Goal: Task Accomplishment & Management: Use online tool/utility

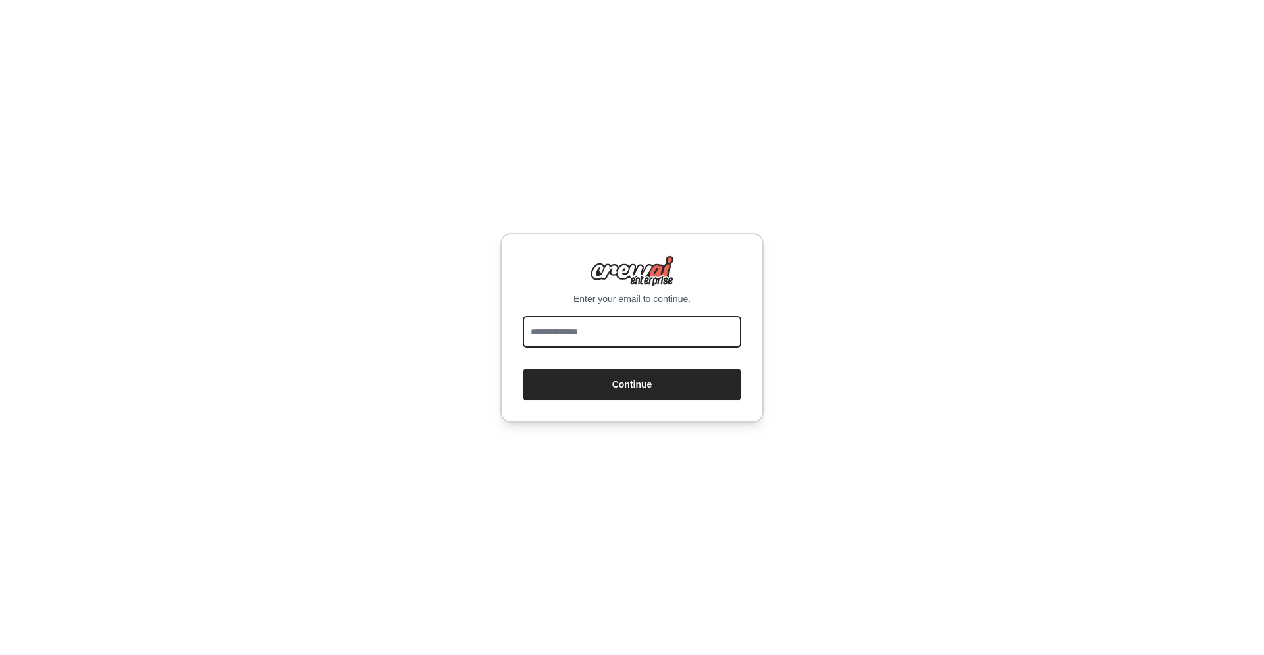
click at [602, 346] on input "email" at bounding box center [632, 332] width 219 height 32
type input "**********"
click at [638, 384] on button "Continue" at bounding box center [632, 385] width 219 height 32
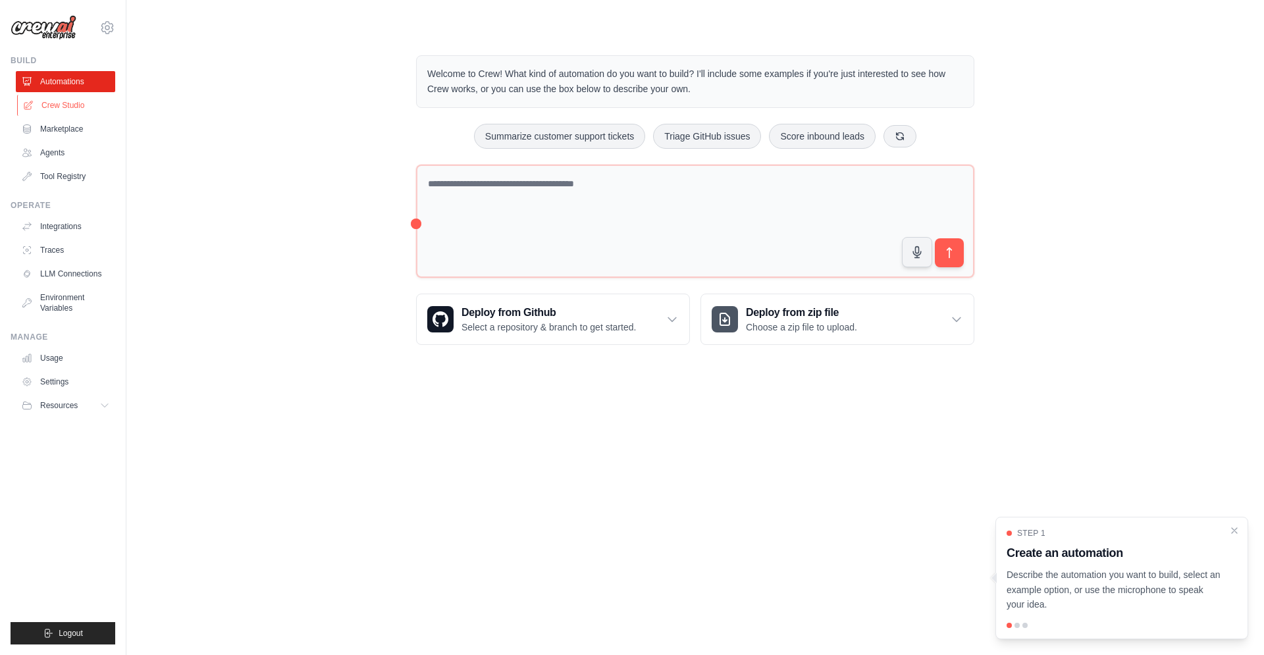
click at [67, 99] on link "Crew Studio" at bounding box center [66, 105] width 99 height 21
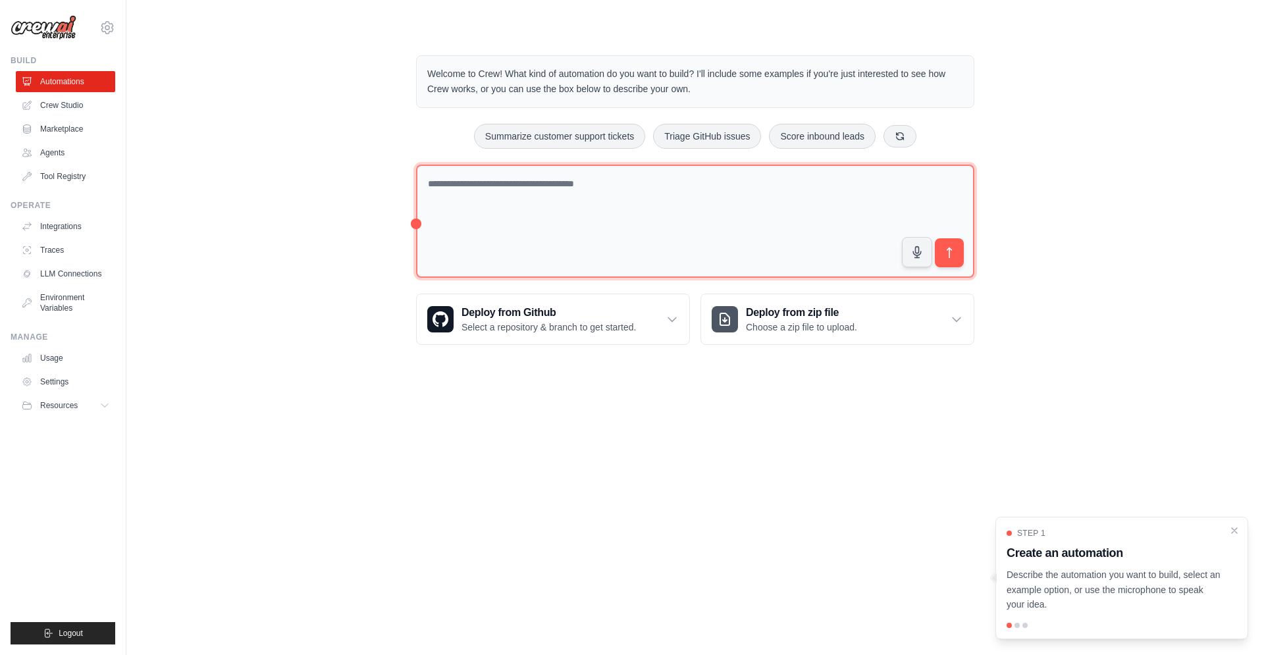
click at [458, 182] on textarea at bounding box center [695, 222] width 558 height 114
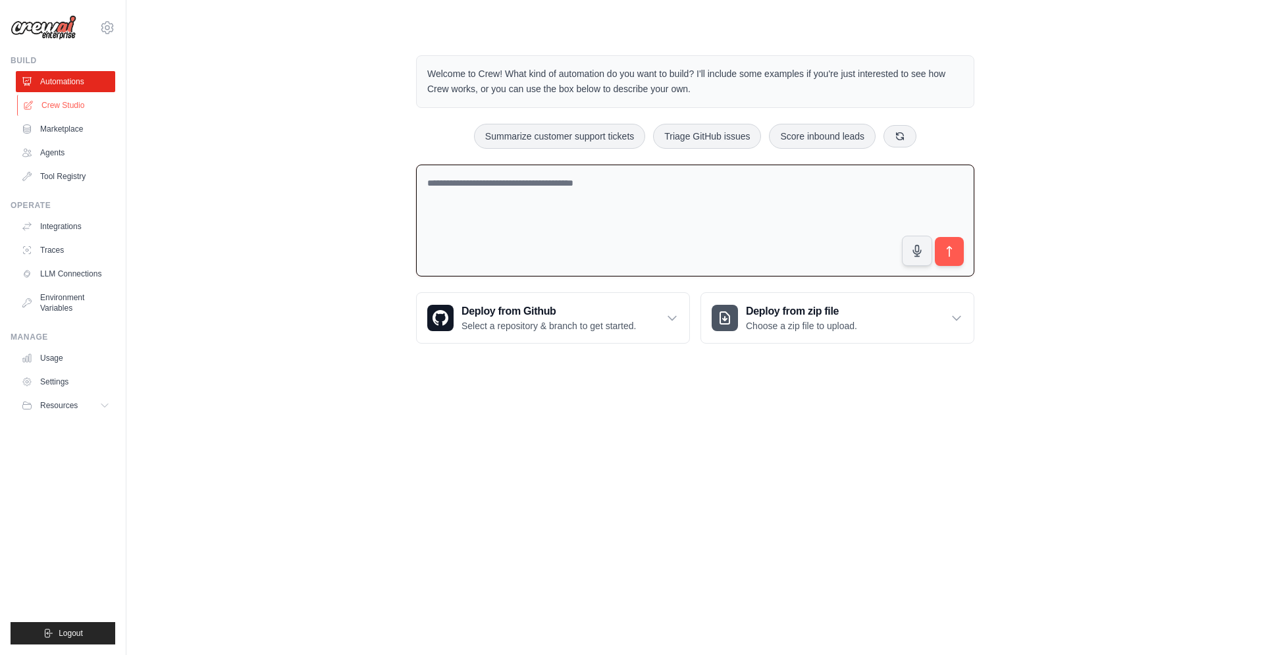
click at [51, 109] on link "Crew Studio" at bounding box center [66, 105] width 99 height 21
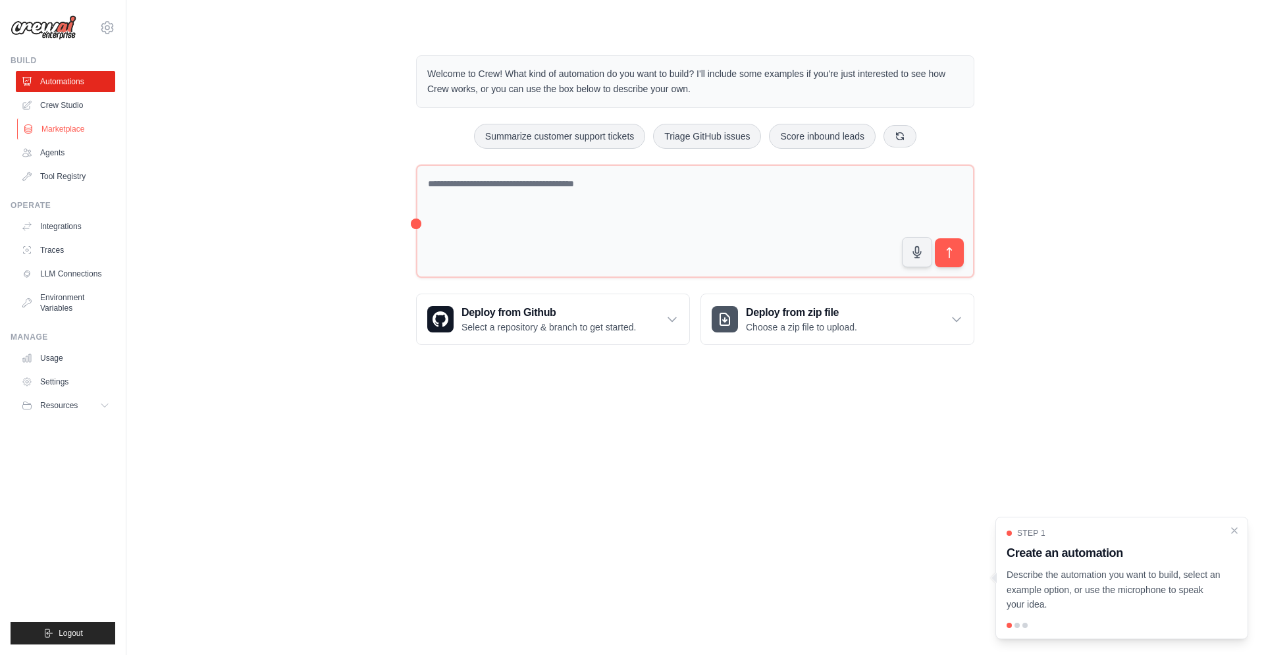
click at [53, 128] on link "Marketplace" at bounding box center [66, 128] width 99 height 21
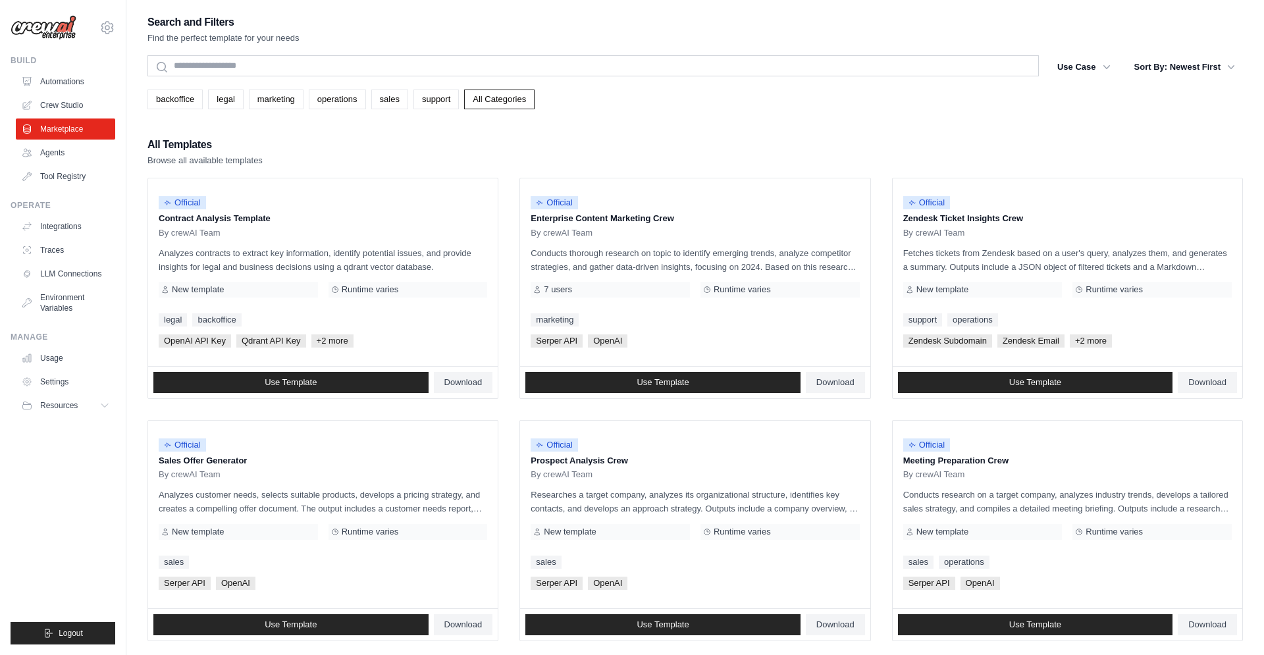
click at [49, 154] on link "Agents" at bounding box center [65, 152] width 99 height 21
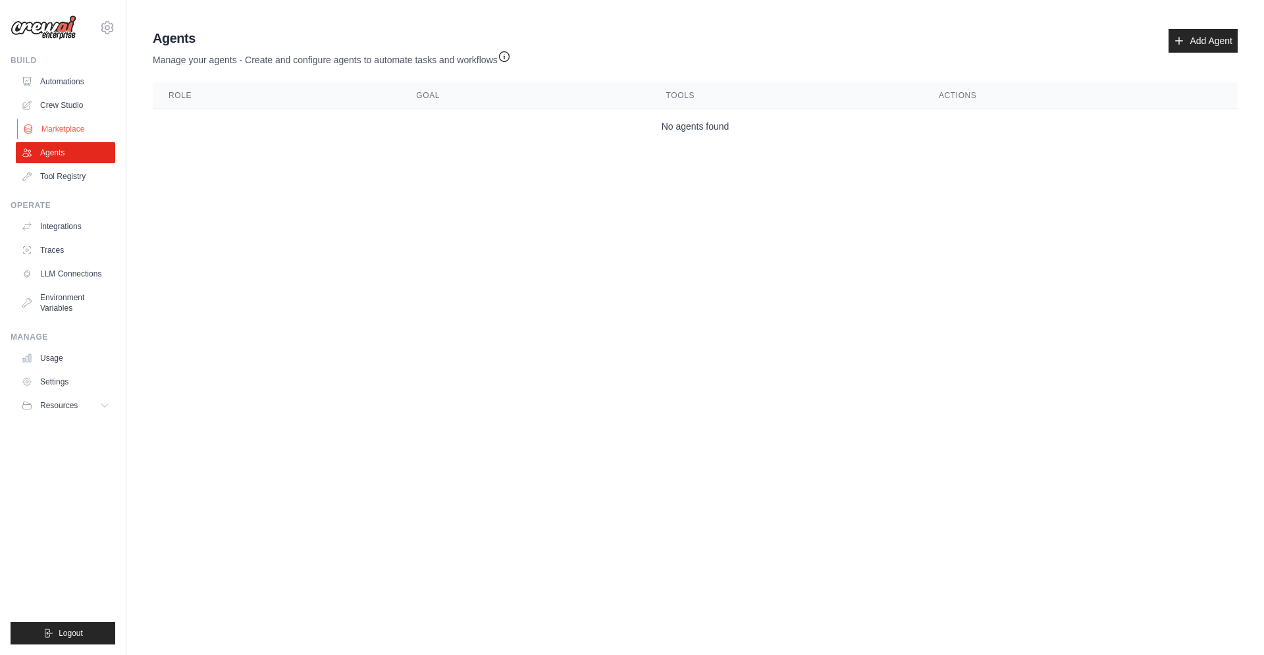
click at [51, 131] on link "Marketplace" at bounding box center [66, 128] width 99 height 21
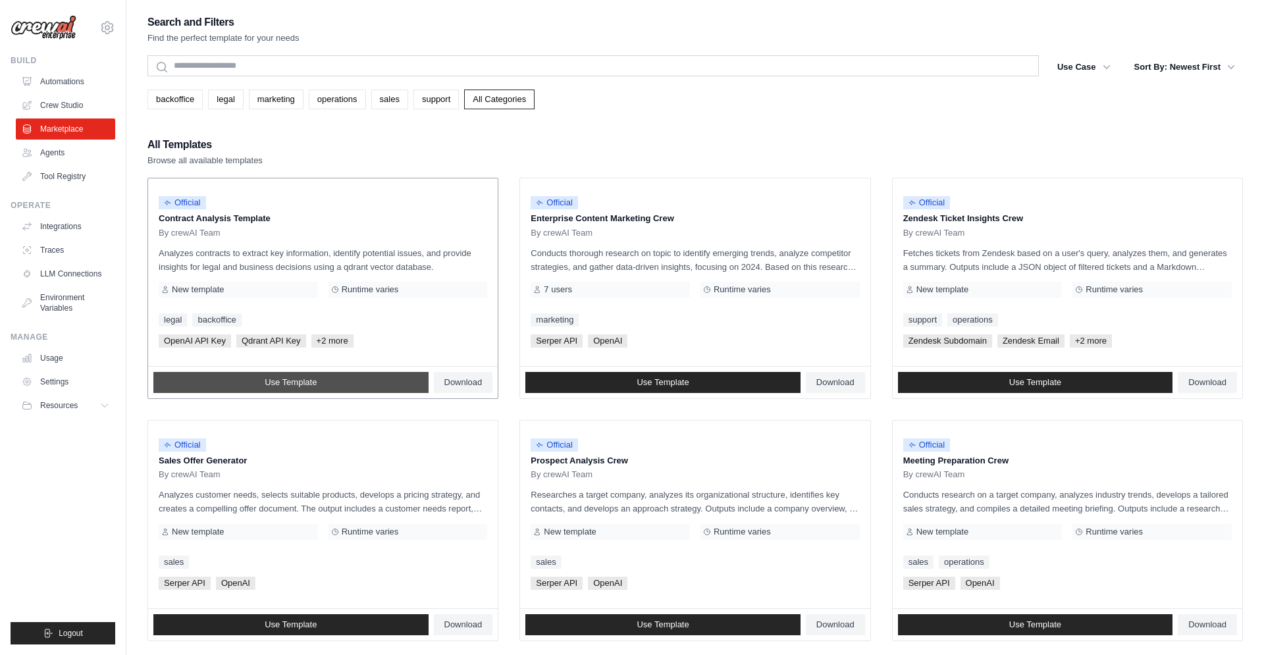
click at [343, 388] on link "Use Template" at bounding box center [290, 382] width 275 height 21
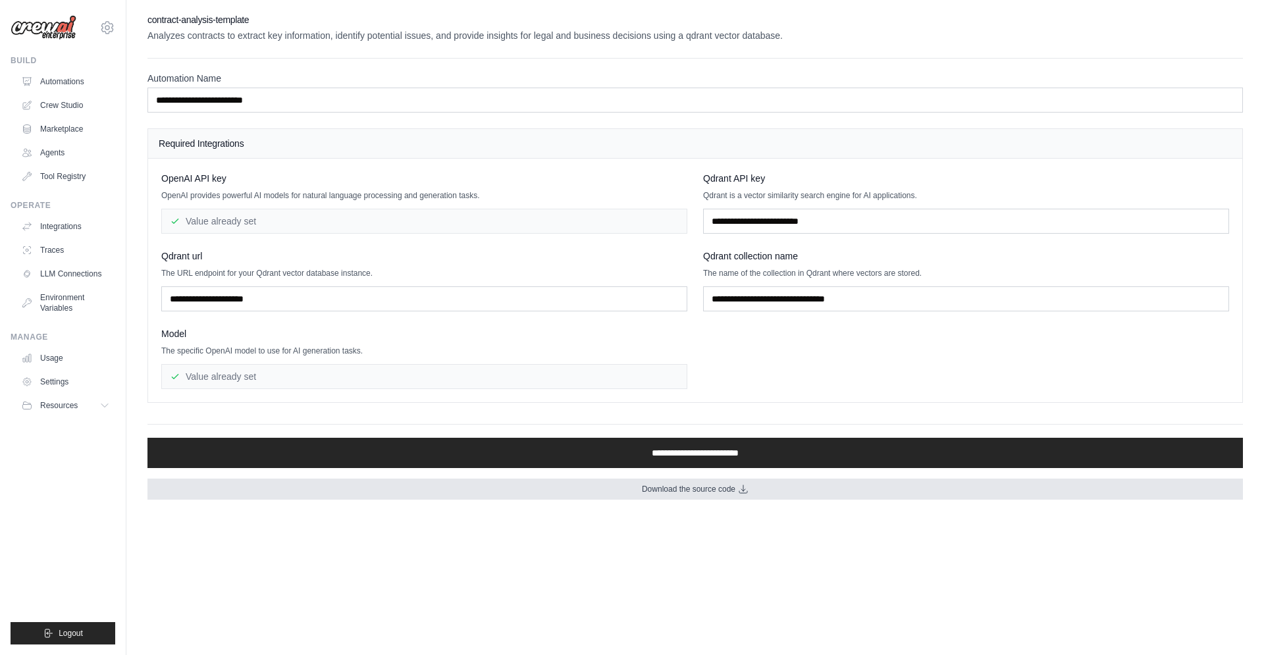
click at [598, 498] on link "Download the source code" at bounding box center [694, 488] width 1095 height 21
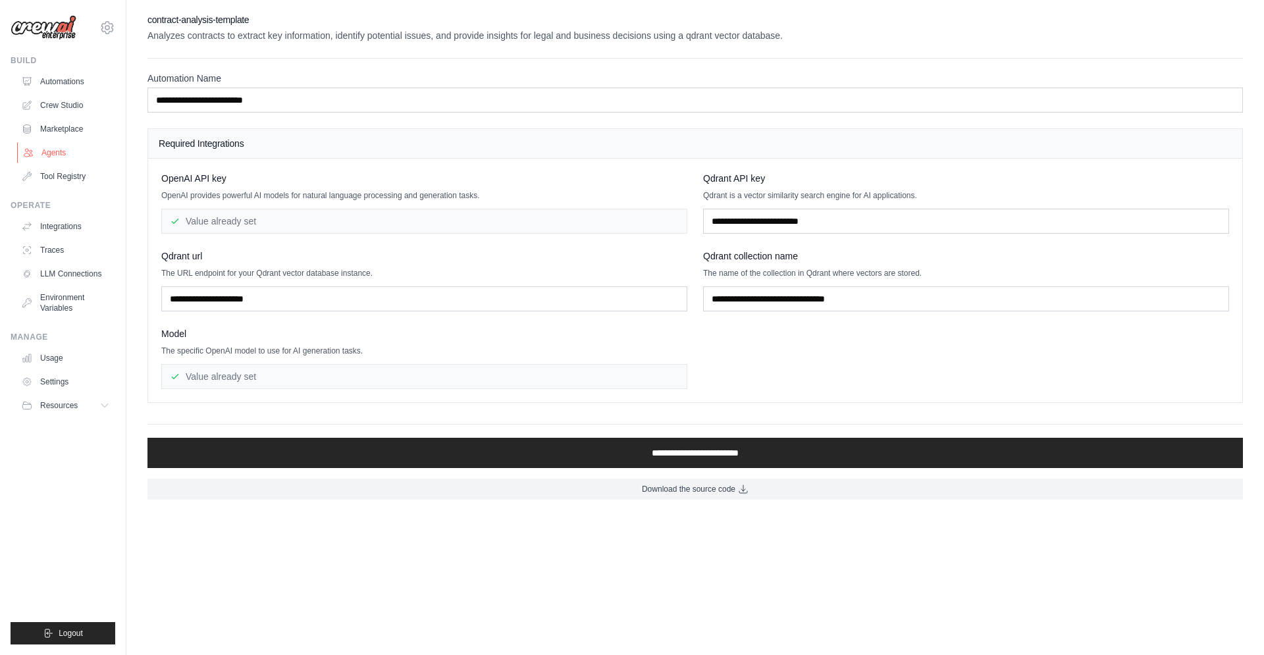
click at [36, 145] on link "Agents" at bounding box center [66, 152] width 99 height 21
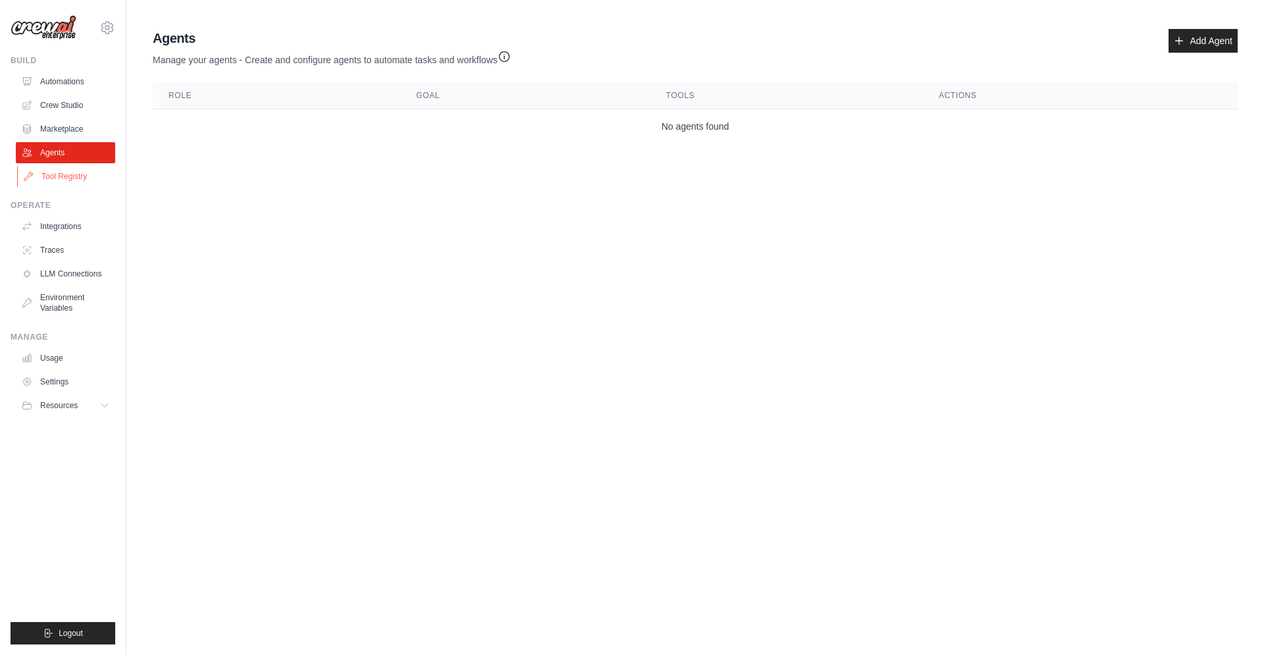
click at [88, 176] on link "Tool Registry" at bounding box center [66, 176] width 99 height 21
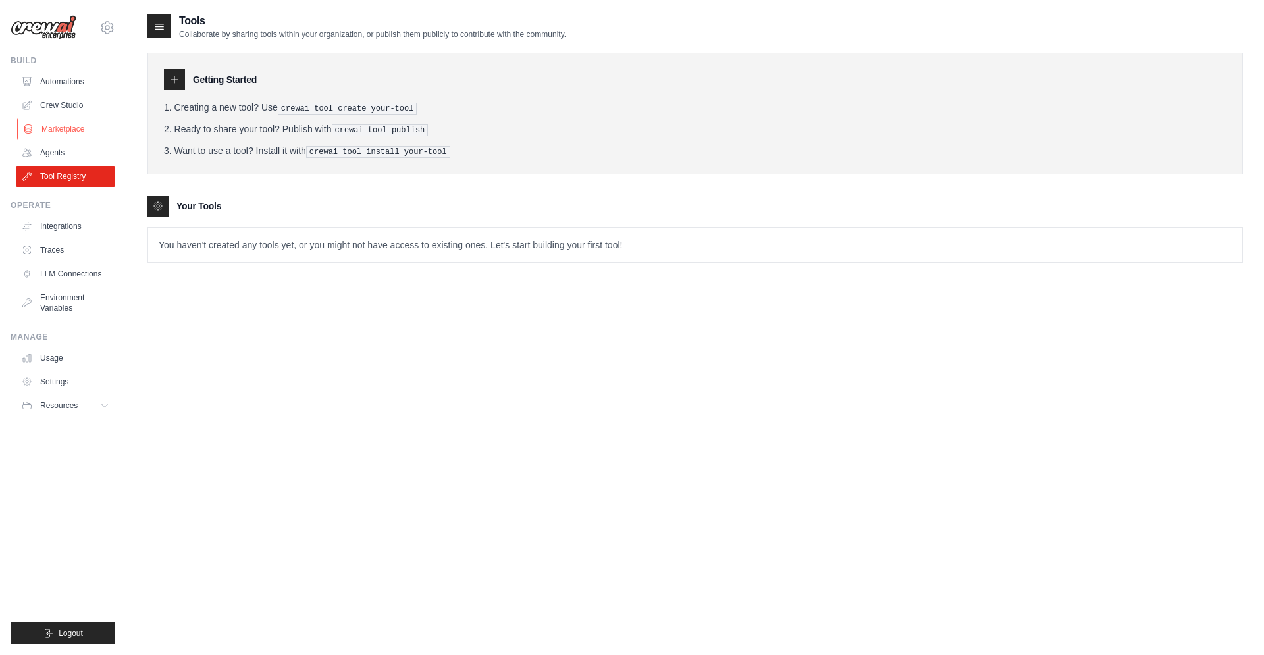
click at [58, 130] on link "Marketplace" at bounding box center [66, 128] width 99 height 21
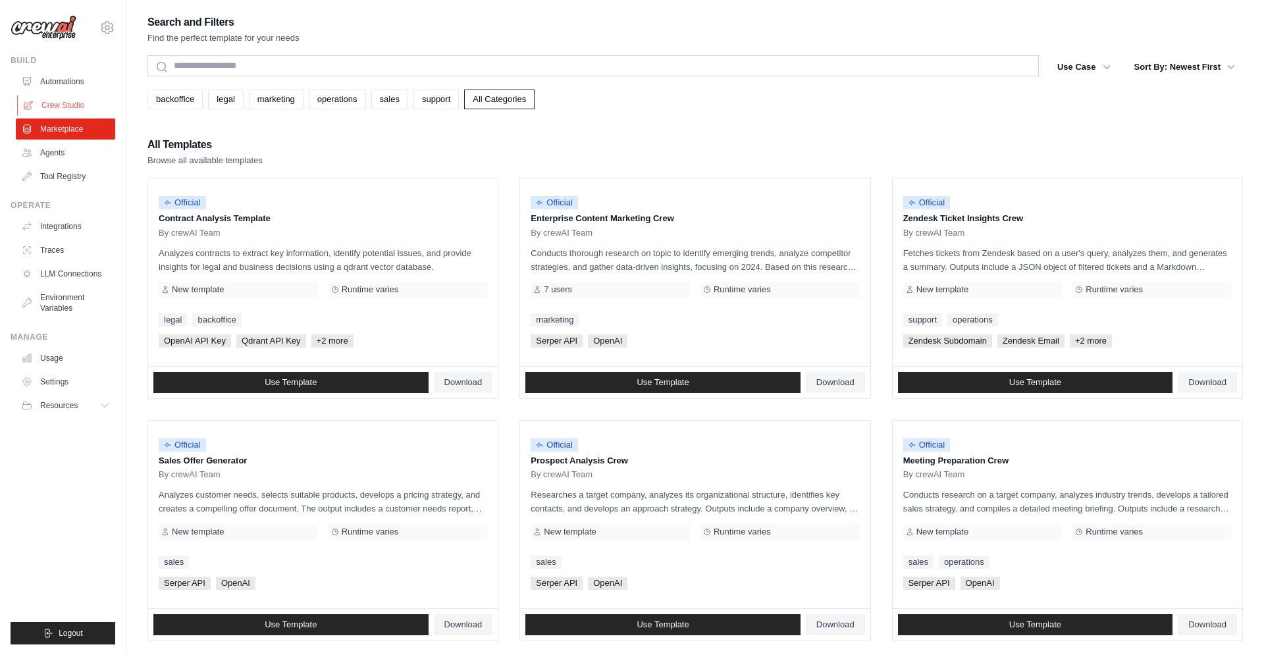
click at [69, 111] on link "Crew Studio" at bounding box center [66, 105] width 99 height 21
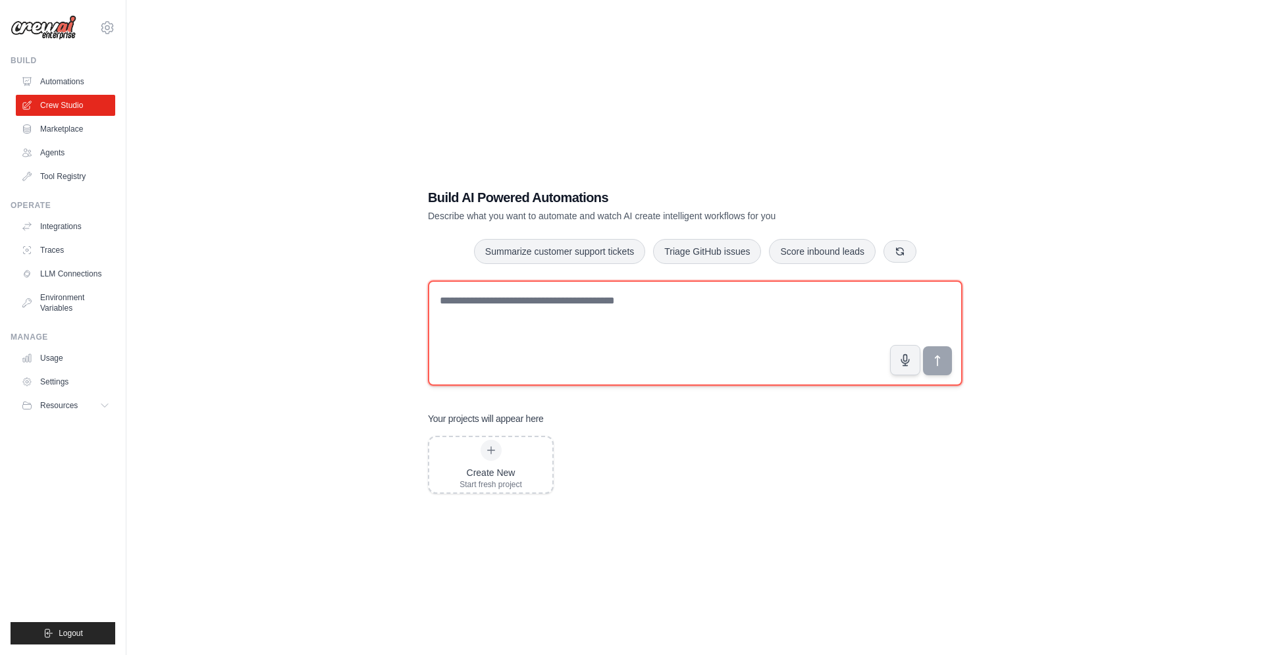
click at [557, 330] on textarea at bounding box center [695, 332] width 534 height 105
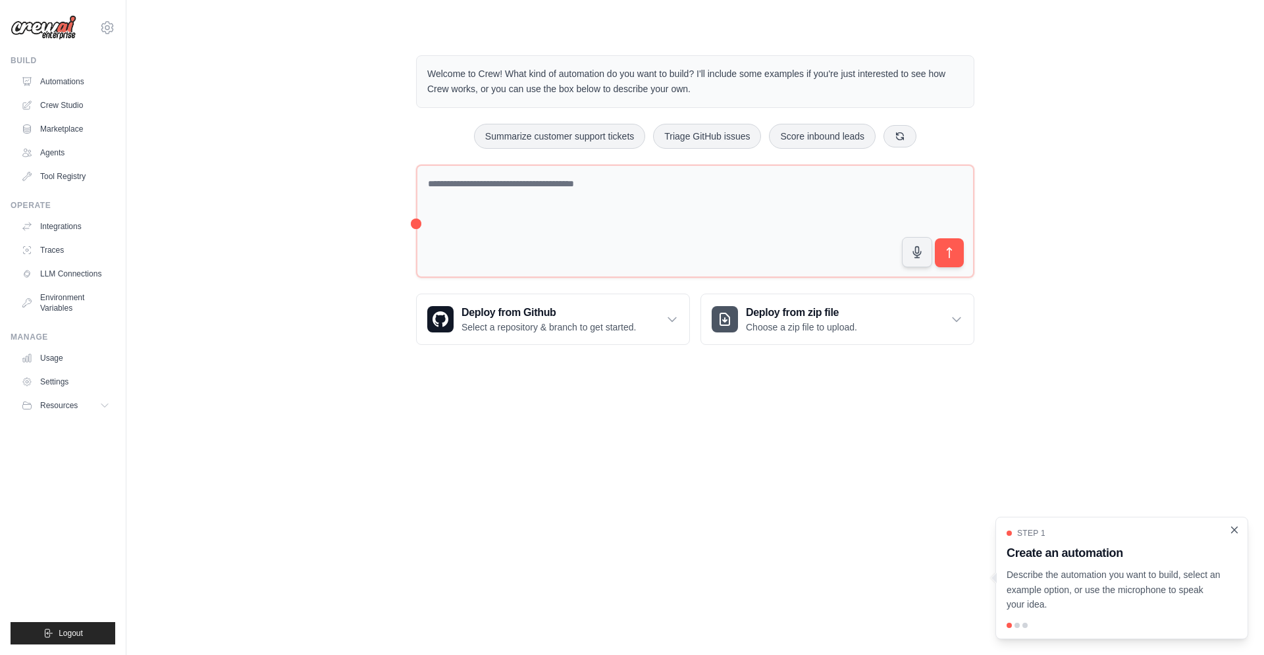
click at [1231, 528] on icon "Close walkthrough" at bounding box center [1234, 530] width 12 height 12
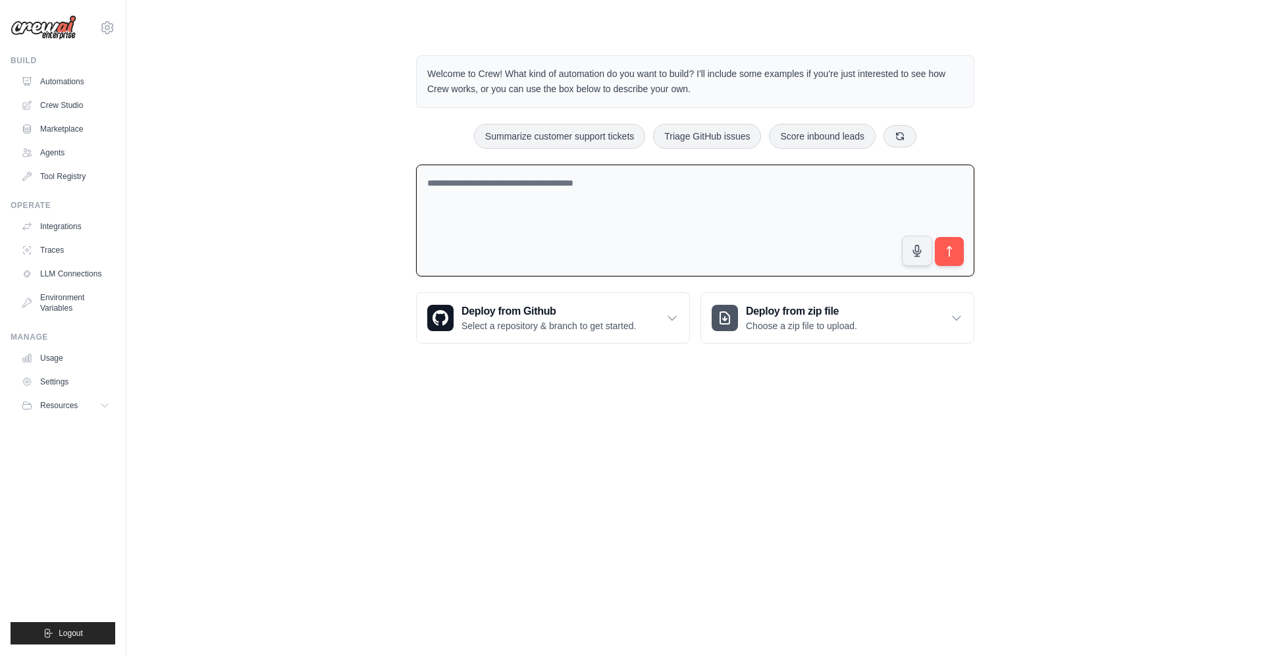
click at [517, 186] on textarea at bounding box center [695, 221] width 558 height 113
click at [648, 219] on textarea at bounding box center [695, 221] width 558 height 113
paste textarea "**********"
type textarea "**********"
click at [952, 251] on icon "submit" at bounding box center [949, 252] width 14 height 14
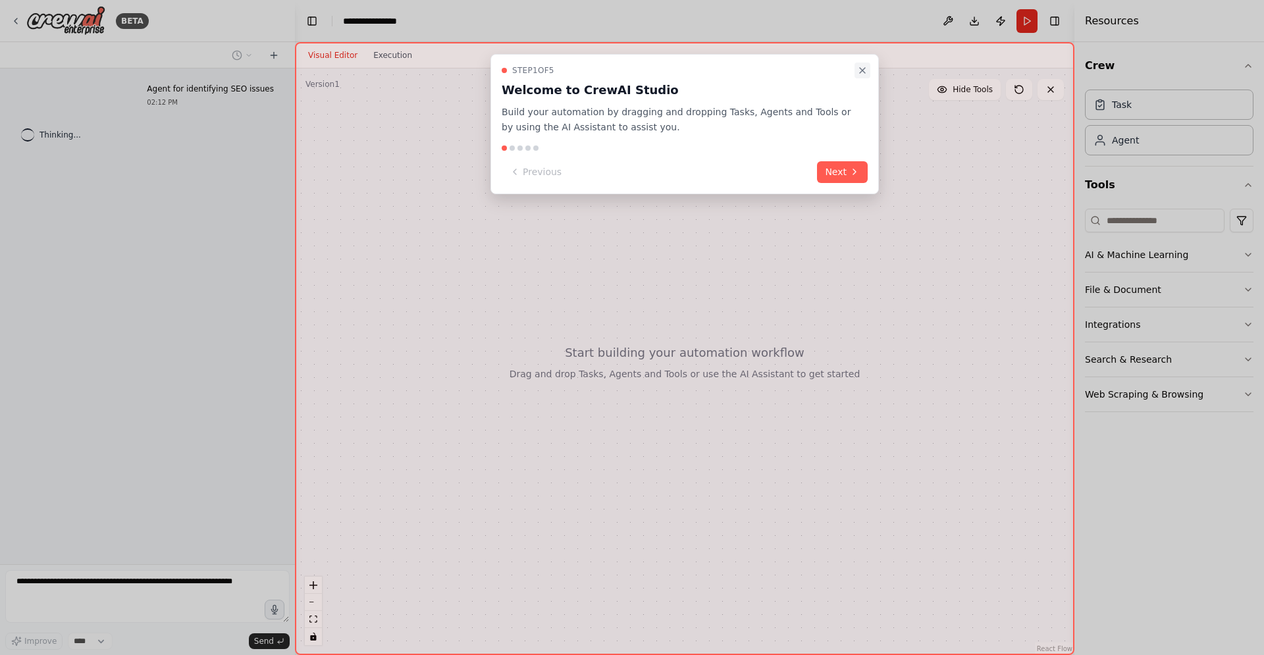
click at [862, 67] on icon "Close walkthrough" at bounding box center [862, 70] width 11 height 11
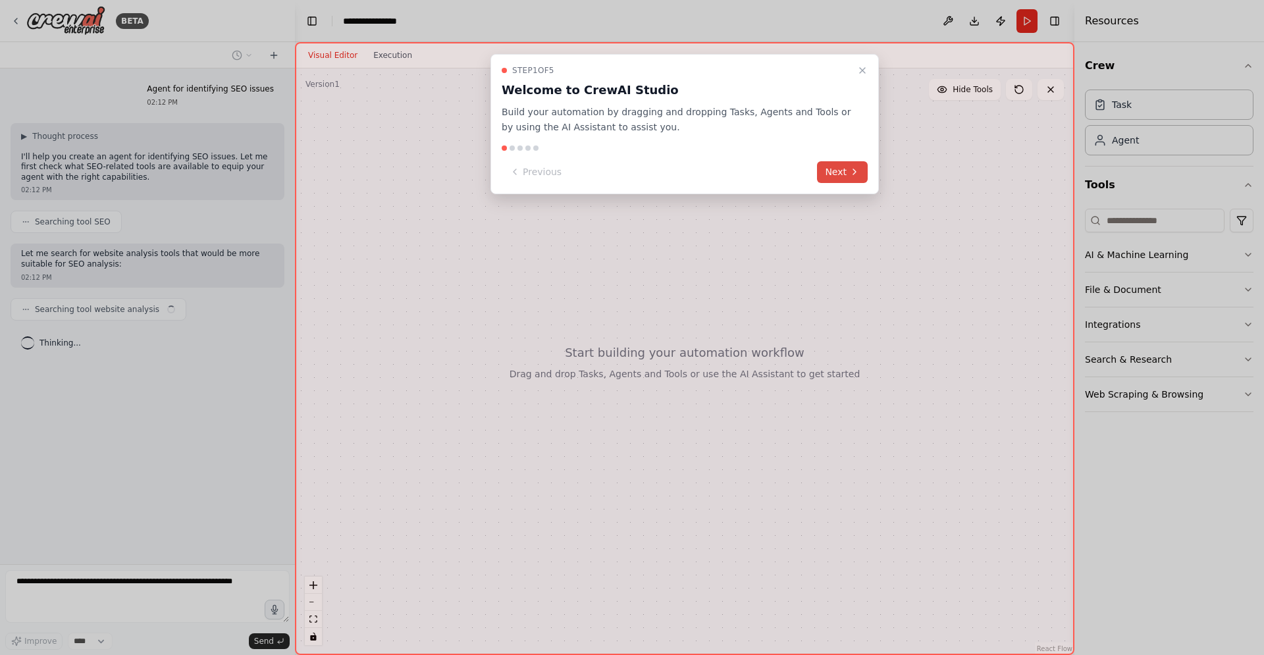
click at [841, 169] on button "Next" at bounding box center [842, 172] width 51 height 22
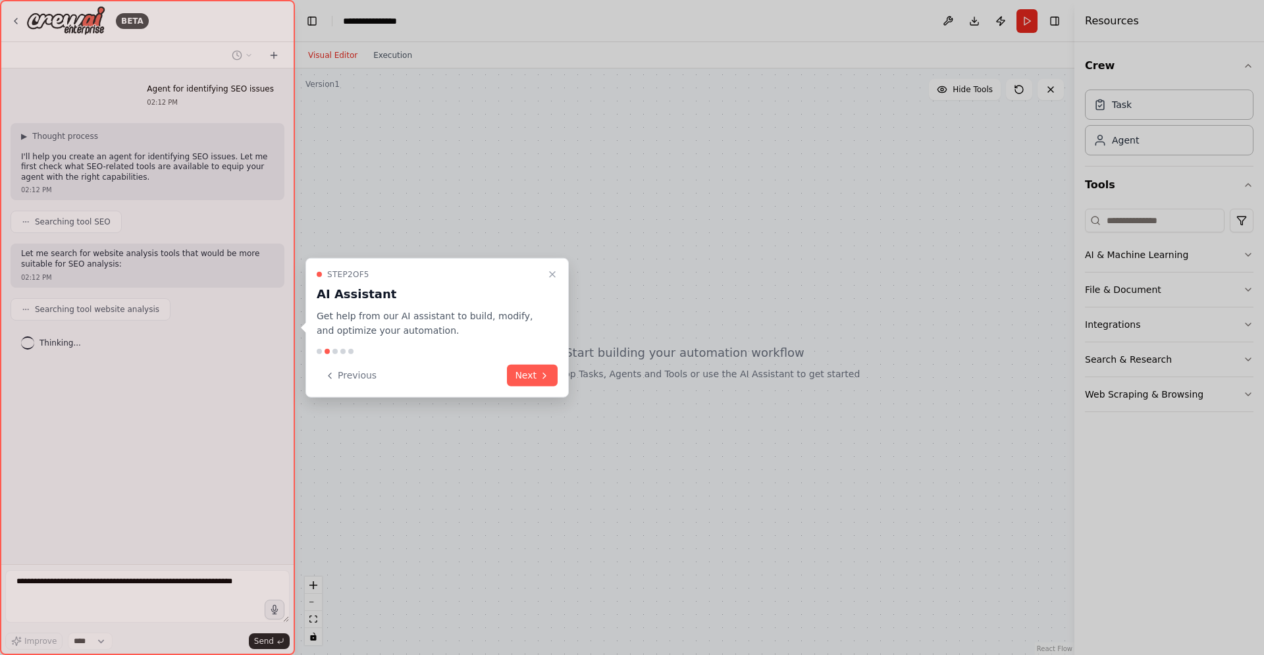
click at [500, 386] on div "Previous Next" at bounding box center [437, 376] width 241 height 22
click at [503, 384] on div "Previous Next" at bounding box center [437, 376] width 241 height 22
click at [520, 384] on button "Next" at bounding box center [532, 376] width 51 height 22
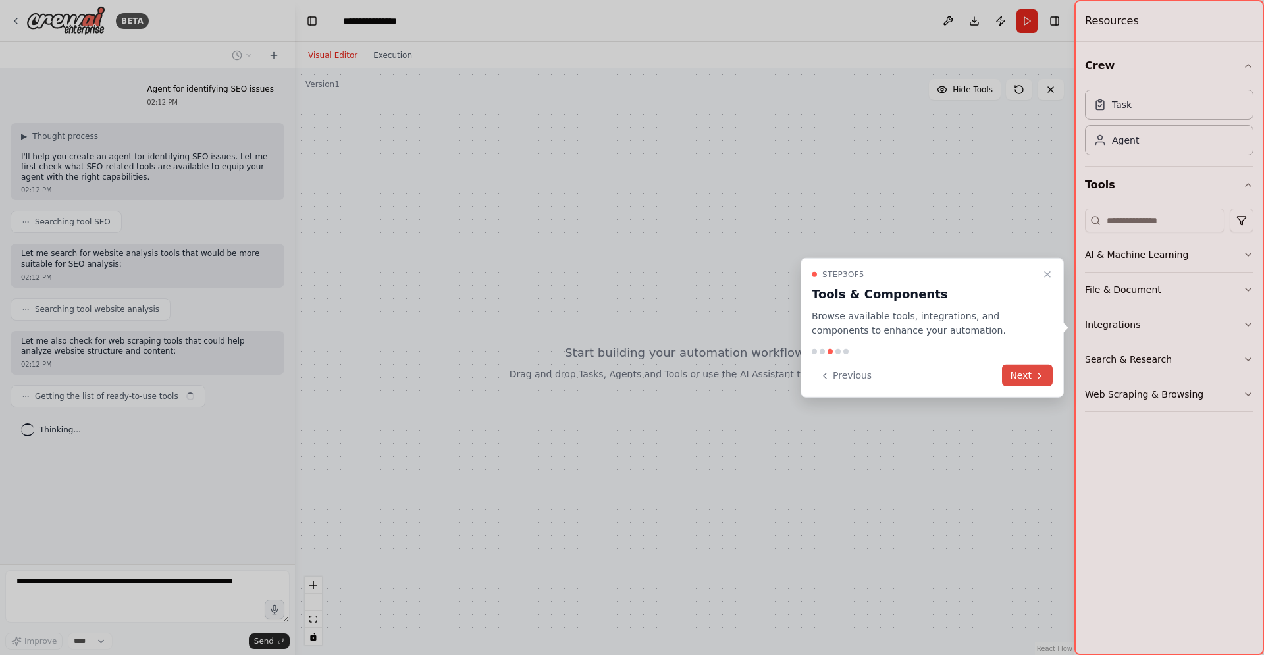
click at [1030, 374] on button "Next" at bounding box center [1027, 376] width 51 height 22
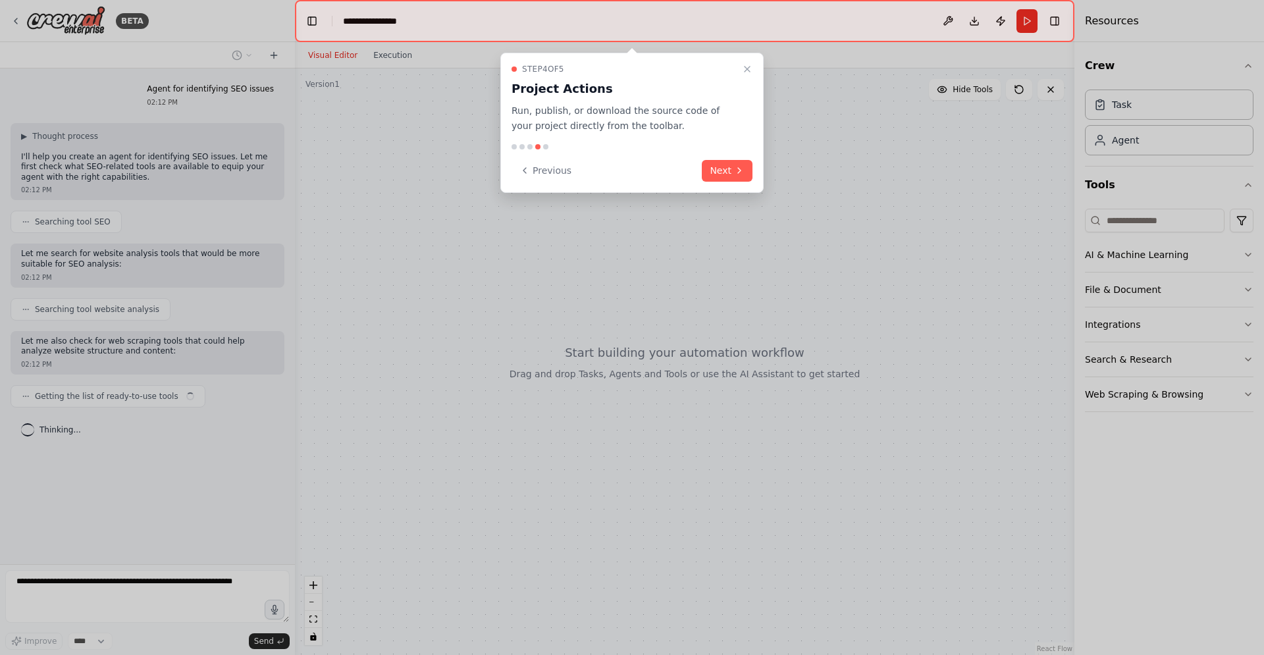
click at [734, 175] on icon at bounding box center [739, 170] width 11 height 11
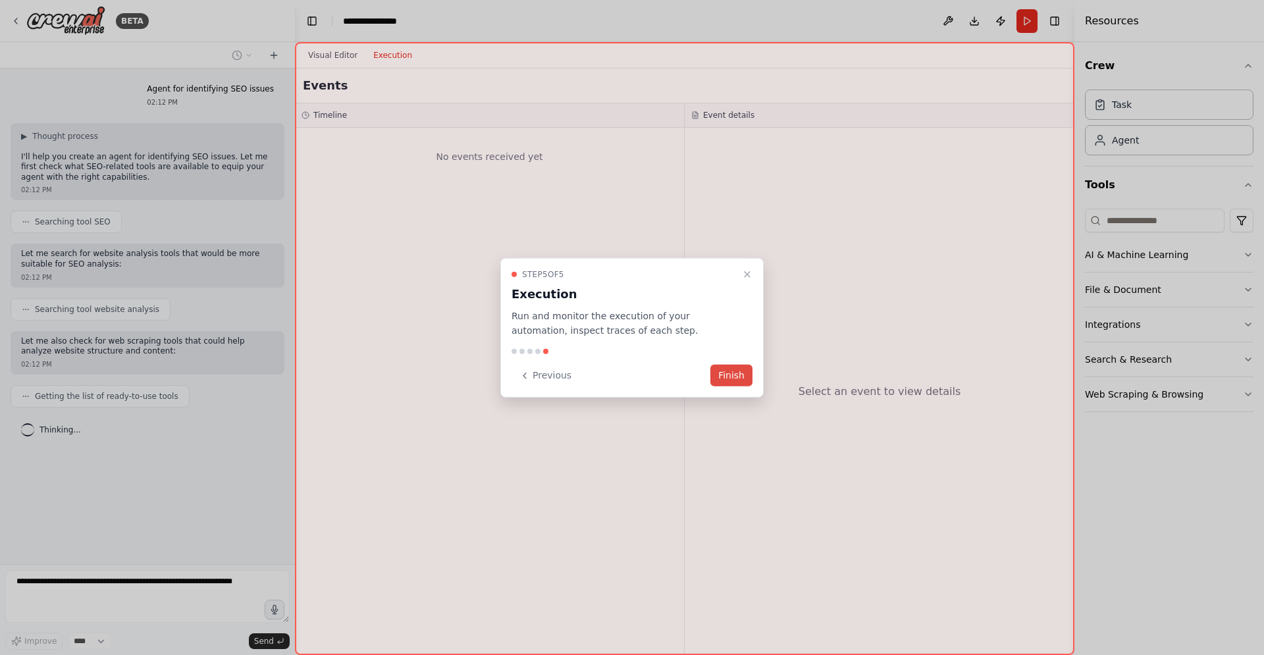
click at [735, 371] on button "Finish" at bounding box center [731, 376] width 42 height 22
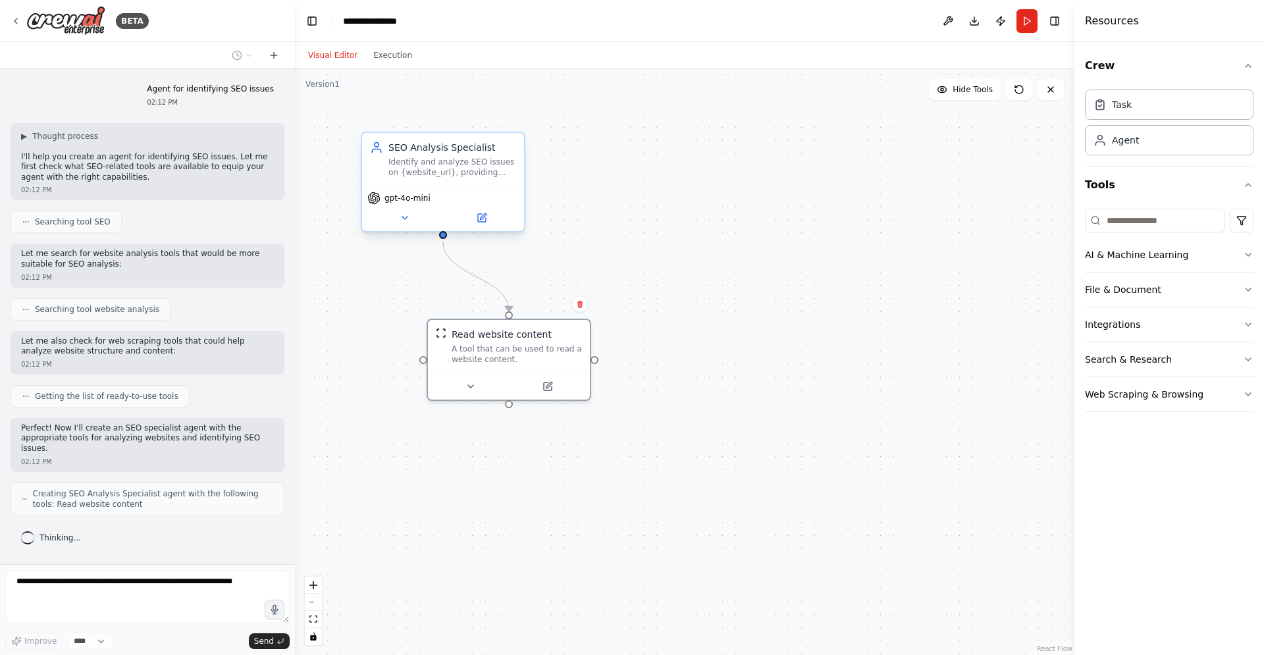
drag, startPoint x: 503, startPoint y: 324, endPoint x: 421, endPoint y: 205, distance: 145.7
click at [451, 353] on div "A tool that can be used to read a website content." at bounding box center [516, 354] width 130 height 21
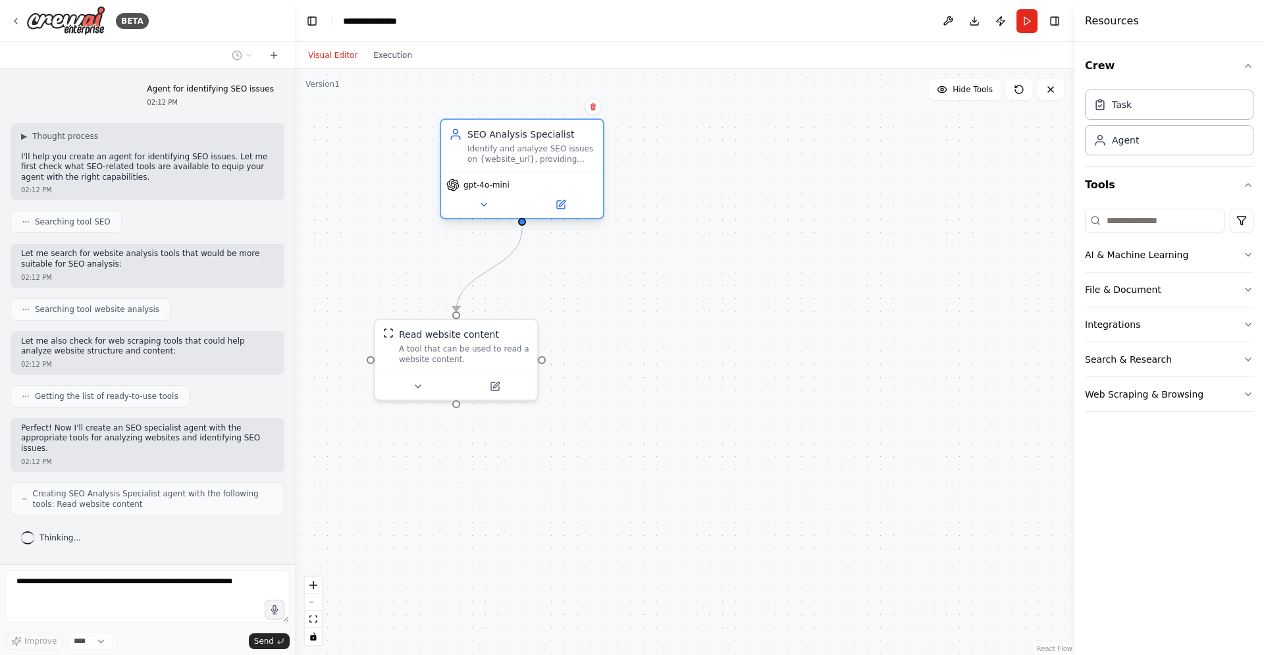
drag, startPoint x: 446, startPoint y: 177, endPoint x: 521, endPoint y: 169, distance: 75.4
click at [521, 169] on div "SEO Analysis Specialist Identify and analyze SEO issues on {website_url}, provi…" at bounding box center [522, 146] width 162 height 53
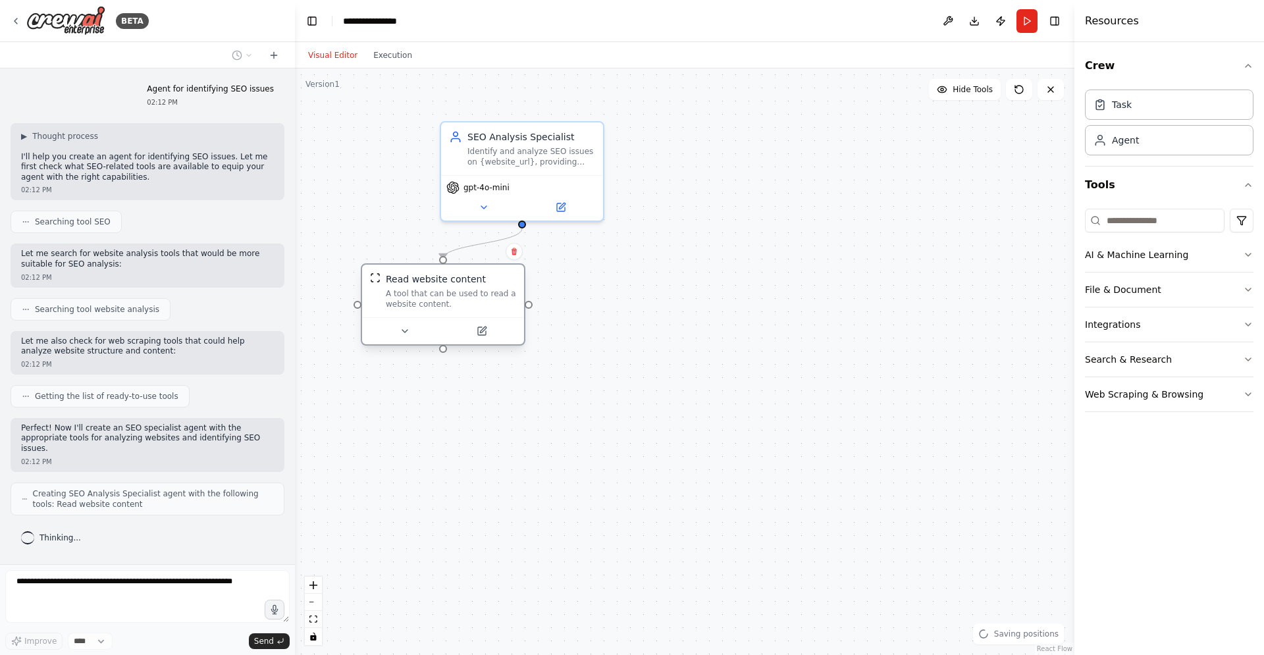
drag, startPoint x: 446, startPoint y: 357, endPoint x: 428, endPoint y: 309, distance: 51.6
click at [428, 309] on div "A tool that can be used to read a website content." at bounding box center [451, 298] width 130 height 21
click at [729, 317] on div ".deletable-edge-delete-btn { width: 20px; height: 20px; border: 0px solid #ffff…" at bounding box center [684, 361] width 779 height 586
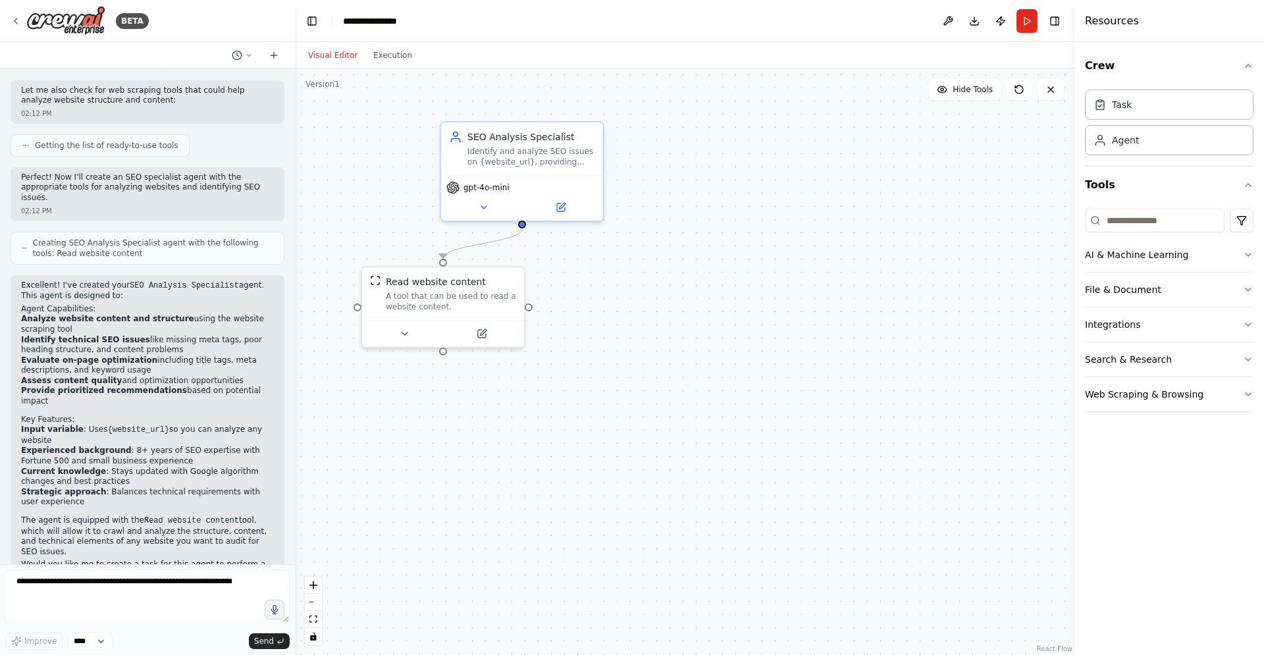
scroll to position [261, 0]
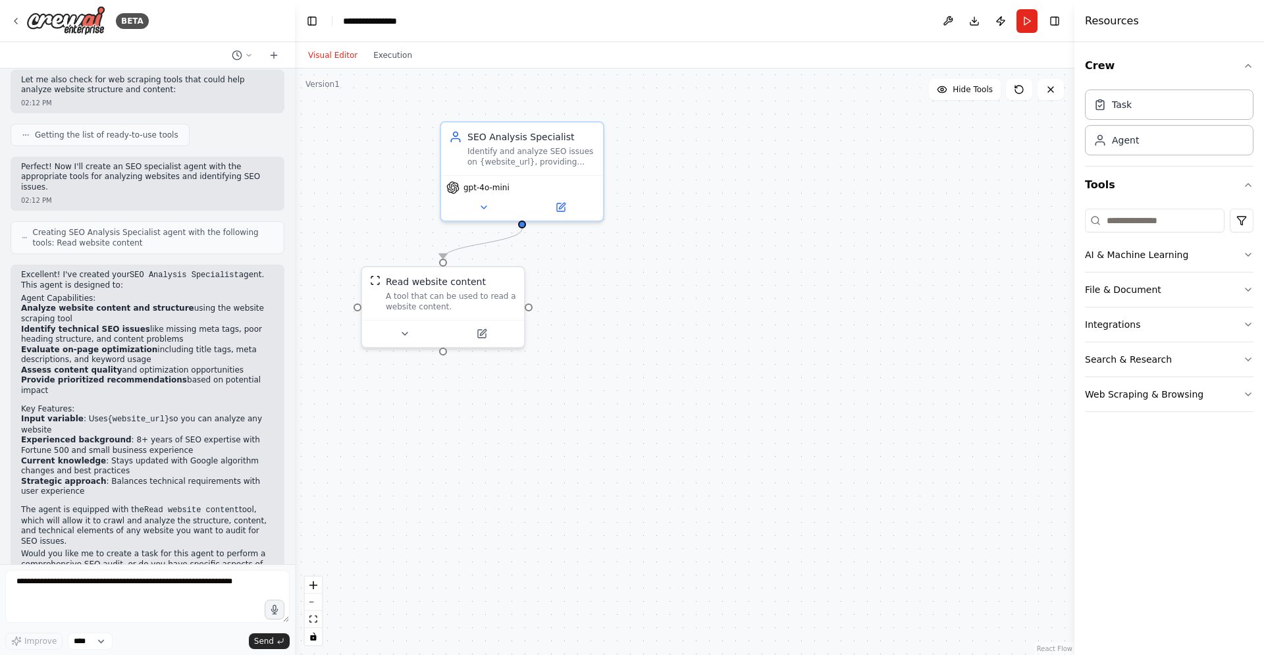
click at [851, 61] on div "Visual Editor Execution" at bounding box center [684, 55] width 779 height 26
click at [1029, 21] on button "Run" at bounding box center [1026, 21] width 21 height 24
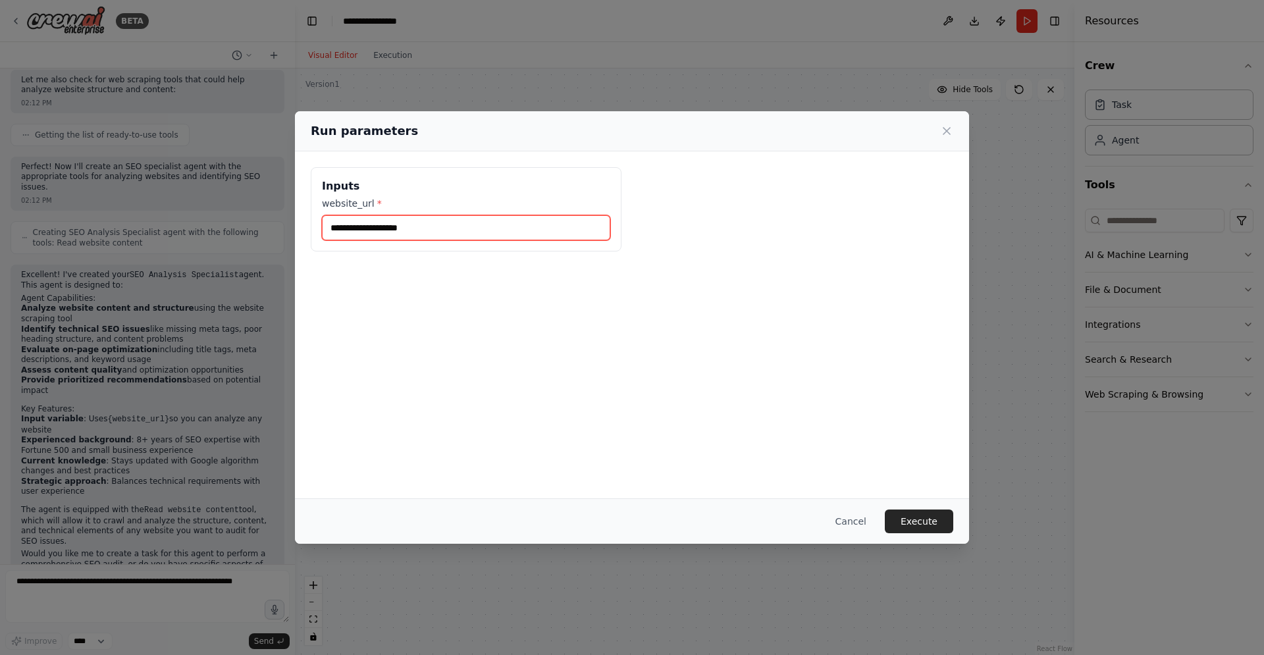
click at [412, 228] on input "website_url *" at bounding box center [466, 227] width 288 height 25
type input "*"
type input "**********"
click at [916, 528] on button "Execute" at bounding box center [919, 521] width 68 height 24
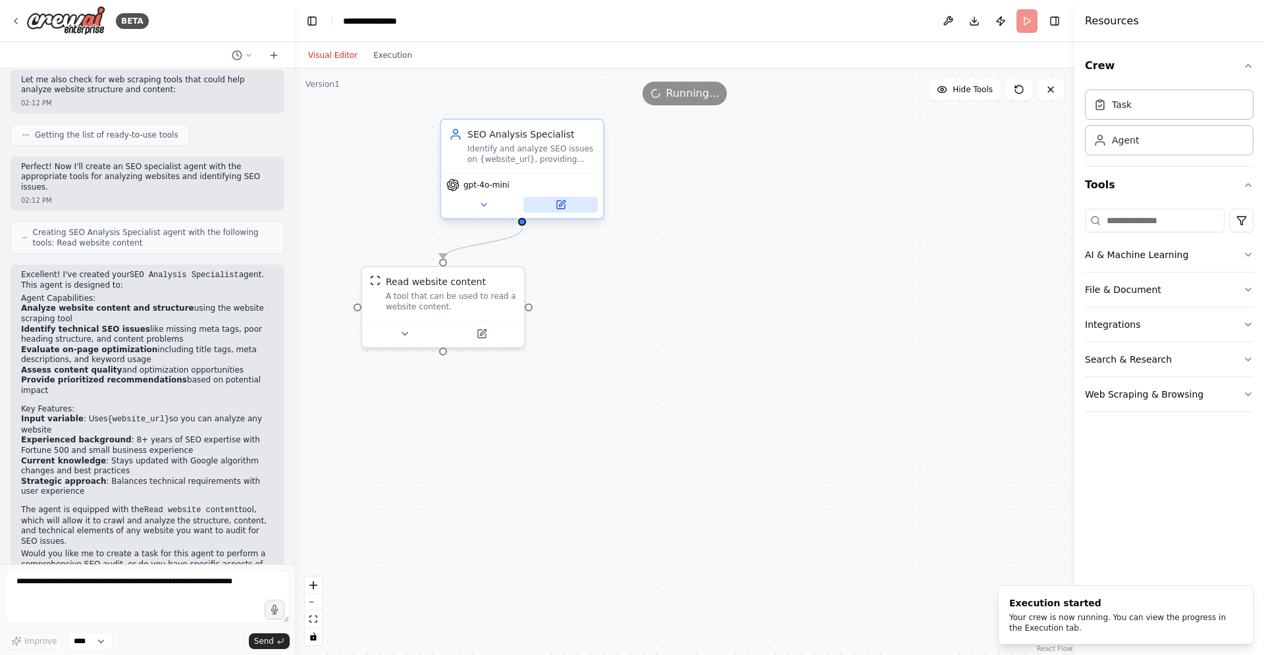
click at [567, 211] on button at bounding box center [560, 205] width 74 height 16
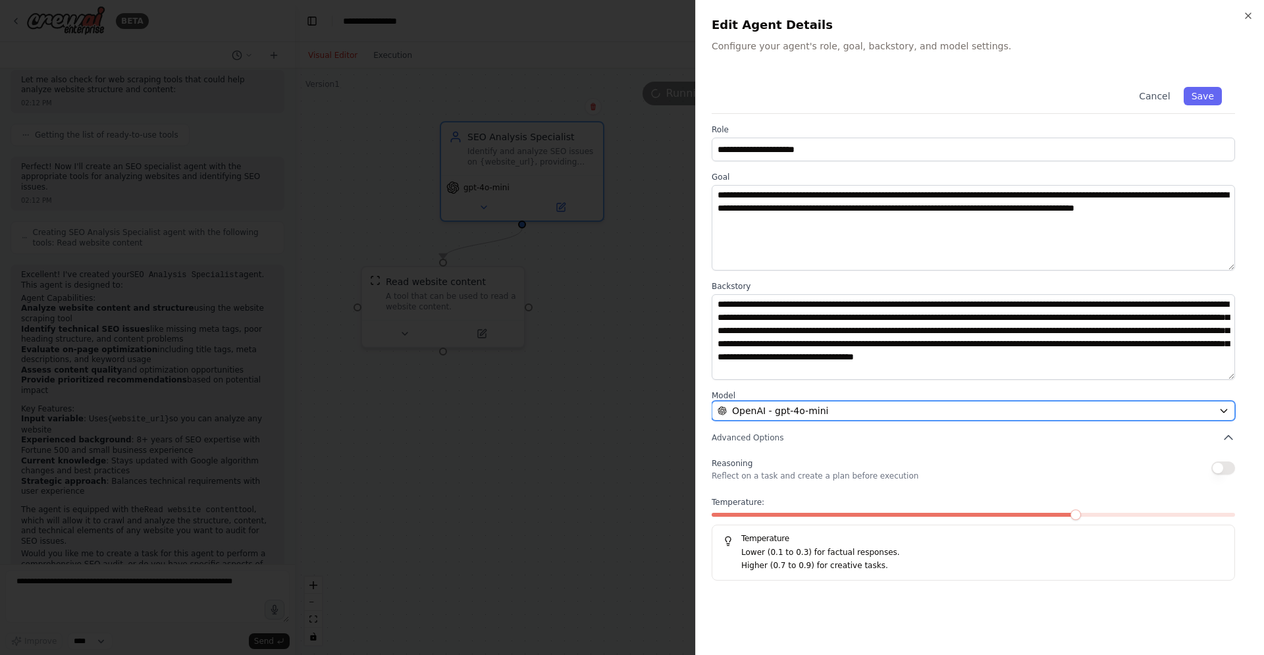
click at [904, 411] on div "OpenAI - gpt-4o-mini" at bounding box center [965, 410] width 496 height 13
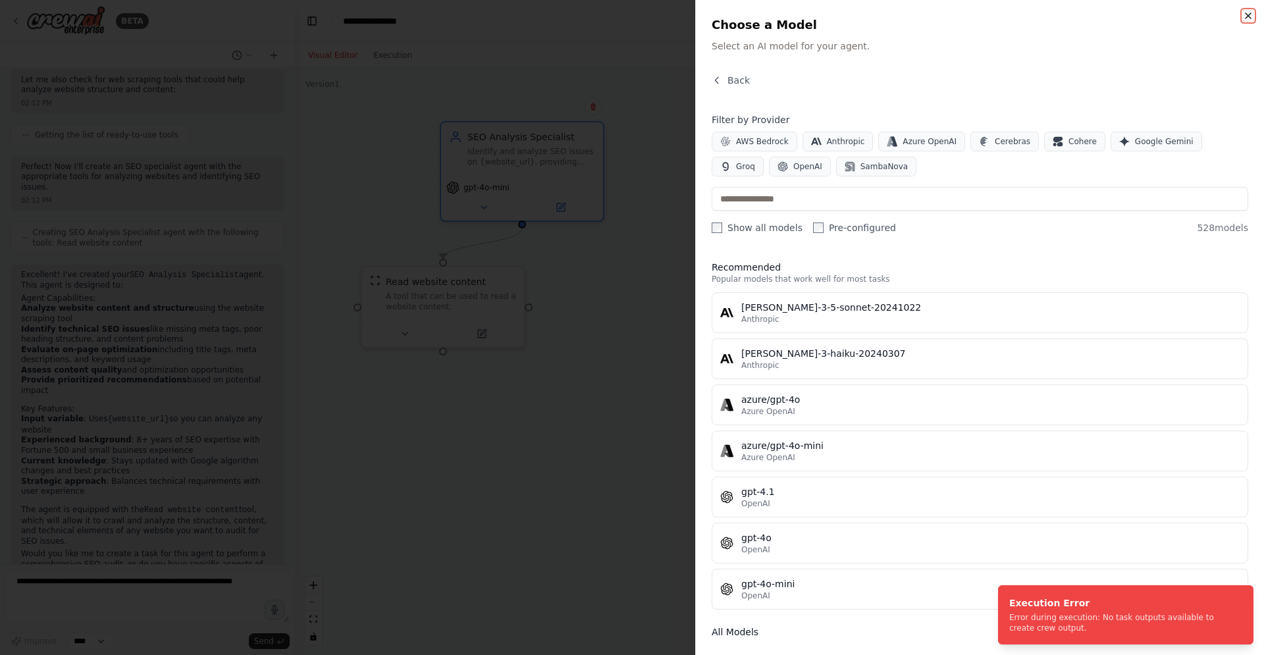
click at [1246, 16] on icon "button" at bounding box center [1248, 16] width 11 height 11
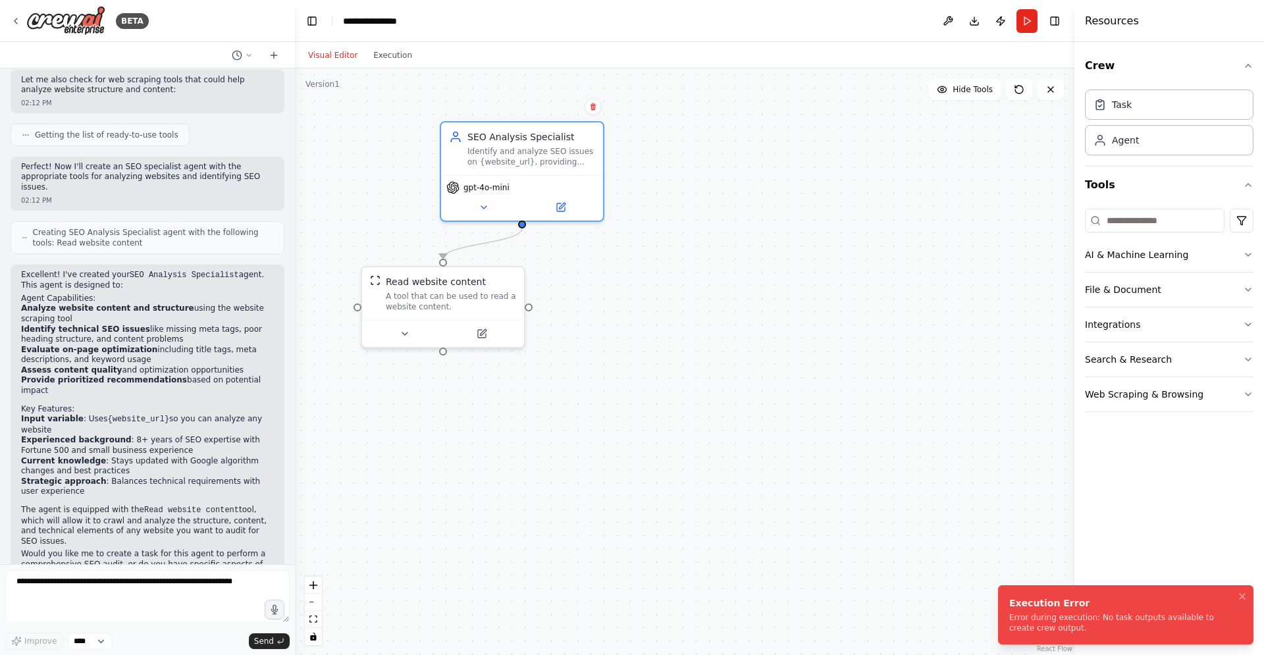
click at [1127, 617] on div "Error during execution: No task outputs available to create crew output." at bounding box center [1123, 622] width 228 height 21
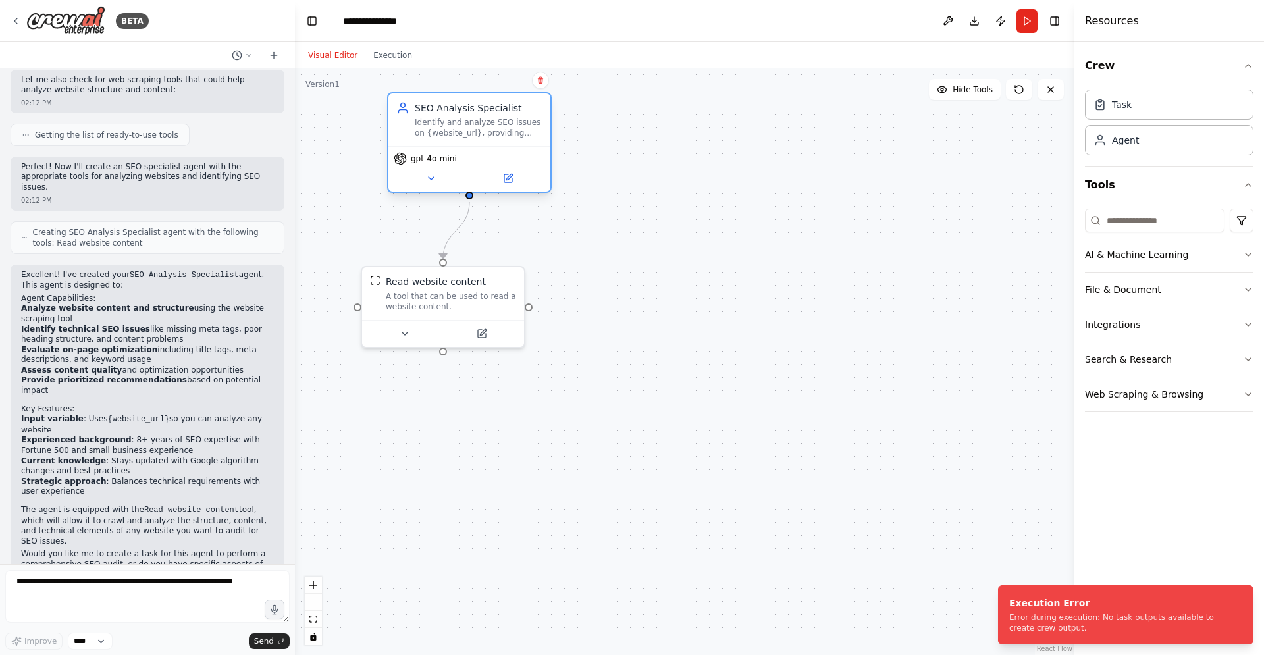
drag, startPoint x: 505, startPoint y: 151, endPoint x: 469, endPoint y: 130, distance: 41.9
click at [469, 130] on div "Identify and analyze SEO issues on {website_url}, providing comprehensive recom…" at bounding box center [479, 127] width 128 height 21
drag, startPoint x: 469, startPoint y: 337, endPoint x: 504, endPoint y: 330, distance: 36.1
click at [504, 330] on button at bounding box center [508, 331] width 74 height 16
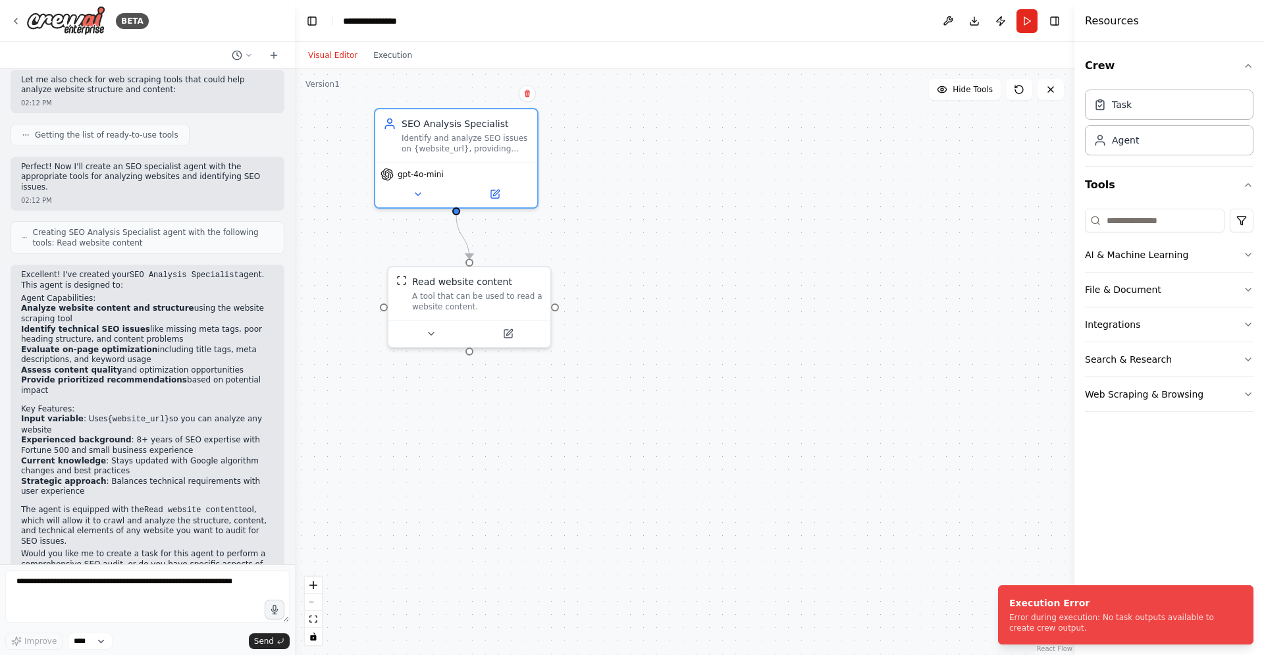
drag, startPoint x: 463, startPoint y: 142, endPoint x: 464, endPoint y: 263, distance: 120.4
click at [455, 147] on div "Identify and analyze SEO issues on {website_url}, providing comprehensive recom…" at bounding box center [465, 143] width 128 height 21
drag, startPoint x: 643, startPoint y: 346, endPoint x: 866, endPoint y: 348, distance: 223.1
click at [865, 349] on div ".deletable-edge-delete-btn { width: 20px; height: 20px; border: 0px solid #ffff…" at bounding box center [684, 361] width 779 height 586
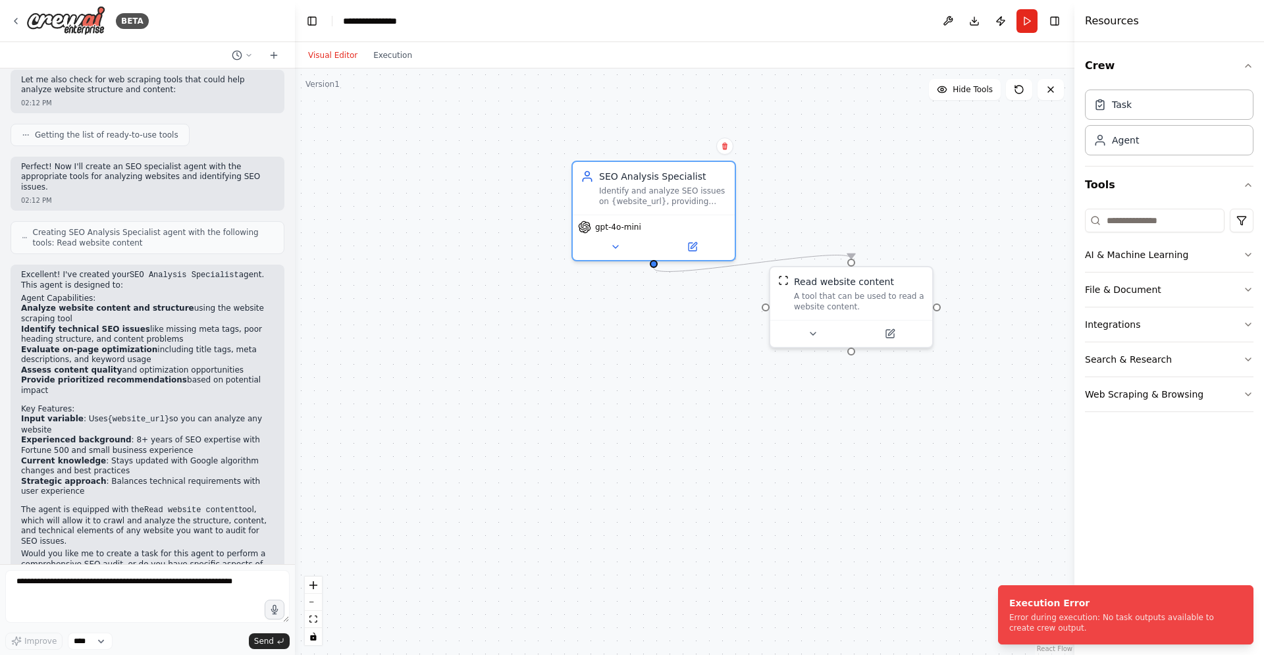
drag, startPoint x: 500, startPoint y: 156, endPoint x: 473, endPoint y: 235, distance: 83.3
click at [708, 213] on div "SEO Analysis Specialist Identify and analyze SEO issues on {website_url}, provi…" at bounding box center [653, 211] width 165 height 101
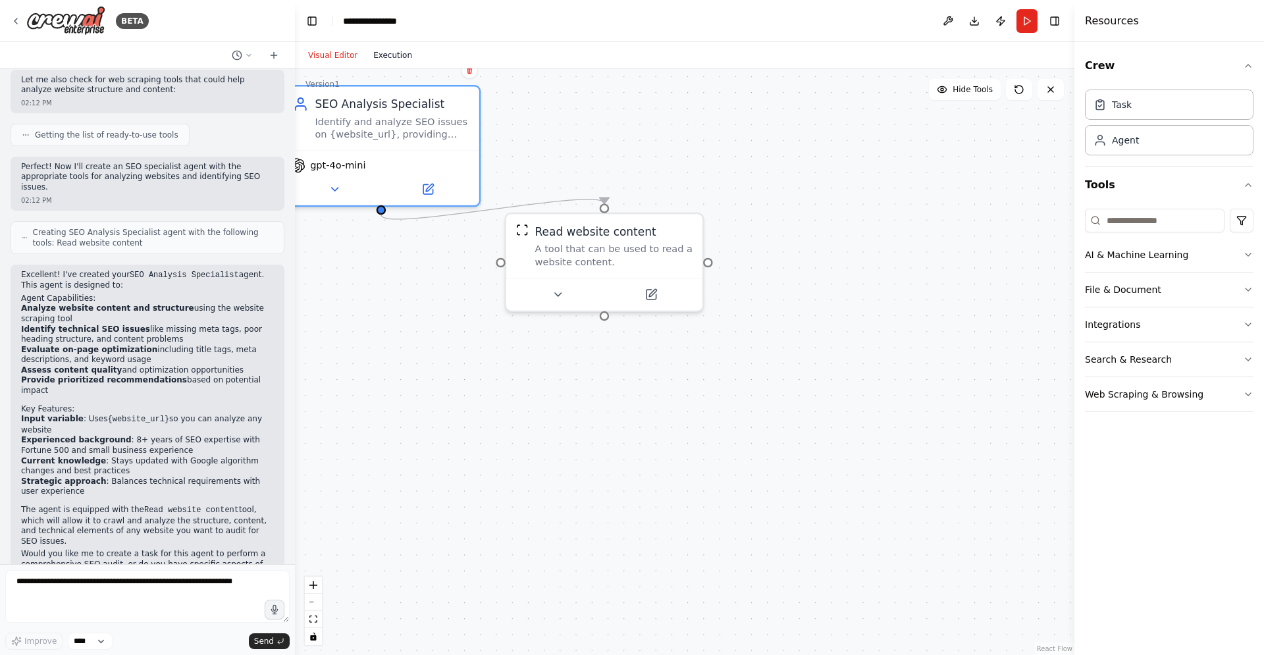
click at [407, 57] on button "Execution" at bounding box center [392, 55] width 55 height 16
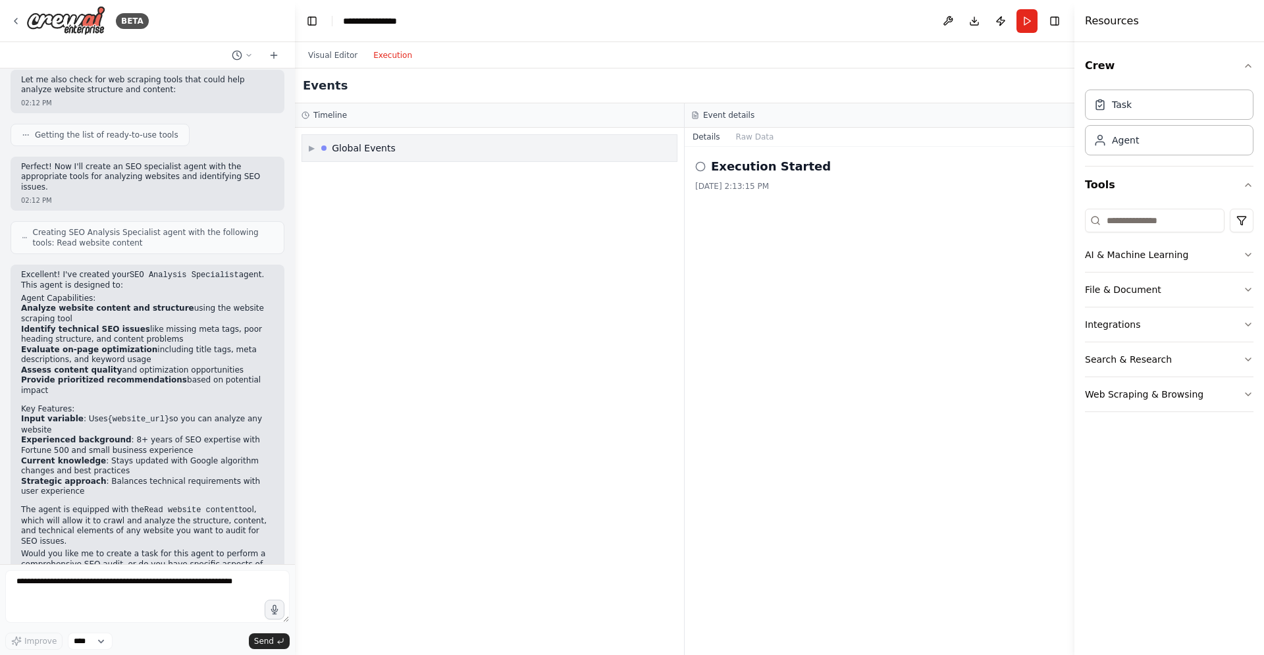
click at [431, 149] on div "▶ Global Events" at bounding box center [489, 148] width 374 height 26
drag, startPoint x: 768, startPoint y: 184, endPoint x: 771, endPoint y: 178, distance: 6.8
click at [769, 184] on div "8/18/2025, 2:13:15 PM" at bounding box center [879, 186] width 369 height 11
click at [758, 128] on button "Raw Data" at bounding box center [755, 137] width 54 height 18
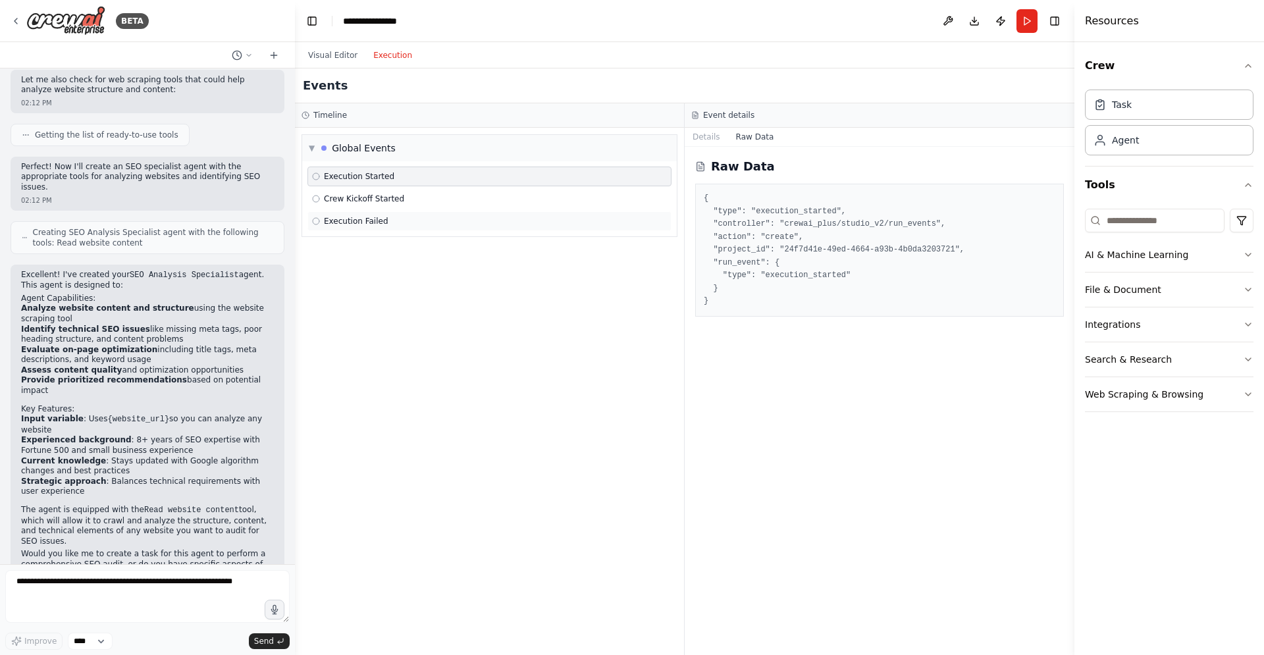
click at [438, 223] on div "Execution Failed" at bounding box center [489, 221] width 355 height 11
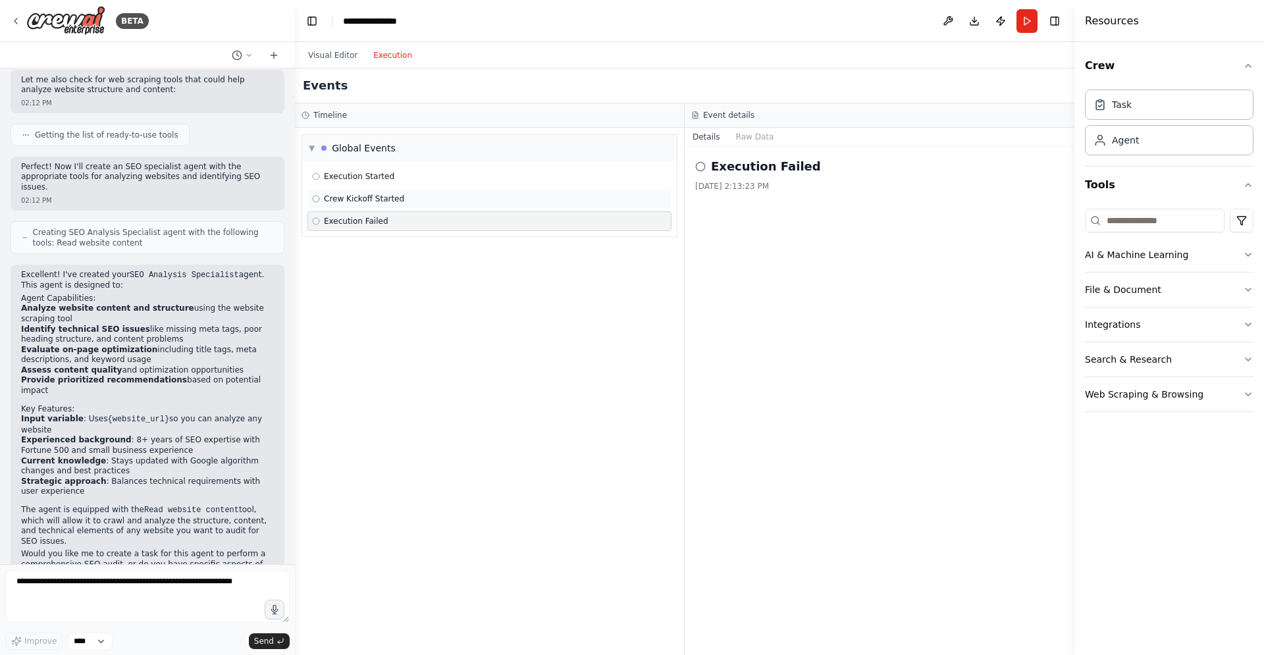
click at [416, 195] on div "Crew Kickoff Started" at bounding box center [489, 198] width 355 height 11
click at [394, 218] on div "Execution Failed" at bounding box center [489, 221] width 355 height 11
drag, startPoint x: 825, startPoint y: 166, endPoint x: 802, endPoint y: 160, distance: 24.4
click at [802, 160] on div "Execution Failed" at bounding box center [879, 166] width 369 height 18
click at [750, 134] on button "Raw Data" at bounding box center [755, 137] width 54 height 18
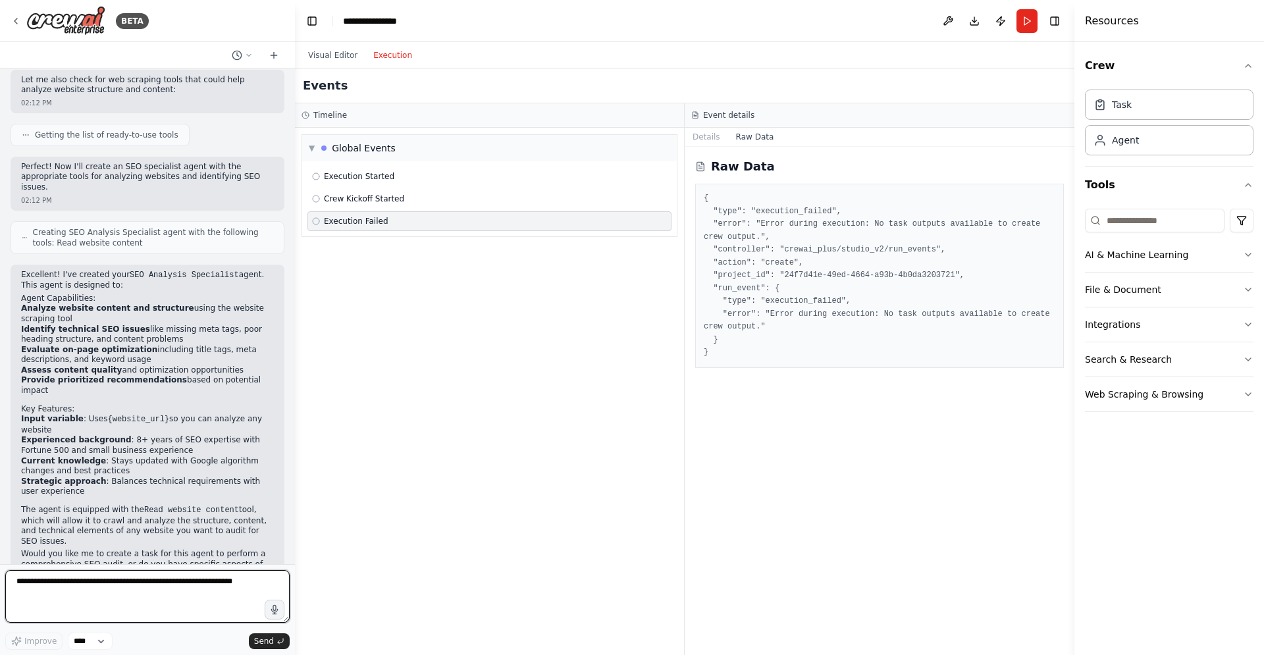
click at [69, 594] on textarea at bounding box center [147, 596] width 284 height 53
click at [95, 590] on textarea at bounding box center [147, 596] width 284 height 53
type textarea "**********"
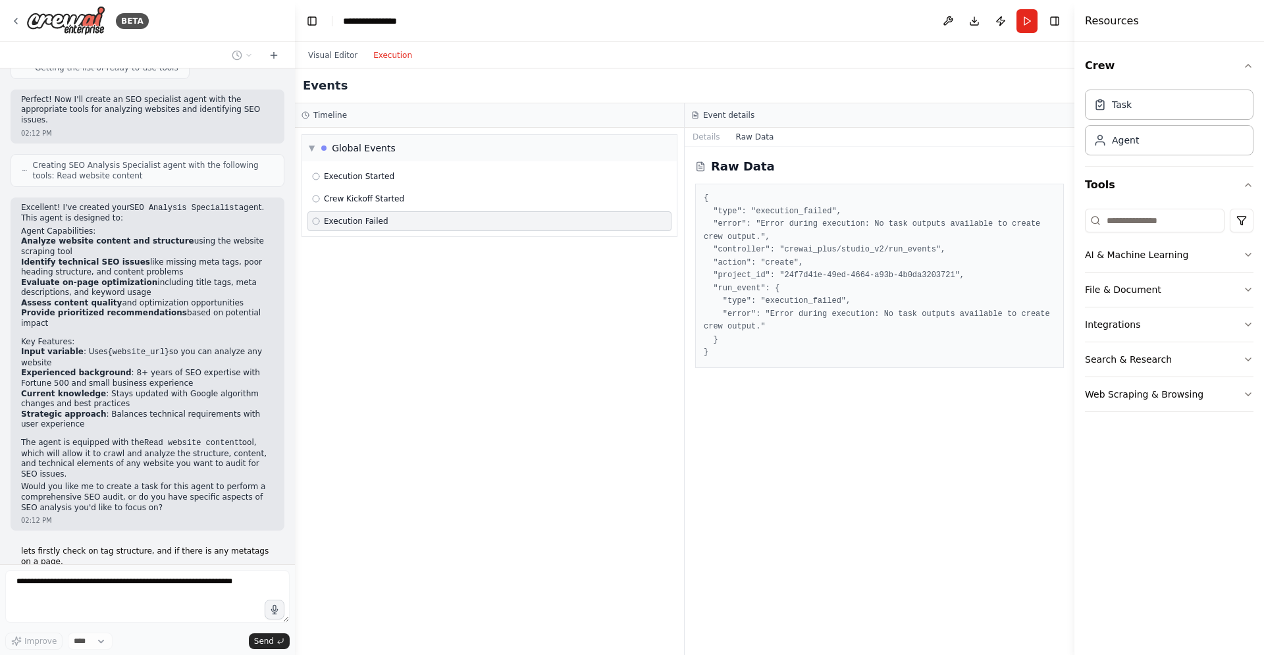
scroll to position [363, 0]
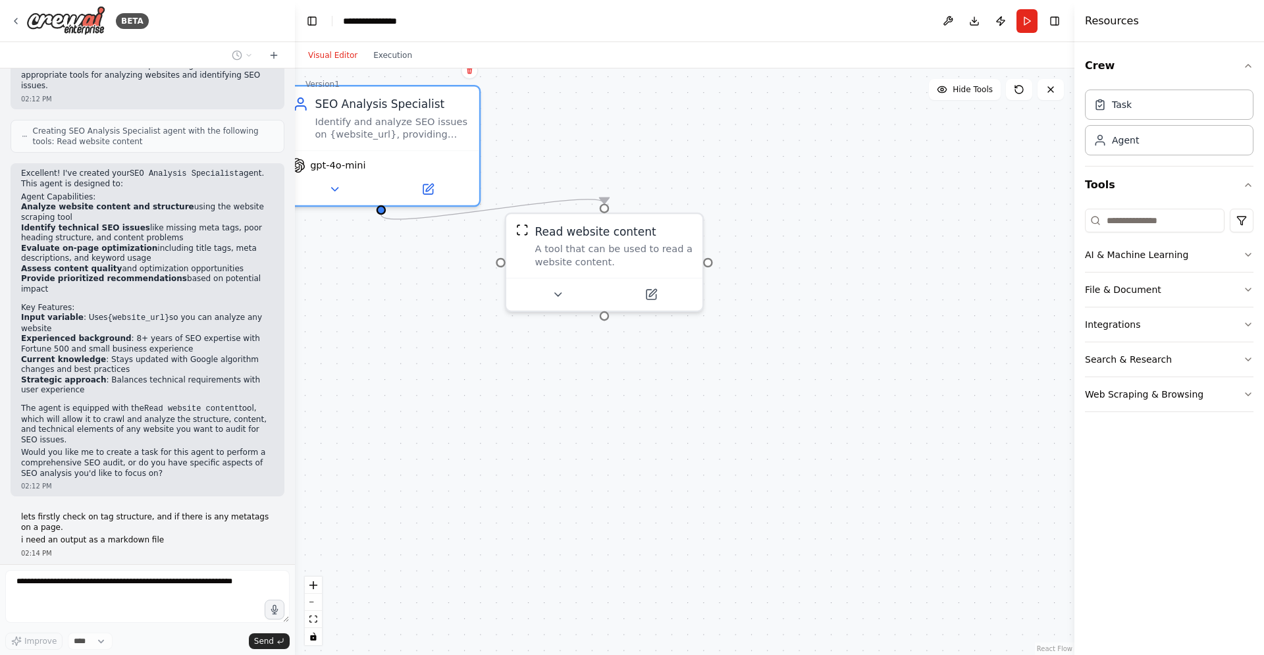
click at [314, 55] on button "Visual Editor" at bounding box center [332, 55] width 65 height 16
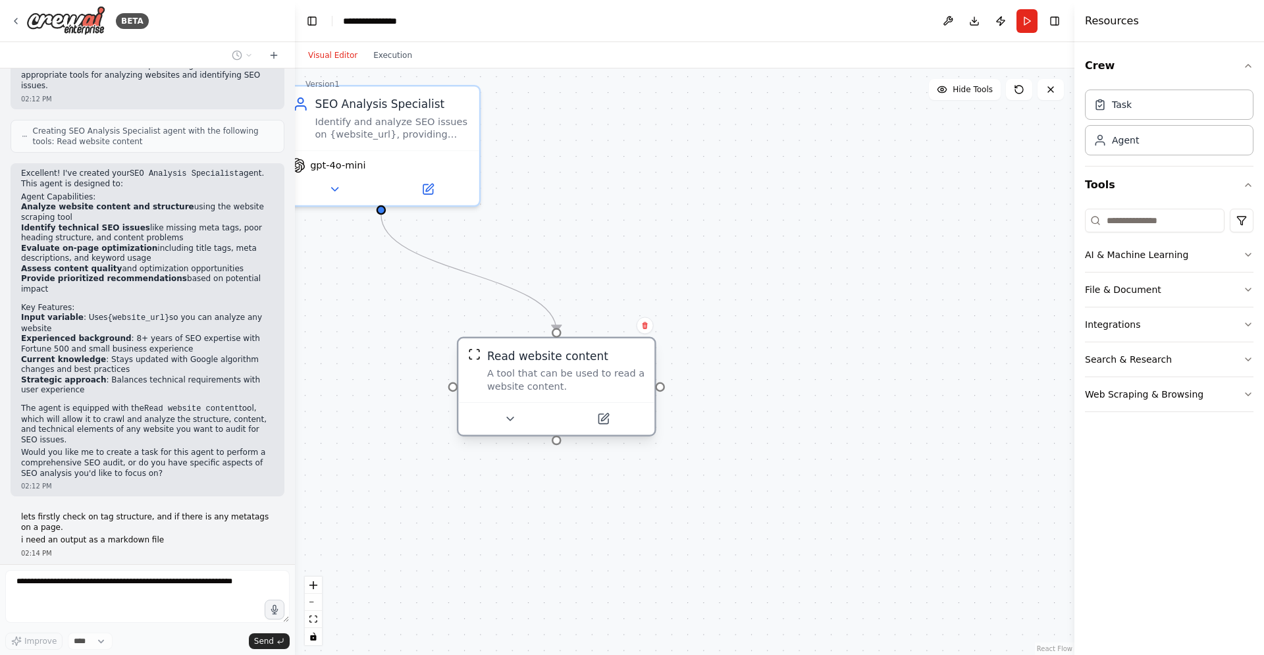
drag, startPoint x: 626, startPoint y: 337, endPoint x: 591, endPoint y: 386, distance: 60.4
click at [593, 386] on div "A tool that can be used to read a website content." at bounding box center [566, 380] width 158 height 26
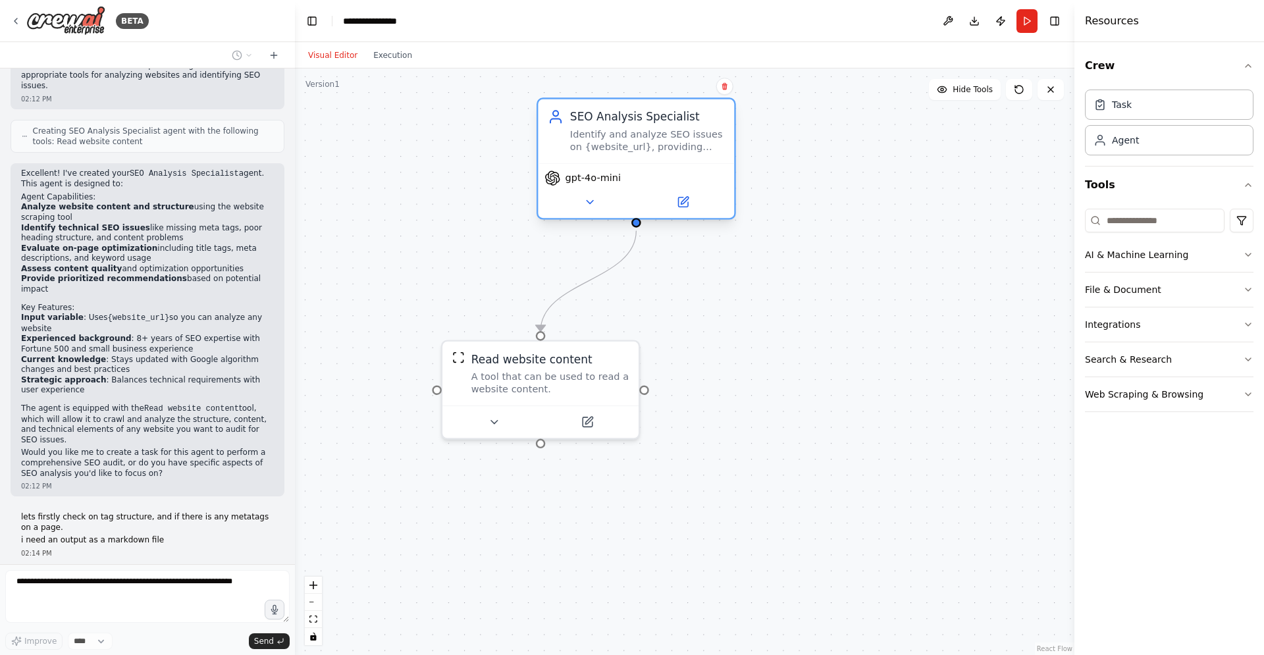
drag, startPoint x: 428, startPoint y: 146, endPoint x: 637, endPoint y: 163, distance: 209.9
click at [637, 163] on div "SEO Analysis Specialist Identify and analyze SEO issues on {website_url}, provi…" at bounding box center [636, 131] width 196 height 64
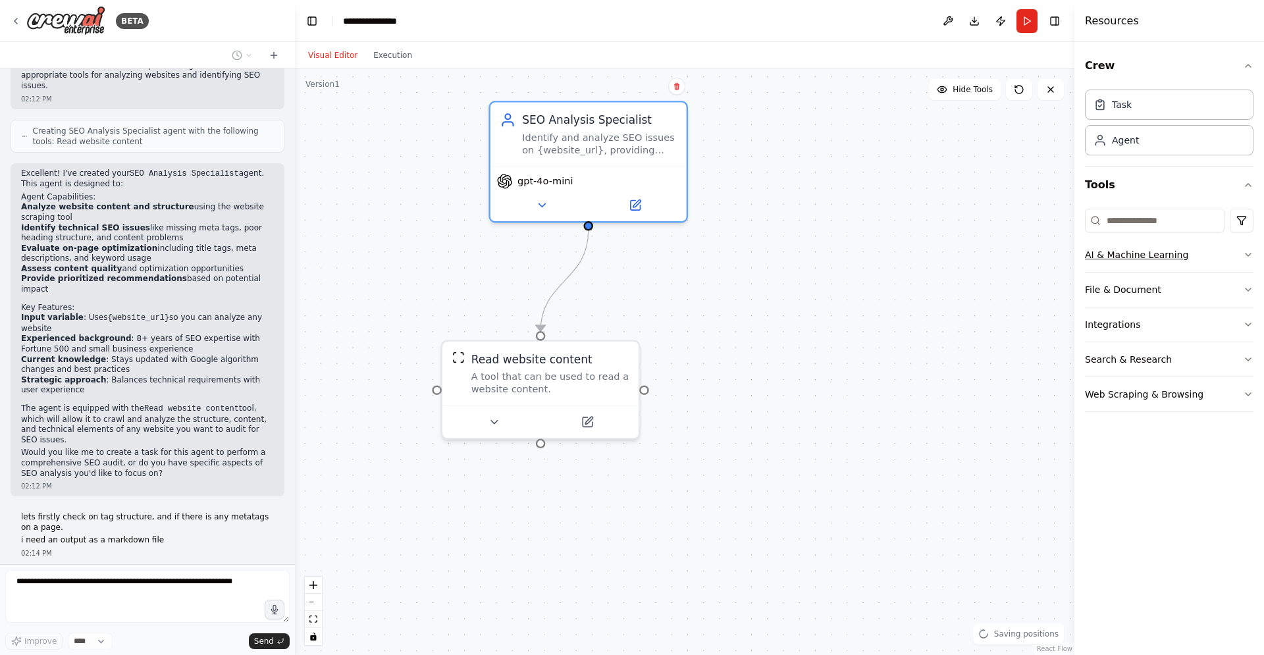
click at [1241, 255] on button "AI & Machine Learning" at bounding box center [1169, 255] width 168 height 34
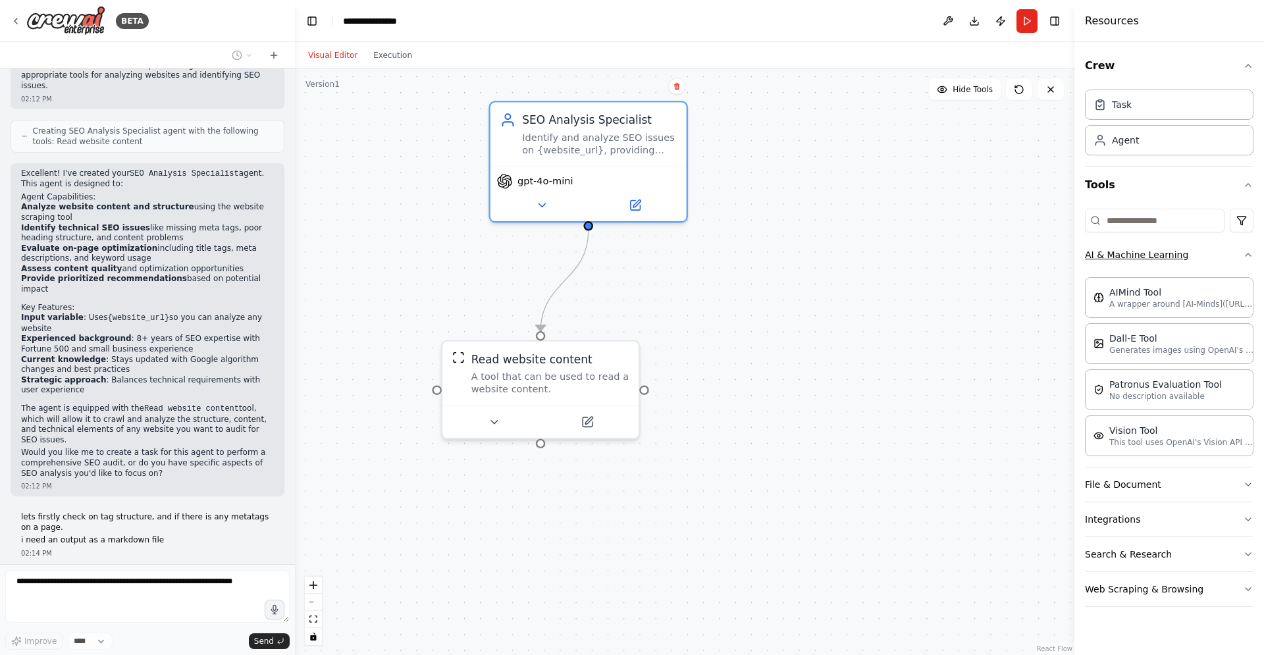
click at [1241, 255] on button "AI & Machine Learning" at bounding box center [1169, 255] width 168 height 34
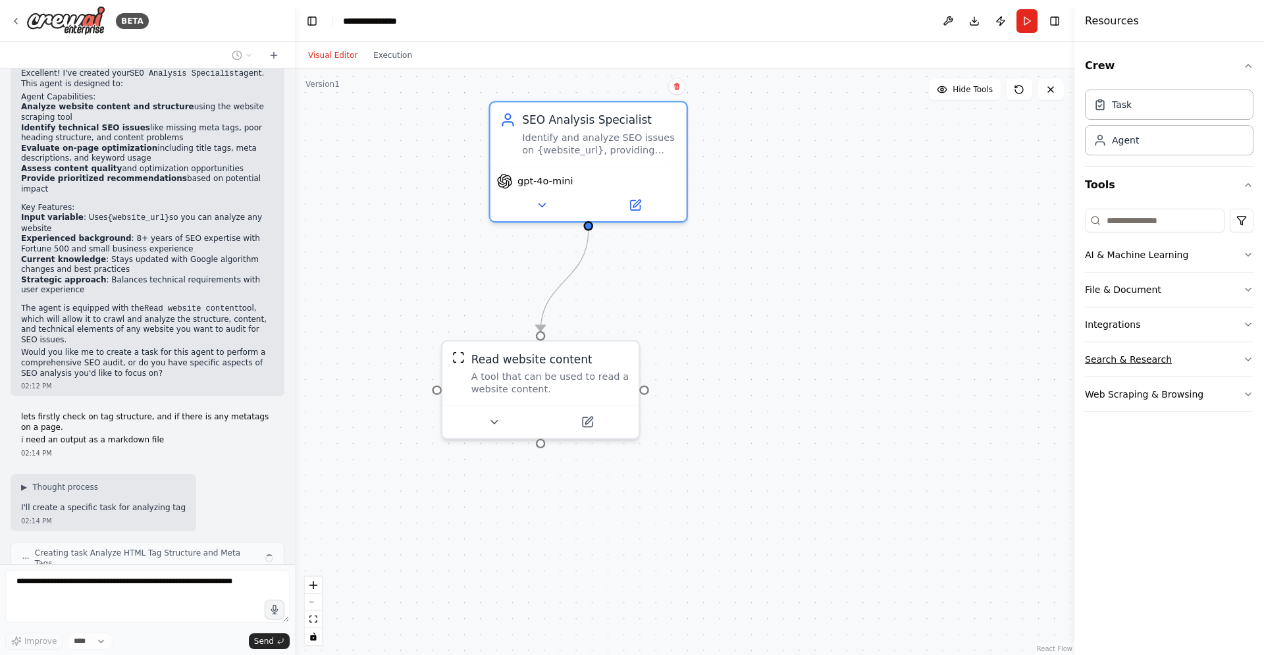
scroll to position [473, 0]
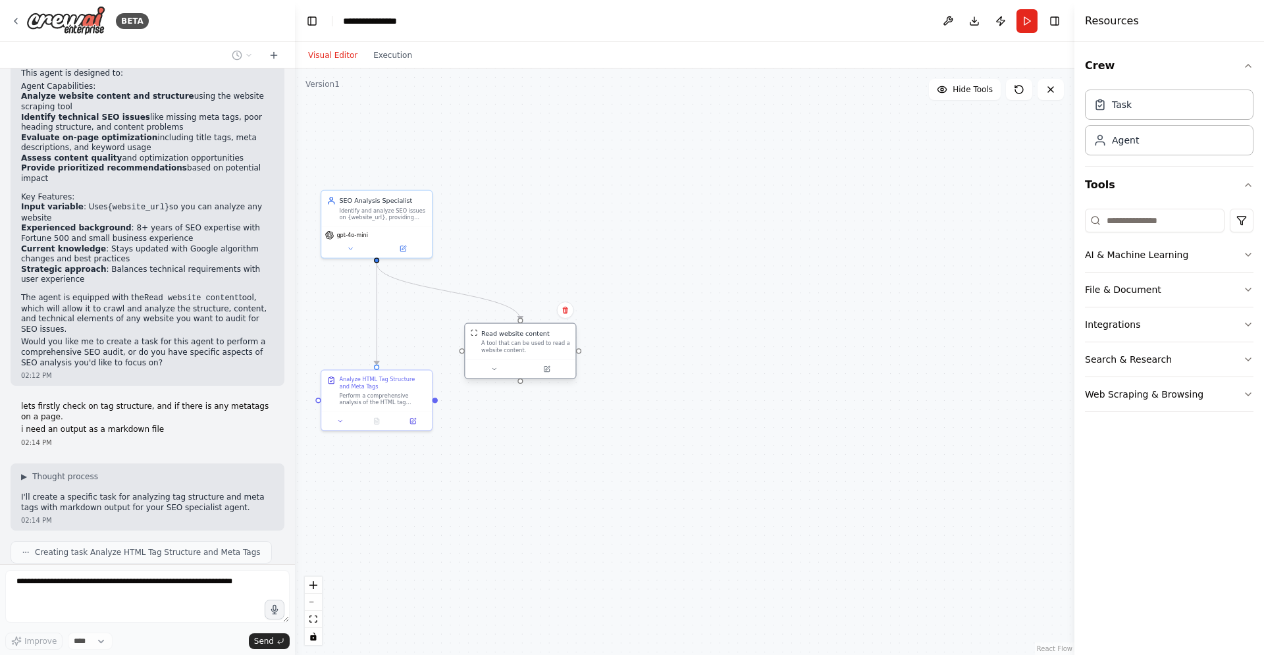
drag, startPoint x: 431, startPoint y: 330, endPoint x: 508, endPoint y: 357, distance: 81.8
click at [516, 355] on div "Read website content A tool that can be used to read a website content." at bounding box center [520, 342] width 111 height 36
click at [381, 394] on div "Perform a comprehensive analysis of the HTML tag structure and meta tags on {we…" at bounding box center [383, 397] width 87 height 14
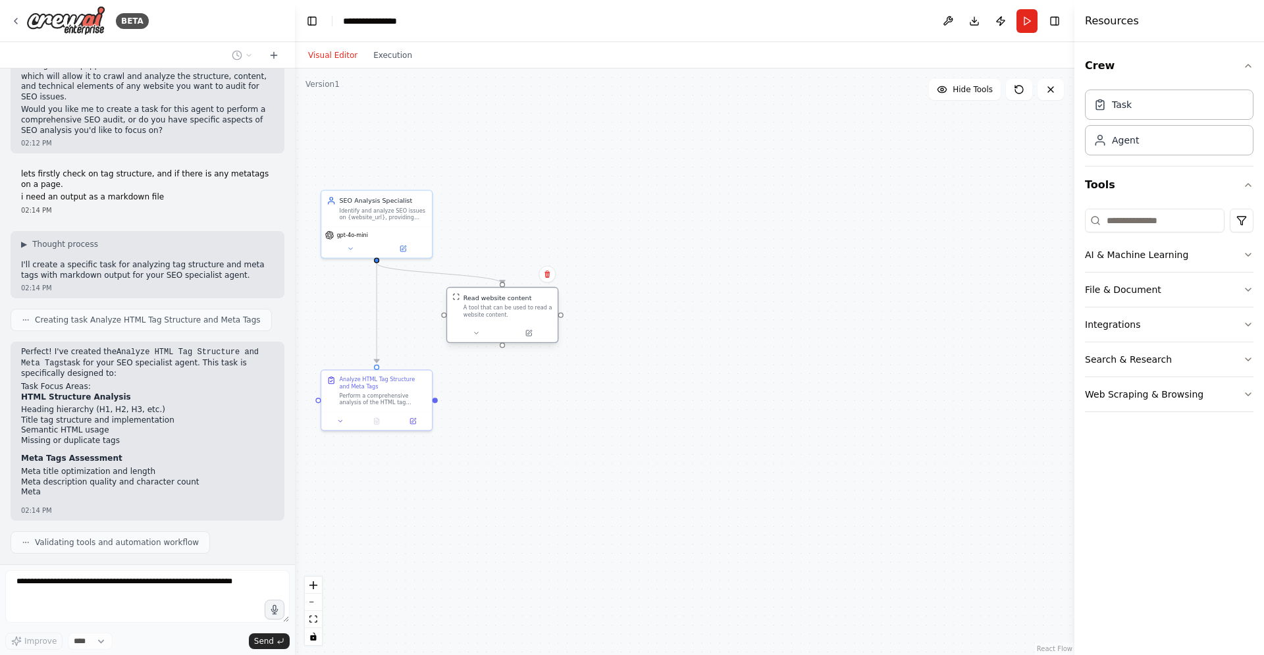
drag, startPoint x: 456, startPoint y: 313, endPoint x: 497, endPoint y: 311, distance: 40.9
click at [496, 312] on div "A tool that can be used to read a website content." at bounding box center [507, 311] width 89 height 14
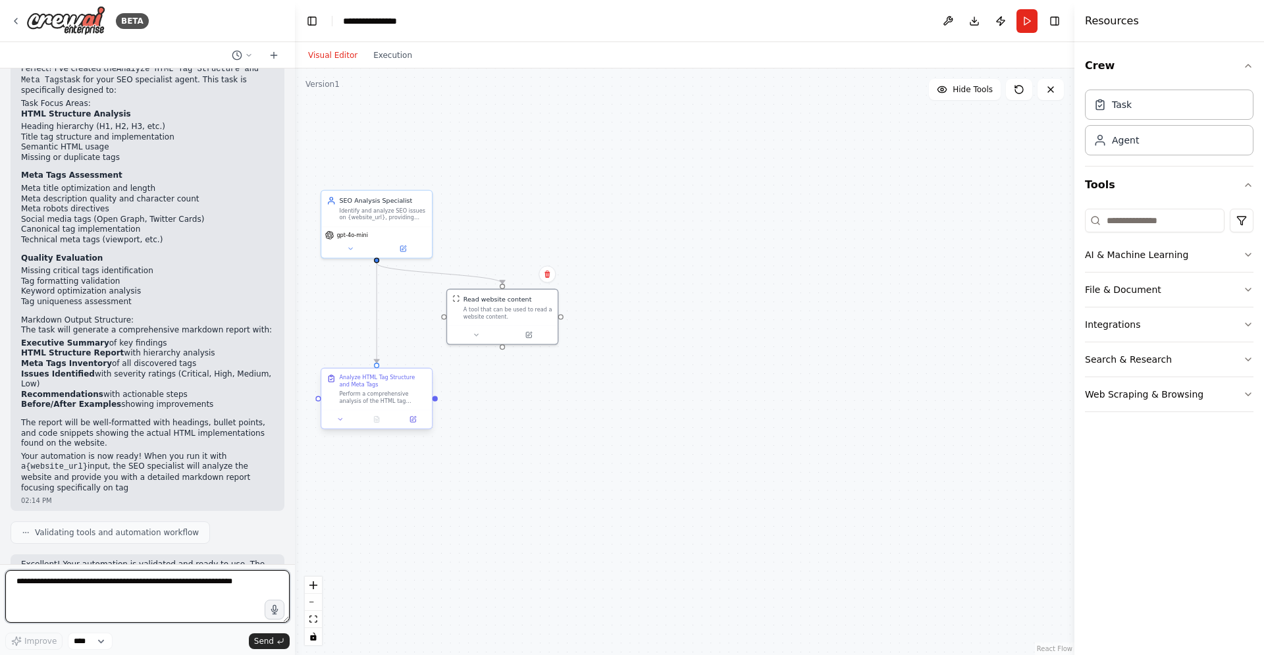
scroll to position [999, 0]
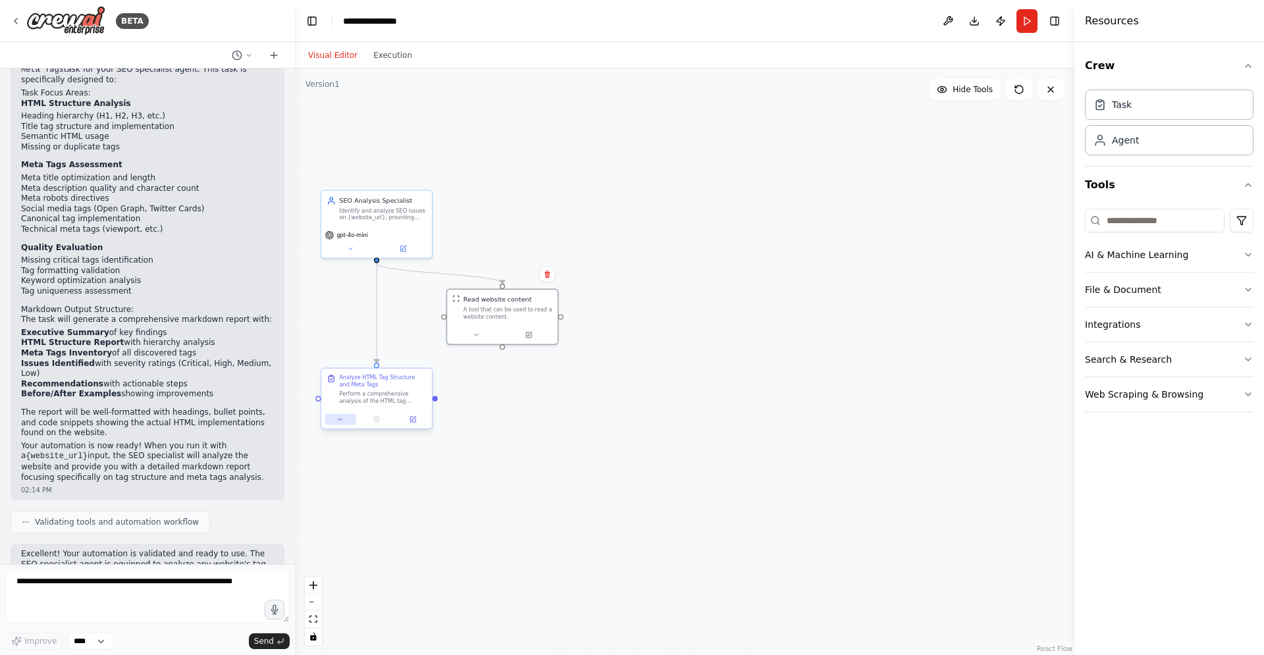
click at [342, 419] on icon at bounding box center [340, 419] width 7 height 7
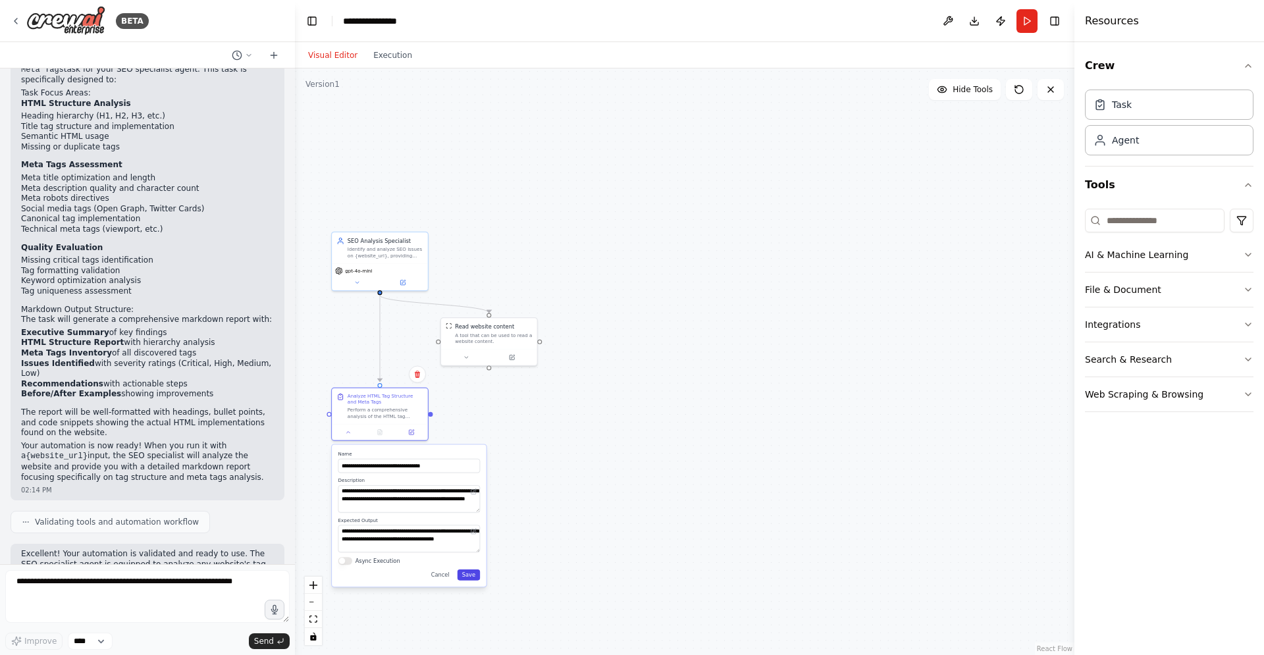
click at [470, 573] on button "Save" at bounding box center [468, 574] width 23 height 11
click at [1027, 19] on button "Run" at bounding box center [1026, 21] width 21 height 24
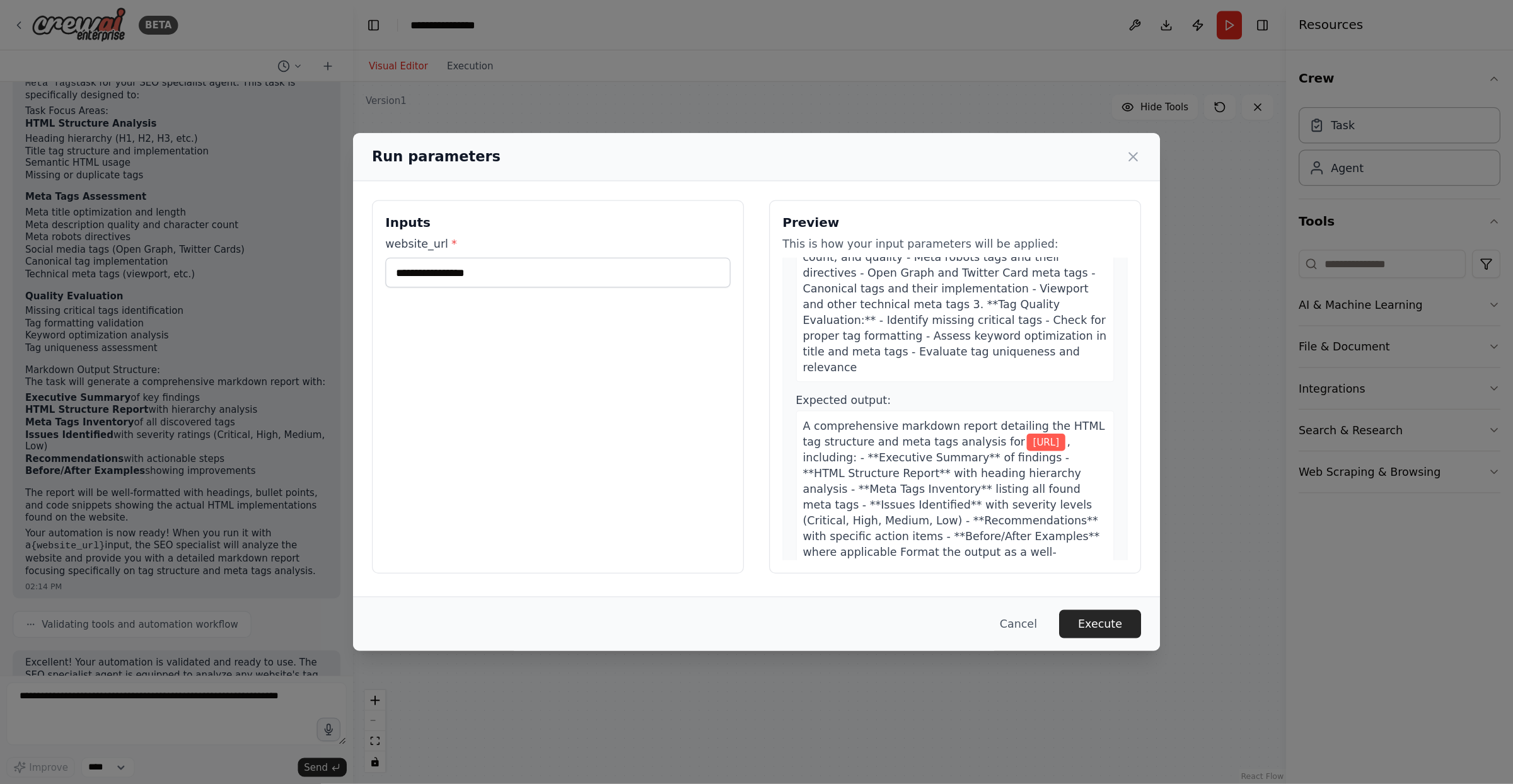
scroll to position [190, 0]
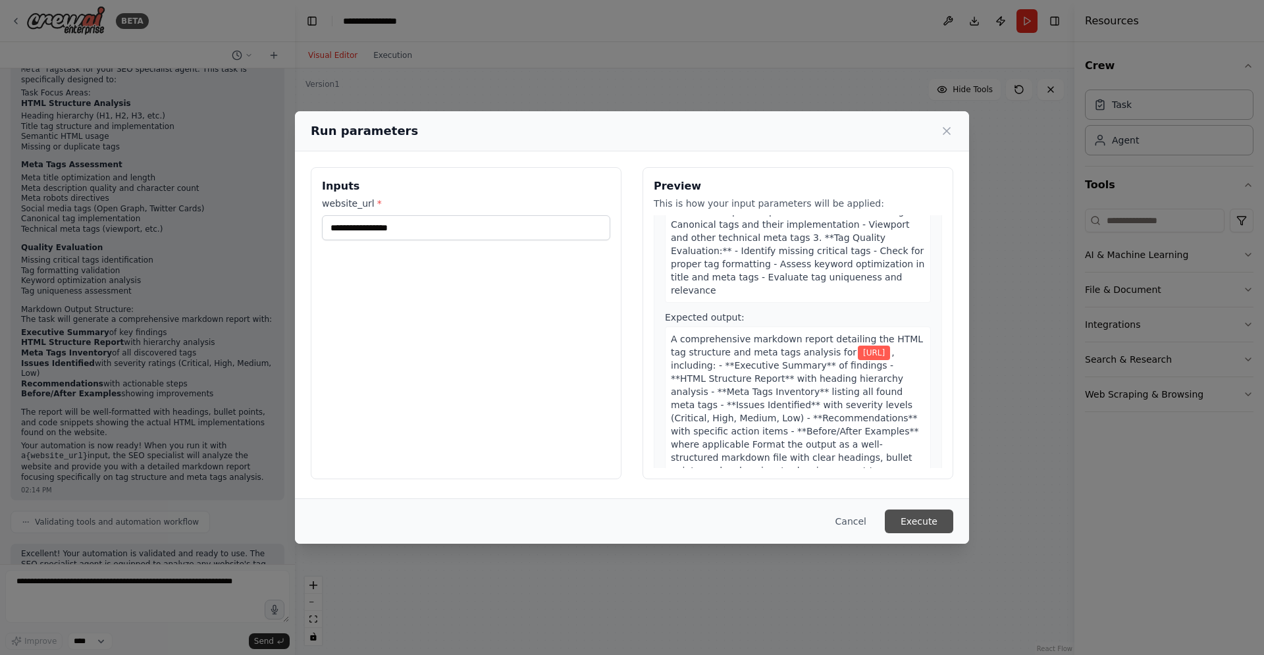
click at [930, 523] on button "Execute" at bounding box center [919, 521] width 68 height 24
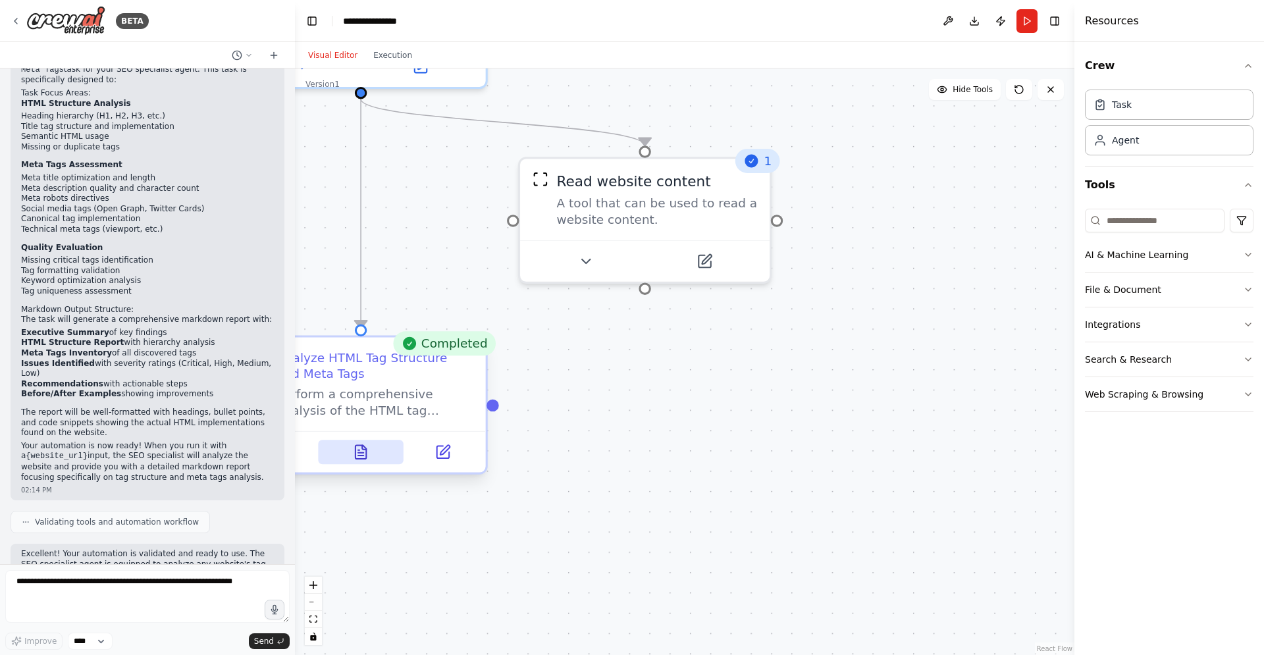
click at [354, 442] on button at bounding box center [361, 452] width 86 height 24
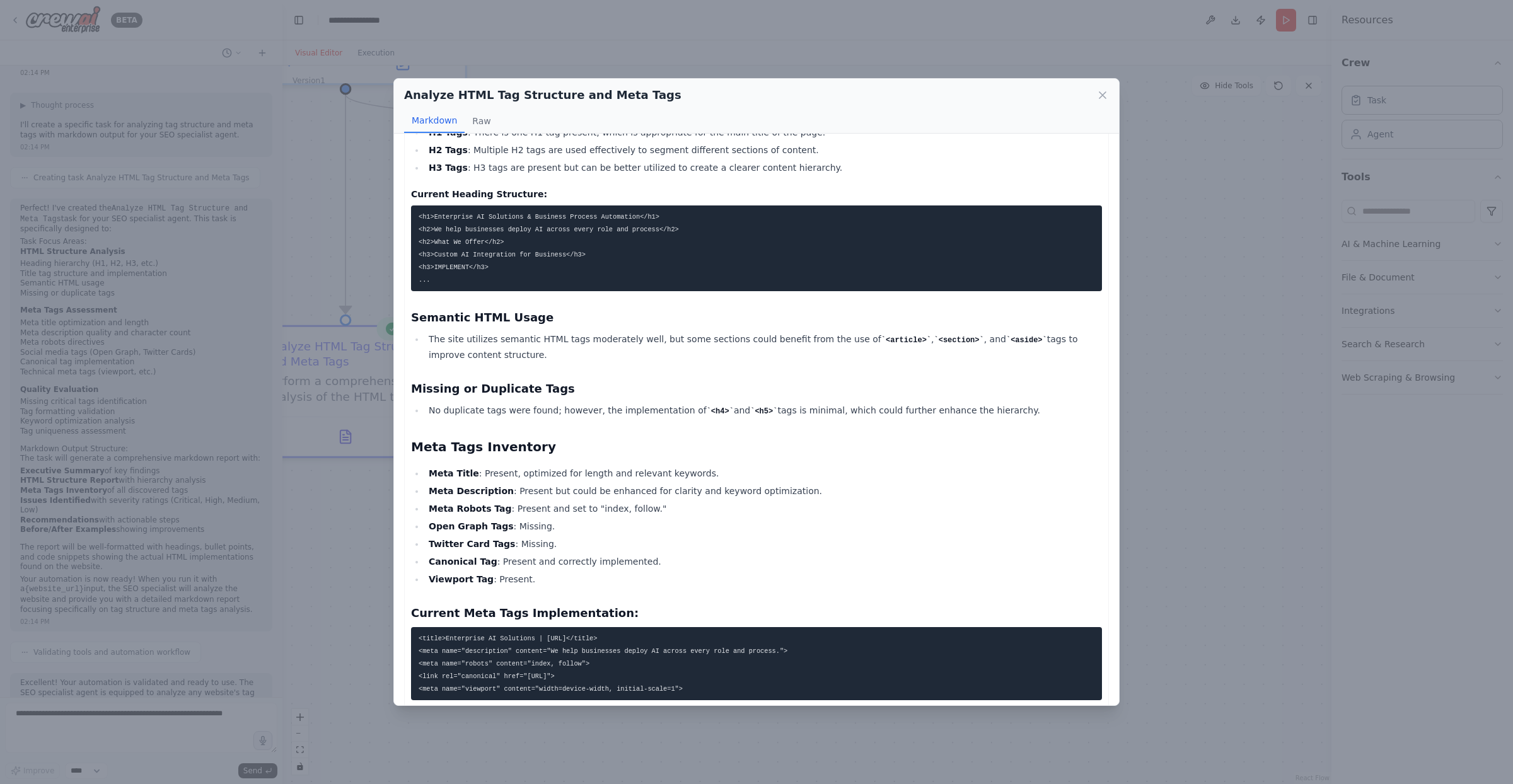
scroll to position [0, 0]
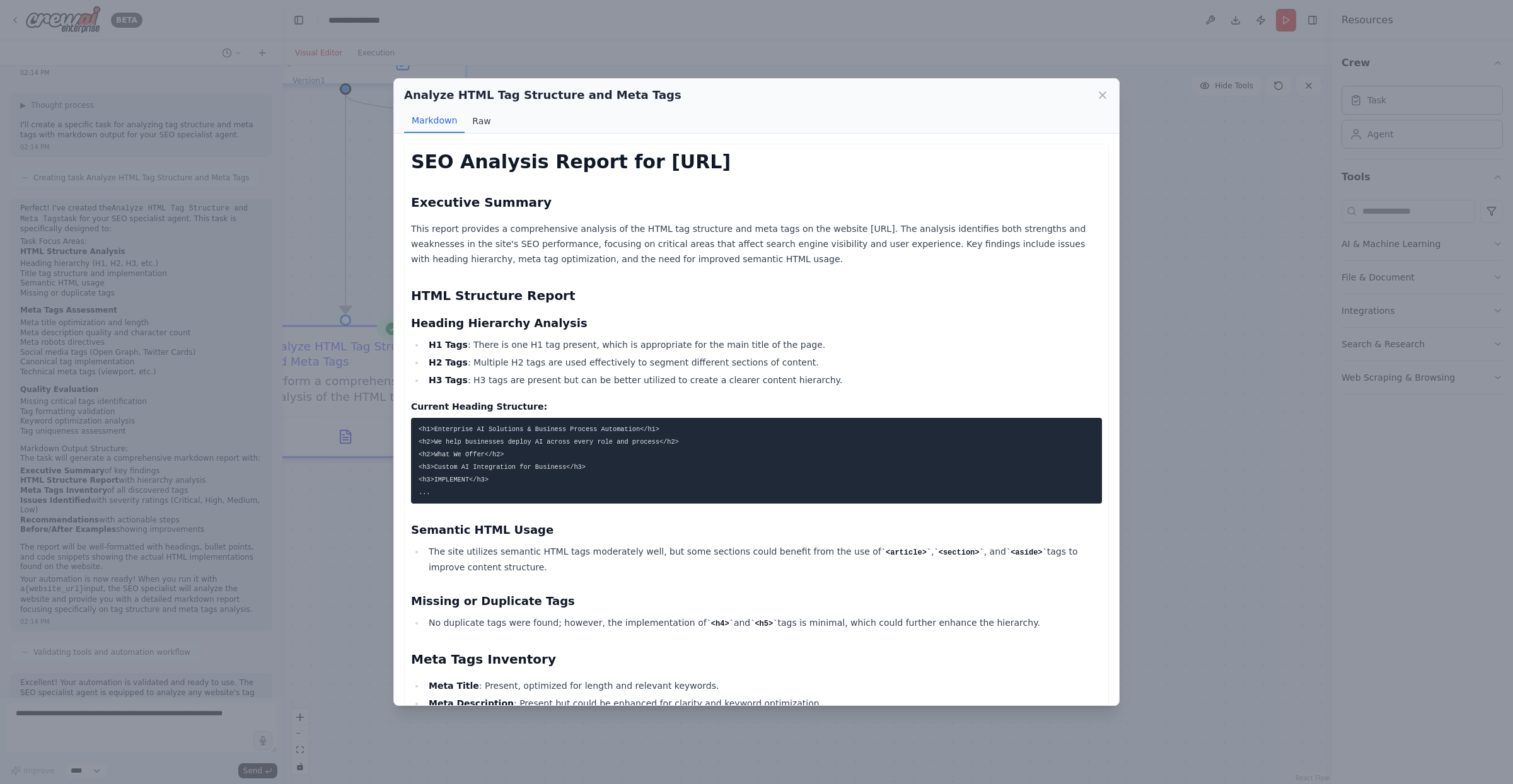
click at [482, 116] on button "Raw" at bounding box center [481, 121] width 34 height 24
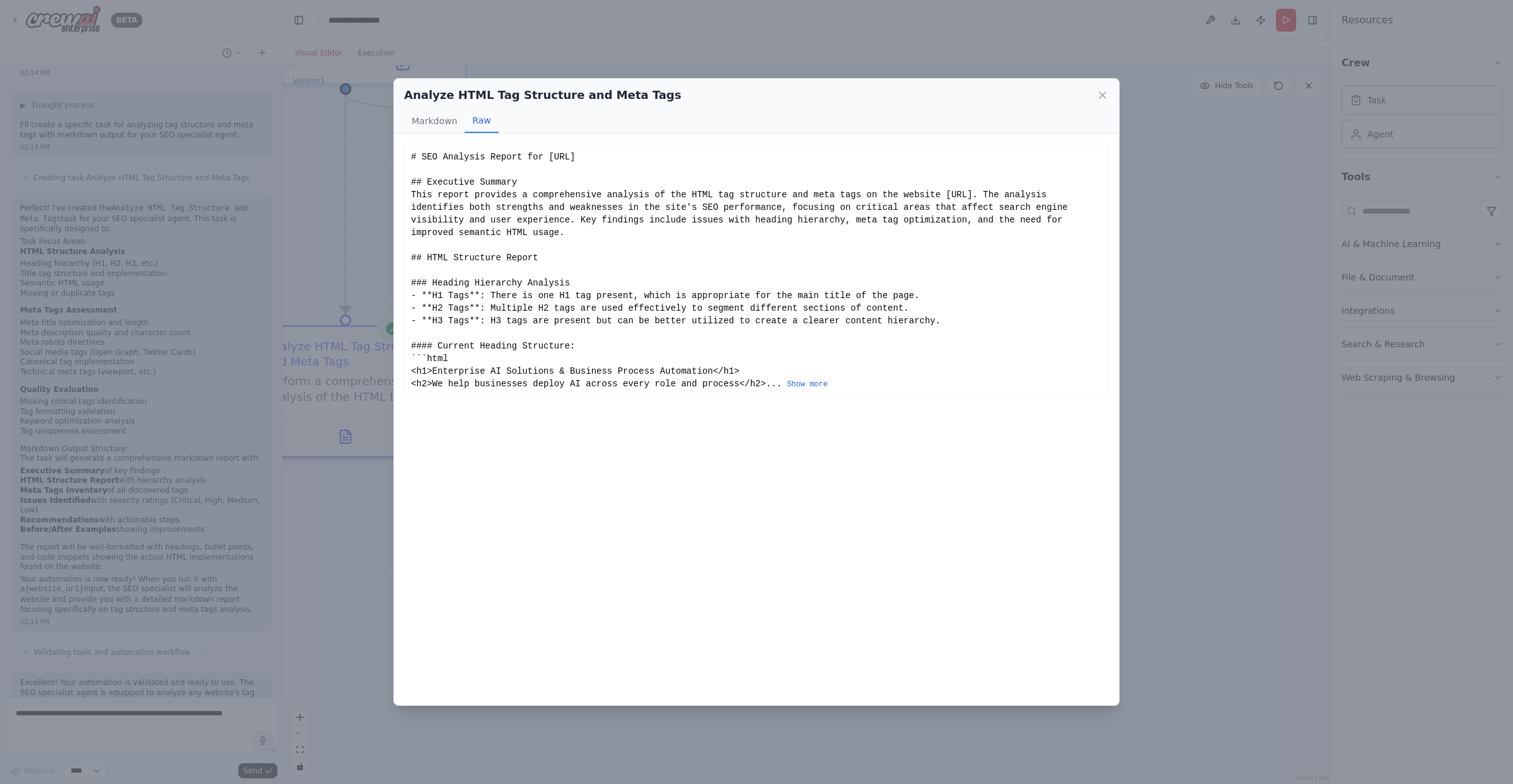
click at [839, 524] on div "SEO Analysis Report for https://devels.ai Executive Summary This report provide…" at bounding box center [756, 419] width 725 height 571
click at [1105, 95] on icon at bounding box center [1102, 95] width 12 height 12
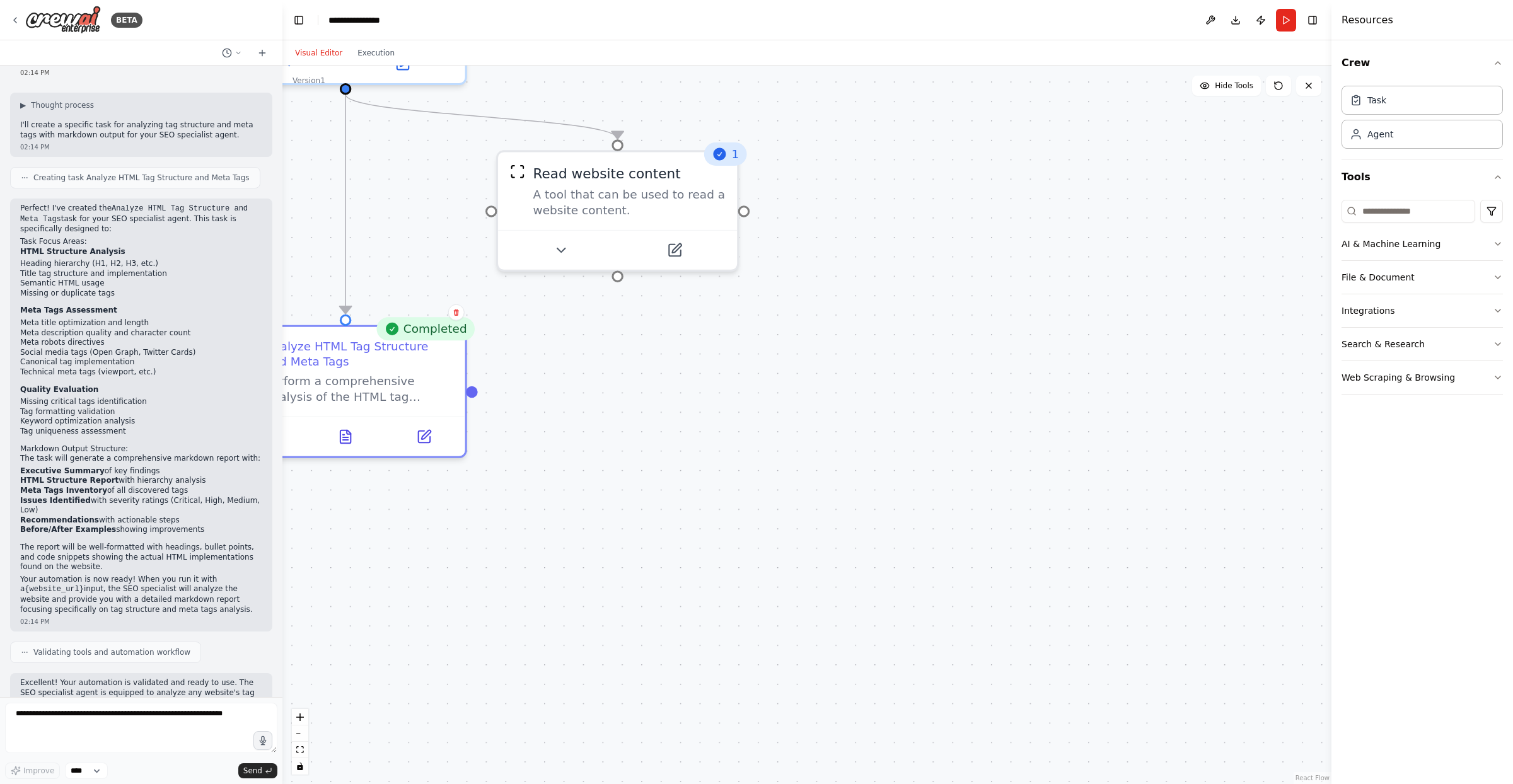
click at [1197, 25] on header "**********" at bounding box center [806, 20] width 1049 height 40
click at [1204, 21] on button at bounding box center [1209, 20] width 20 height 23
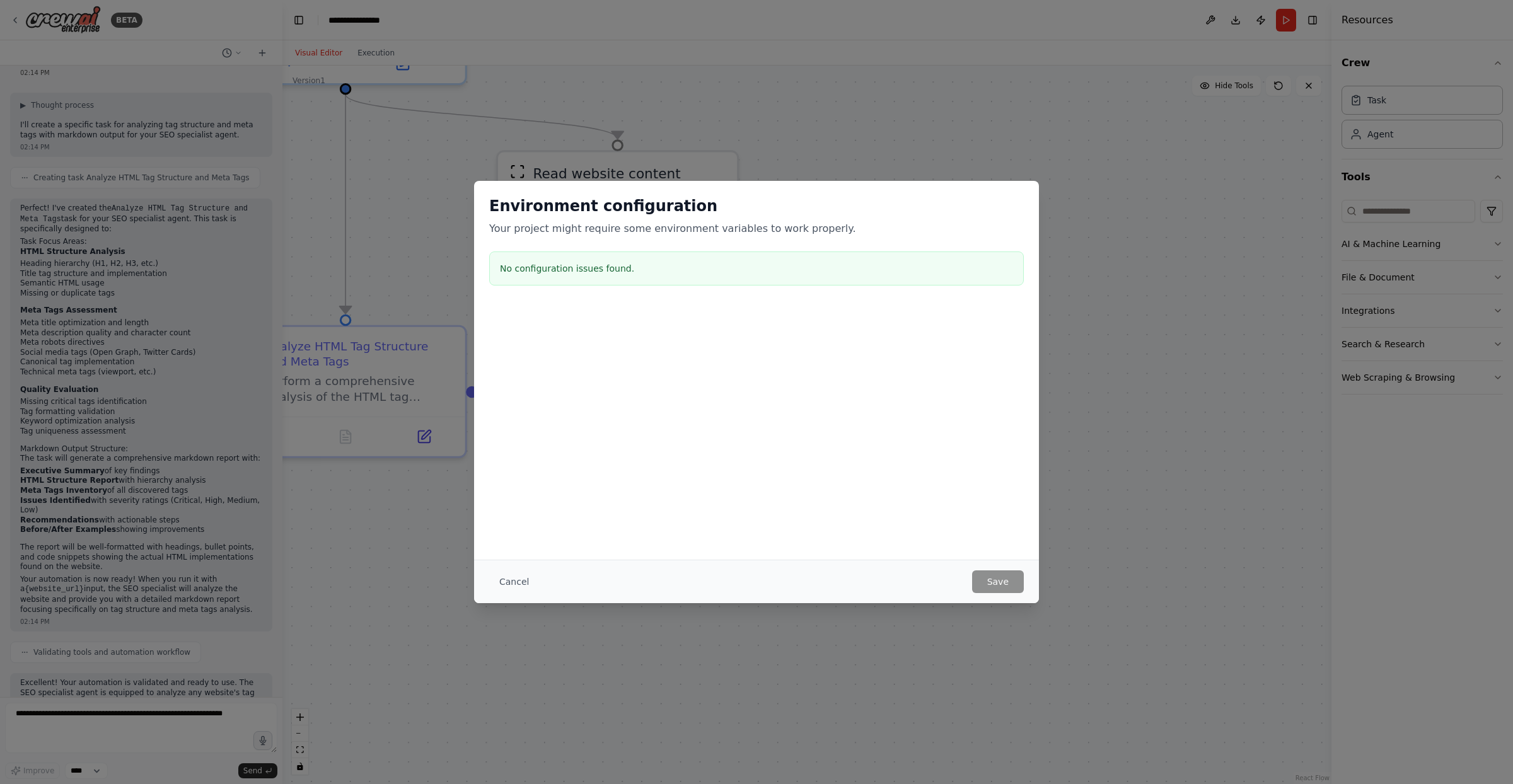
drag, startPoint x: 508, startPoint y: 583, endPoint x: 492, endPoint y: 475, distance: 109.2
click at [508, 582] on button "Cancel" at bounding box center [514, 582] width 50 height 23
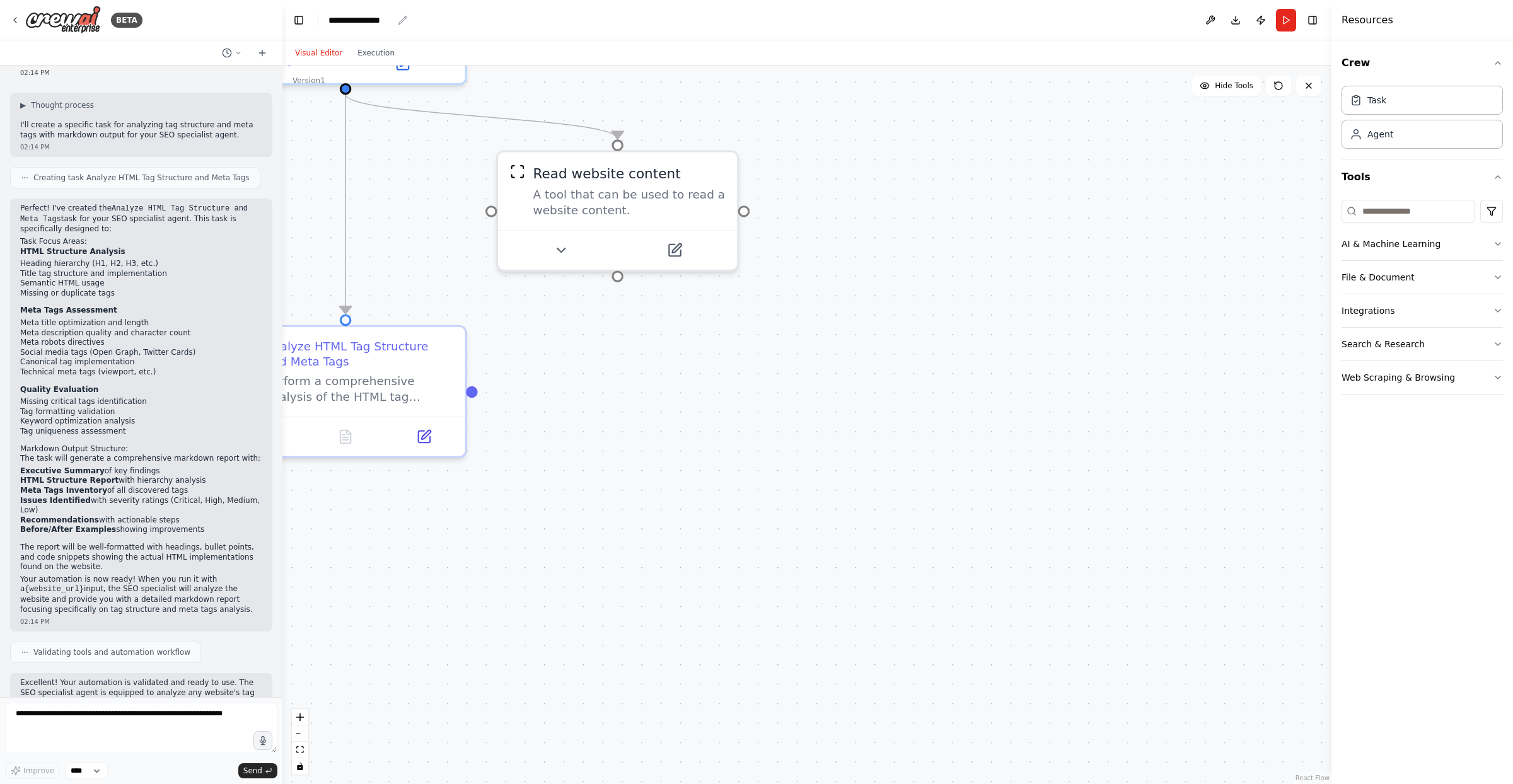
click at [399, 19] on icon "breadcrumb" at bounding box center [402, 20] width 11 height 11
click at [383, 19] on div "**********" at bounding box center [360, 19] width 64 height 12
click at [383, 19] on div "**********" at bounding box center [375, 19] width 95 height 12
click at [1209, 19] on button "Toggle Right Sidebar" at bounding box center [1312, 20] width 17 height 17
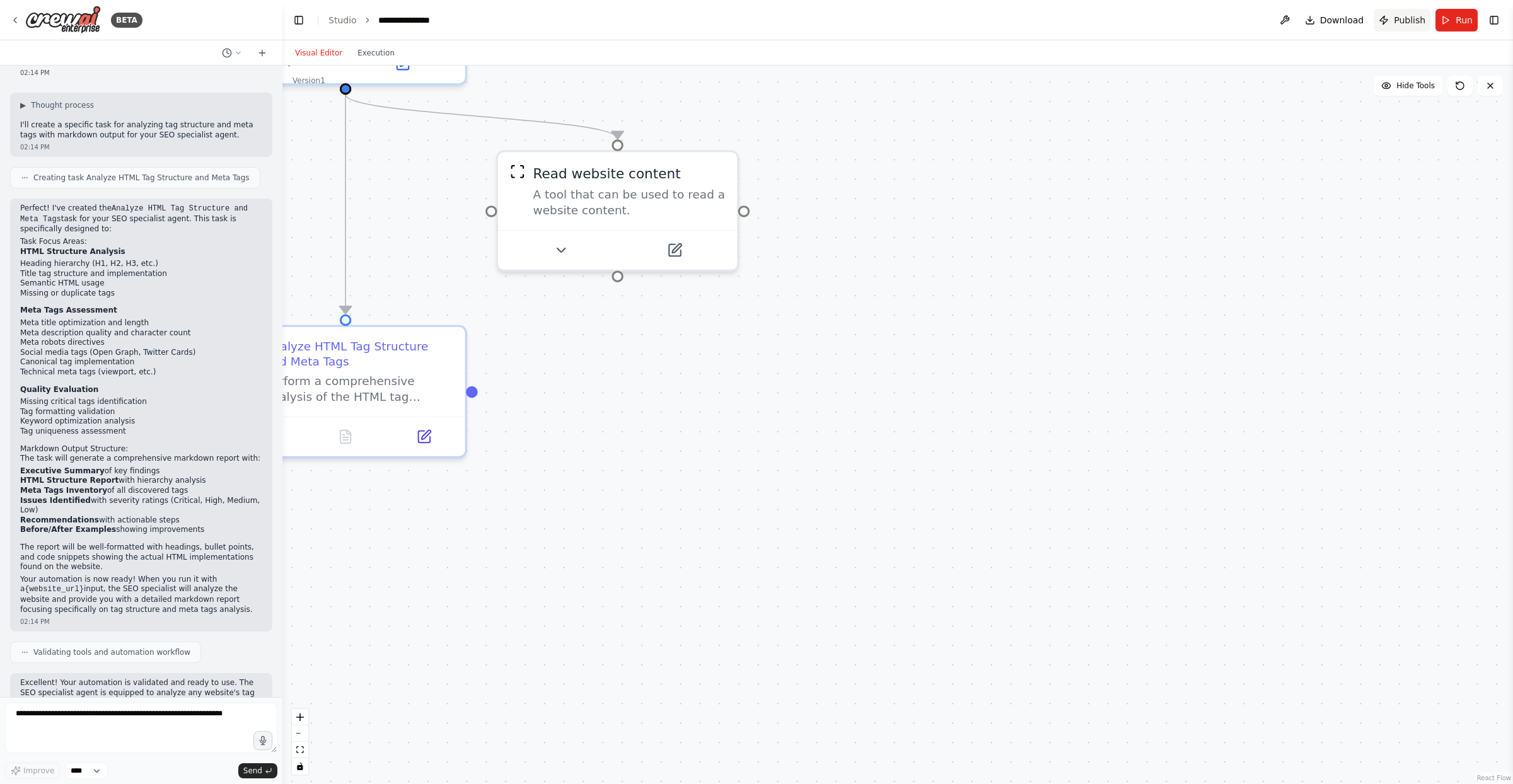
click at [1209, 18] on span "Publish" at bounding box center [1409, 19] width 32 height 12
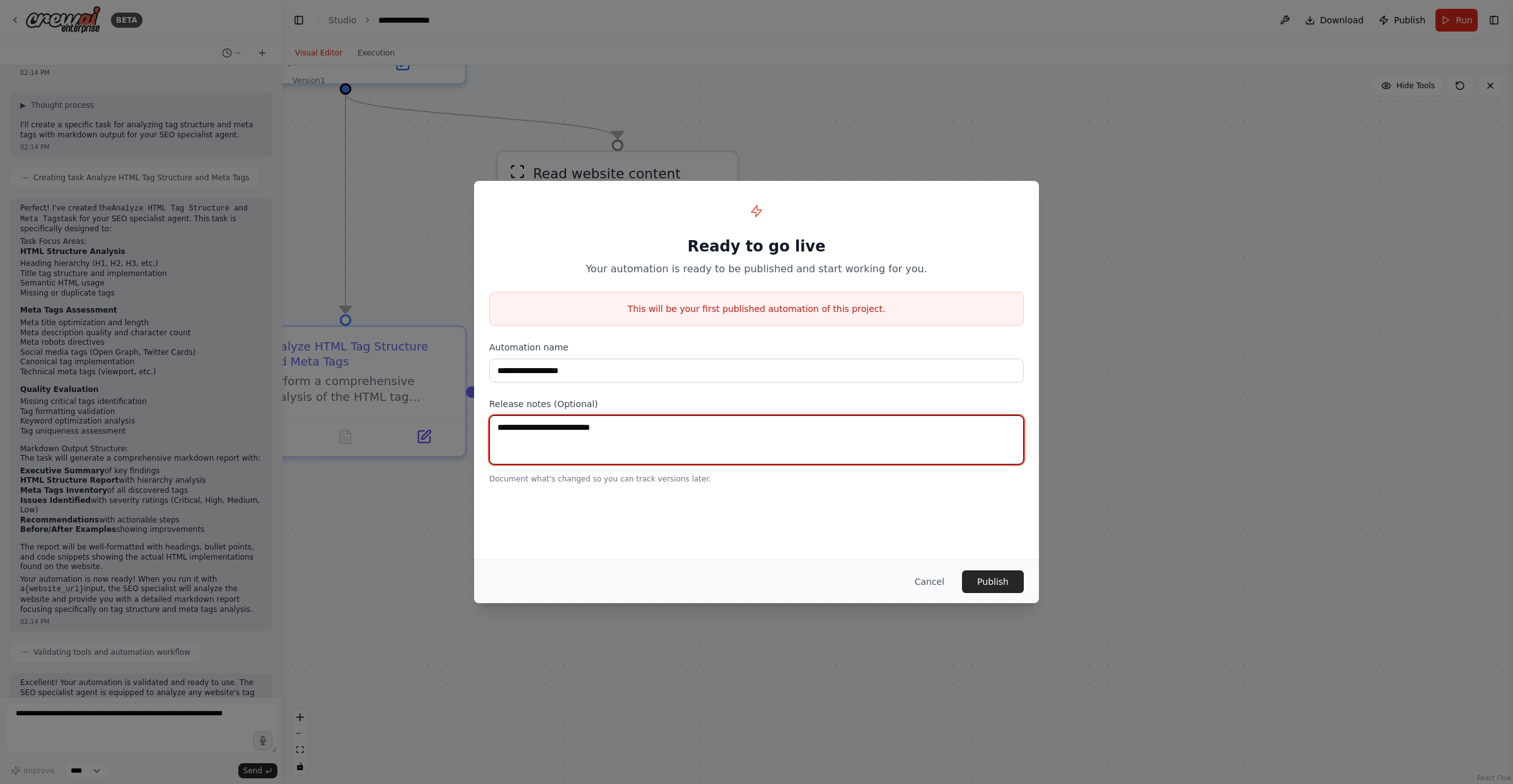
click at [798, 459] on textarea at bounding box center [756, 439] width 534 height 49
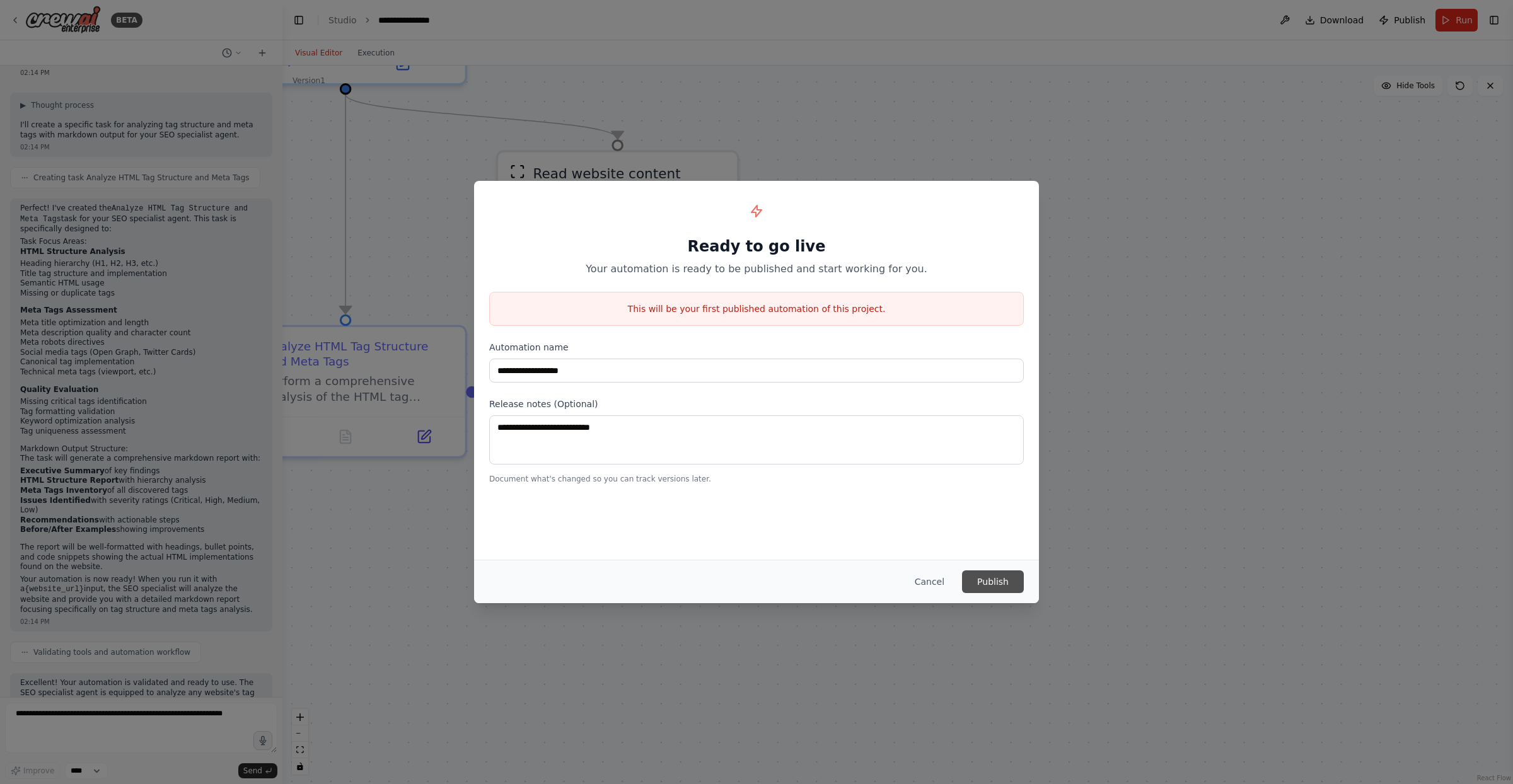
click at [1005, 583] on button "Publish" at bounding box center [992, 582] width 61 height 23
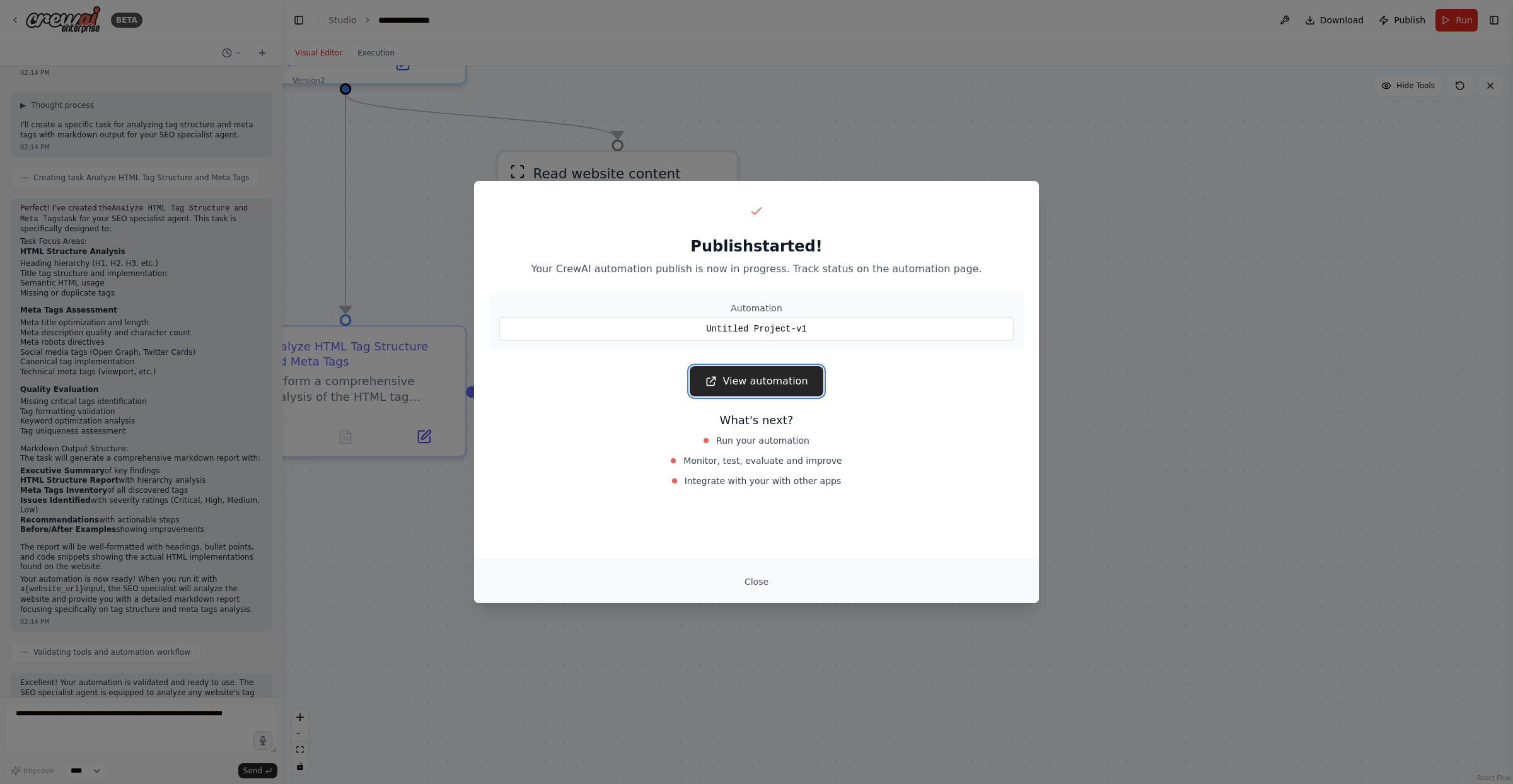
click at [765, 390] on link "View automation" at bounding box center [756, 381] width 133 height 31
click at [995, 141] on div "Publish started! Your CrewAI automation publish is now in progress. Track statu…" at bounding box center [756, 392] width 1513 height 784
click at [910, 126] on div "Publish started! Your CrewAI automation publish is now in progress. Track statu…" at bounding box center [756, 392] width 1513 height 784
click at [779, 53] on div "Publish started! Your CrewAI automation publish is now in progress. Track statu…" at bounding box center [756, 392] width 1513 height 784
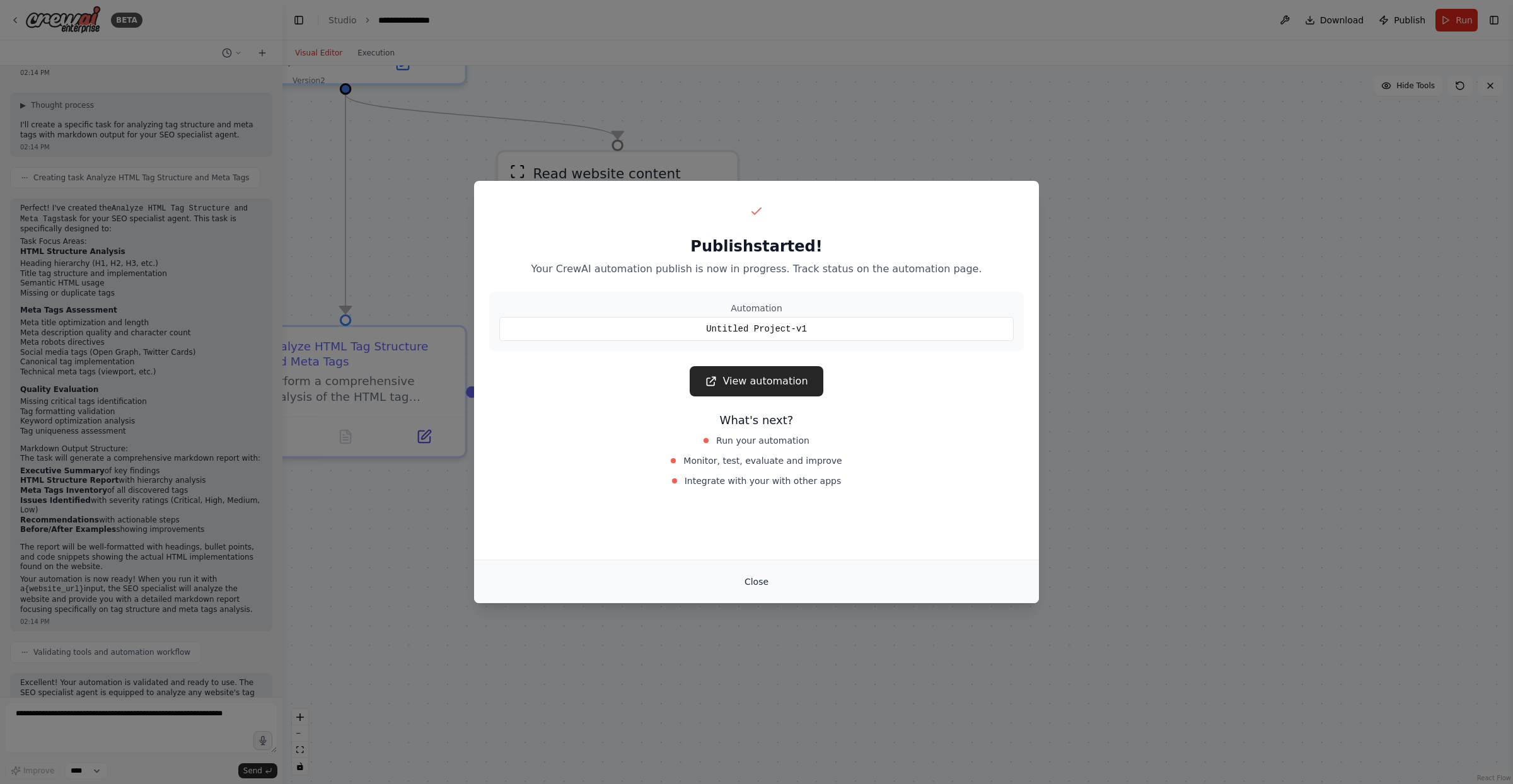
click at [747, 572] on button "Close" at bounding box center [756, 582] width 44 height 23
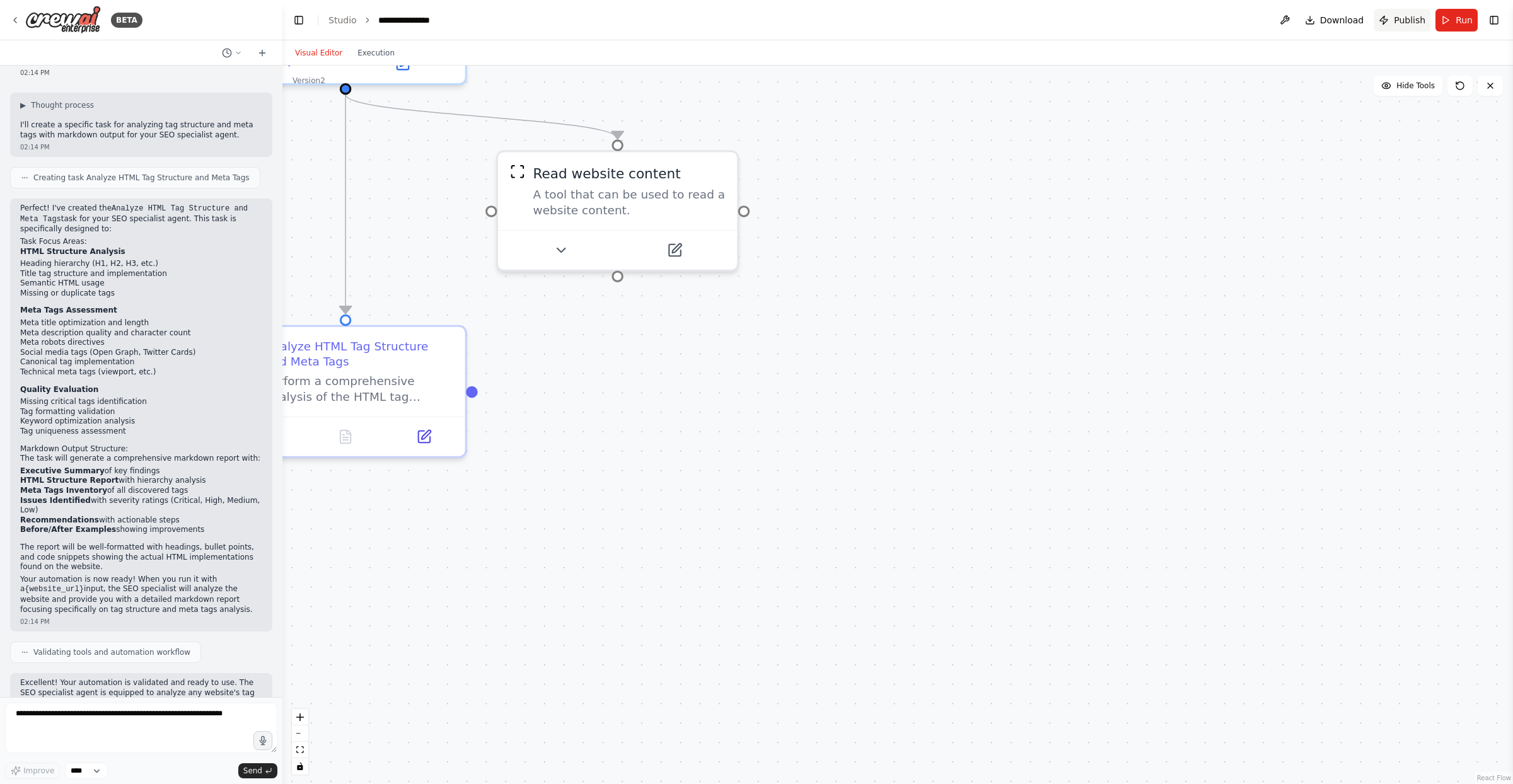
click at [1209, 19] on span "Publish" at bounding box center [1409, 19] width 32 height 12
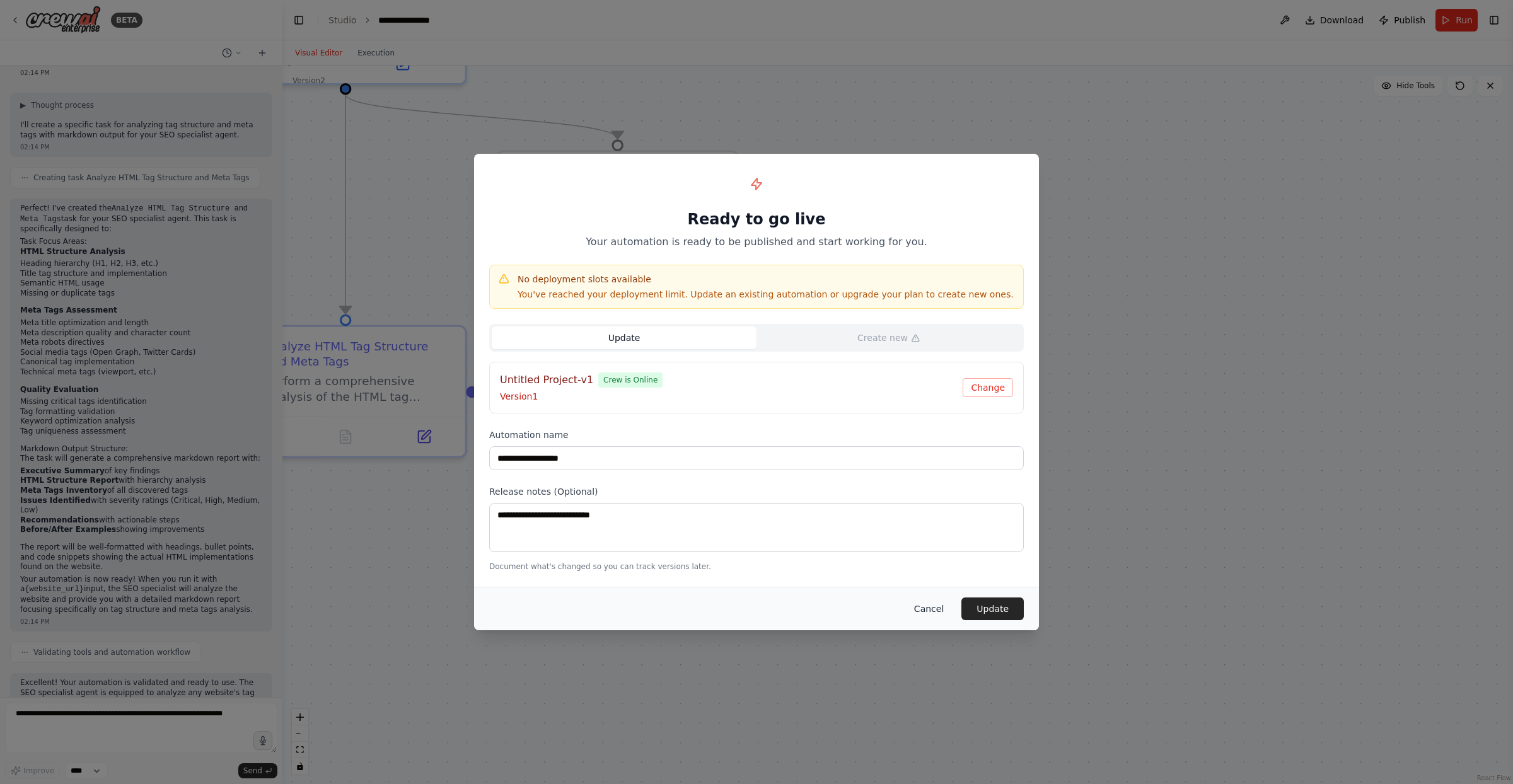
click at [936, 610] on button "Cancel" at bounding box center [929, 609] width 50 height 23
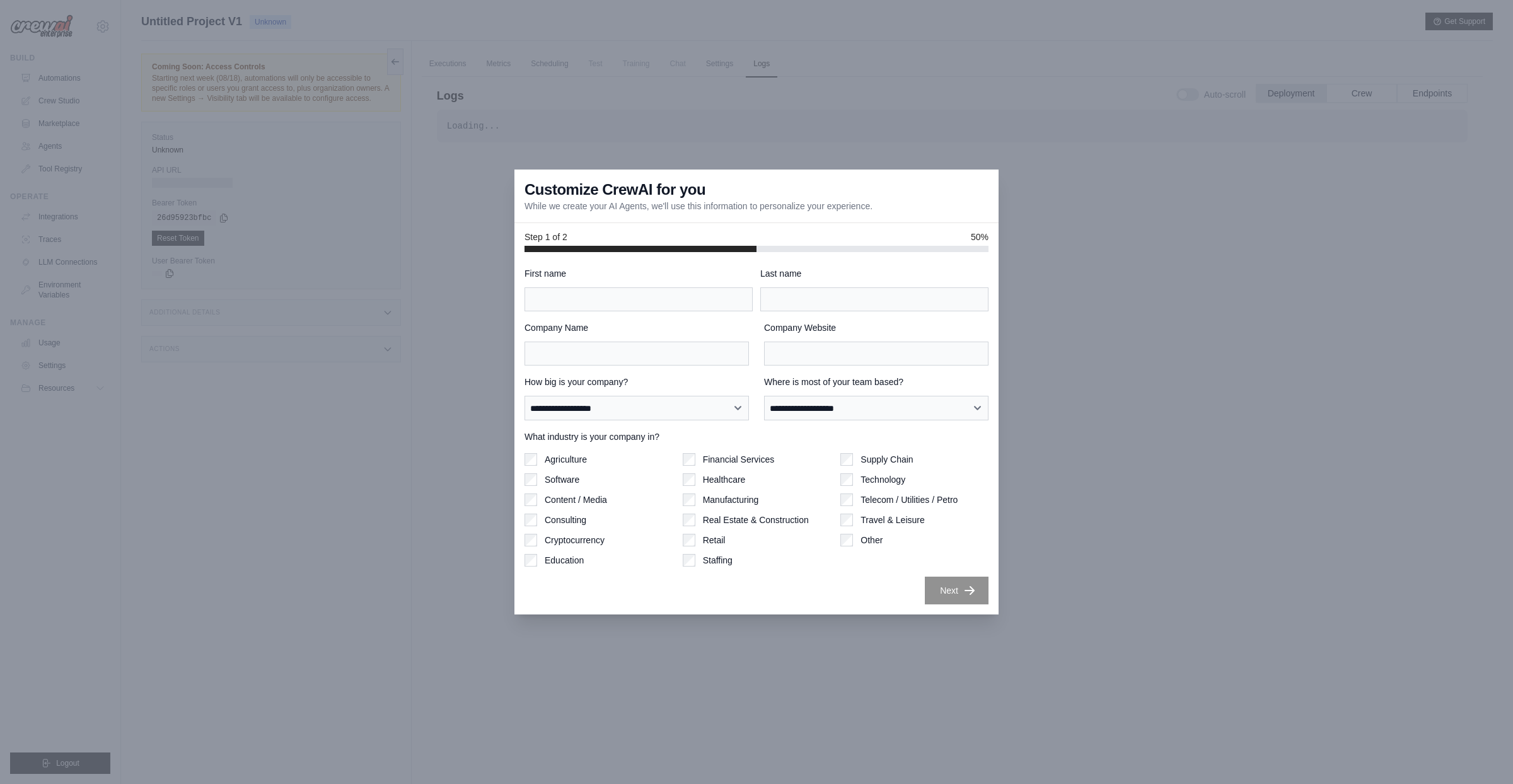
scroll to position [54, 0]
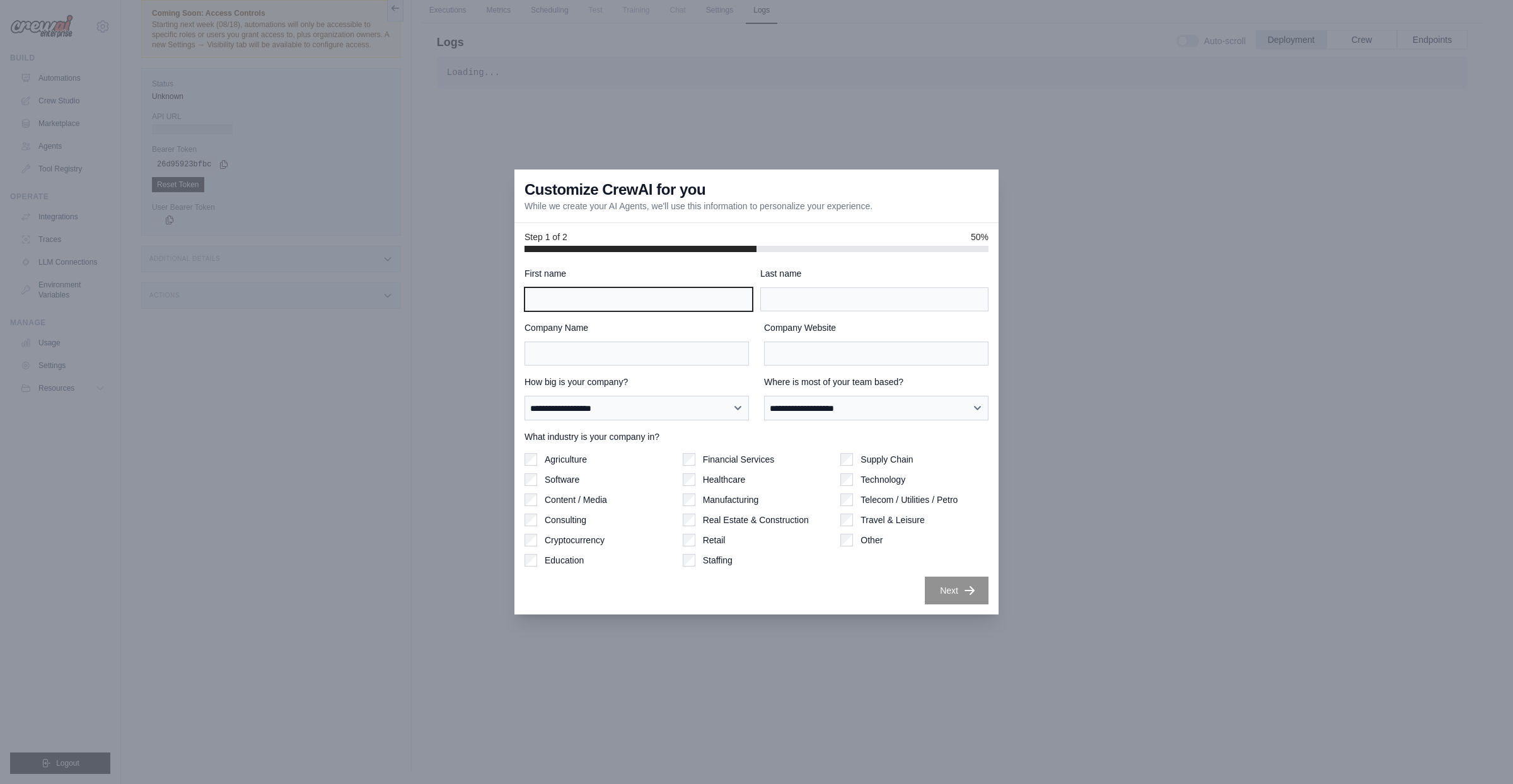
click at [648, 292] on input "First name" at bounding box center [639, 299] width 228 height 24
type input "******"
type input "********"
click at [553, 473] on div "Agriculture Software Content / Media Consulting Cryptocurrency Education" at bounding box center [598, 509] width 148 height 113
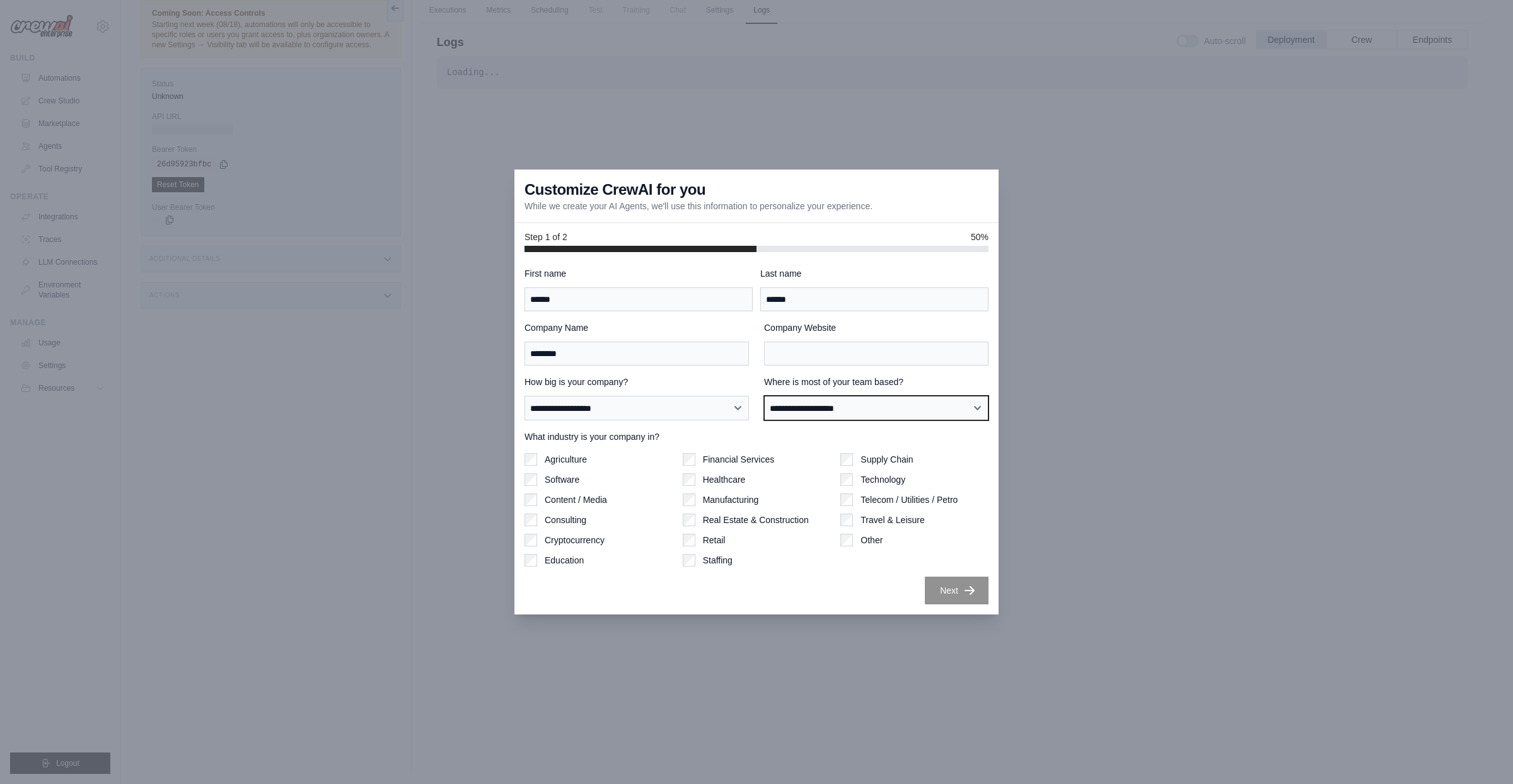
click at [764, 395] on select "**********" at bounding box center [876, 408] width 224 height 25
click at [629, 409] on div "**********" at bounding box center [756, 397] width 463 height 45
click at [525, 395] on select "**********" at bounding box center [637, 408] width 224 height 25
select select "**********"
click option "**********" at bounding box center [0, 0] width 0 height 0
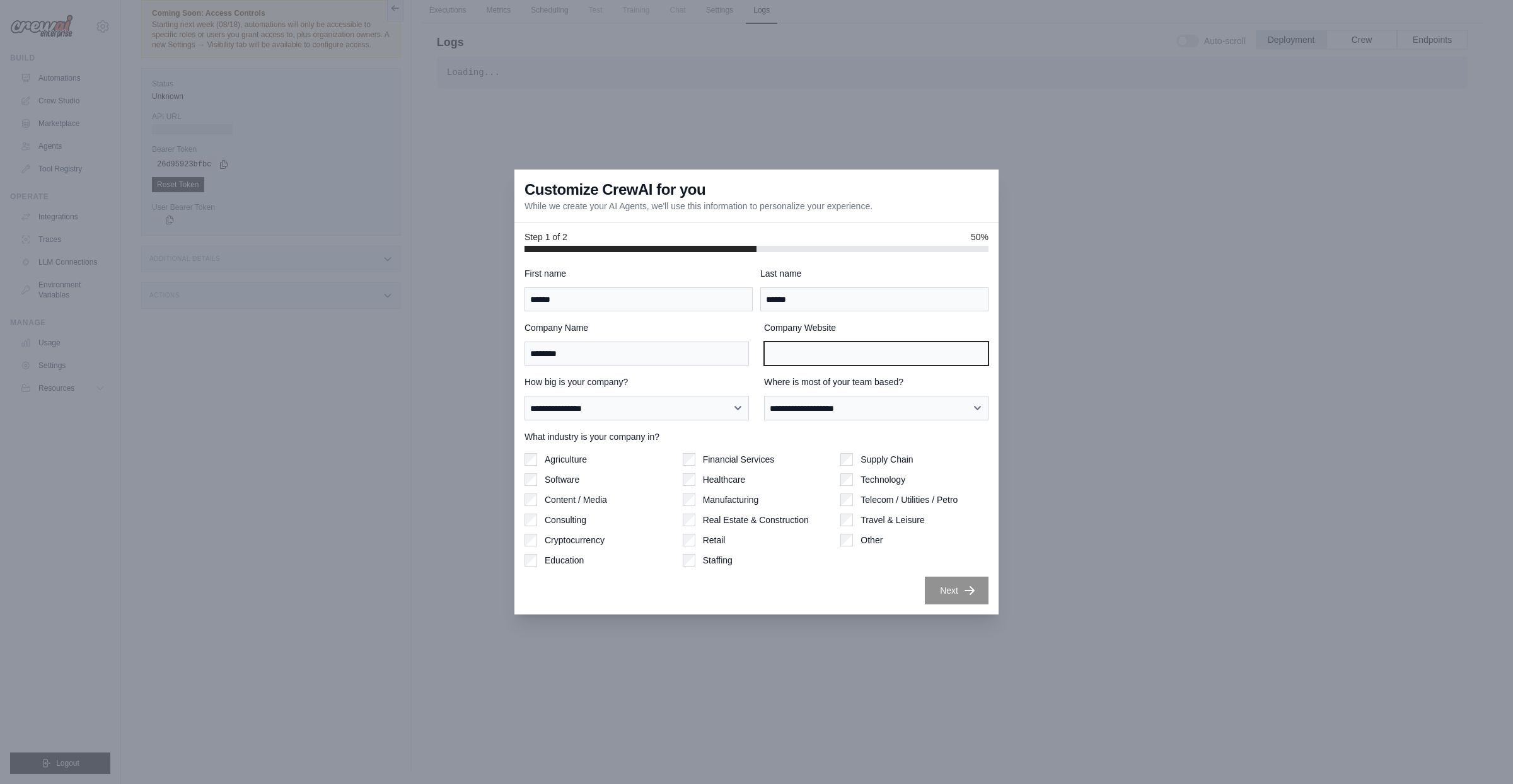
click at [826, 349] on input "Company Website" at bounding box center [876, 353] width 224 height 24
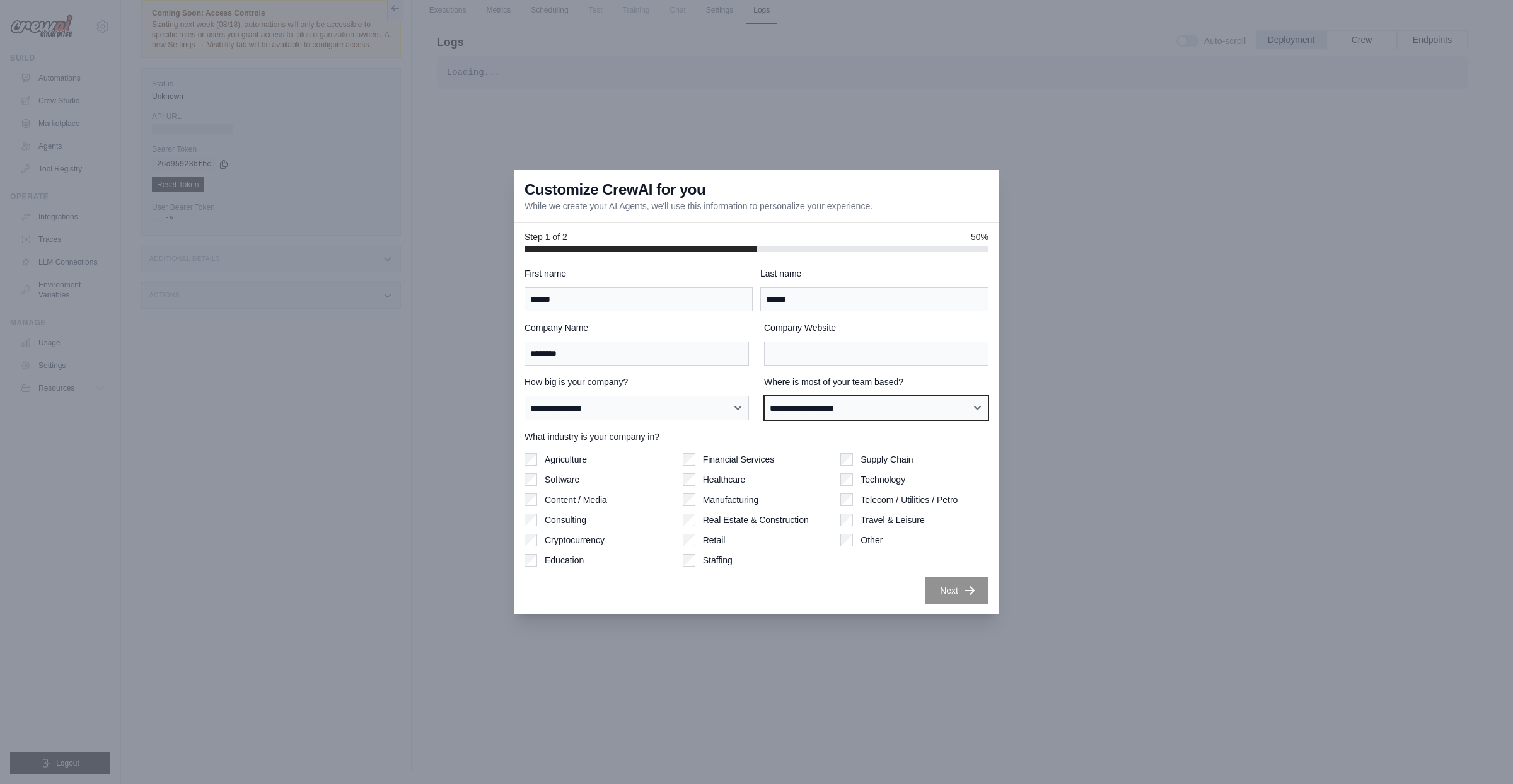
click at [764, 395] on select "**********" at bounding box center [876, 408] width 224 height 25
select select "******"
click option "******" at bounding box center [0, 0] width 0 height 0
drag, startPoint x: 815, startPoint y: 333, endPoint x: 804, endPoint y: 352, distance: 22.0
click at [810, 341] on div "Company Website" at bounding box center [876, 344] width 224 height 44
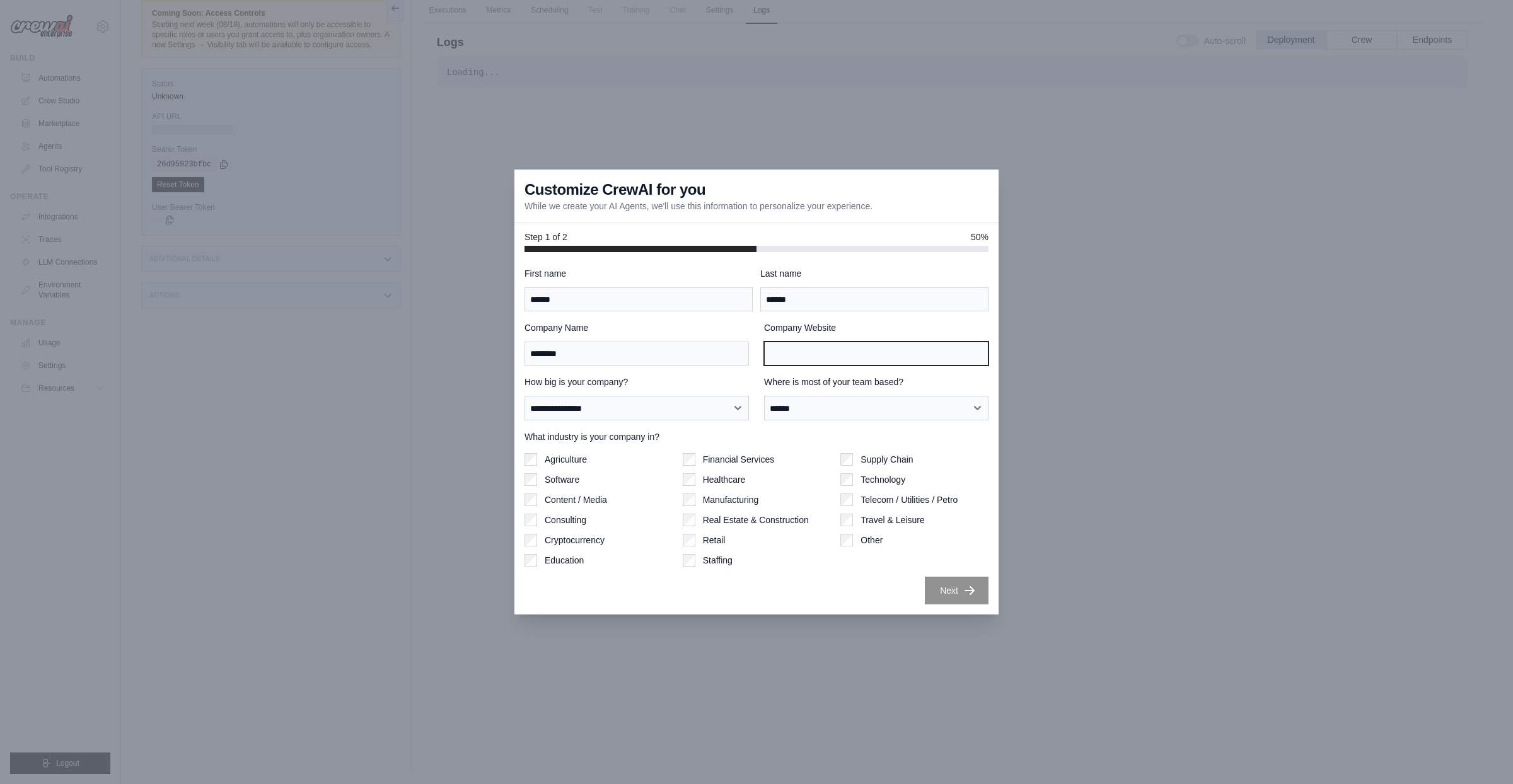
click at [803, 355] on input "Company Website" at bounding box center [876, 353] width 224 height 24
type input "*"
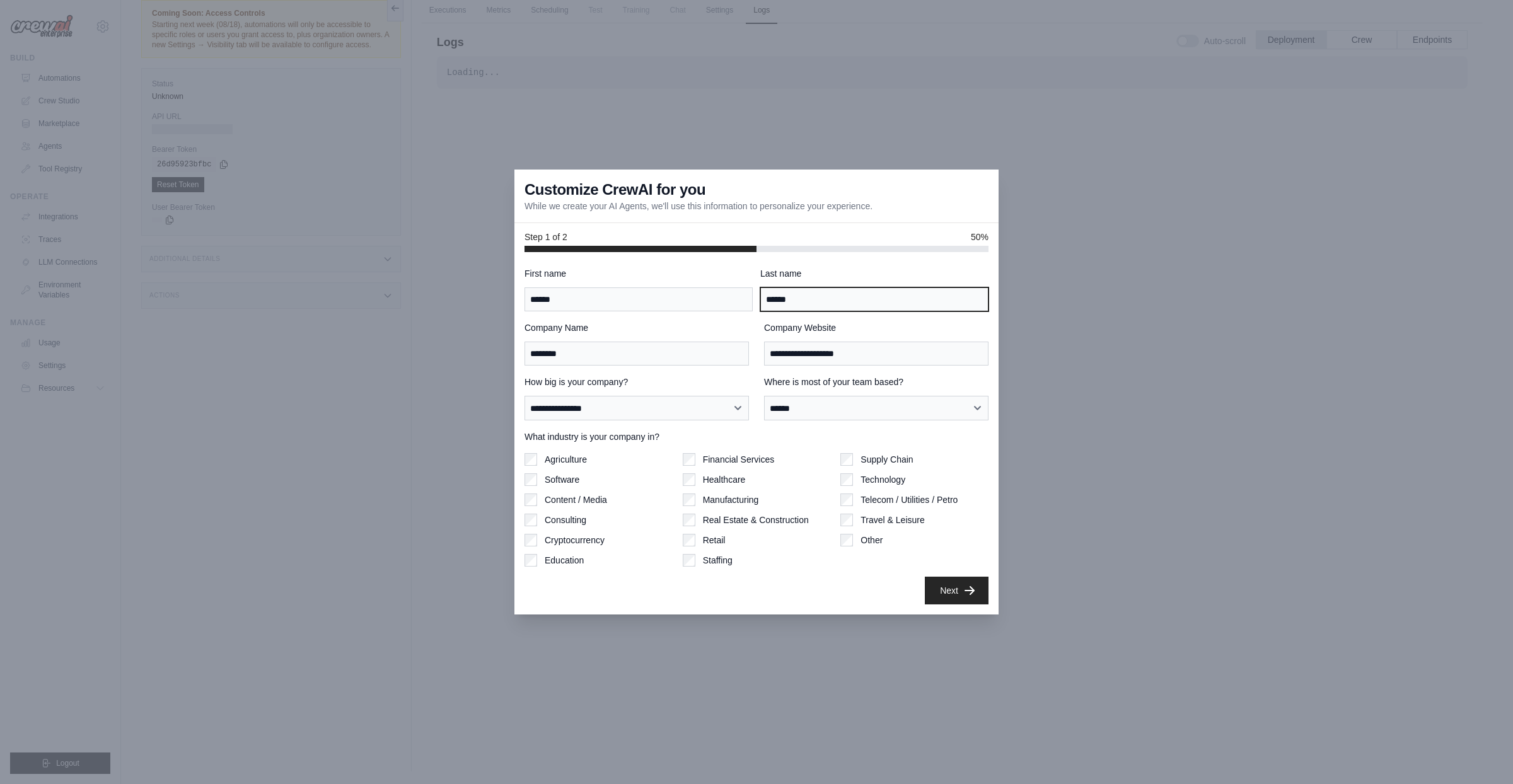
click at [842, 300] on input "******" at bounding box center [874, 299] width 228 height 24
click at [854, 377] on label "Where is most of your team based?" at bounding box center [876, 381] width 224 height 12
click at [854, 395] on select "**********" at bounding box center [876, 408] width 224 height 25
click at [862, 349] on input "**********" at bounding box center [876, 353] width 224 height 24
drag, startPoint x: 837, startPoint y: 350, endPoint x: 802, endPoint y: 357, distance: 35.7
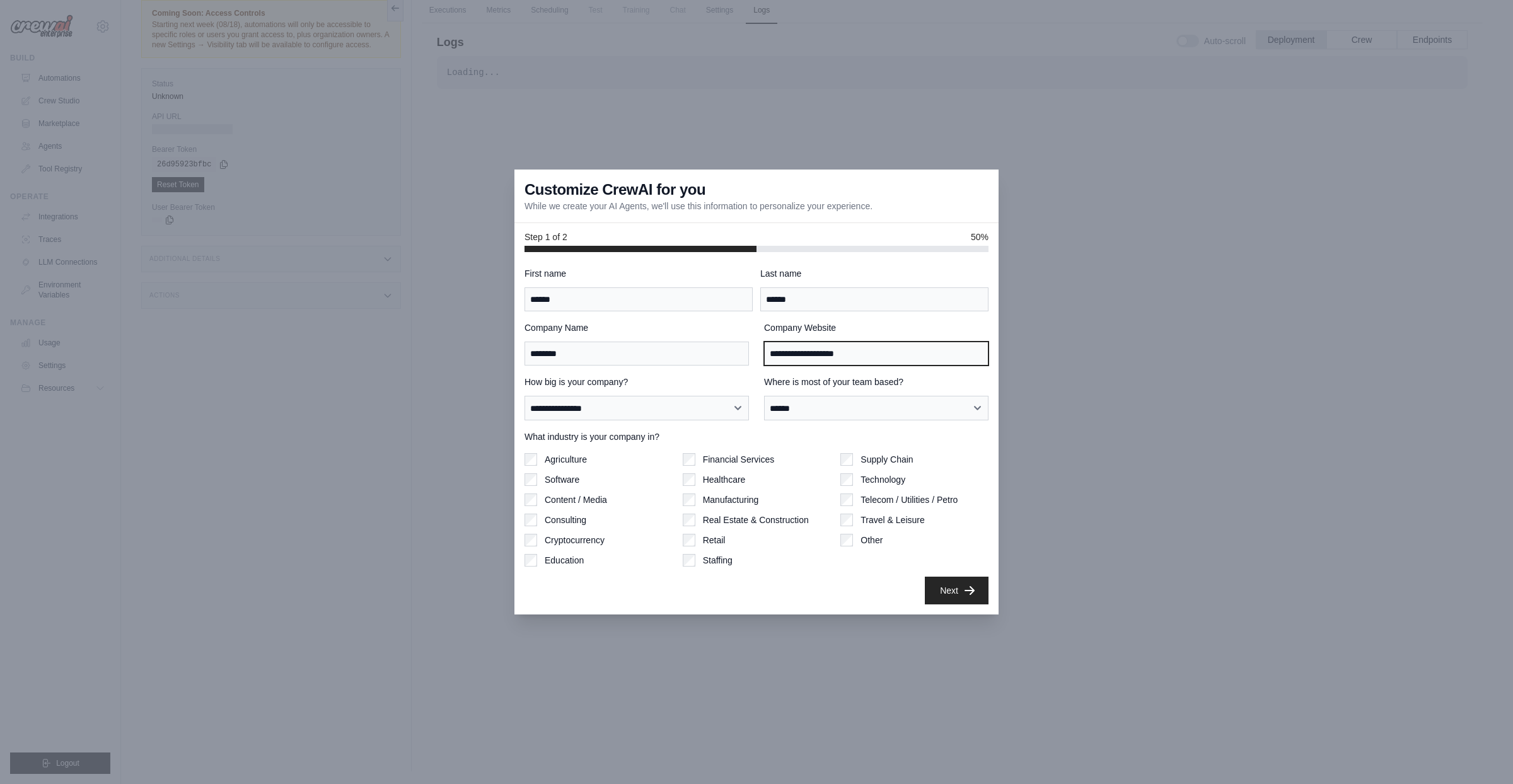
click at [802, 357] on input "**********" at bounding box center [876, 353] width 224 height 24
type input "**********"
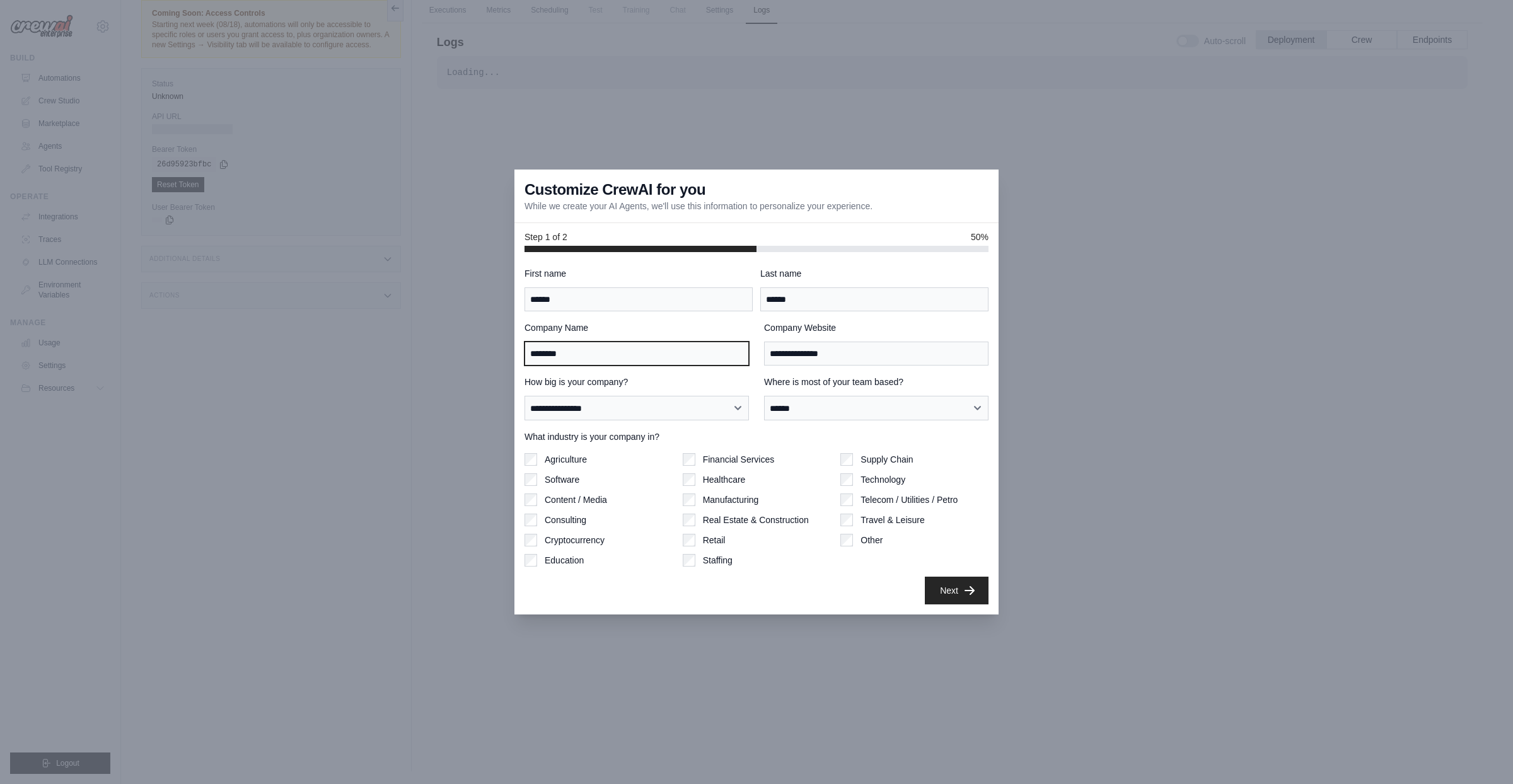
drag, startPoint x: 624, startPoint y: 357, endPoint x: 503, endPoint y: 353, distance: 121.1
click at [525, 355] on input "********" at bounding box center [637, 353] width 224 height 24
type input "***"
click at [932, 591] on button "Next" at bounding box center [957, 590] width 63 height 28
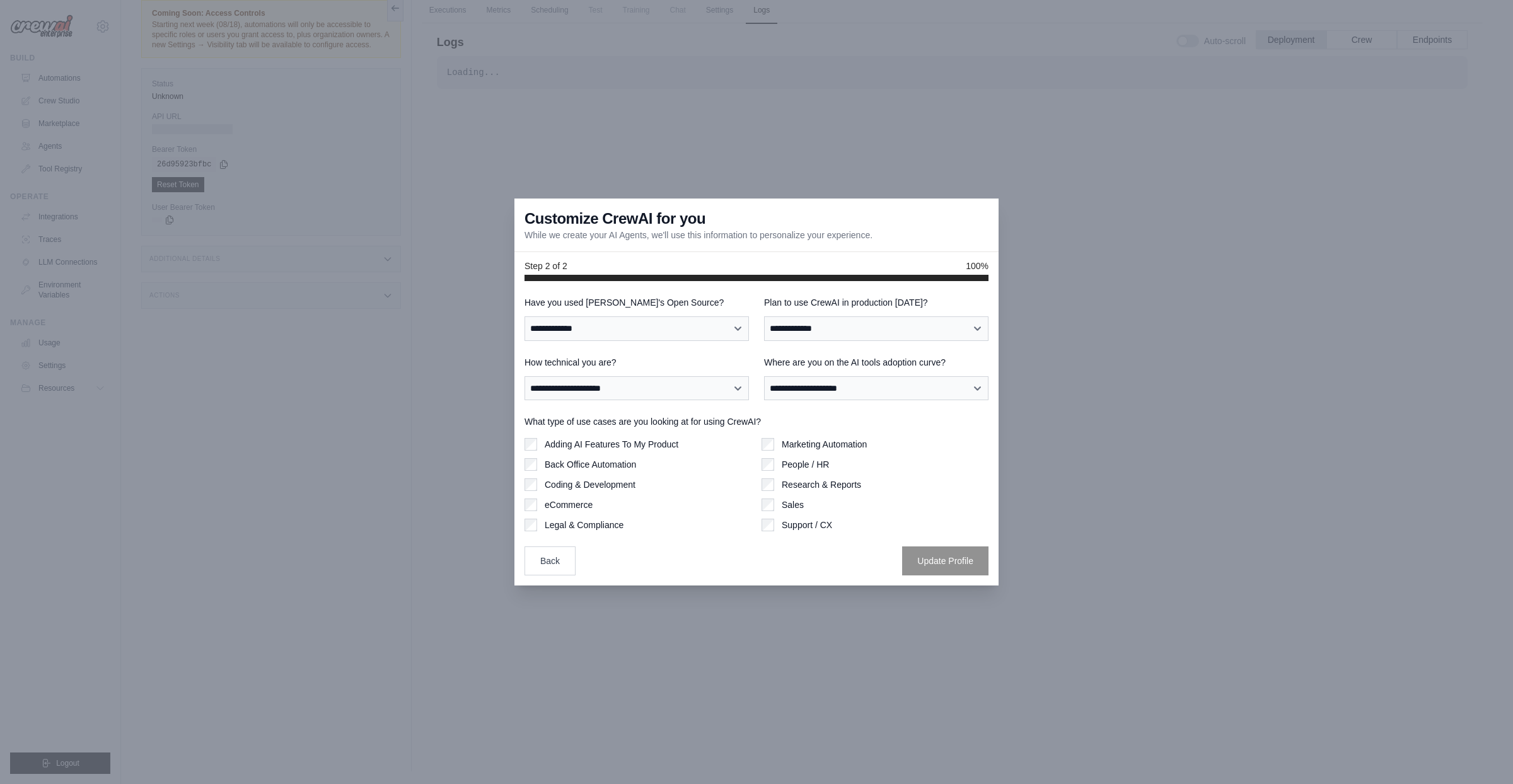
click at [673, 307] on label "Have you used CrewAI's Open Source?" at bounding box center [637, 302] width 224 height 12
click at [673, 316] on select "**********" at bounding box center [637, 328] width 224 height 25
click at [525, 316] on select "**********" at bounding box center [637, 328] width 224 height 25
select select "**"
click option "**" at bounding box center [0, 0] width 0 height 0
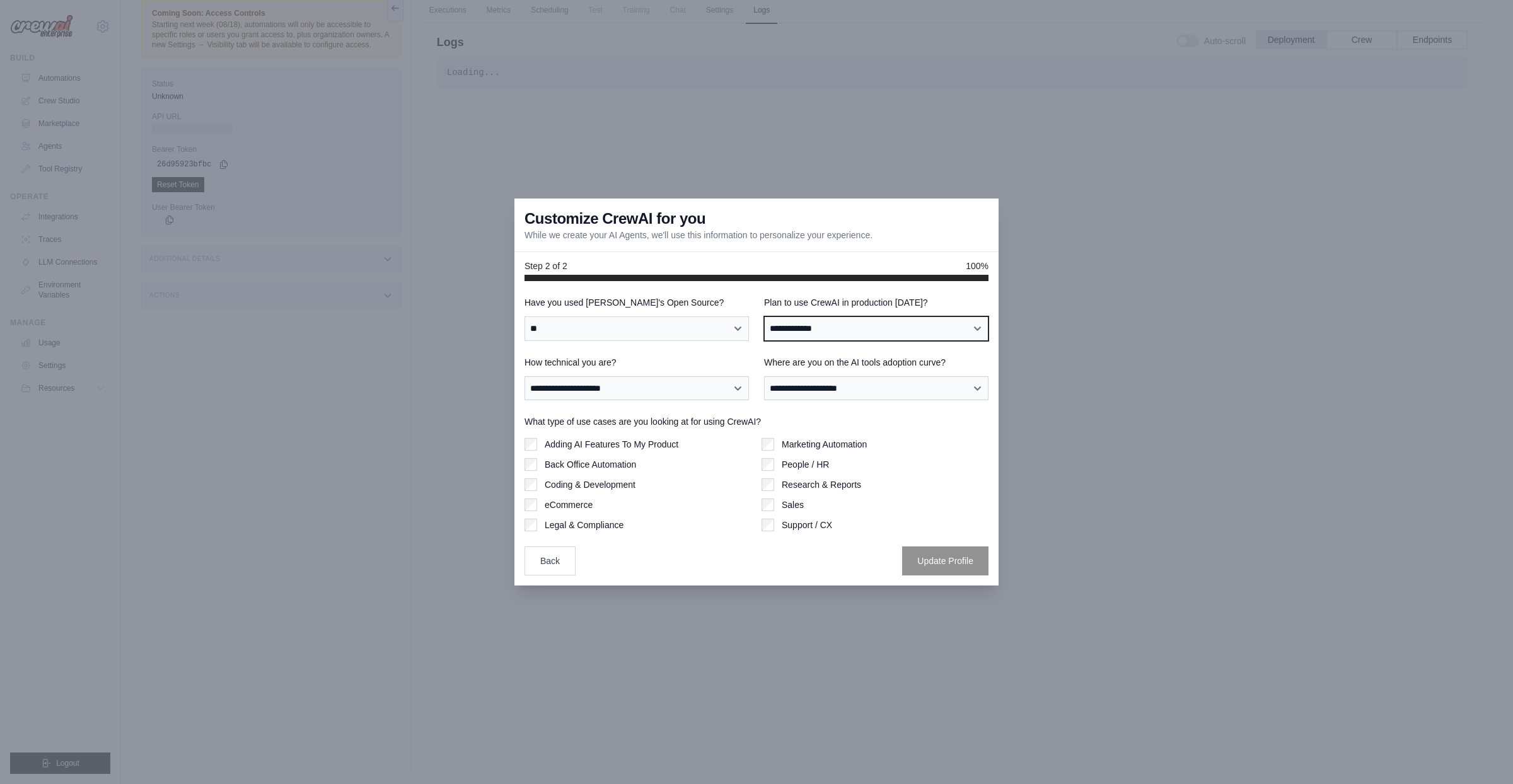
click at [764, 316] on select "**********" at bounding box center [876, 328] width 224 height 25
select select "****"
click option "***" at bounding box center [0, 0] width 0 height 0
click at [525, 376] on select "**********" at bounding box center [637, 389] width 224 height 25
select select "**********"
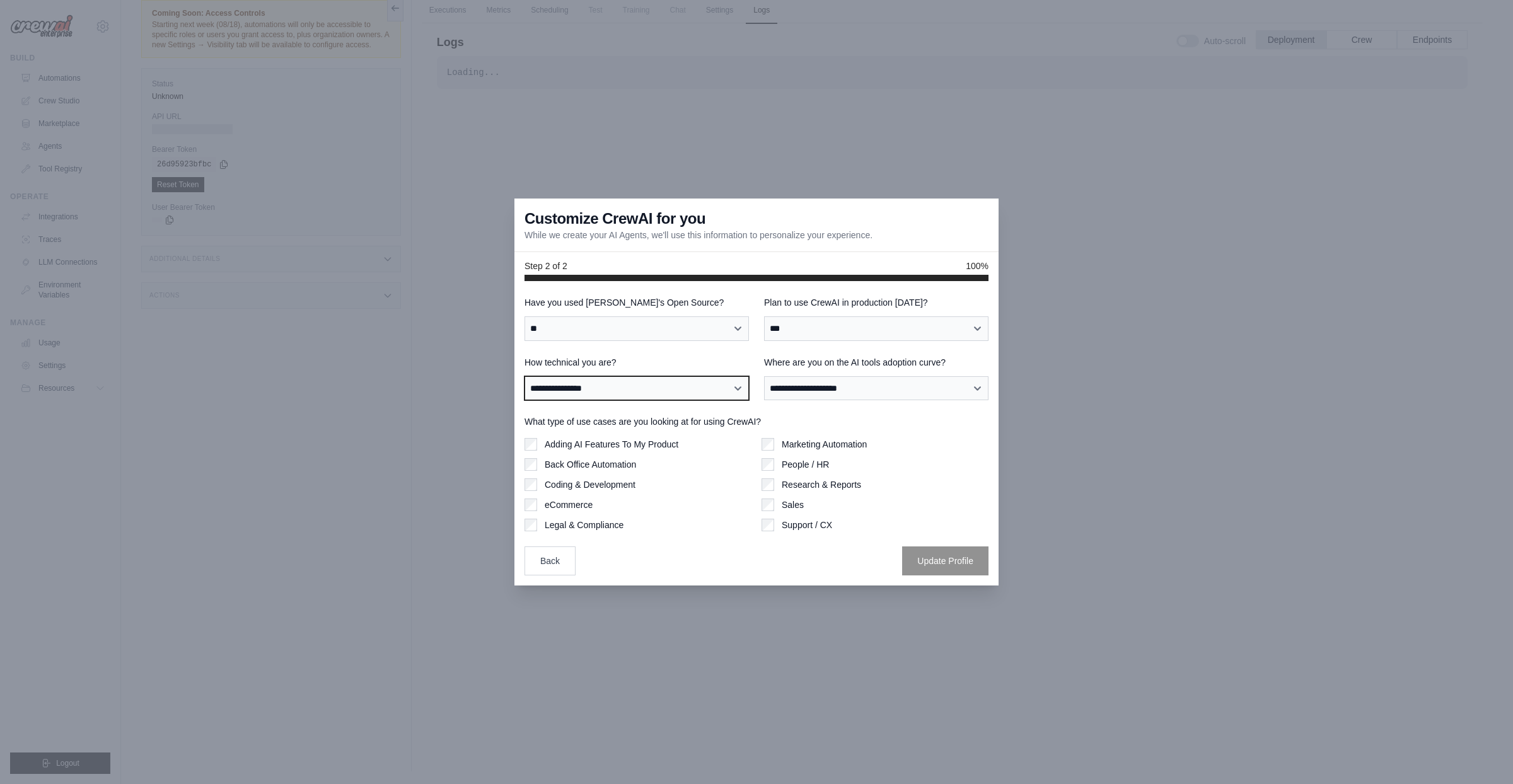
click option "**********" at bounding box center [0, 0] width 0 height 0
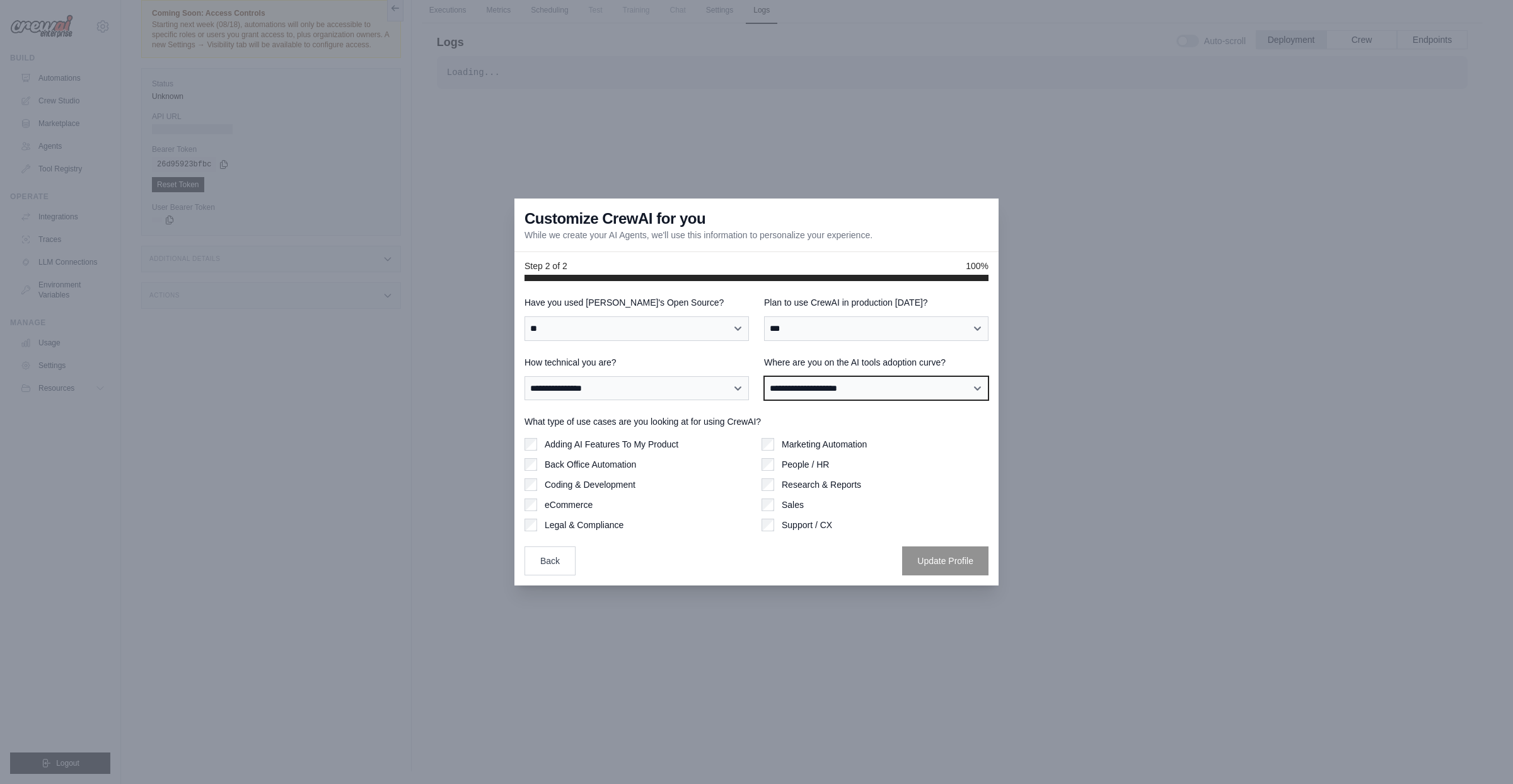
click at [764, 376] on select "**********" at bounding box center [876, 389] width 224 height 25
select select "**********"
click option "**********" at bounding box center [0, 0] width 0 height 0
click at [597, 446] on label "Adding AI Features To My Product" at bounding box center [612, 443] width 134 height 12
click at [923, 564] on button "Update Profile" at bounding box center [945, 560] width 86 height 29
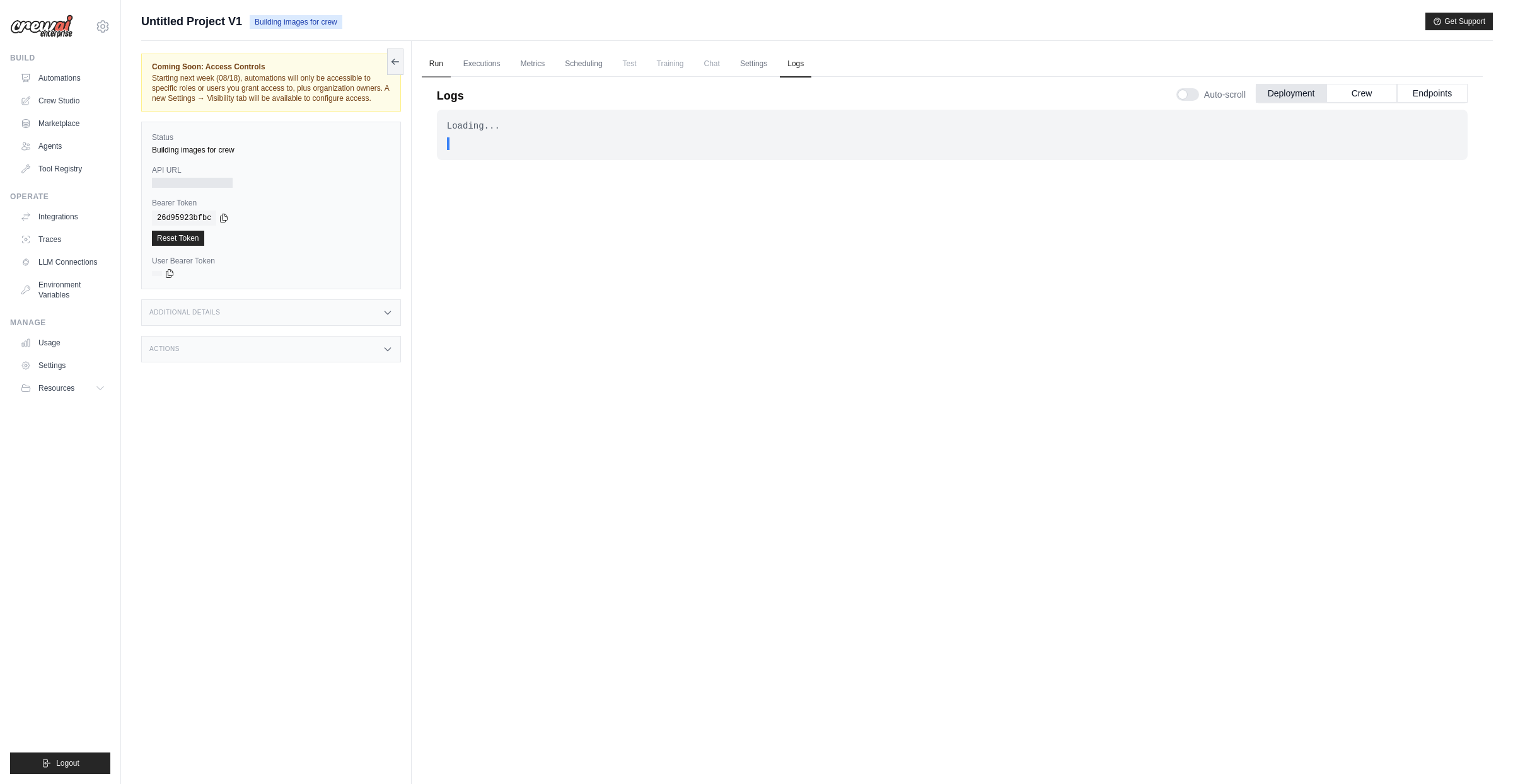
click at [438, 65] on link "Run" at bounding box center [436, 64] width 29 height 27
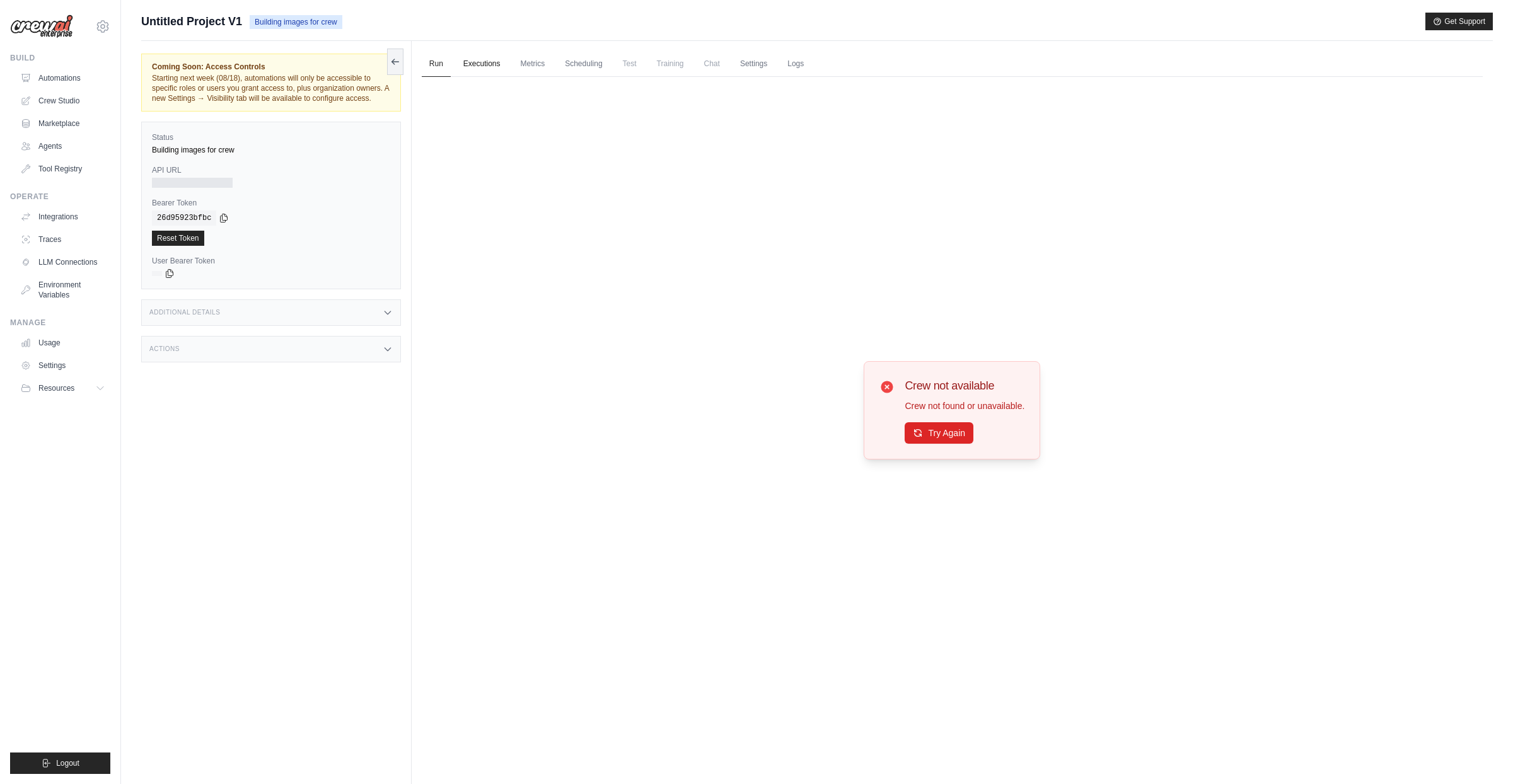
click at [479, 65] on link "Executions" at bounding box center [482, 64] width 53 height 27
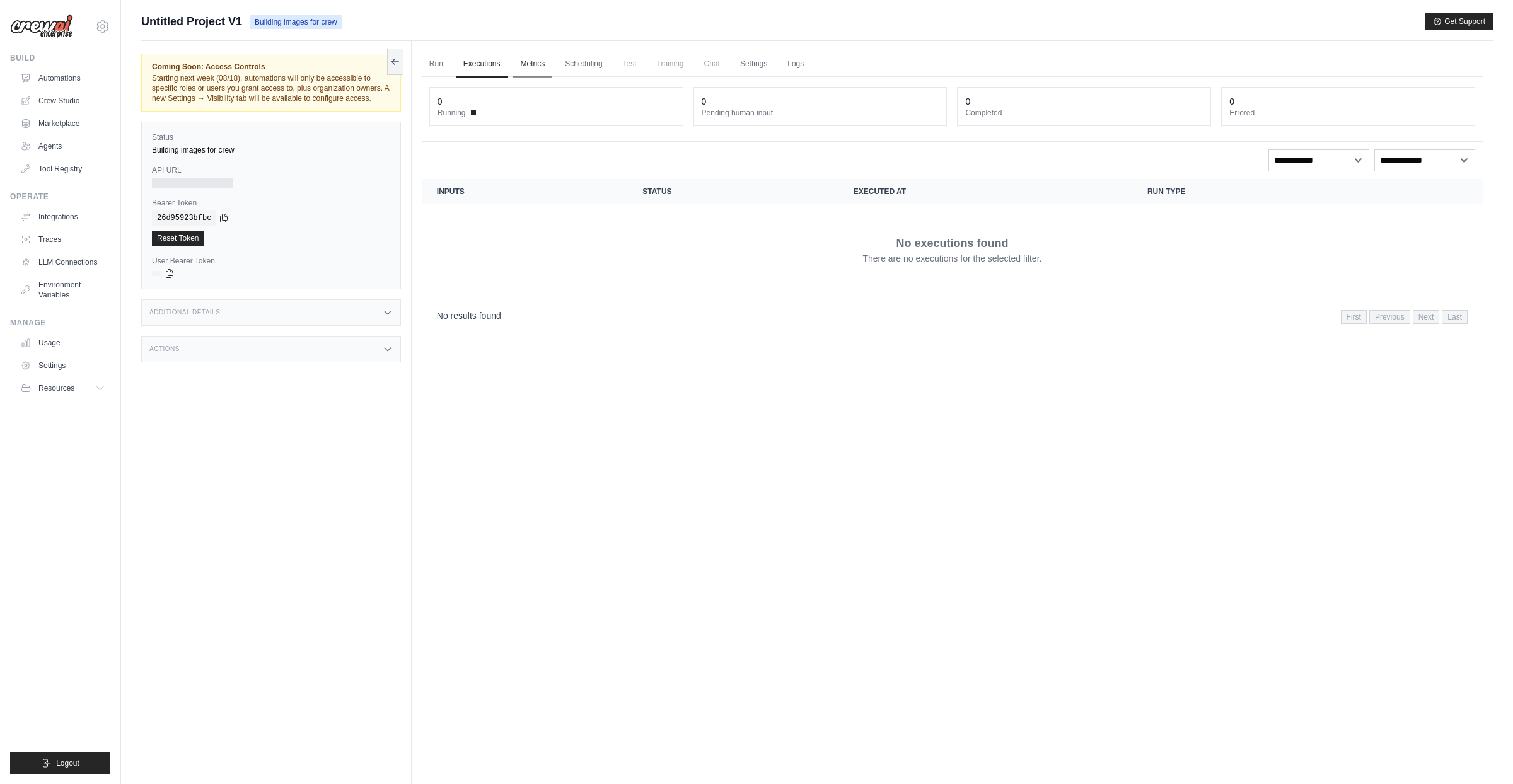
click at [530, 65] on link "Metrics" at bounding box center [532, 64] width 39 height 27
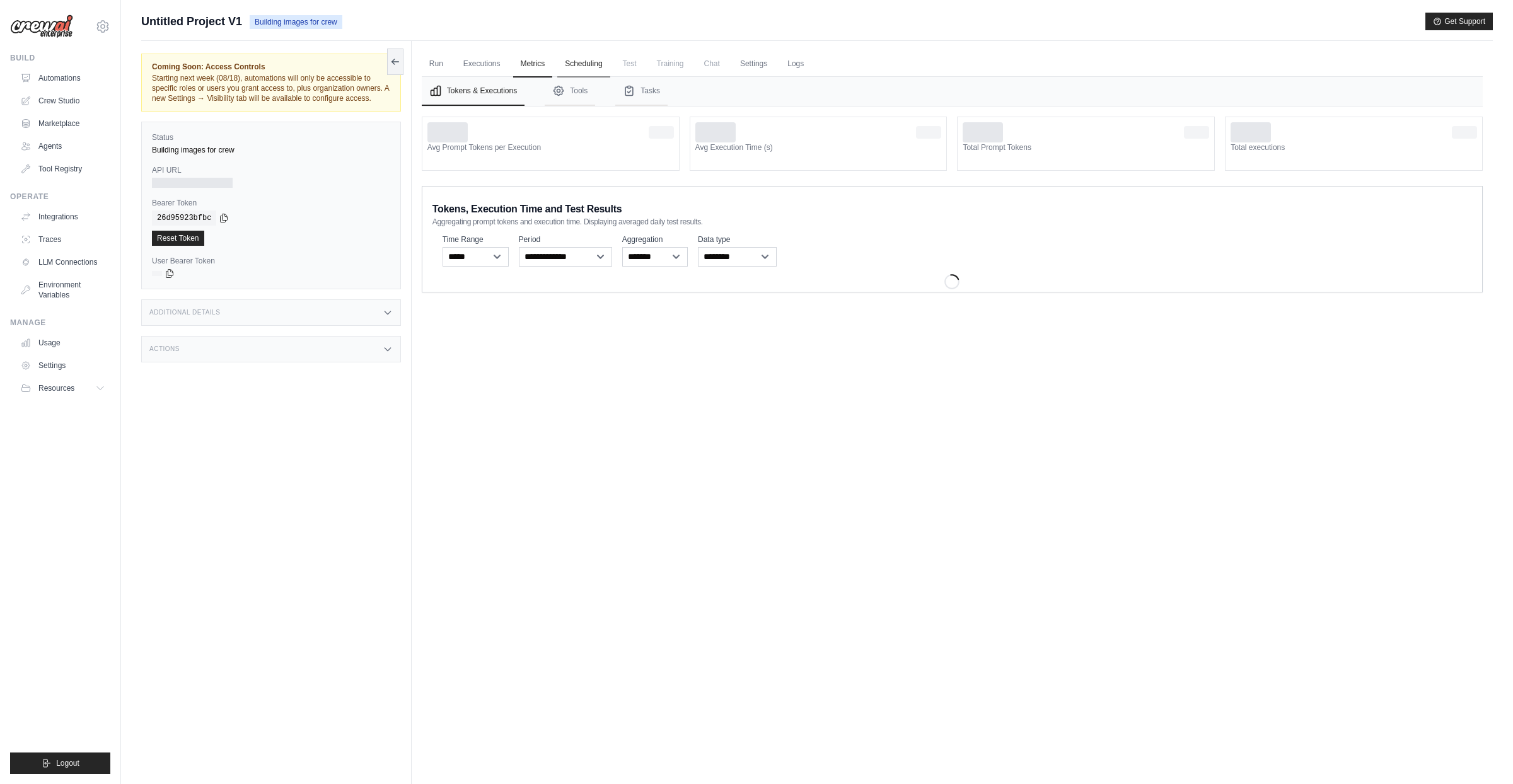
click at [574, 63] on link "Scheduling" at bounding box center [583, 64] width 53 height 27
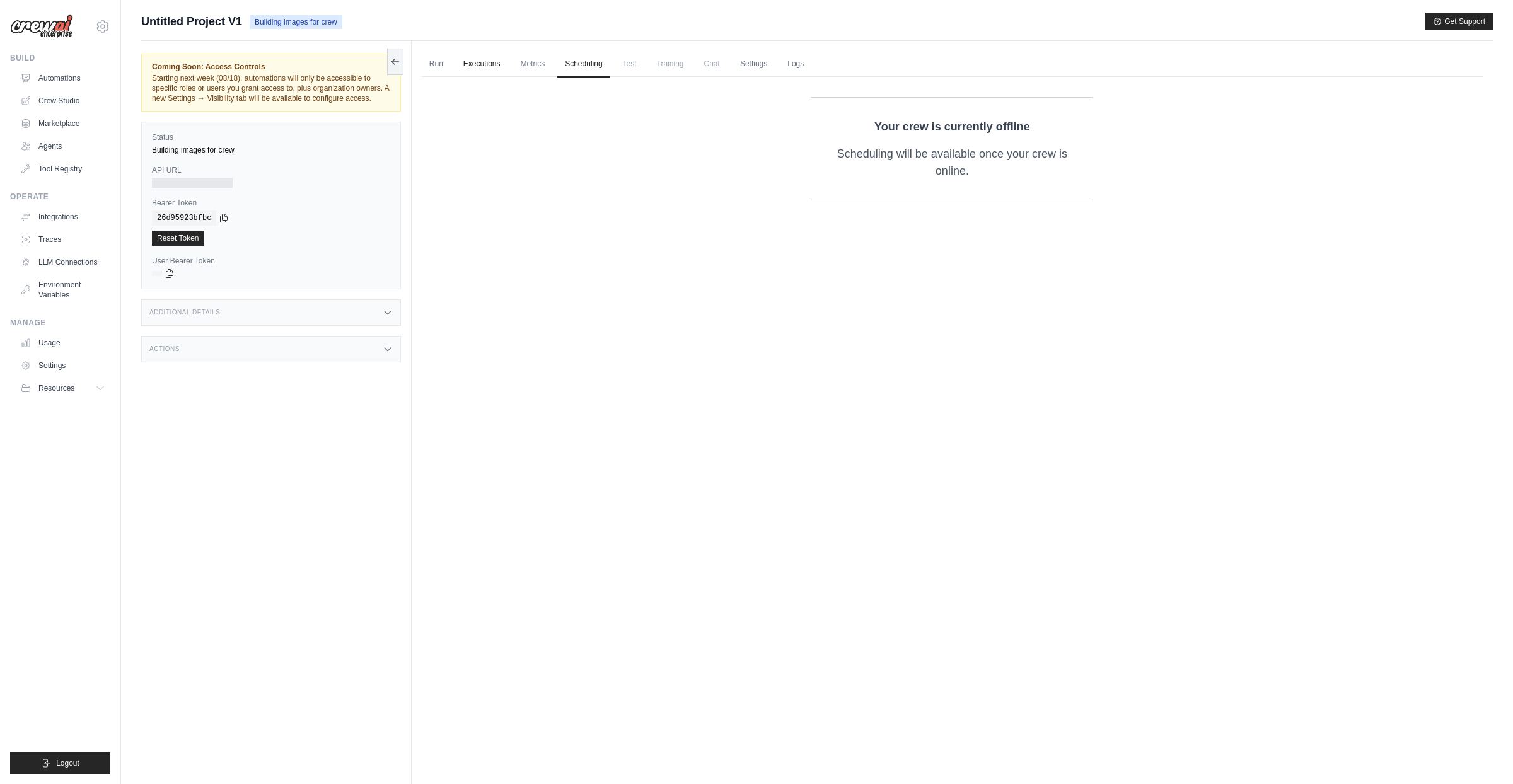
click at [505, 63] on link "Executions" at bounding box center [482, 64] width 53 height 27
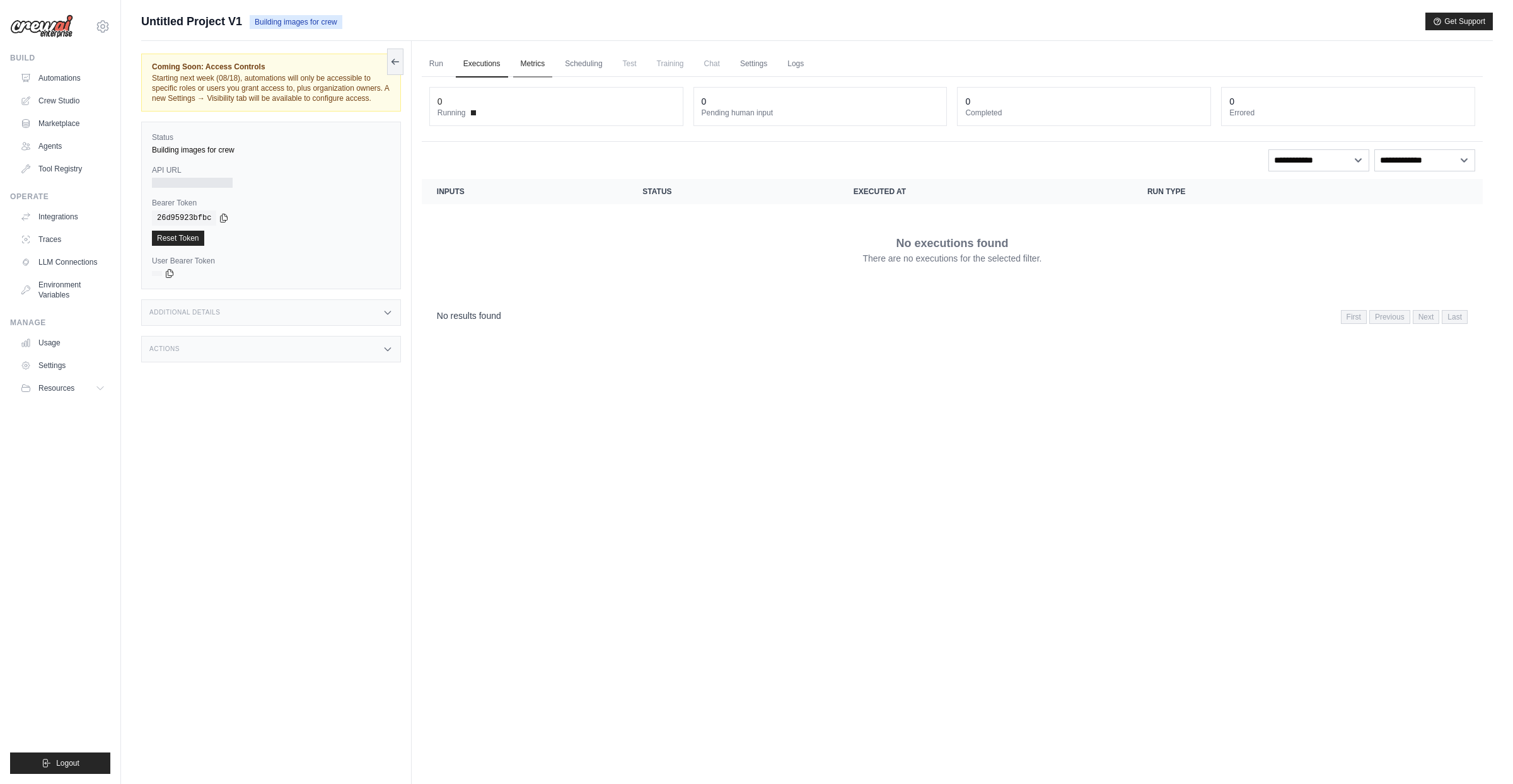
click at [523, 65] on link "Metrics" at bounding box center [532, 64] width 39 height 27
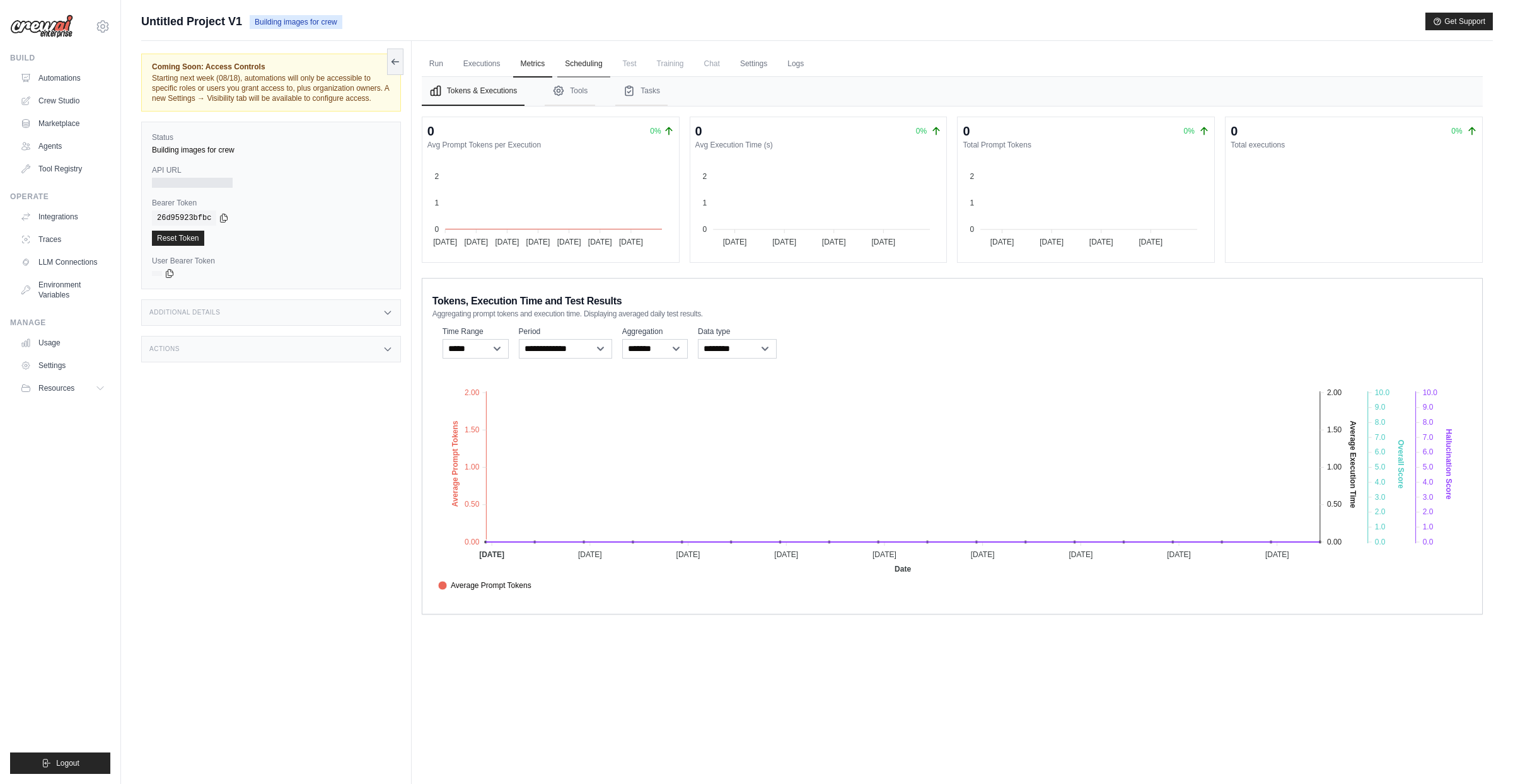
click at [609, 71] on link "Scheduling" at bounding box center [583, 64] width 53 height 27
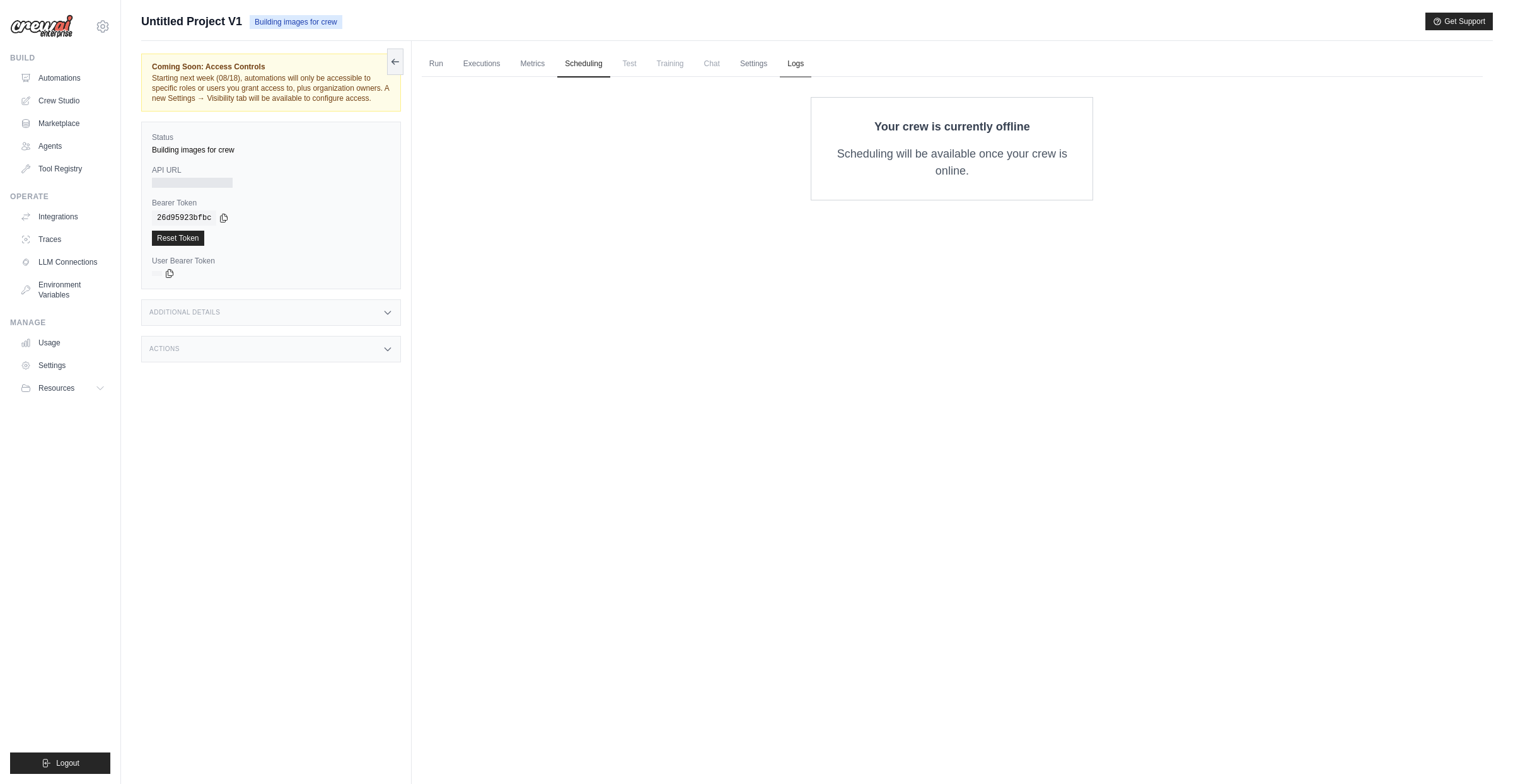
click at [804, 63] on link "Logs" at bounding box center [795, 64] width 32 height 27
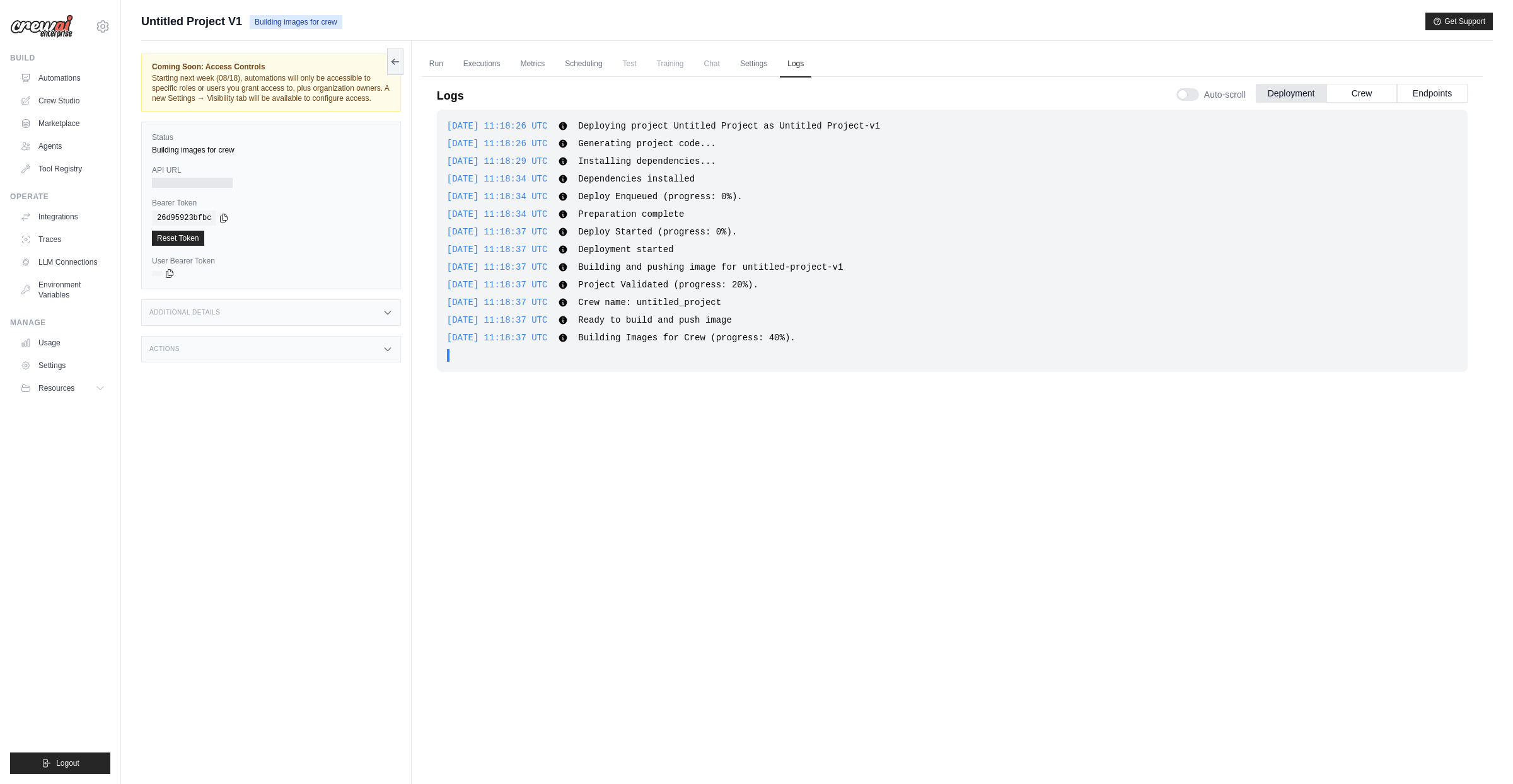
click at [488, 145] on span "[DATE] 11:18:26 UTC" at bounding box center [497, 144] width 101 height 11
click at [567, 334] on icon at bounding box center [562, 338] width 9 height 9
click at [533, 334] on span "[DATE] 11:18:37 UTC" at bounding box center [497, 338] width 101 height 11
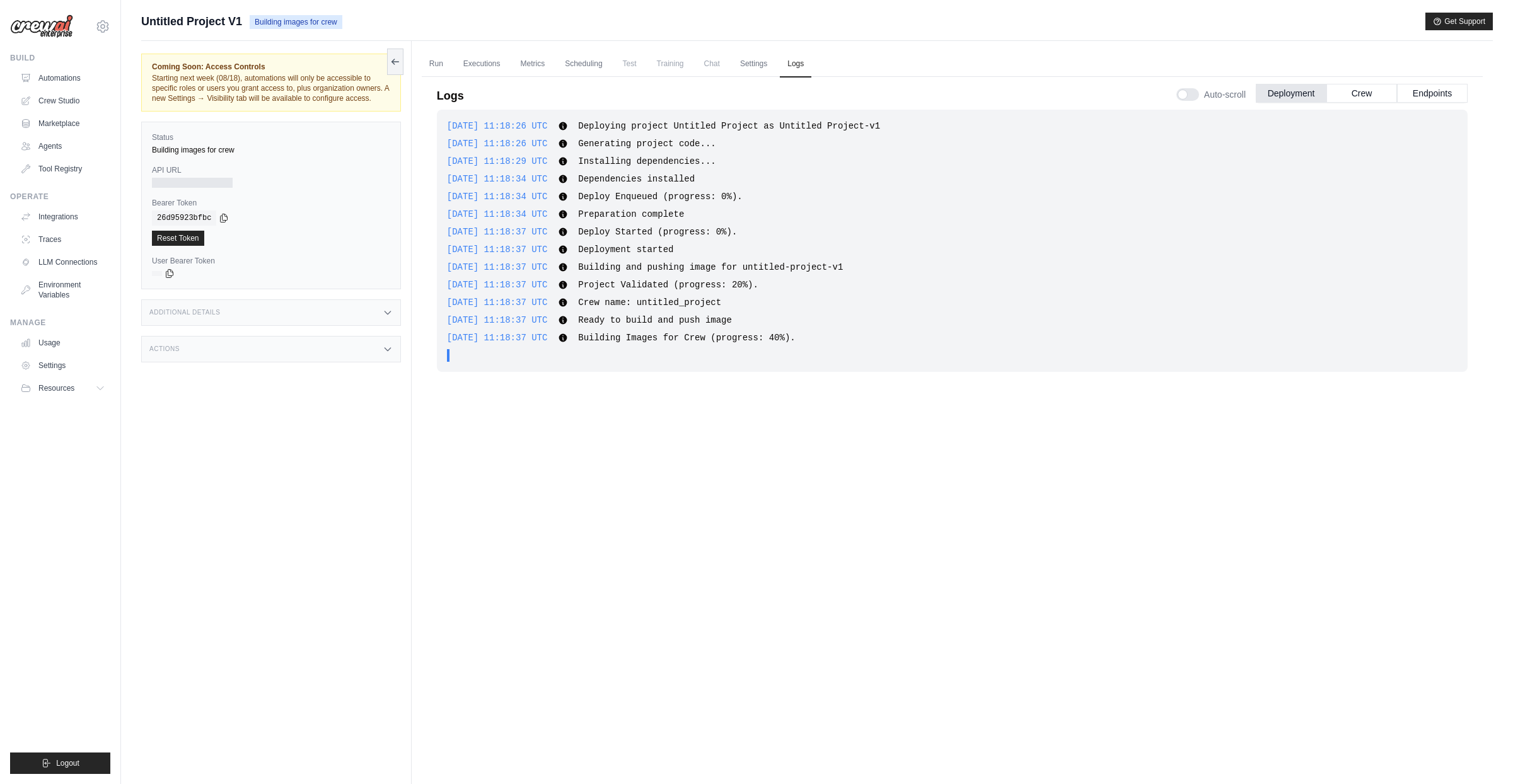
click at [234, 324] on div "Additional Details" at bounding box center [270, 313] width 260 height 27
click at [237, 362] on div "Actions" at bounding box center [270, 349] width 260 height 27
click at [234, 362] on div "Actions" at bounding box center [270, 349] width 260 height 27
click at [475, 61] on link "Executions" at bounding box center [482, 64] width 53 height 27
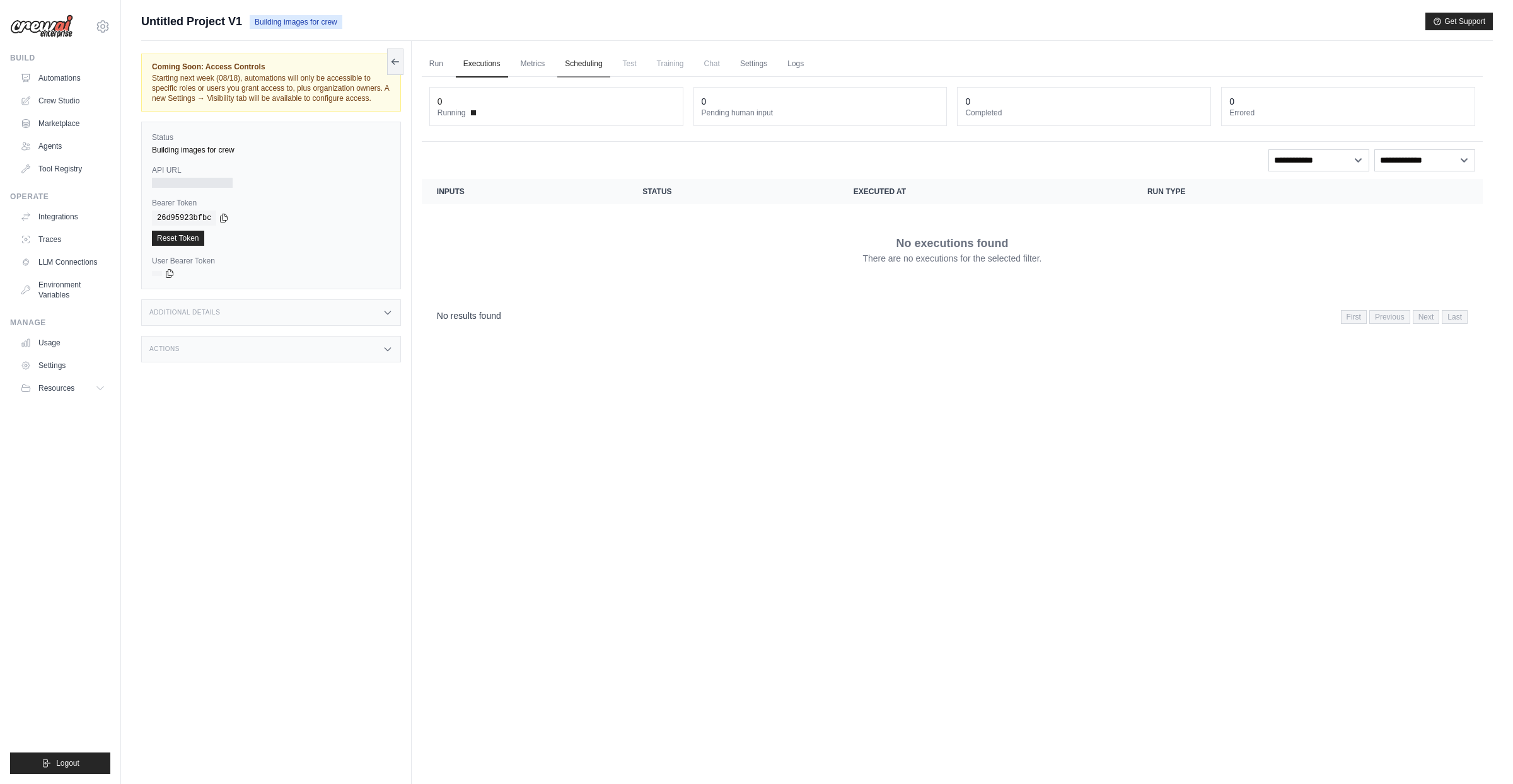
drag, startPoint x: 548, startPoint y: 63, endPoint x: 571, endPoint y: 65, distance: 23.1
click at [549, 63] on link "Metrics" at bounding box center [532, 64] width 39 height 27
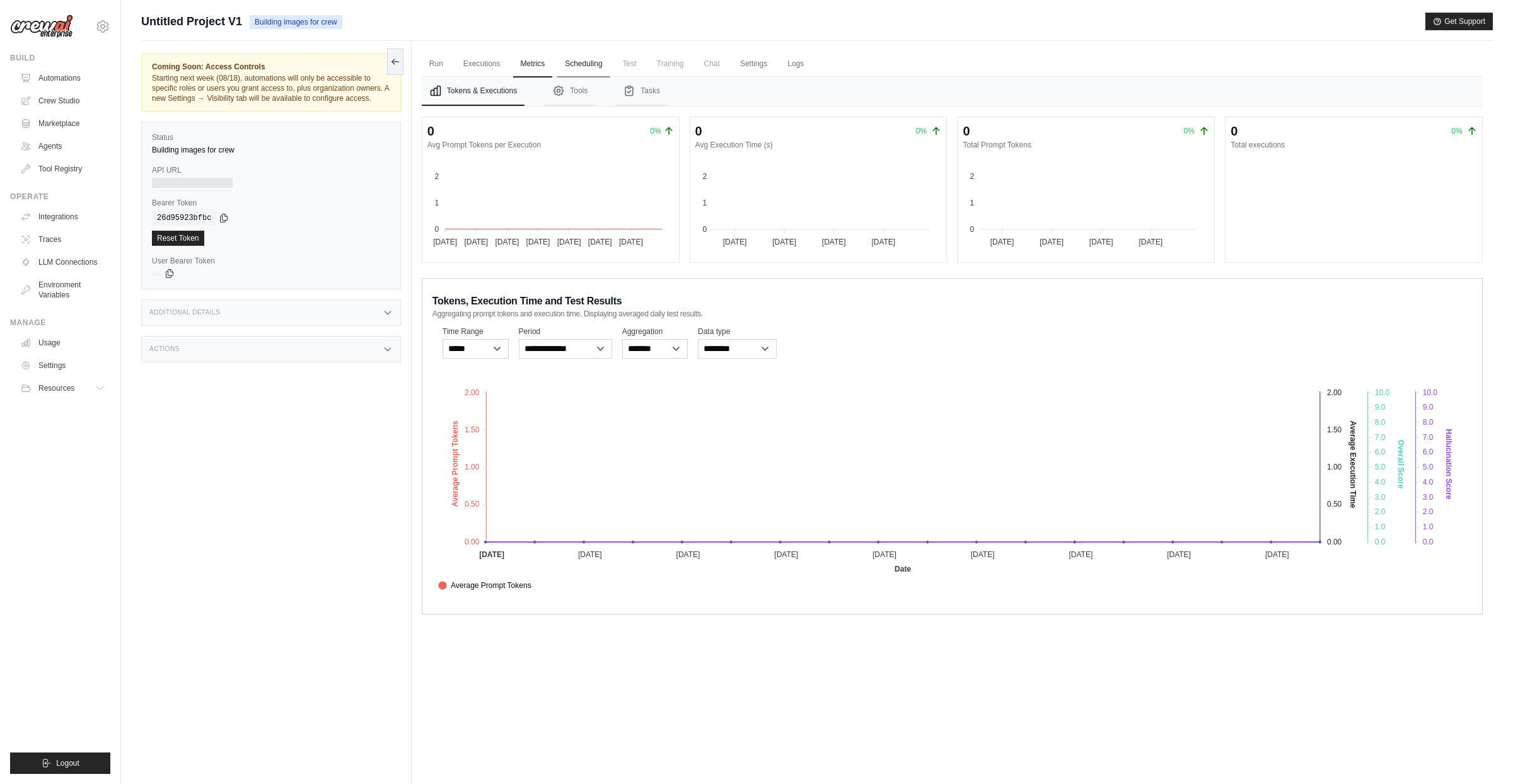
click at [589, 67] on link "Scheduling" at bounding box center [583, 64] width 53 height 27
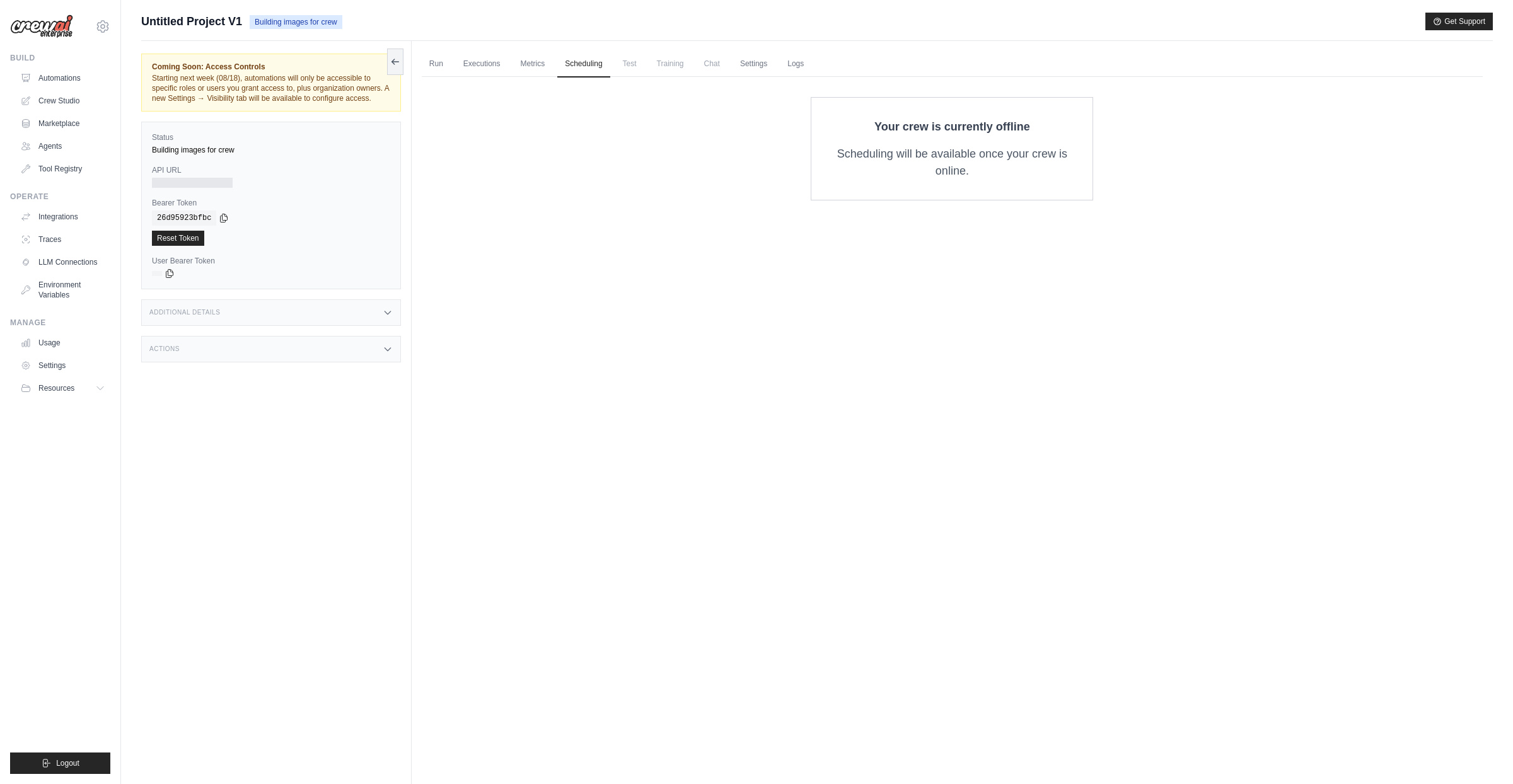
click at [631, 66] on span "Test" at bounding box center [629, 63] width 29 height 25
click at [644, 65] on span "Test" at bounding box center [629, 63] width 29 height 25
click at [644, 63] on span "Test" at bounding box center [629, 63] width 29 height 25
drag, startPoint x: 676, startPoint y: 69, endPoint x: 728, endPoint y: 75, distance: 52.3
click at [677, 69] on span "Training" at bounding box center [670, 63] width 42 height 25
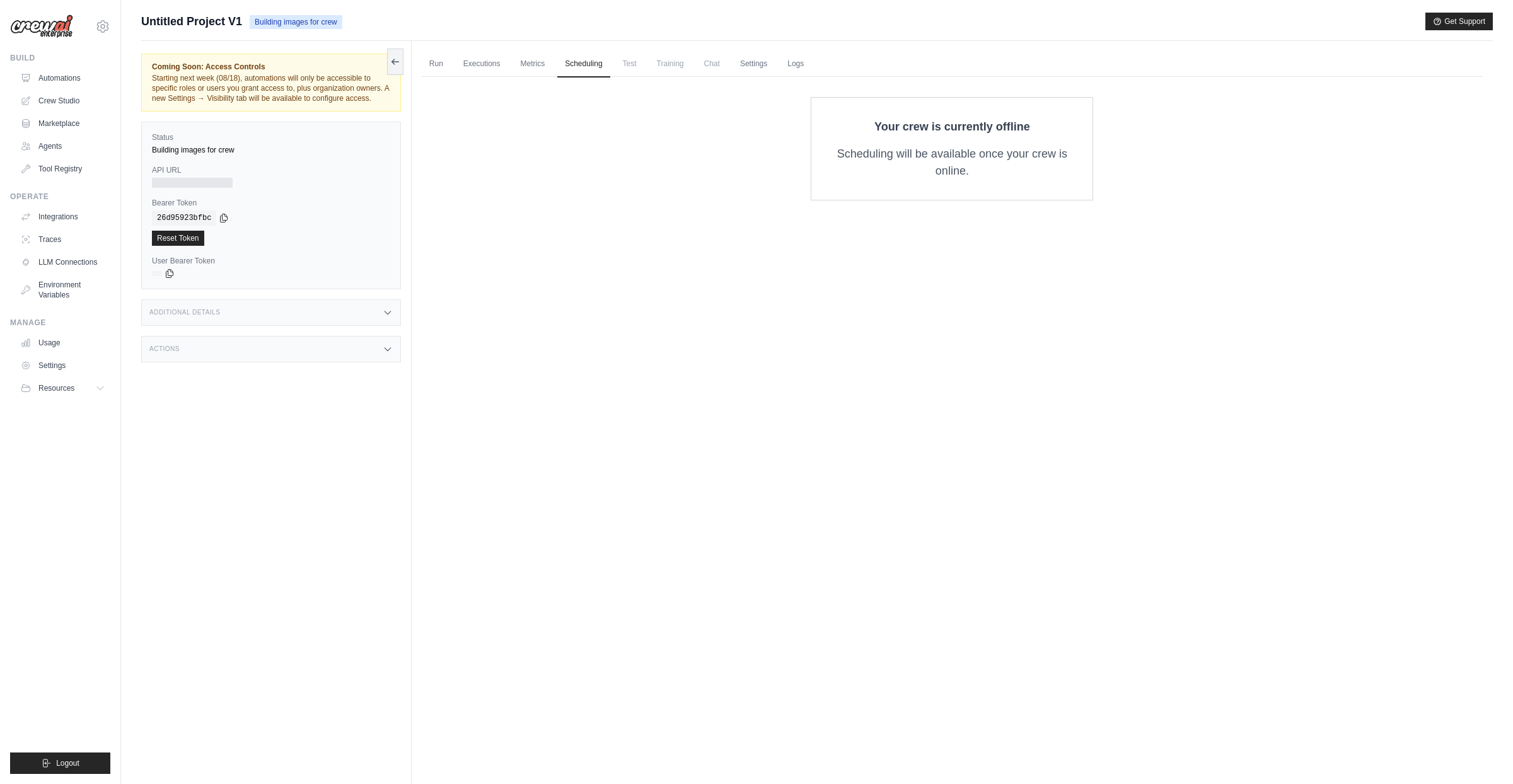
click at [728, 69] on span "Chat" at bounding box center [711, 63] width 31 height 25
click at [759, 69] on link "Settings" at bounding box center [754, 64] width 42 height 27
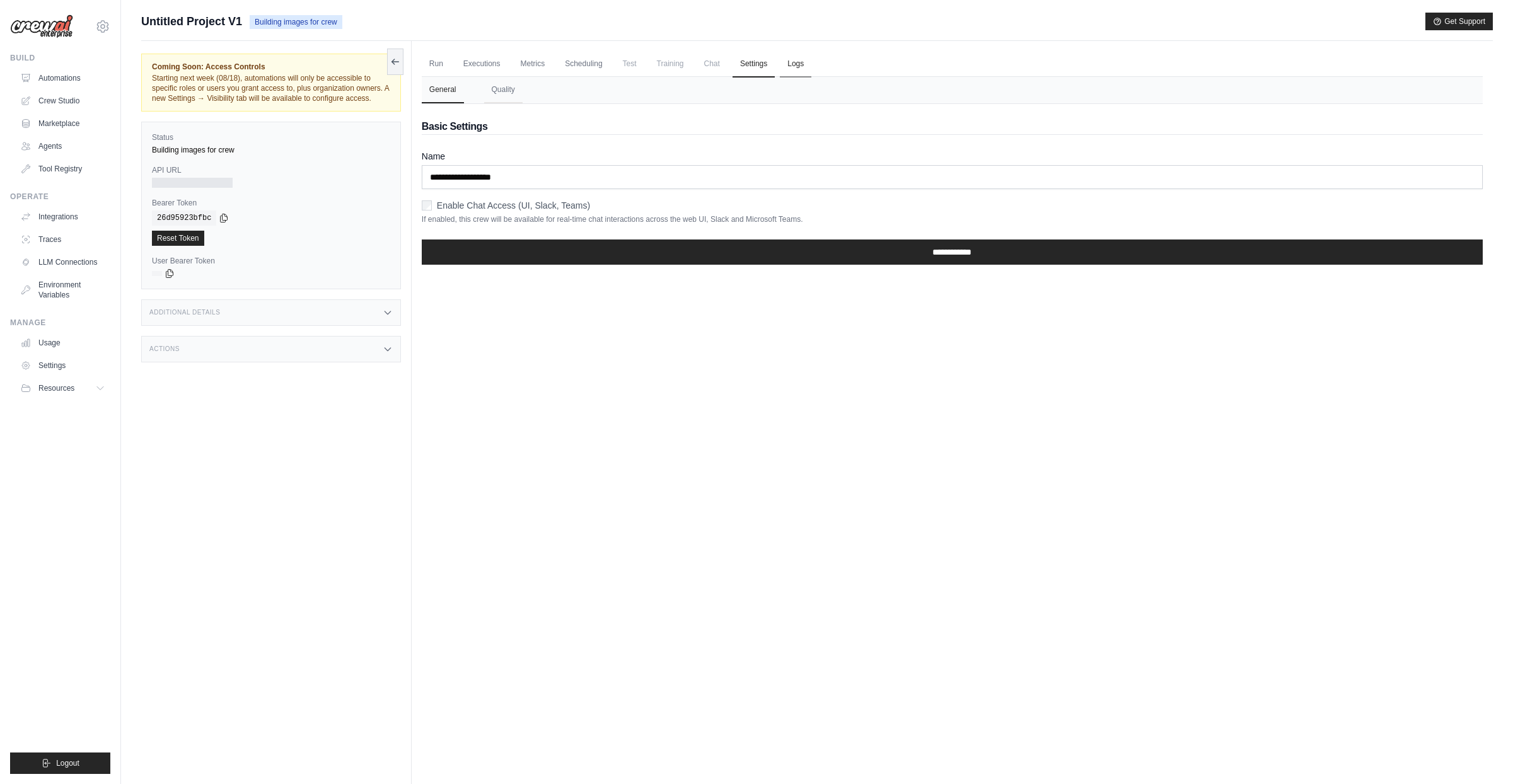
click at [801, 65] on link "Logs" at bounding box center [795, 64] width 32 height 27
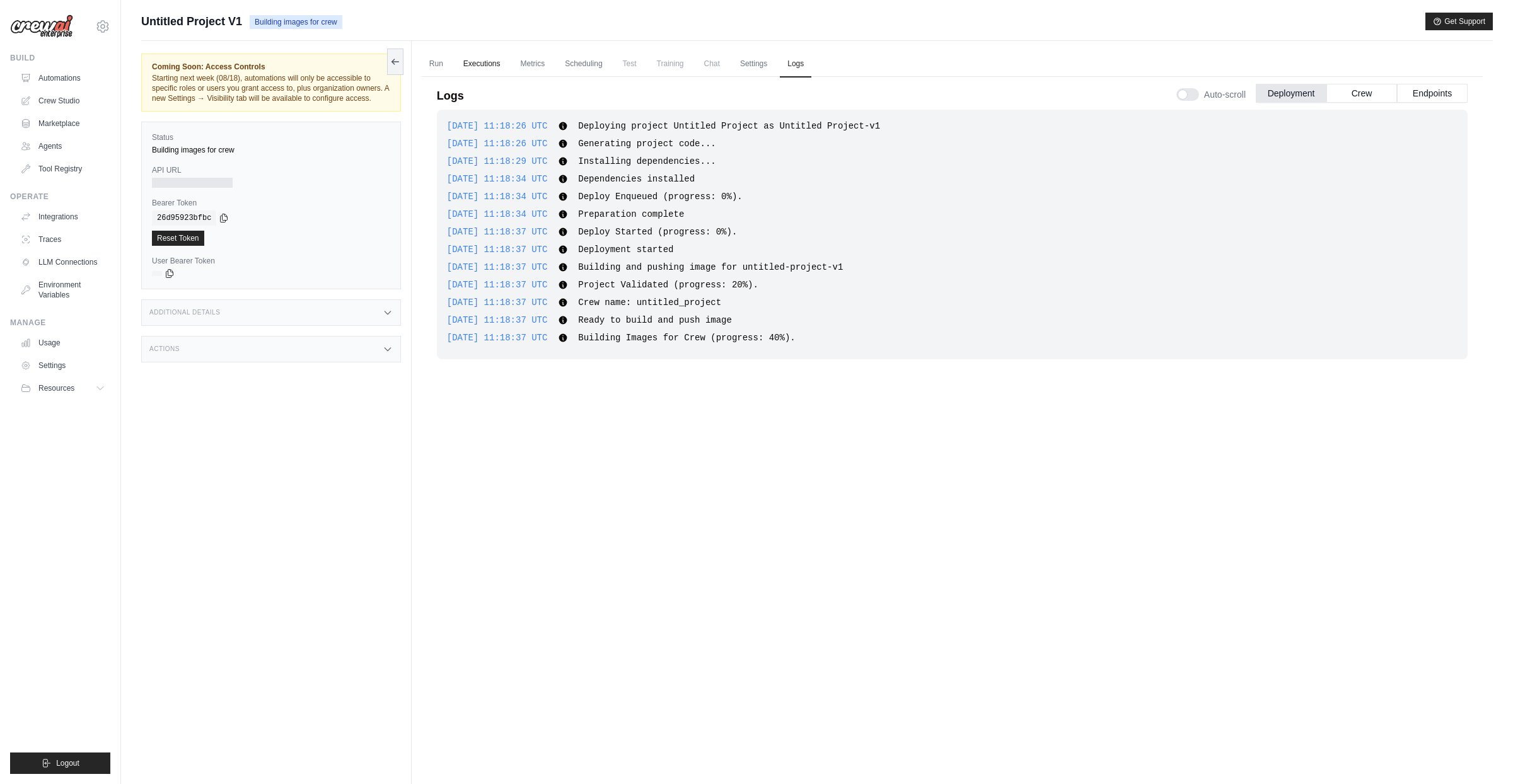
click at [479, 67] on link "Executions" at bounding box center [482, 64] width 53 height 27
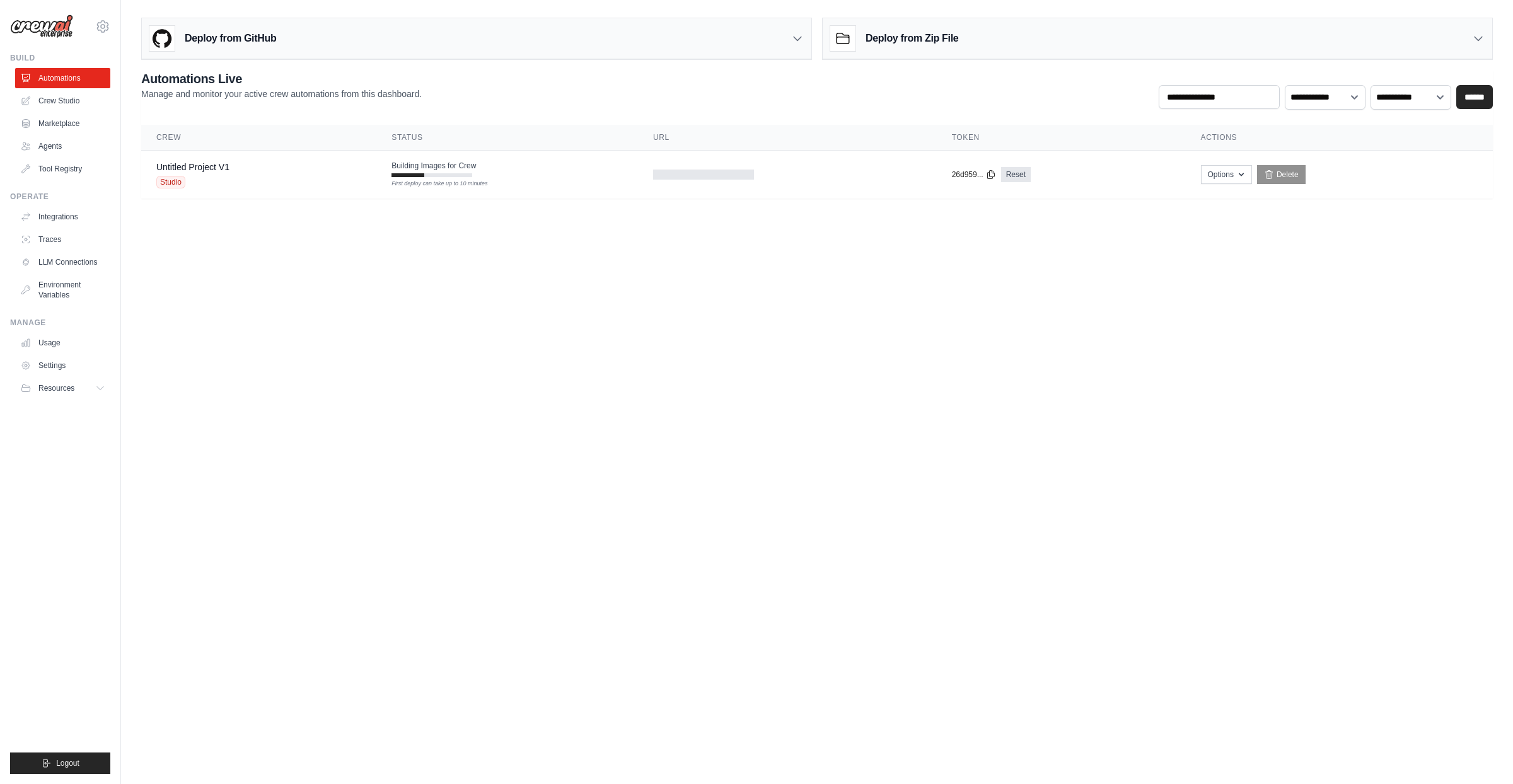
click at [619, 233] on body "[EMAIL_ADDRESS][DOMAIN_NAME] Settings Build Automations Crew Studio" at bounding box center [756, 392] width 1513 height 784
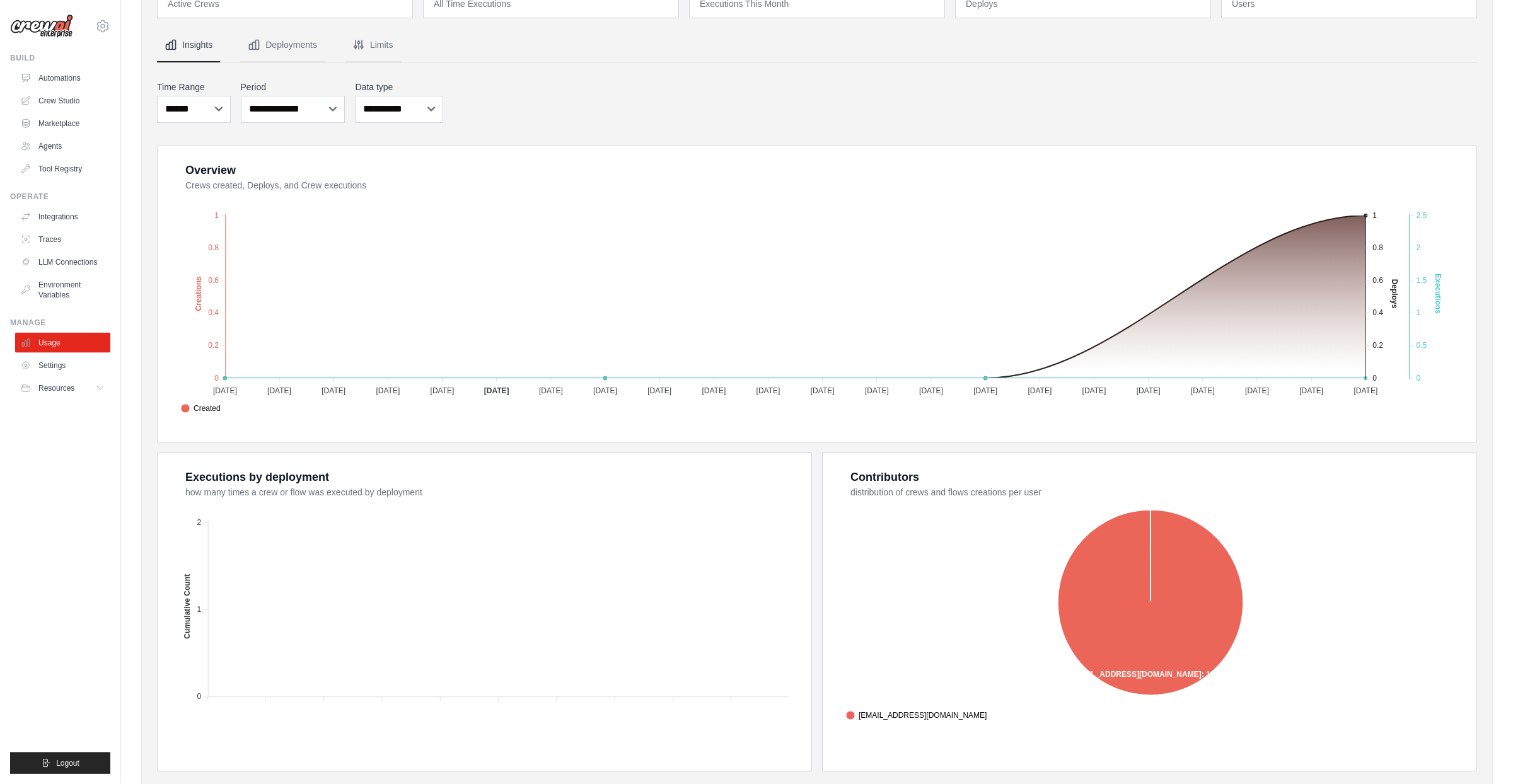
scroll to position [131, 0]
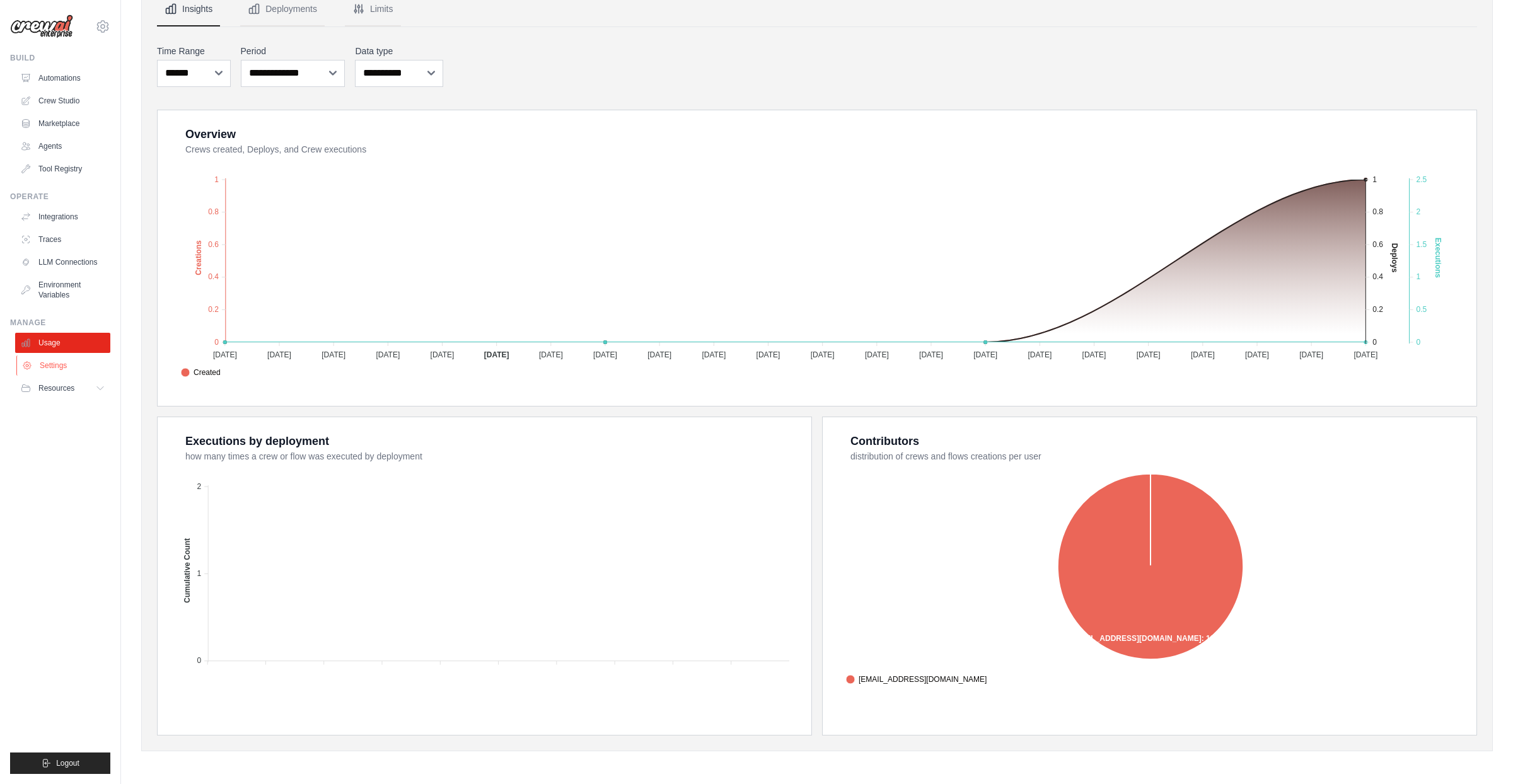
click at [84, 365] on link "Settings" at bounding box center [63, 365] width 95 height 20
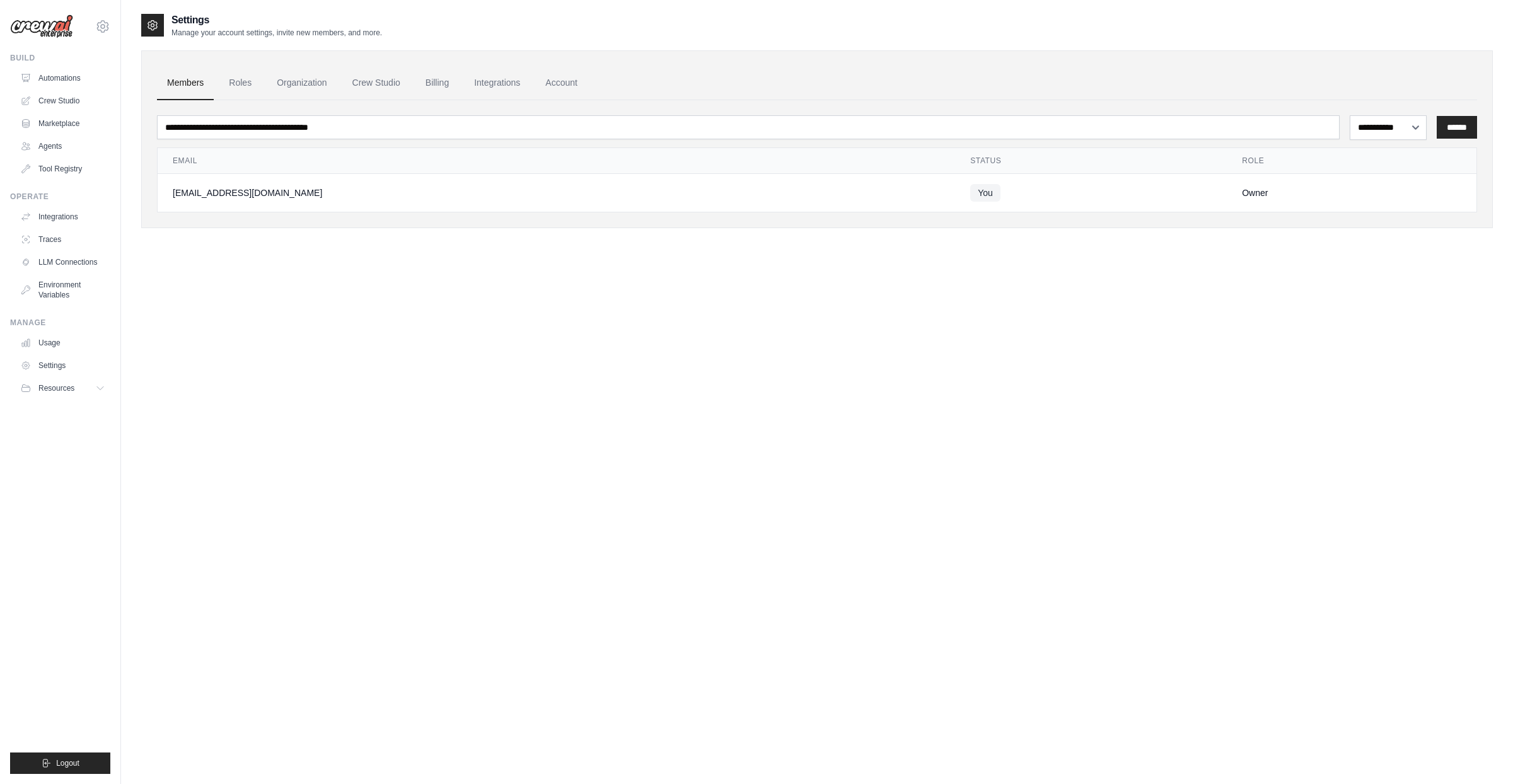
click at [73, 391] on span "Resources" at bounding box center [56, 388] width 36 height 11
click at [60, 300] on link "Environment Variables" at bounding box center [63, 290] width 95 height 31
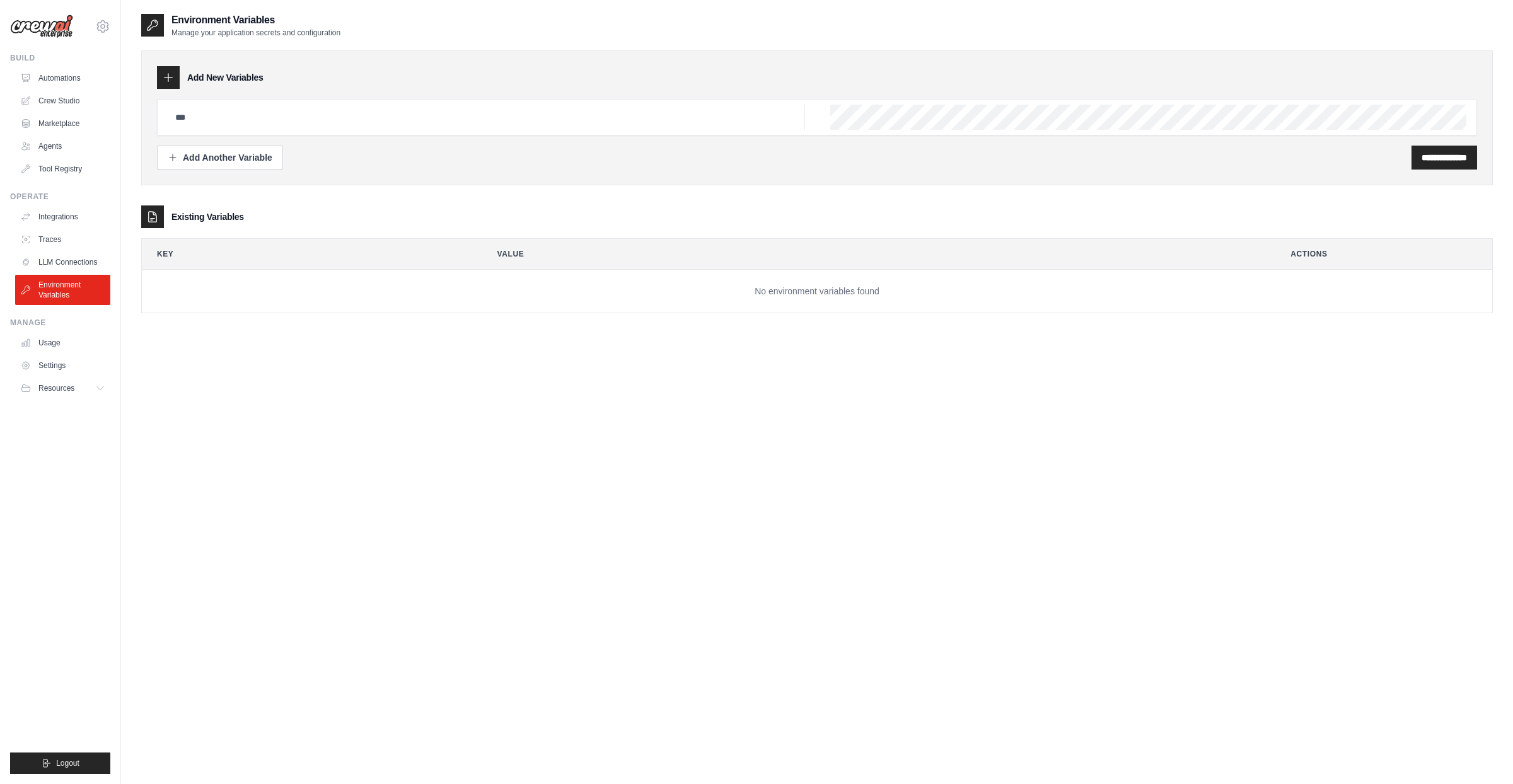
click at [174, 145] on div "**********" at bounding box center [817, 134] width 1320 height 71
click at [169, 158] on icon "button" at bounding box center [172, 157] width 11 height 11
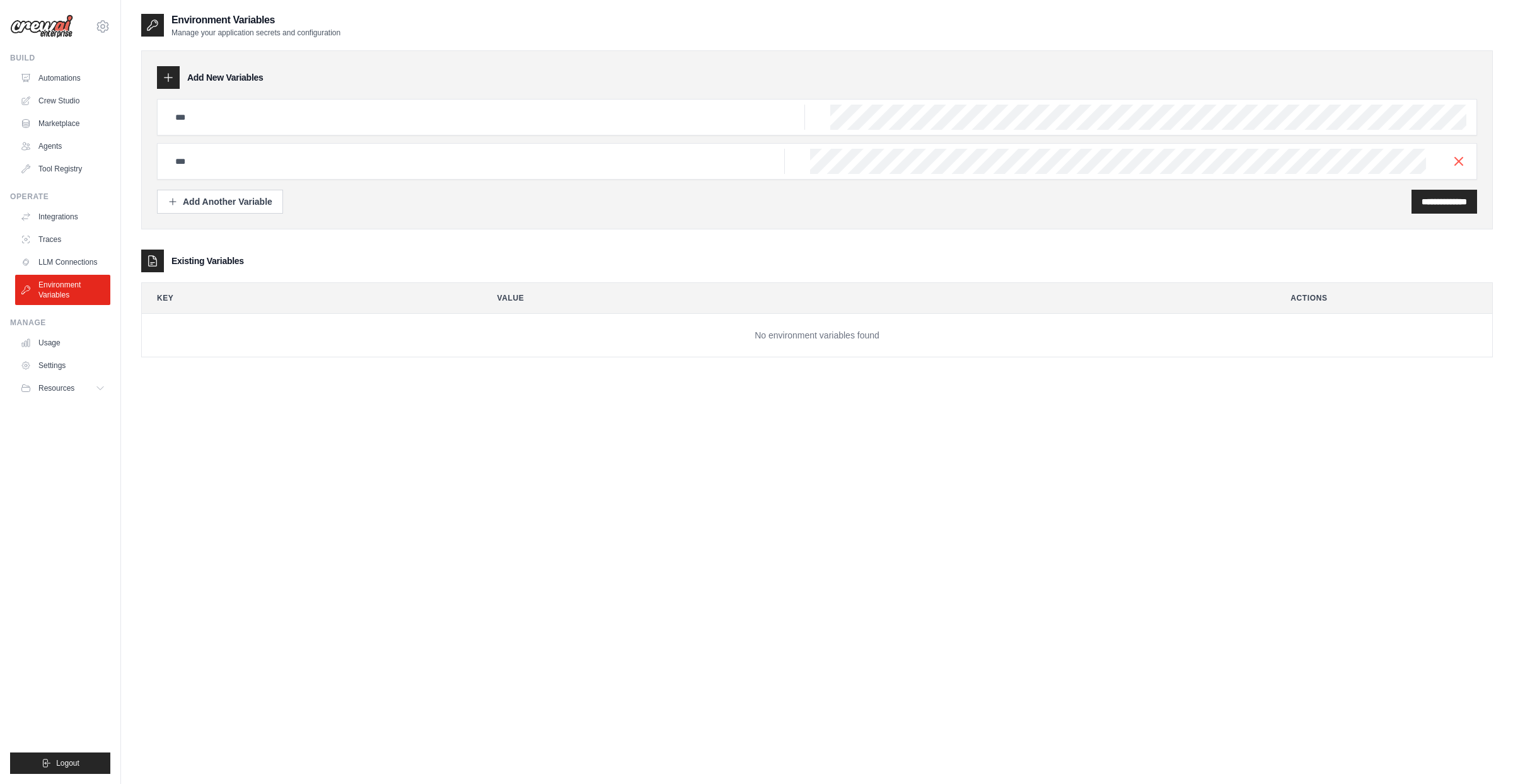
click at [204, 144] on div at bounding box center [817, 139] width 1320 height 80
click at [212, 116] on input "text" at bounding box center [486, 117] width 637 height 25
drag, startPoint x: 212, startPoint y: 116, endPoint x: 197, endPoint y: 89, distance: 30.9
click at [212, 115] on input "text" at bounding box center [486, 117] width 637 height 25
click at [175, 78] on div at bounding box center [169, 78] width 23 height 23
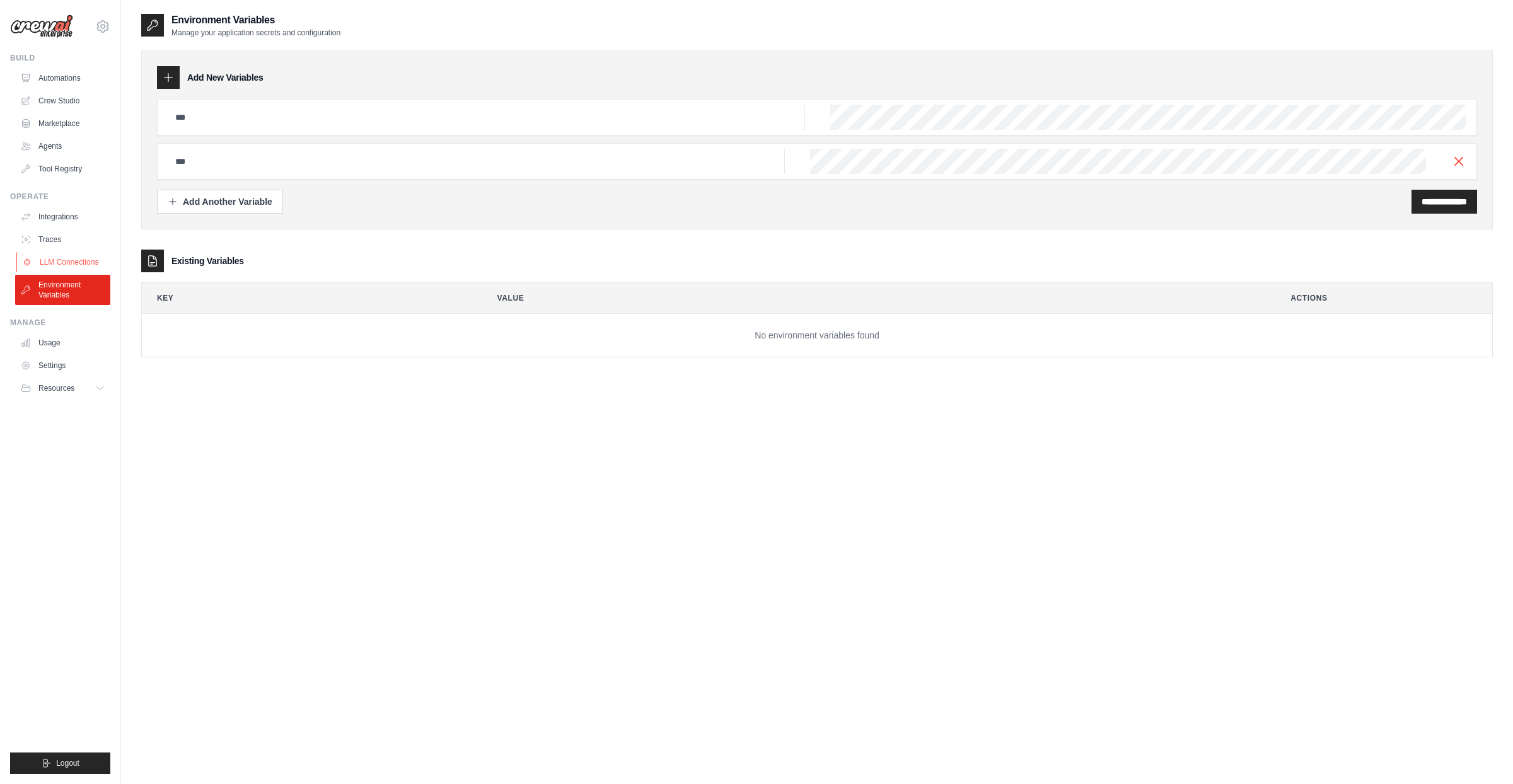
click at [56, 260] on link "LLM Connections" at bounding box center [63, 261] width 95 height 20
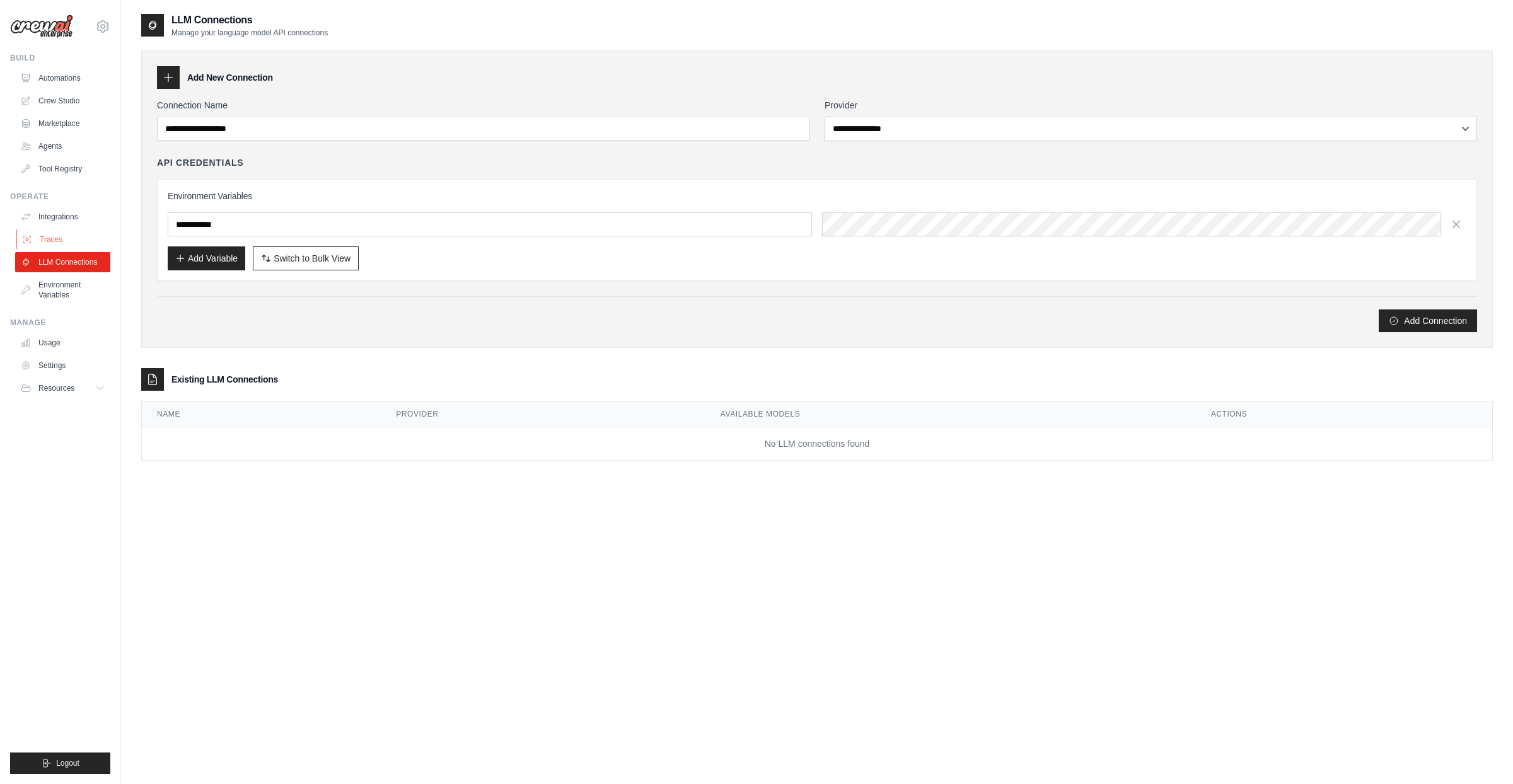
click at [58, 234] on link "Traces" at bounding box center [63, 239] width 95 height 20
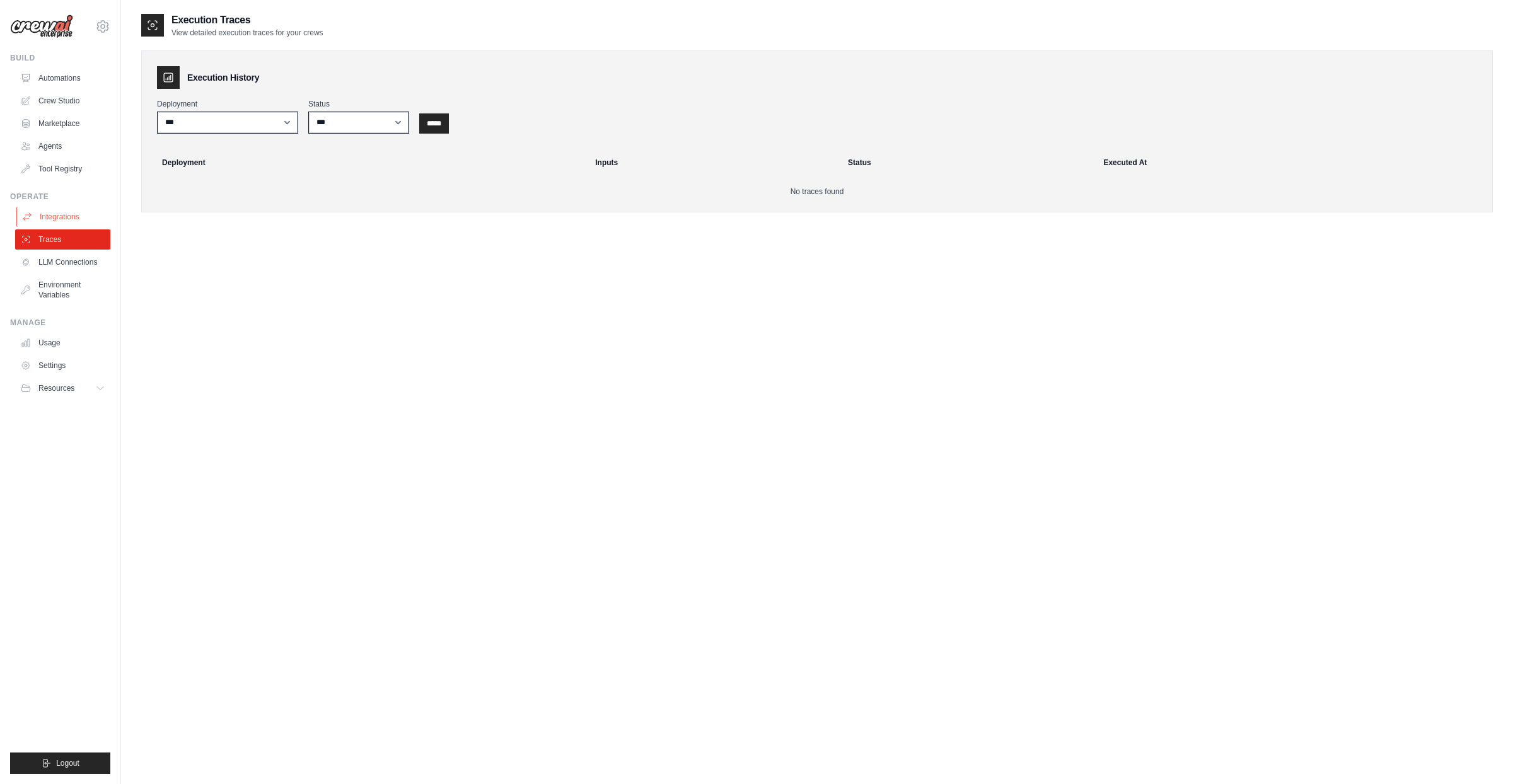
click at [81, 208] on link "Integrations" at bounding box center [63, 216] width 95 height 20
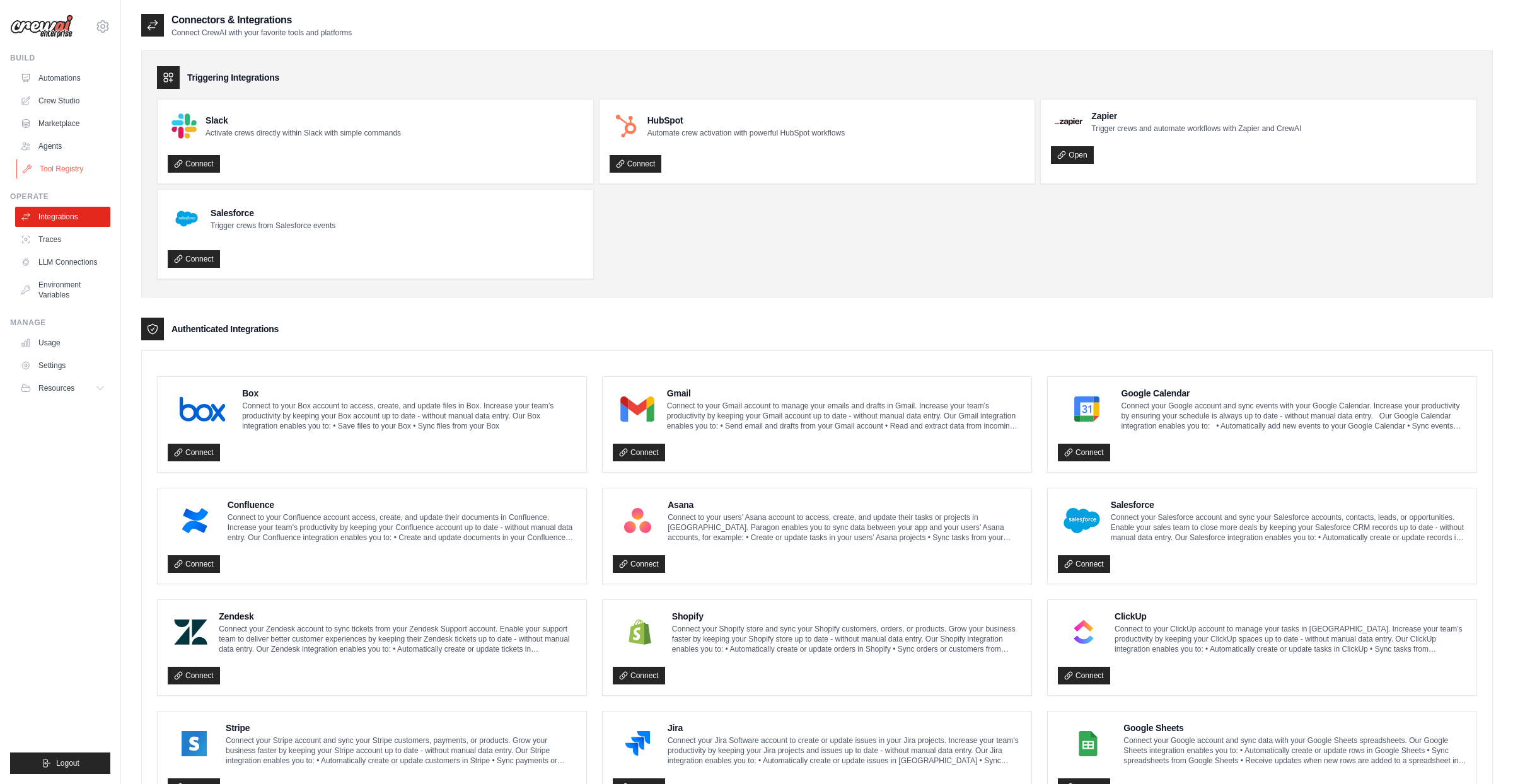
click at [65, 166] on link "Tool Registry" at bounding box center [63, 168] width 95 height 20
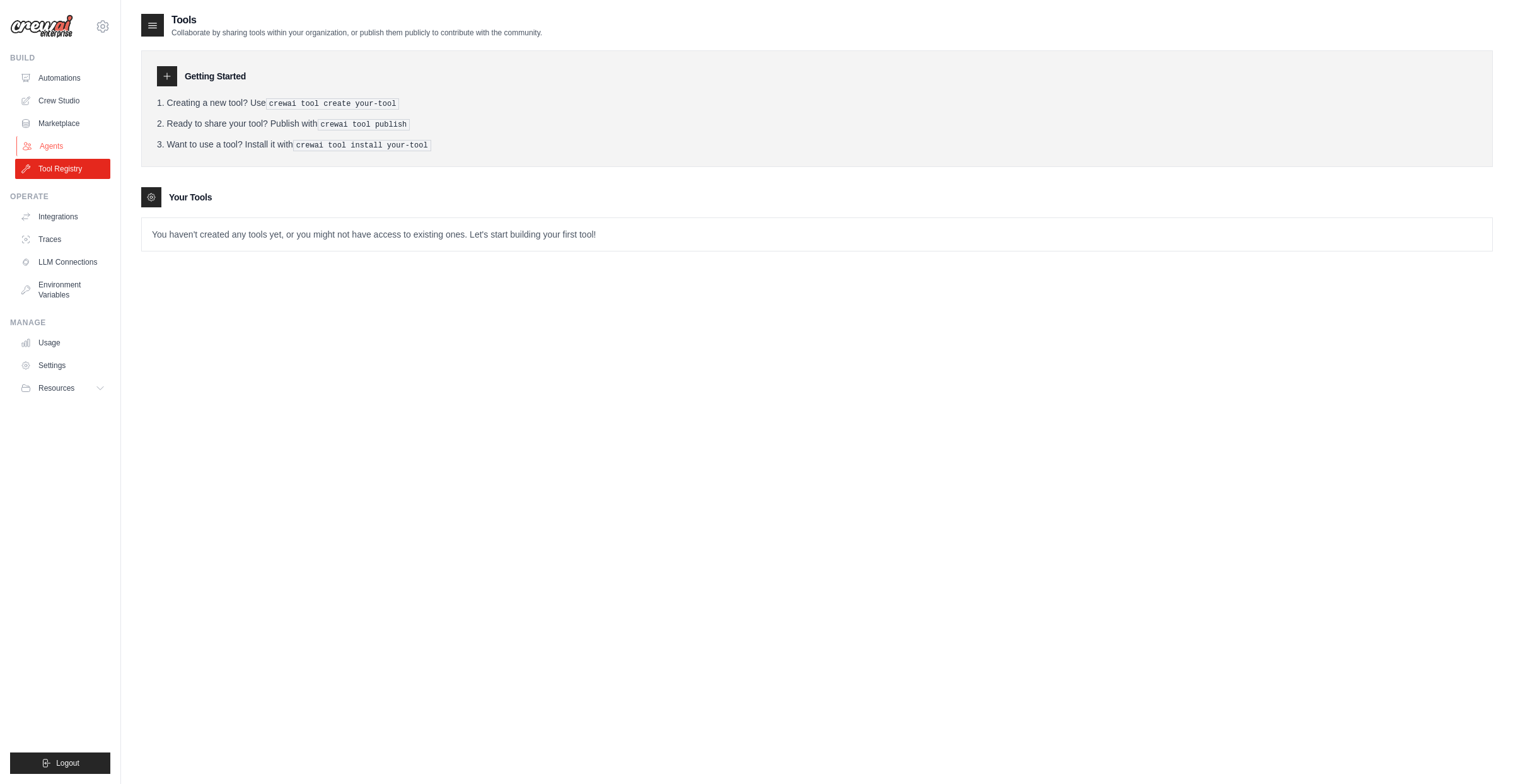
click at [60, 145] on link "Agents" at bounding box center [63, 146] width 95 height 20
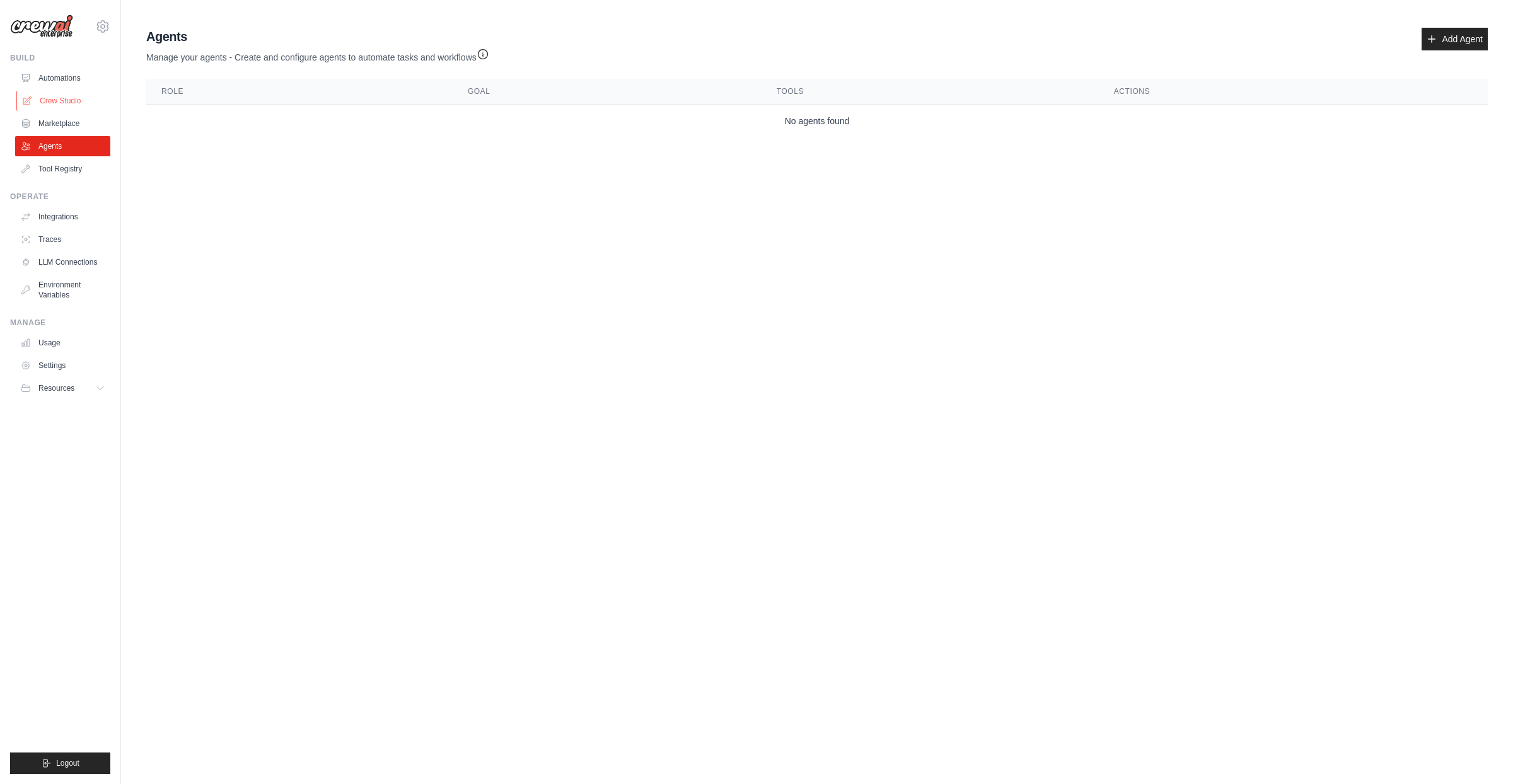
click at [63, 109] on link "Crew Studio" at bounding box center [63, 101] width 95 height 20
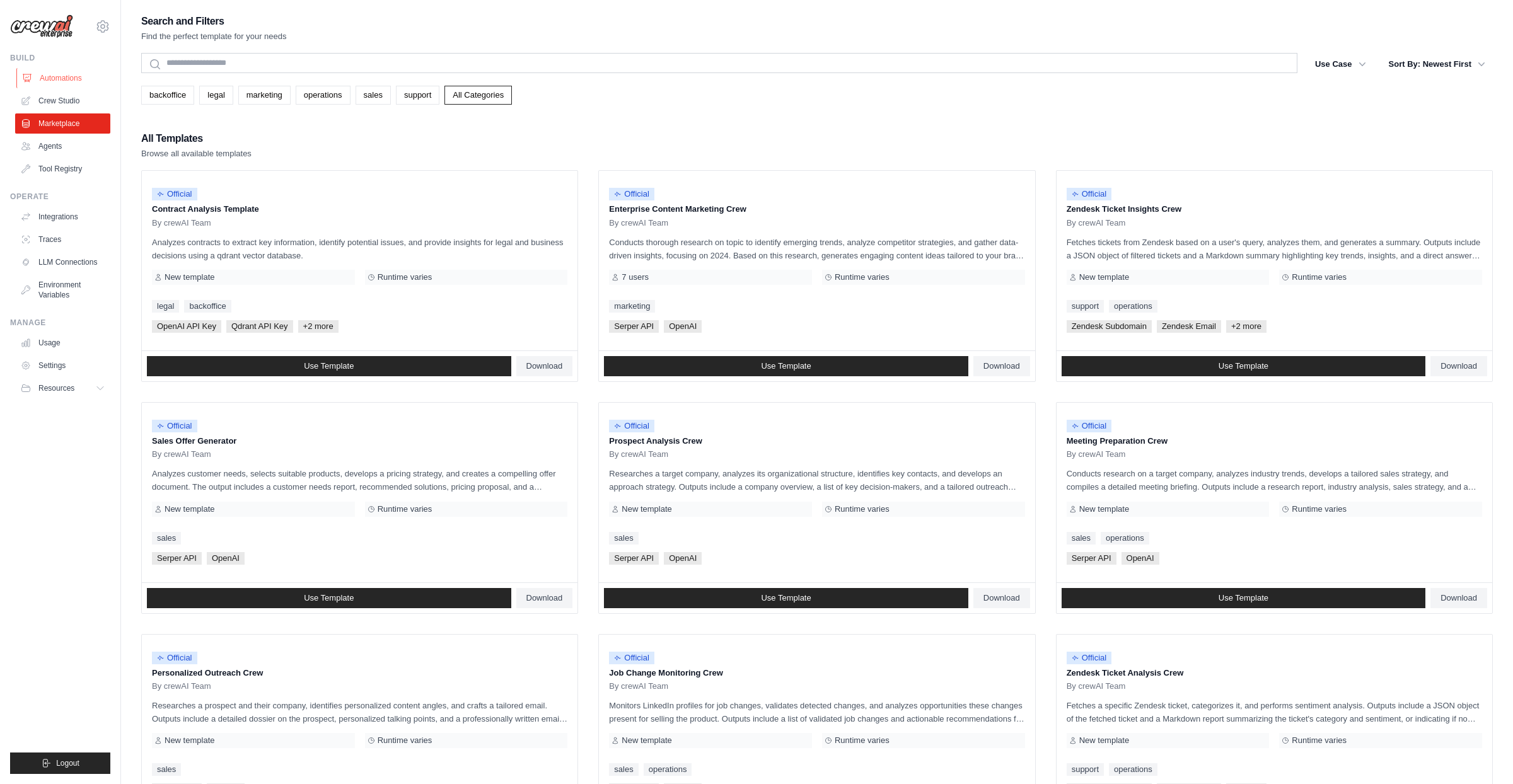
click at [75, 75] on link "Automations" at bounding box center [63, 78] width 95 height 20
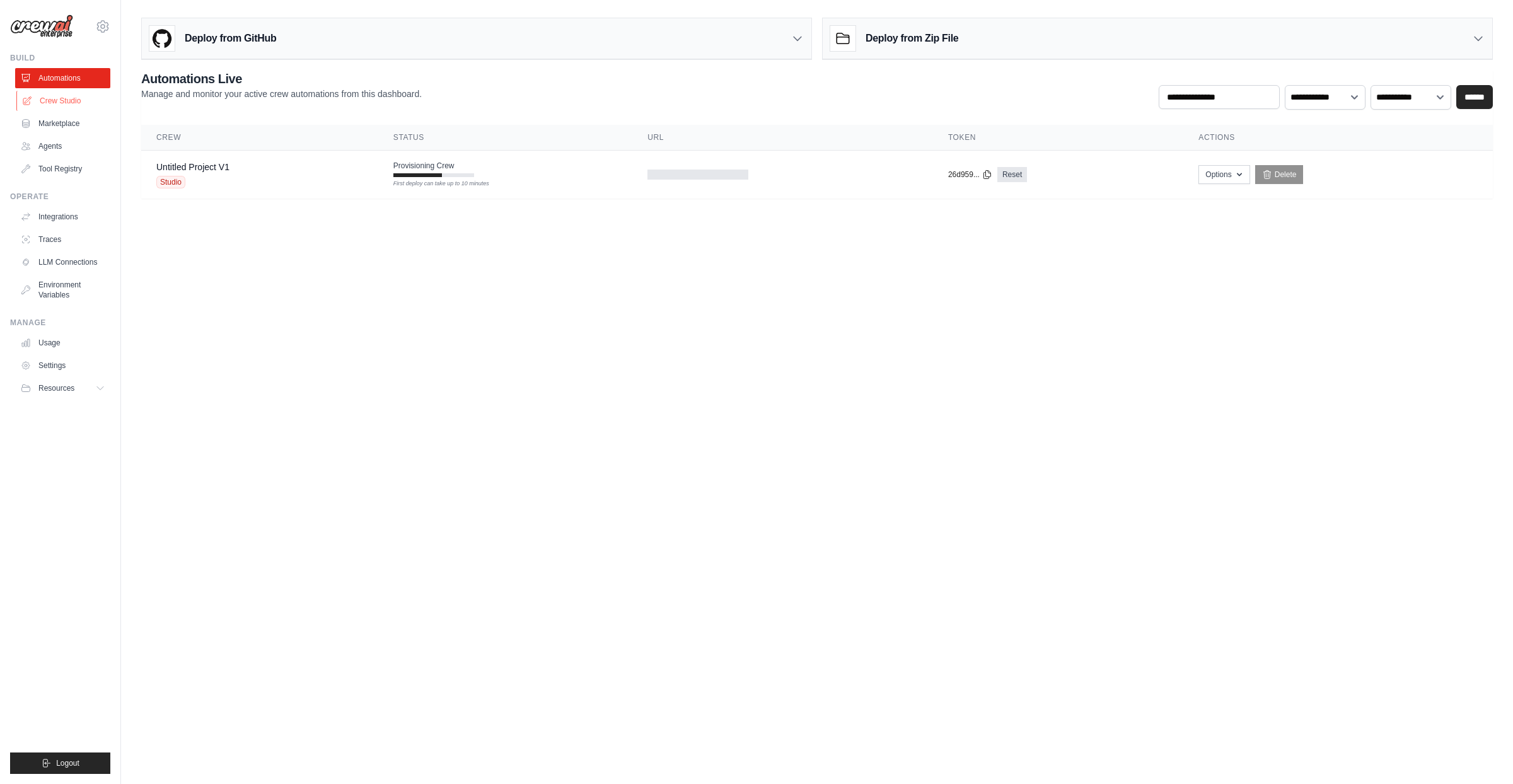
click at [75, 104] on link "Crew Studio" at bounding box center [63, 101] width 95 height 20
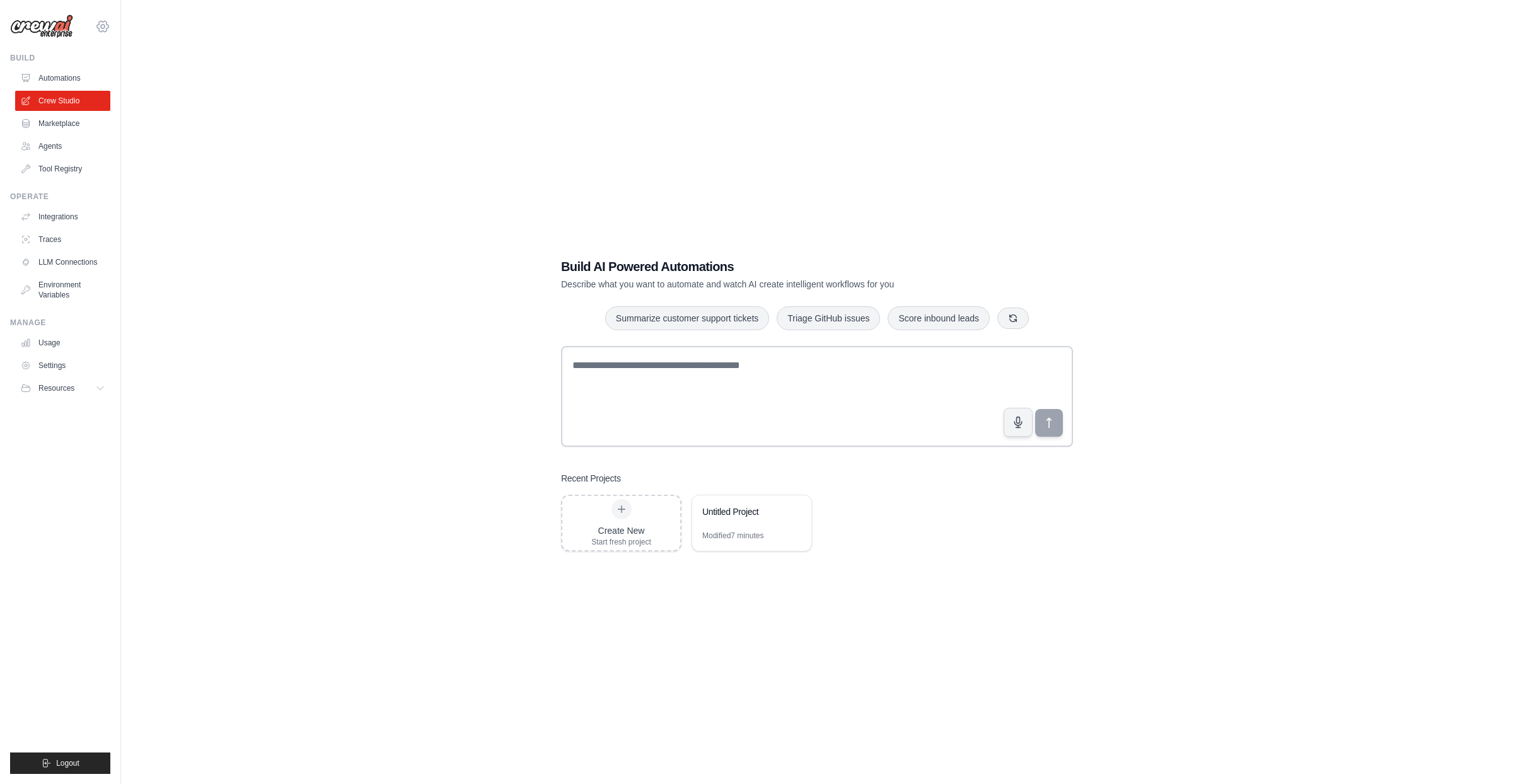
click at [102, 22] on icon at bounding box center [102, 27] width 15 height 15
click at [102, 28] on icon at bounding box center [102, 27] width 4 height 4
click at [89, 91] on link "Settings" at bounding box center [102, 85] width 111 height 23
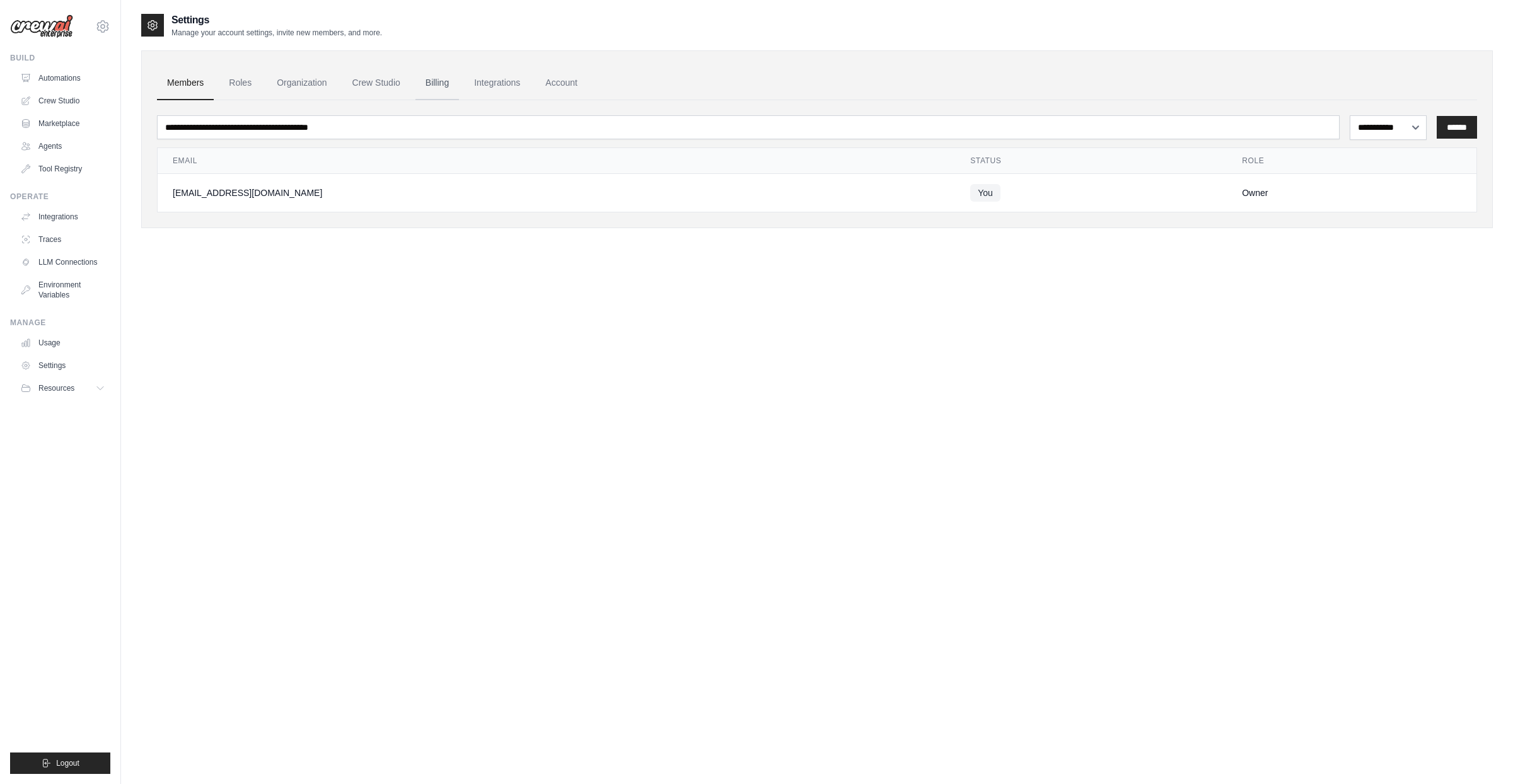
click at [438, 84] on link "Billing" at bounding box center [437, 83] width 43 height 34
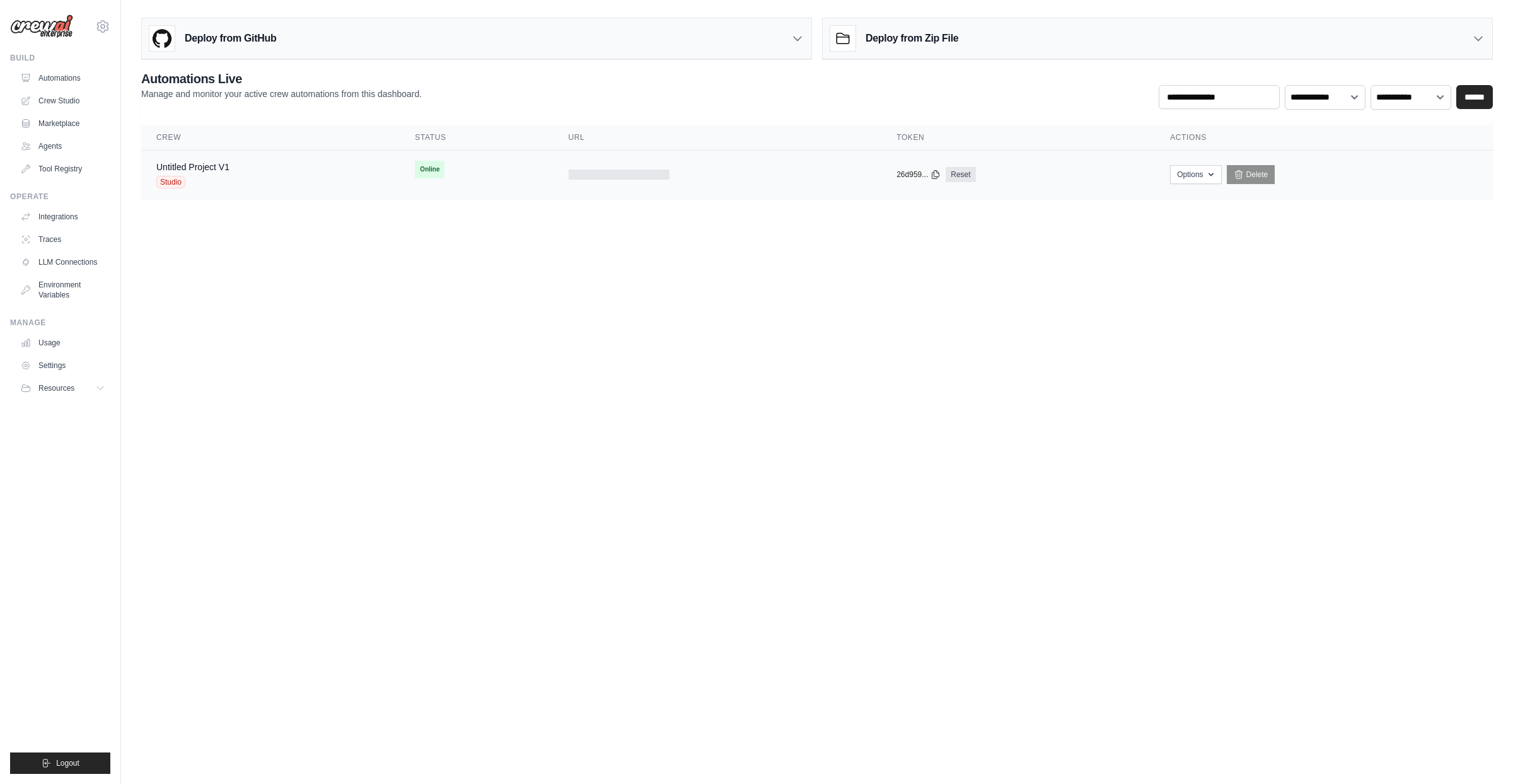
click at [334, 180] on div "Untitled Project V1 Studio" at bounding box center [270, 174] width 228 height 28
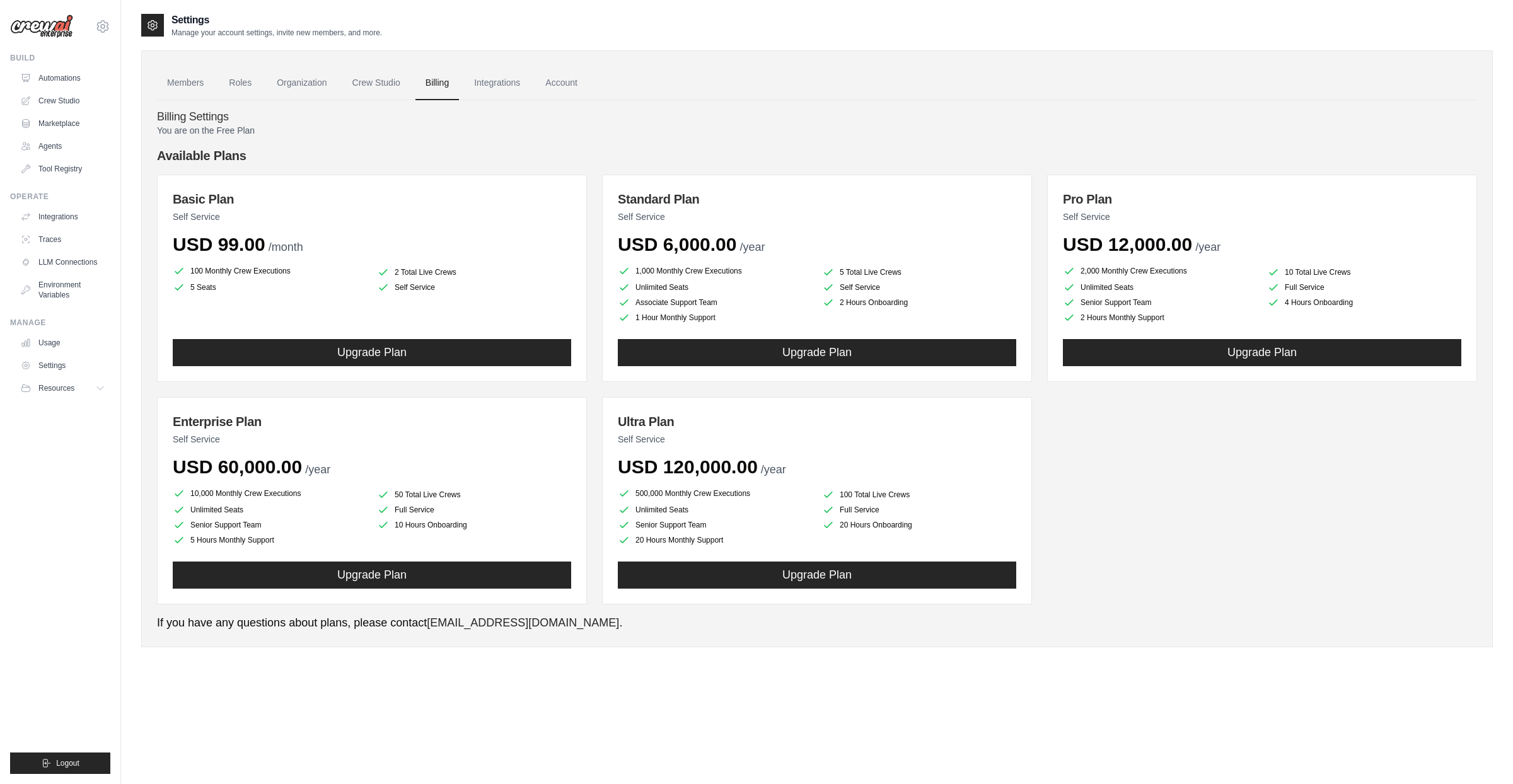
click at [444, 3] on main "Settings Manage your account settings, invite new members, and more. Members Ro…" at bounding box center [816, 404] width 1391 height 809
click at [49, 78] on link "Automations" at bounding box center [63, 78] width 95 height 20
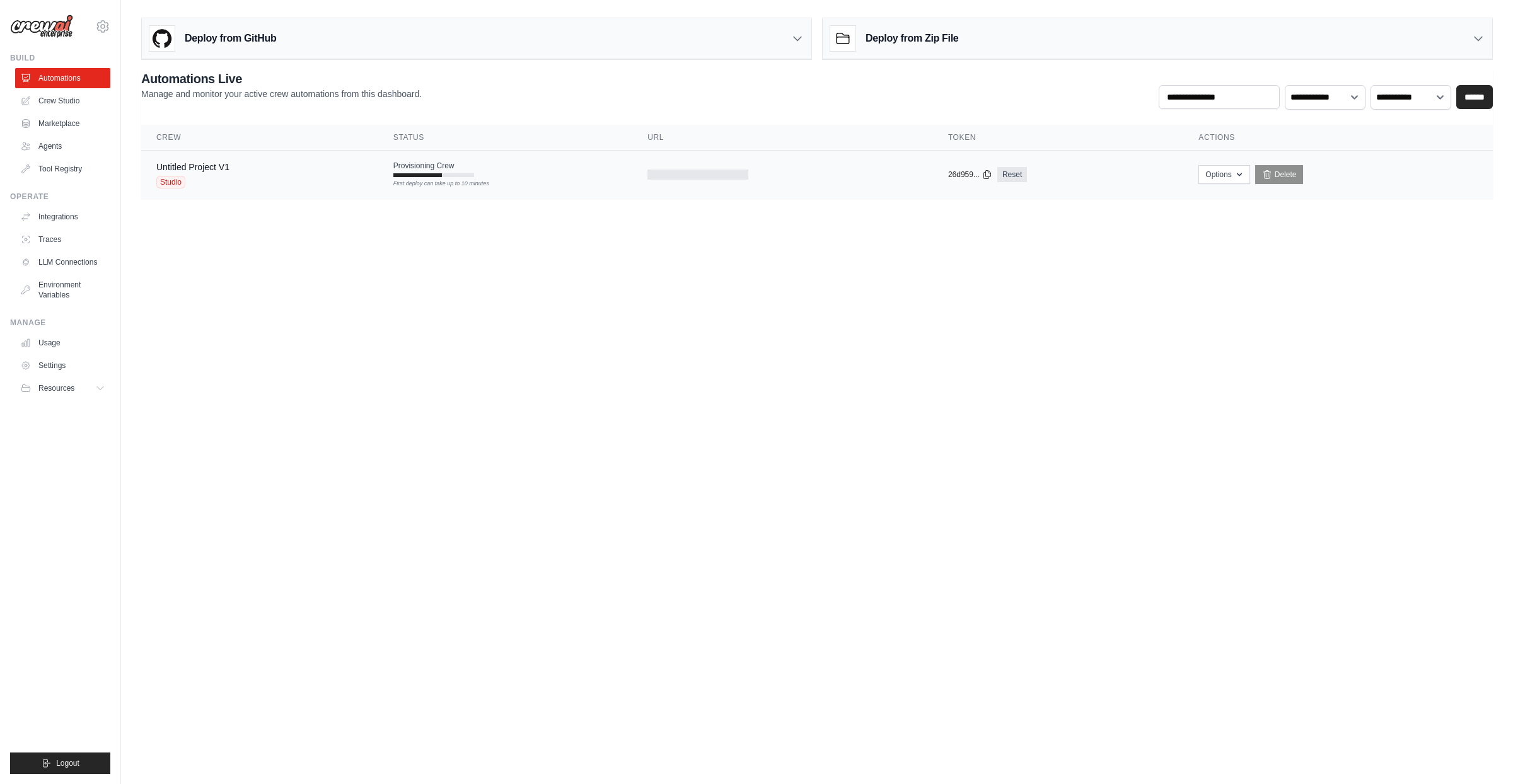
click at [397, 174] on td "Provisioning Crew First deploy can take up to 10 minutes" at bounding box center [505, 168] width 254 height 36
click at [228, 168] on link "Untitled Project V1" at bounding box center [192, 167] width 73 height 11
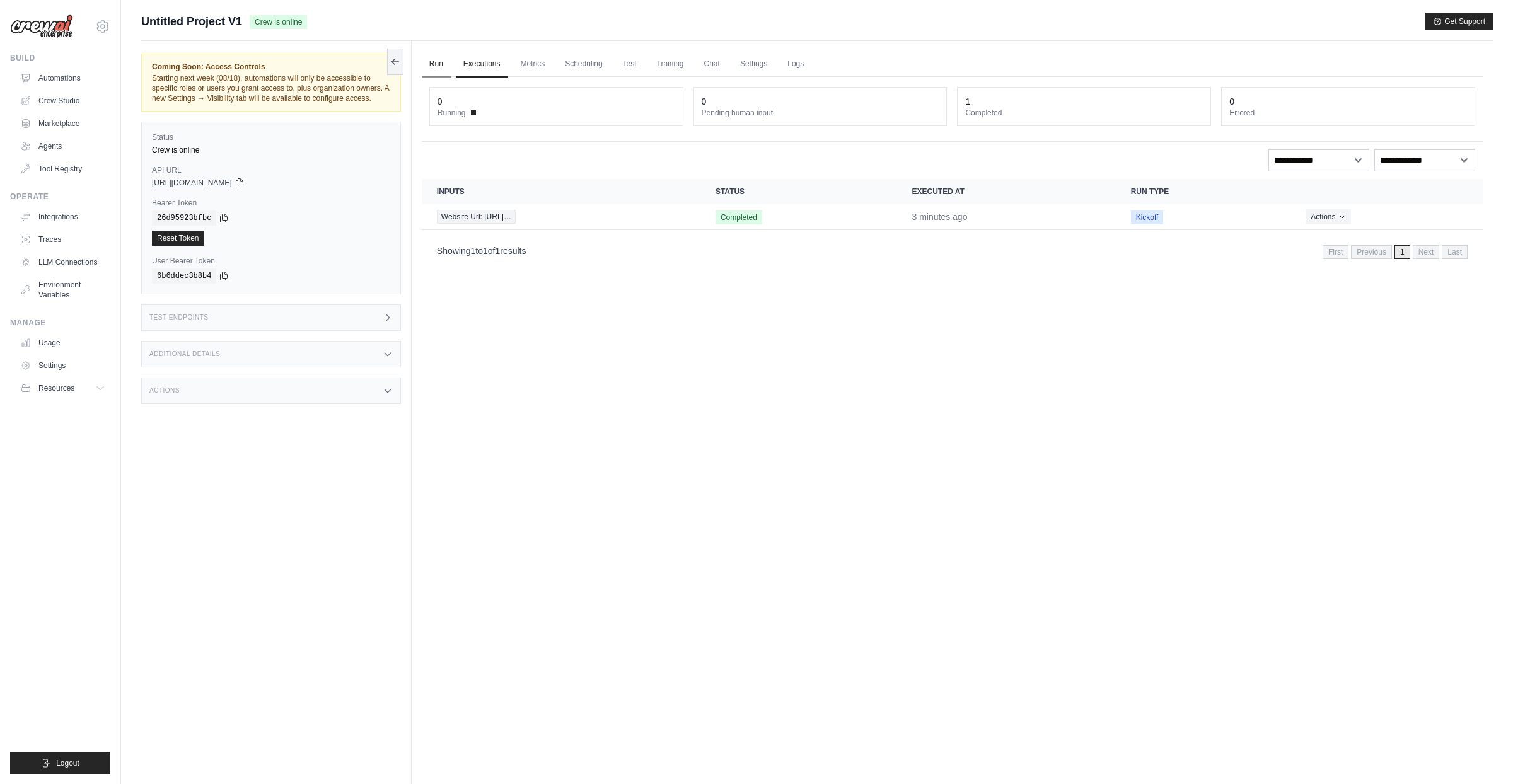
click at [425, 60] on link "Run" at bounding box center [436, 64] width 29 height 27
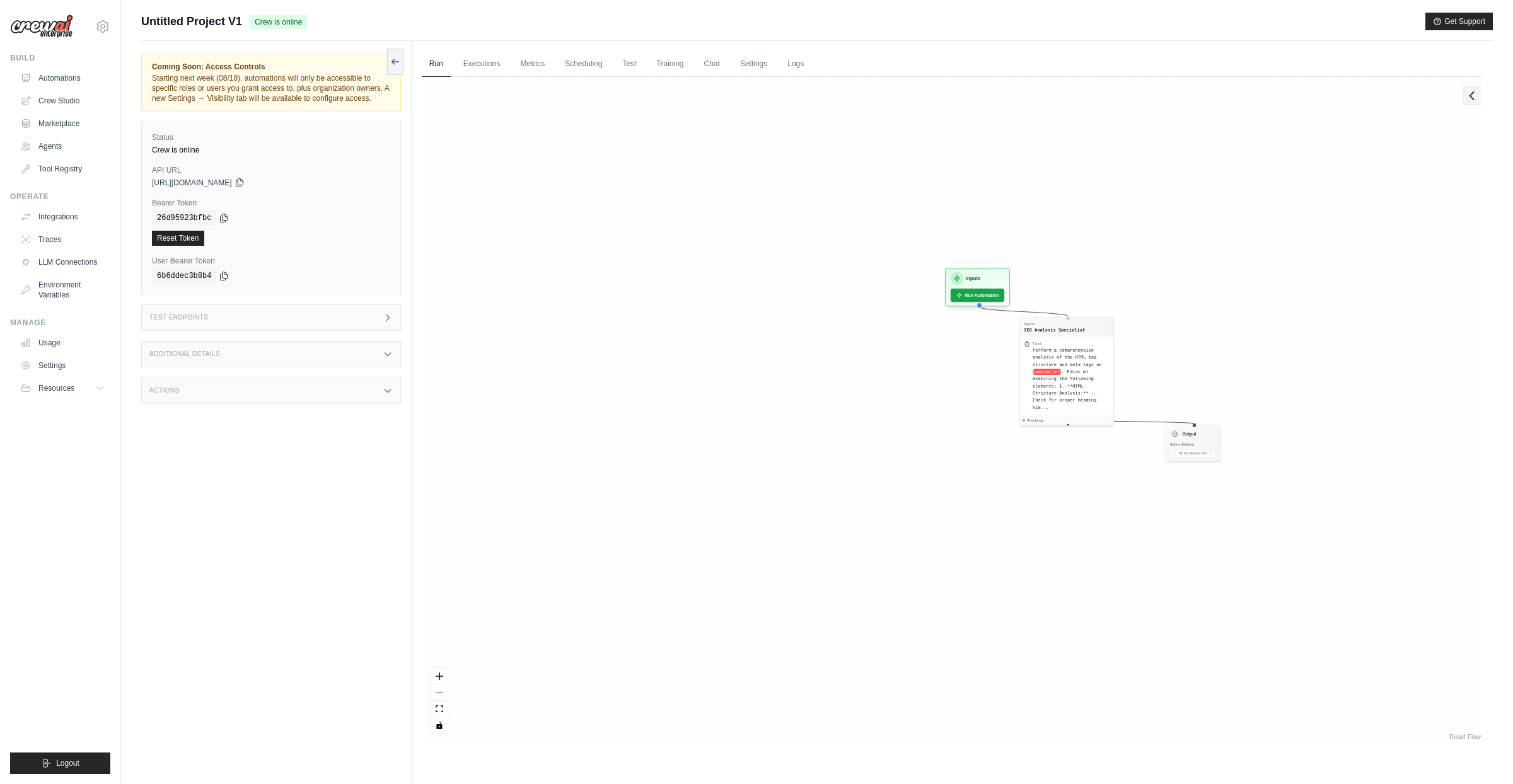
click at [1464, 100] on button at bounding box center [1471, 96] width 18 height 19
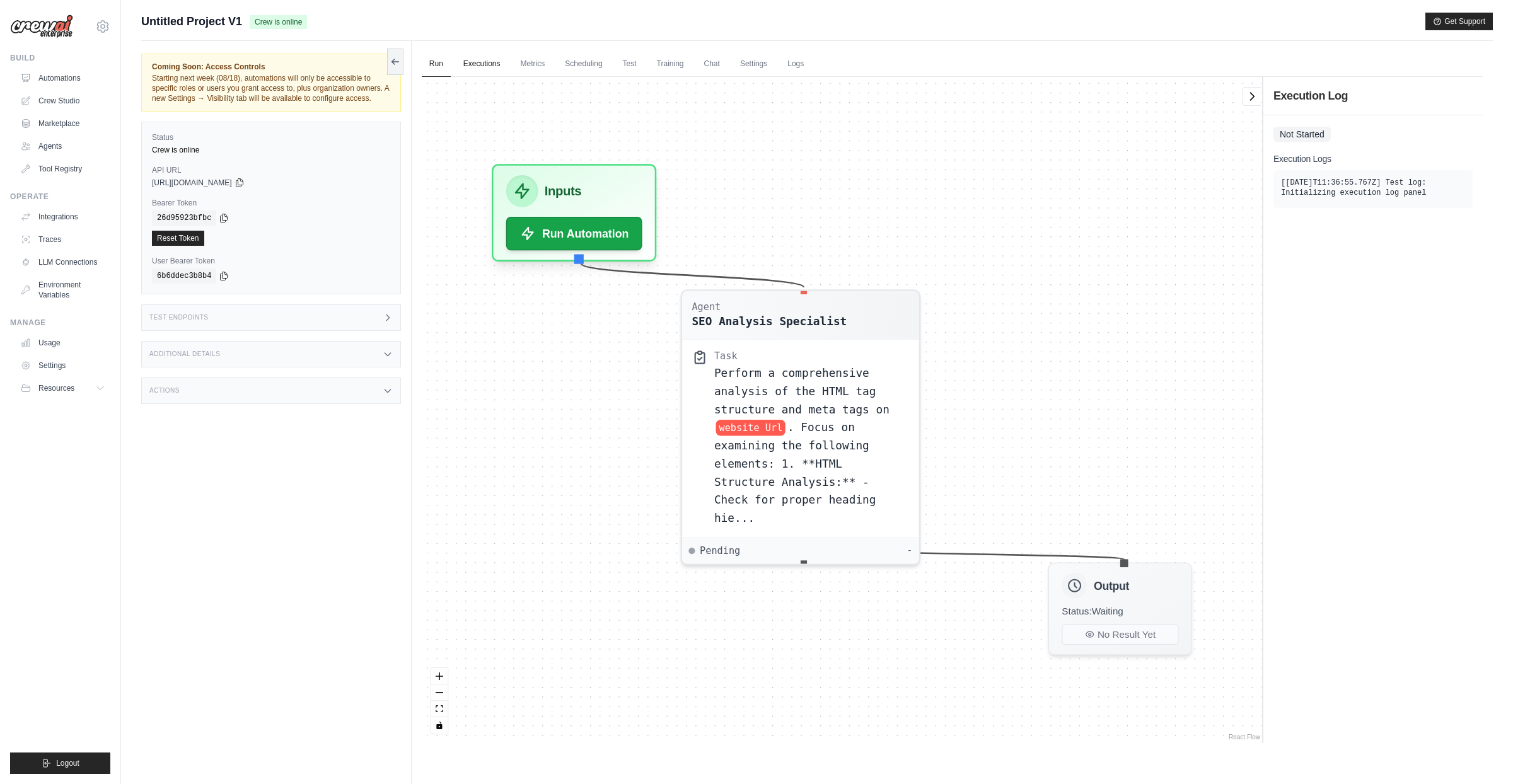
click at [487, 63] on link "Executions" at bounding box center [482, 64] width 53 height 27
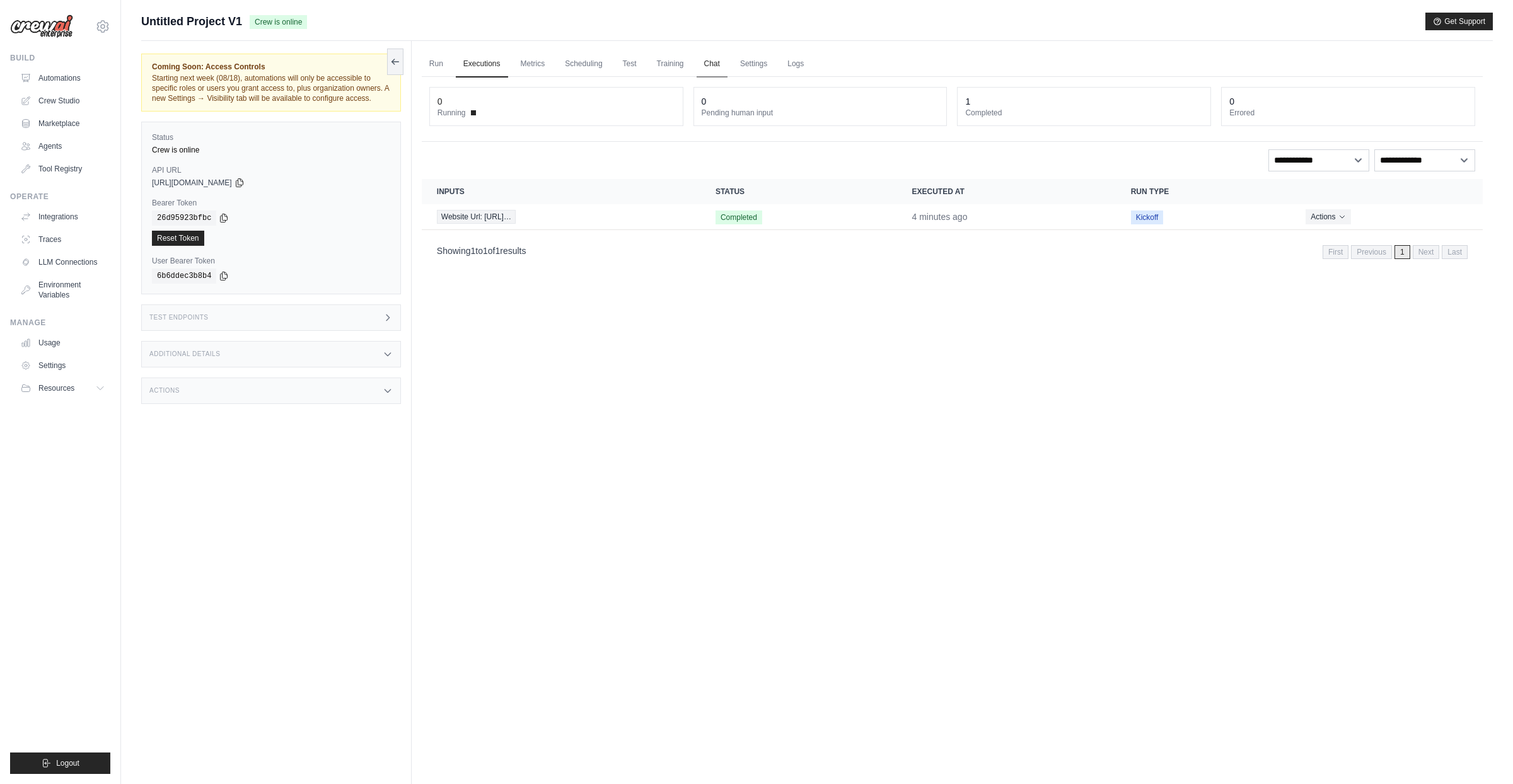
click at [715, 62] on link "Chat" at bounding box center [711, 64] width 31 height 27
click at [668, 63] on link "Training" at bounding box center [670, 64] width 42 height 27
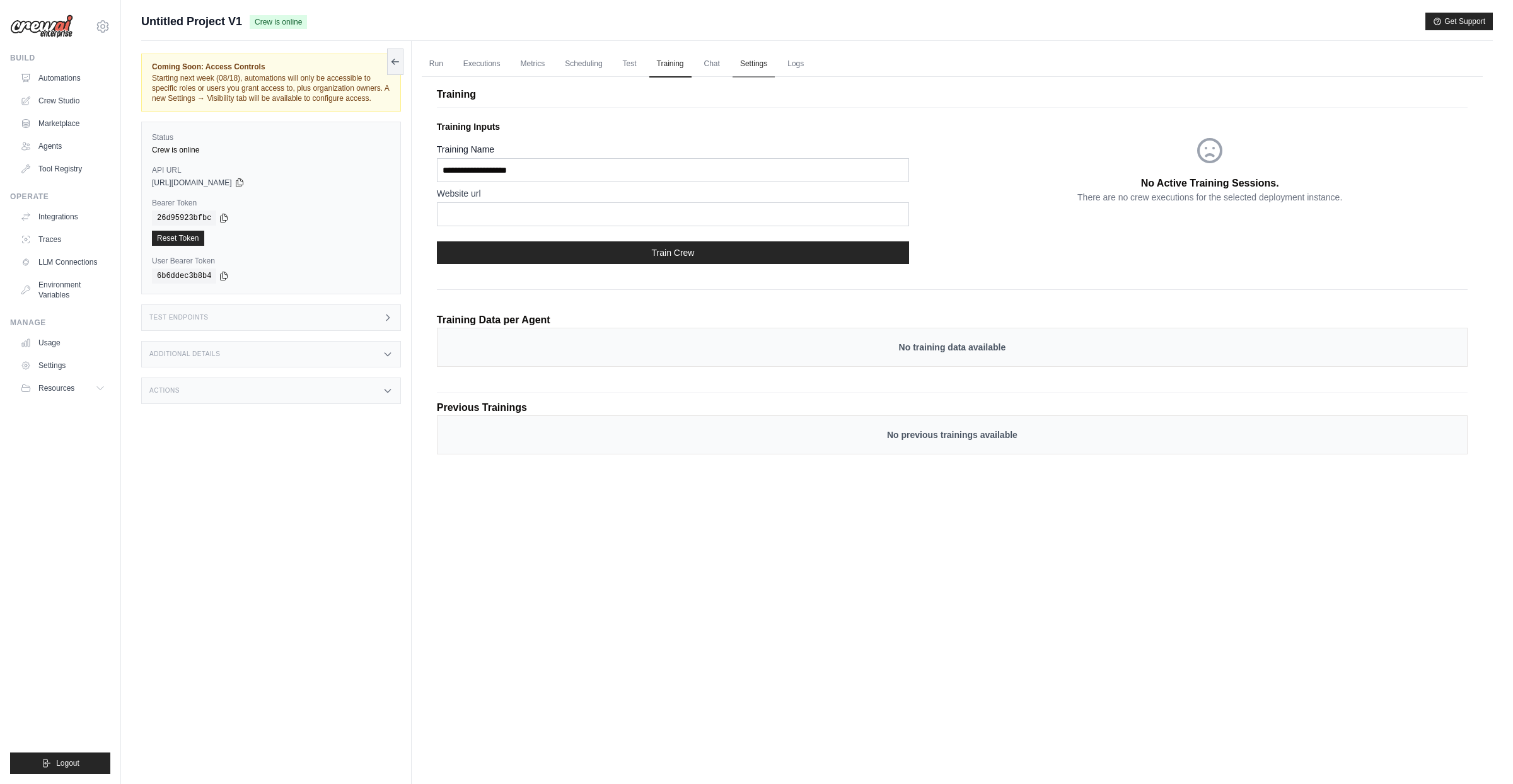
click at [753, 61] on link "Settings" at bounding box center [754, 64] width 42 height 27
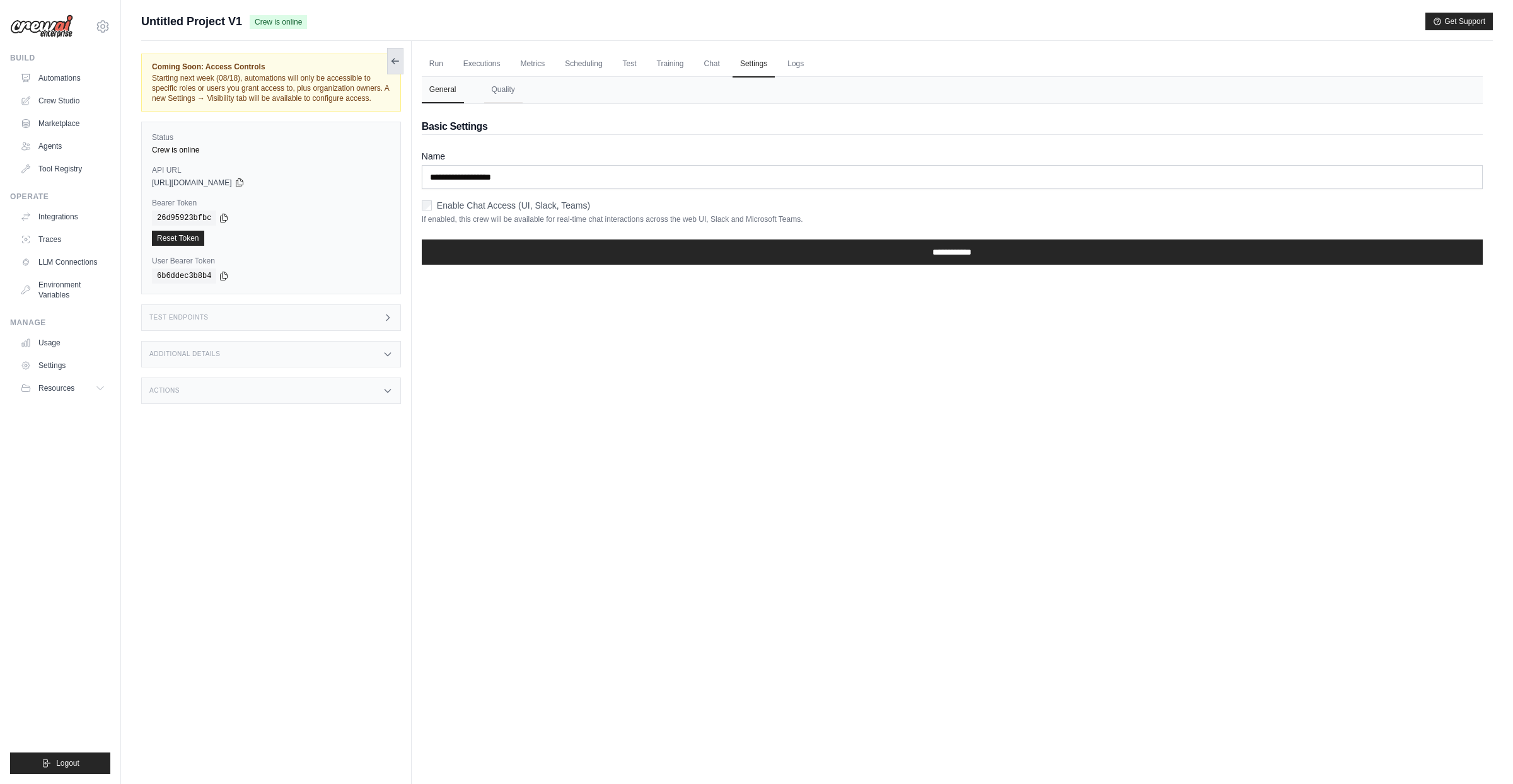
click at [397, 61] on icon at bounding box center [395, 61] width 11 height 11
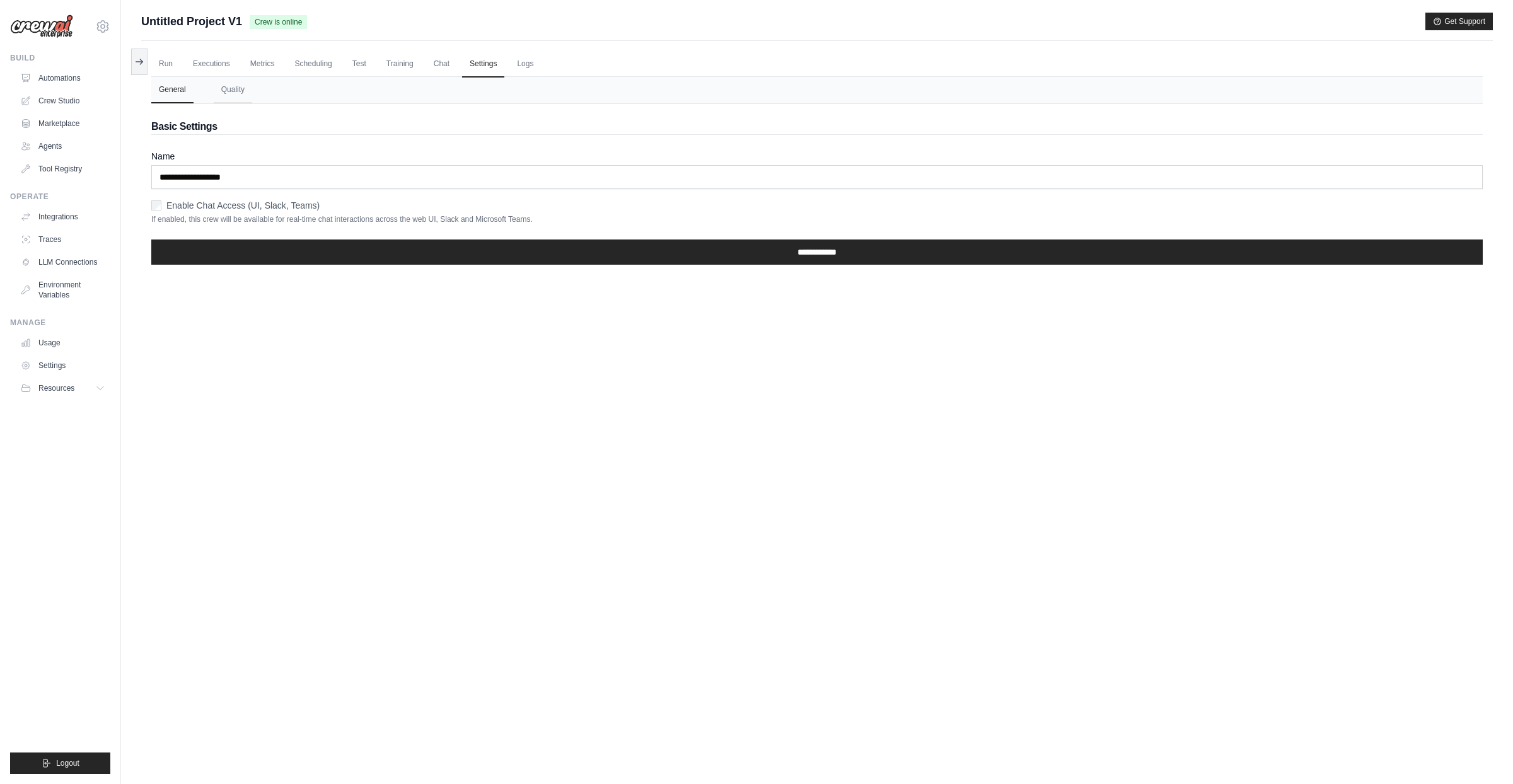
click at [227, 25] on span "Untitled Project V1" at bounding box center [191, 21] width 101 height 17
click at [60, 78] on link "Automations" at bounding box center [63, 78] width 95 height 20
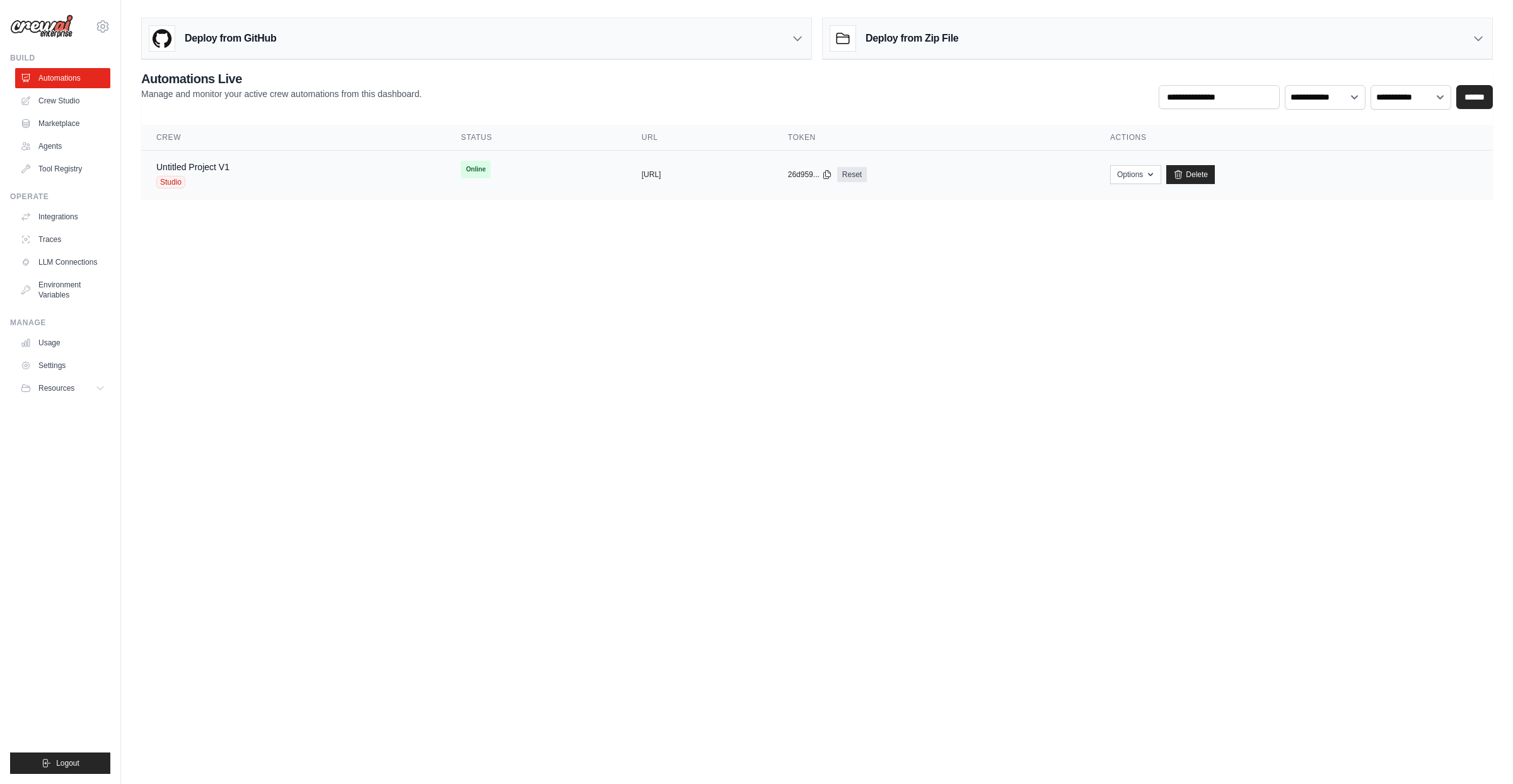
click at [1208, 163] on td "Options Chat with this Crew Export React JSX Component Export React TSX Compone…" at bounding box center [1293, 174] width 397 height 49
click at [1161, 168] on button "Options" at bounding box center [1135, 174] width 51 height 19
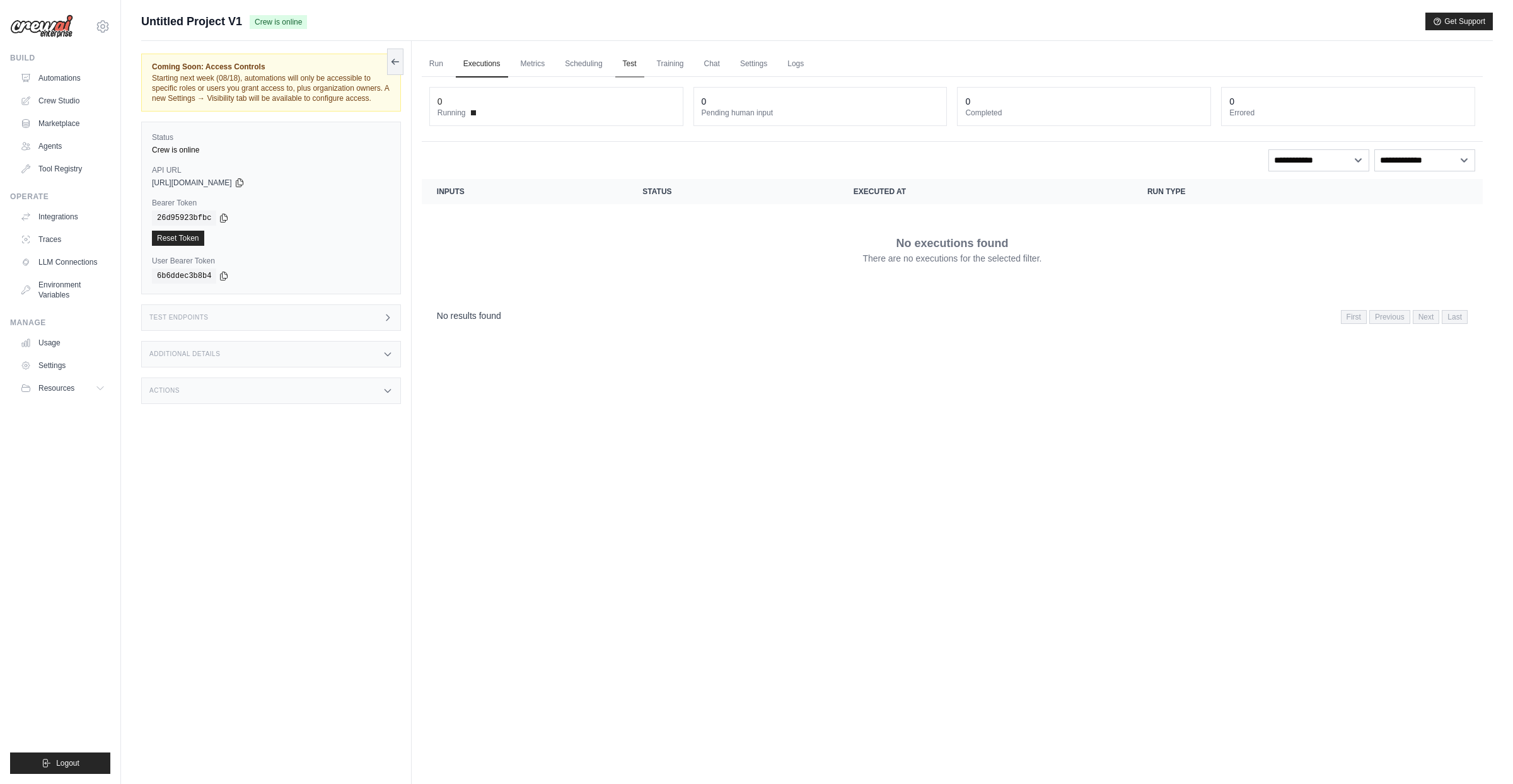
click at [623, 59] on link "Test" at bounding box center [629, 64] width 29 height 27
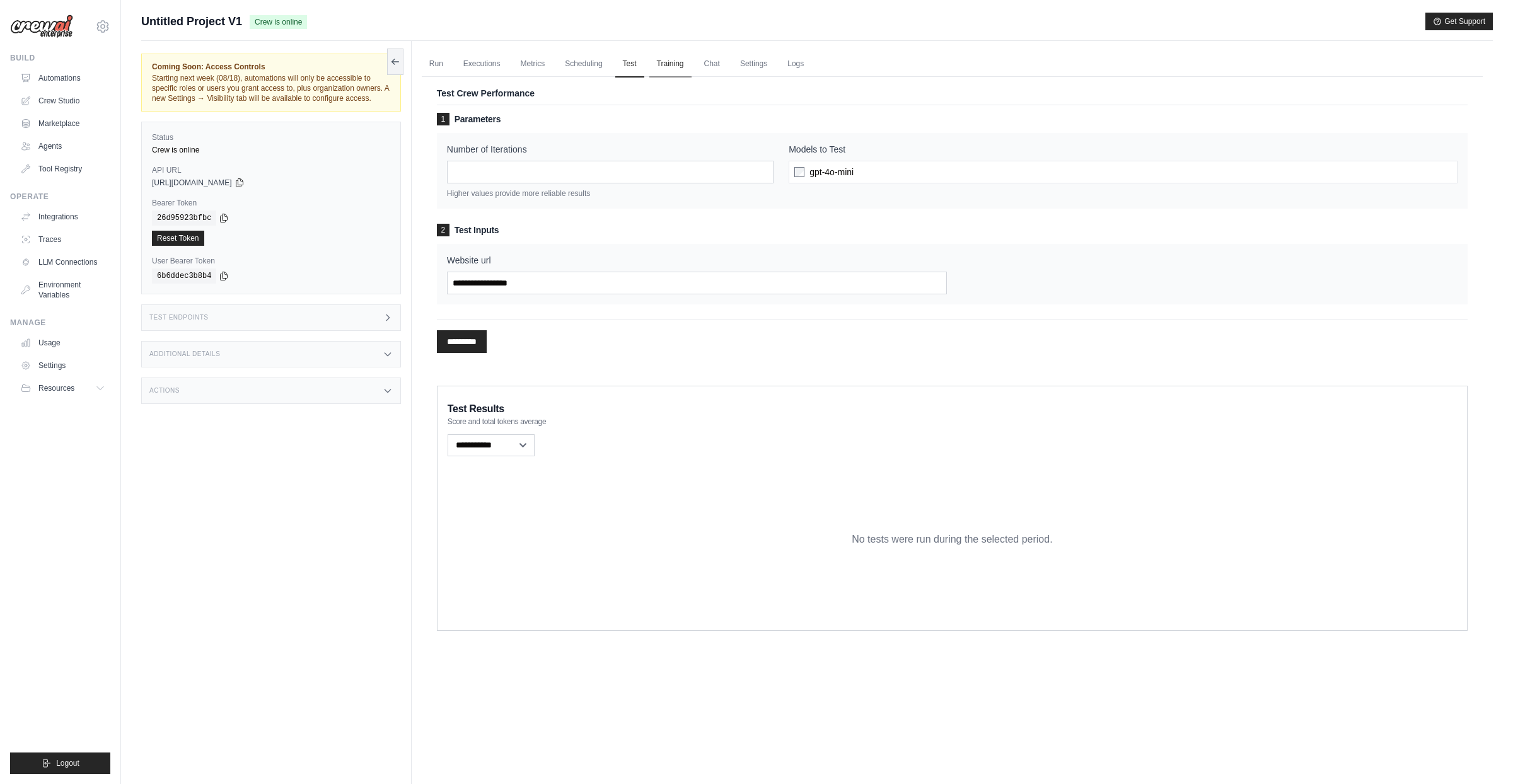
click at [678, 63] on link "Training" at bounding box center [670, 64] width 42 height 27
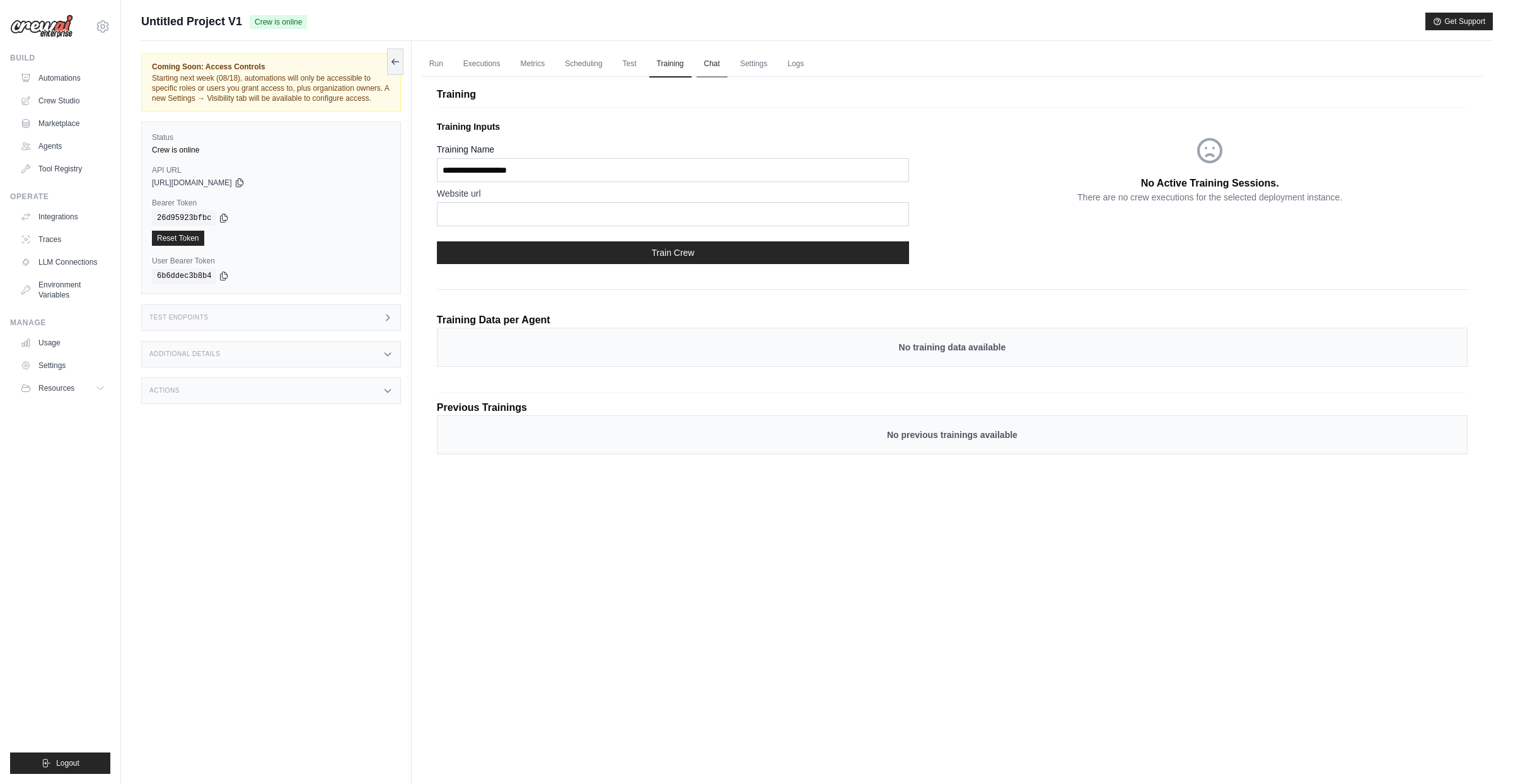
click at [724, 63] on link "Chat" at bounding box center [711, 64] width 31 height 27
click at [427, 60] on link "Run" at bounding box center [436, 64] width 29 height 27
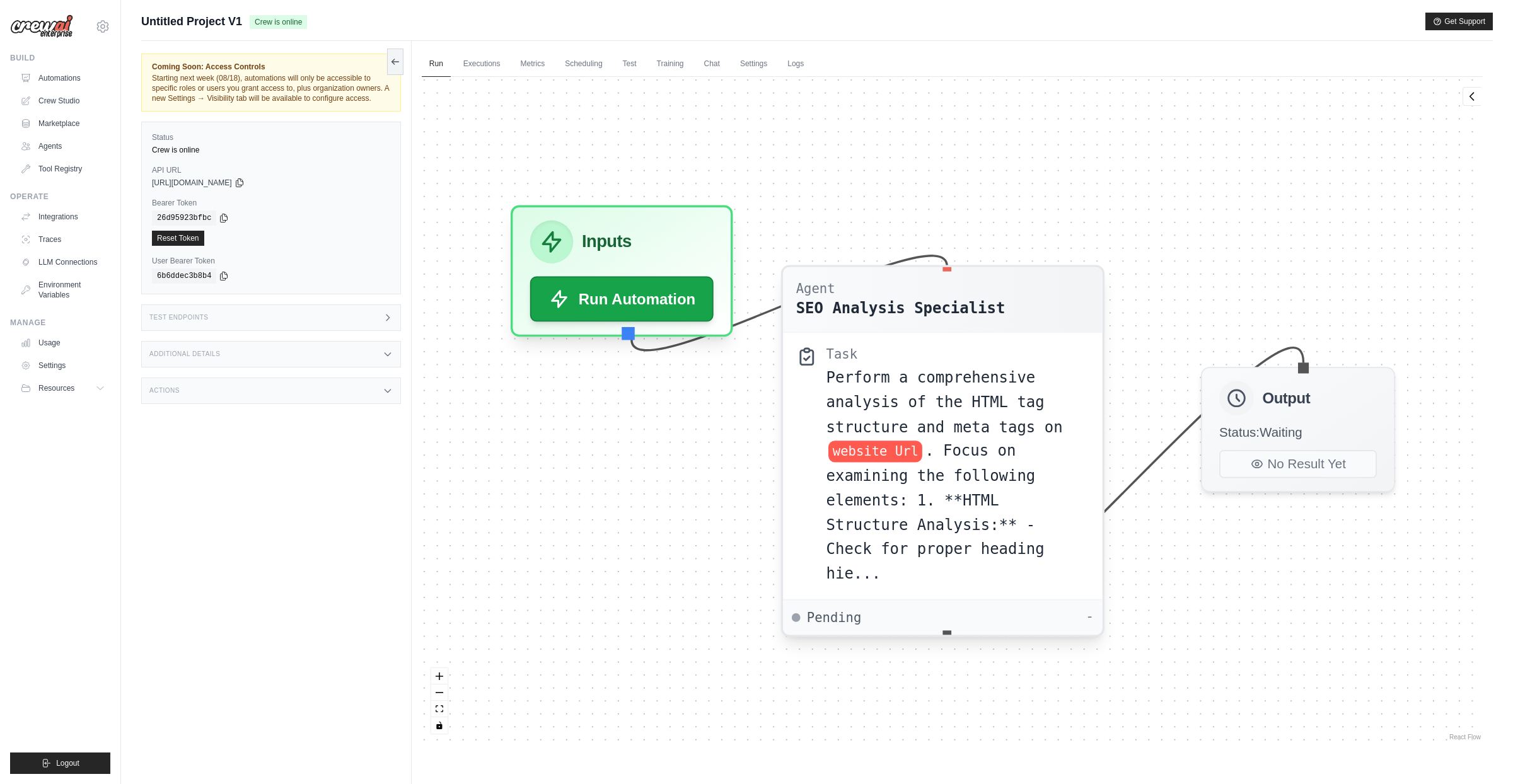
drag, startPoint x: 893, startPoint y: 380, endPoint x: 930, endPoint y: 375, distance: 37.3
click at [898, 390] on span "Perform a comprehensive analysis of the HTML tag structure and meta tags on" at bounding box center [943, 401] width 237 height 66
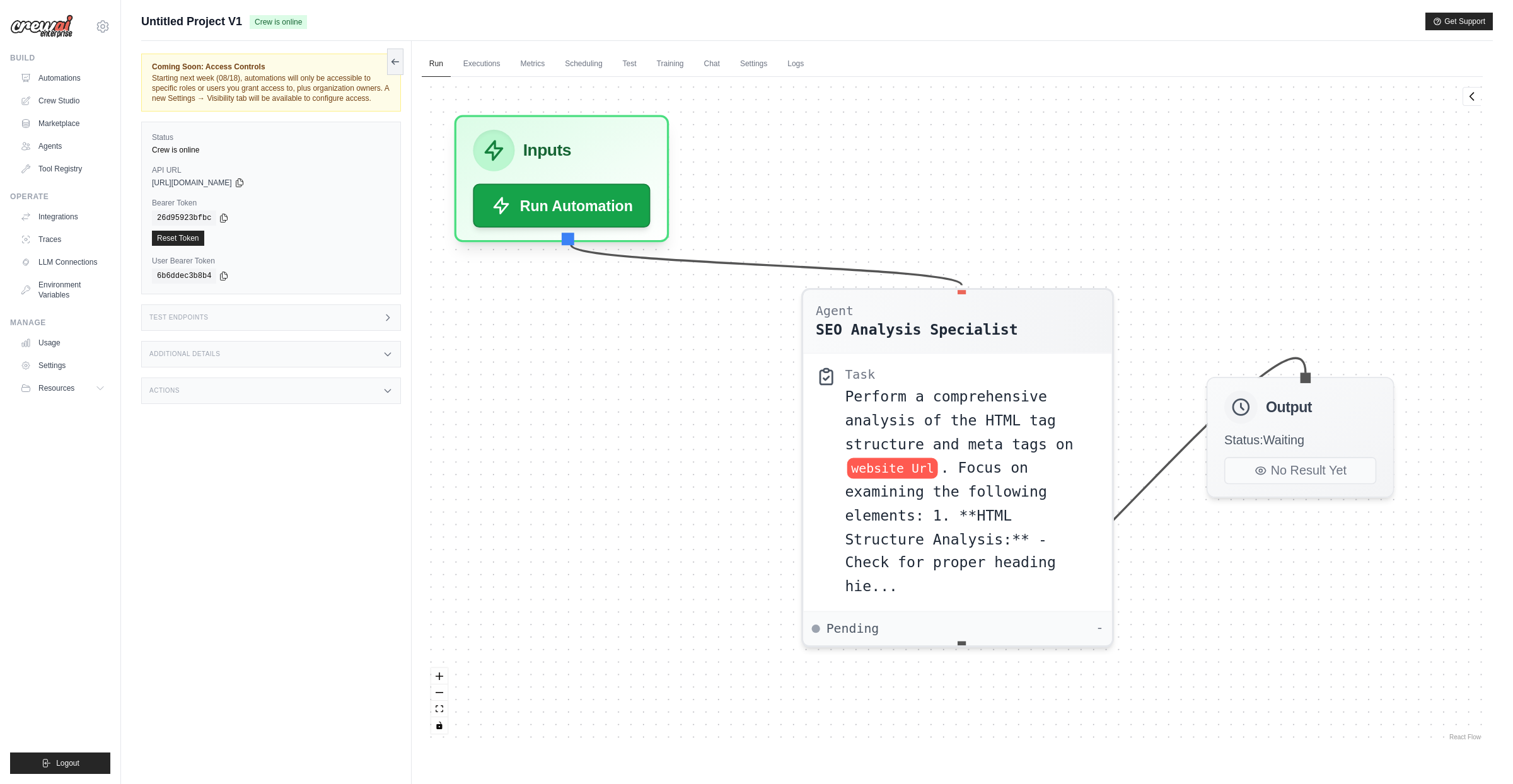
drag, startPoint x: 663, startPoint y: 214, endPoint x: 602, endPoint y: 101, distance: 128.4
click at [602, 115] on div "Inputs Run Automation" at bounding box center [561, 178] width 215 height 127
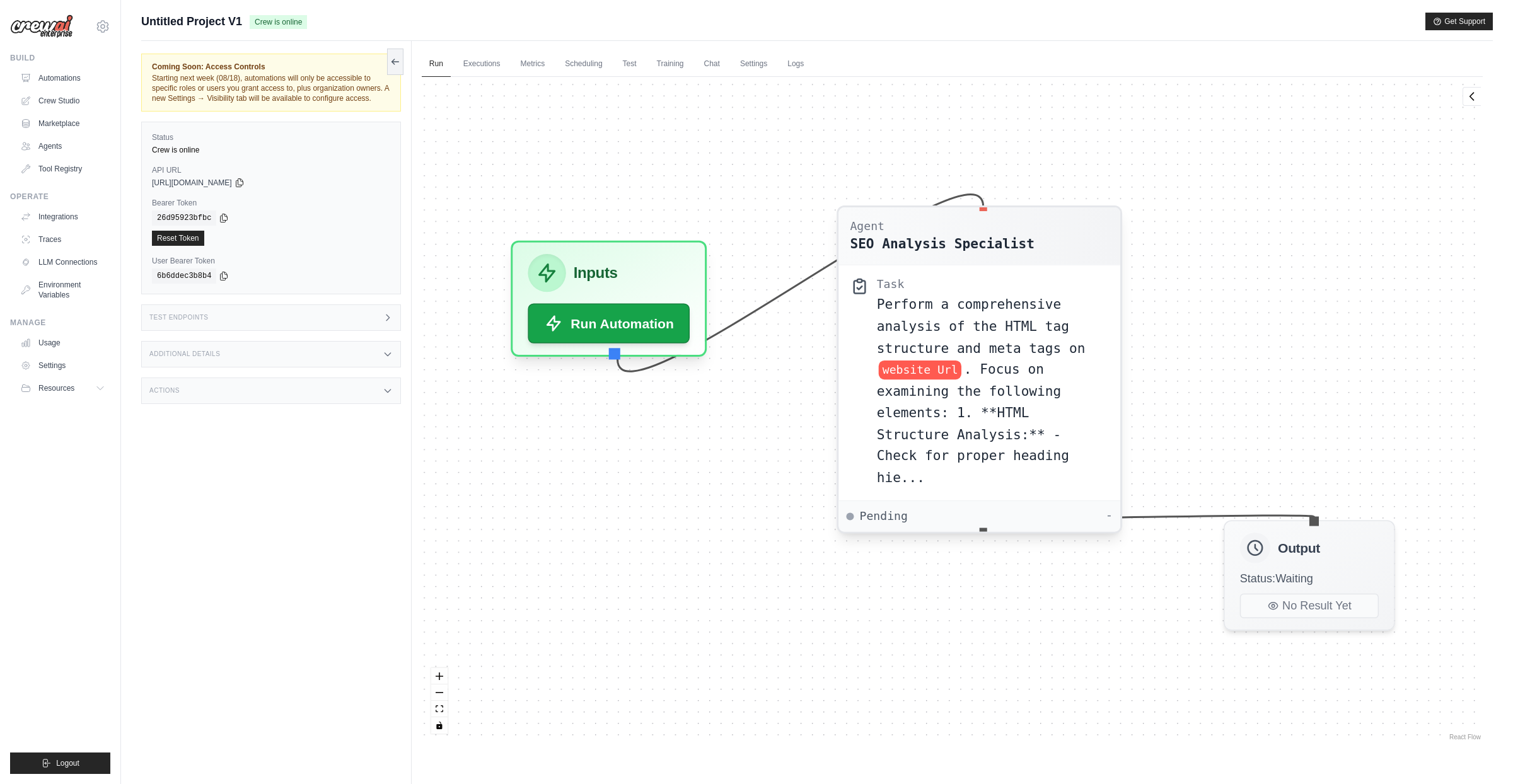
drag, startPoint x: 977, startPoint y: 484, endPoint x: 847, endPoint y: 350, distance: 186.7
click at [958, 357] on div "Perform a comprehensive analysis of the HTML tag structure and meta tags on web…" at bounding box center [992, 391] width 232 height 194
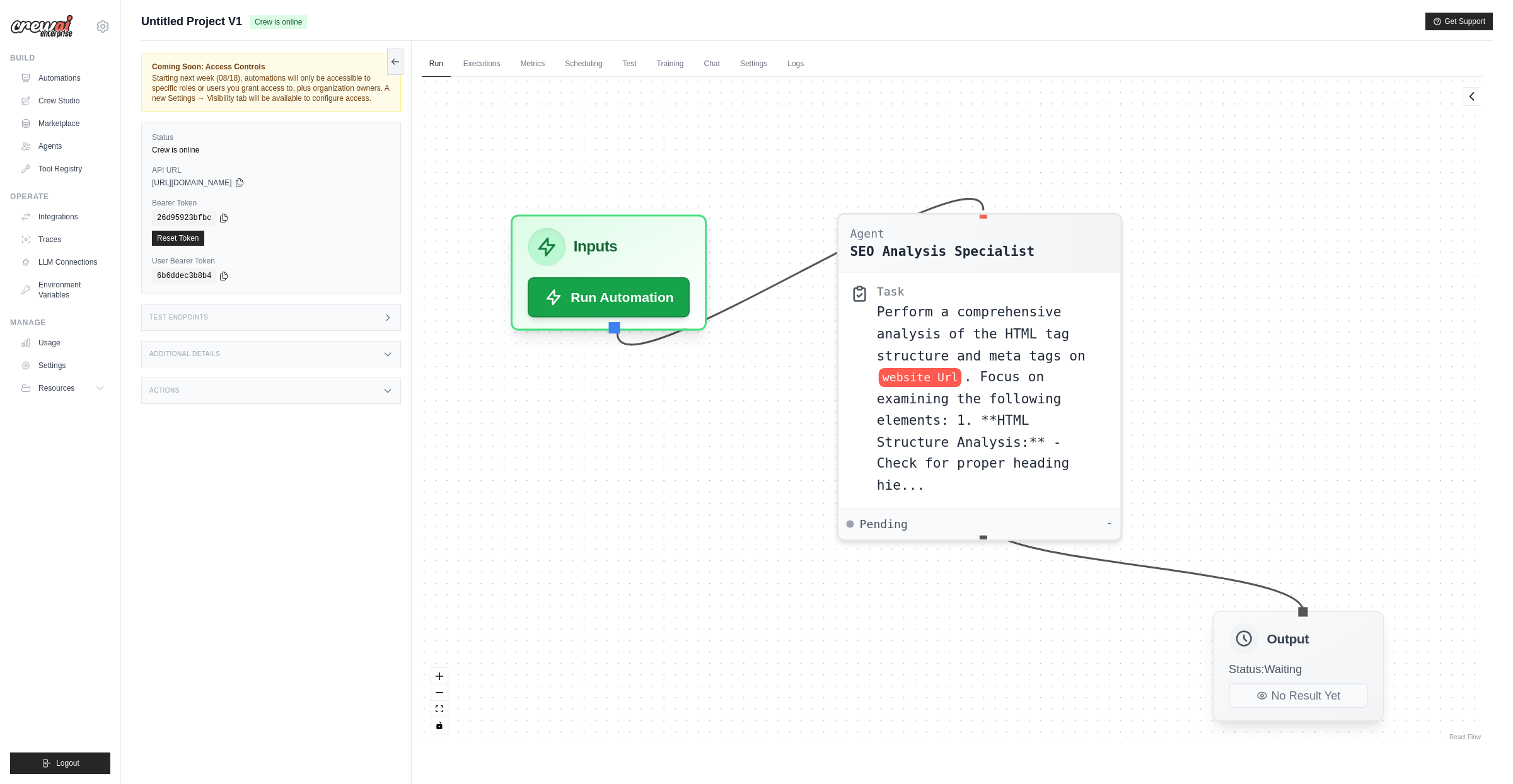
click at [1286, 700] on div "Output Status: Waiting No Result Yet" at bounding box center [1298, 665] width 171 height 110
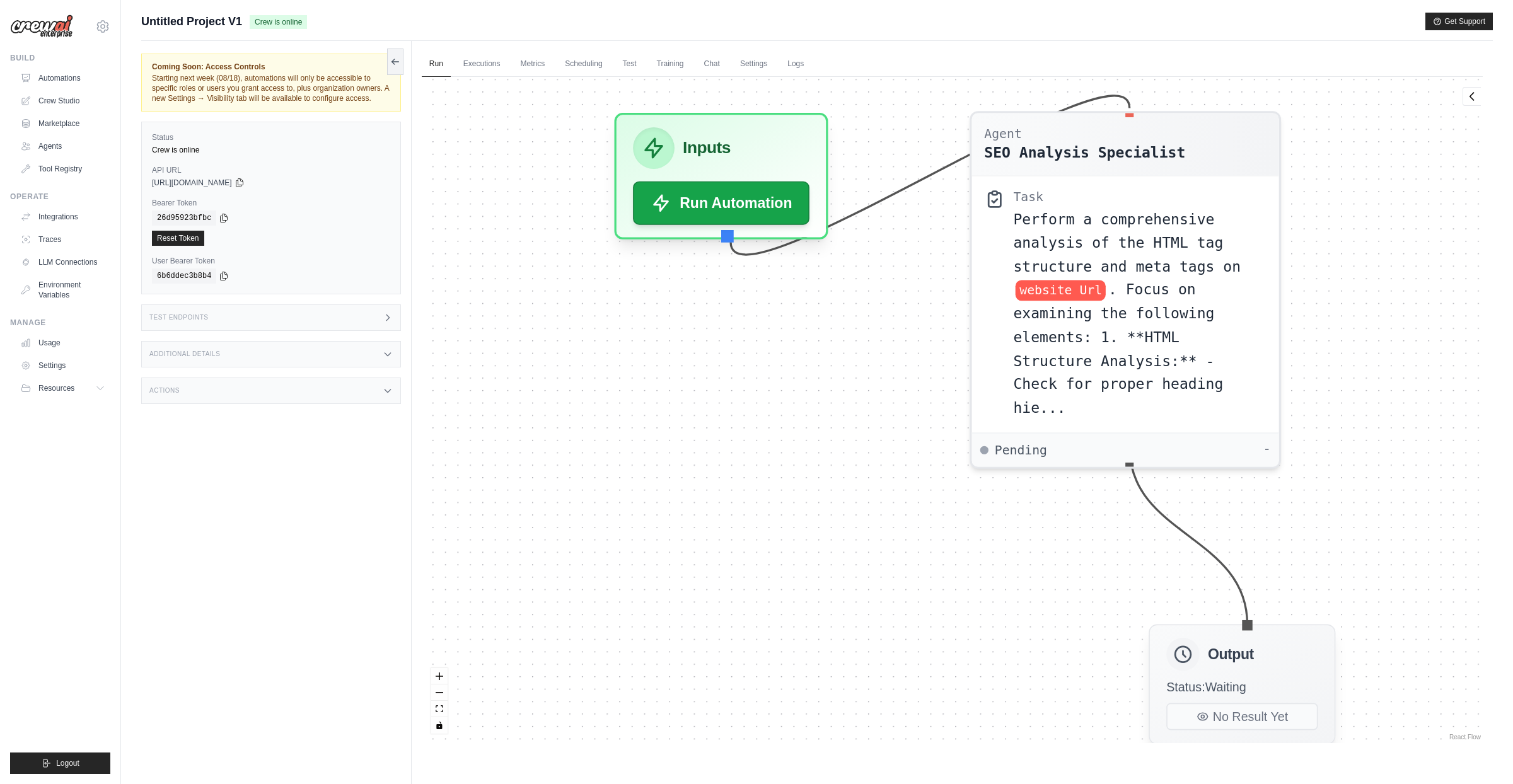
drag, startPoint x: 1298, startPoint y: 556, endPoint x: 1232, endPoint y: 694, distance: 153.0
click at [1232, 694] on div "Output Status: Waiting No Result Yet" at bounding box center [1241, 688] width 187 height 121
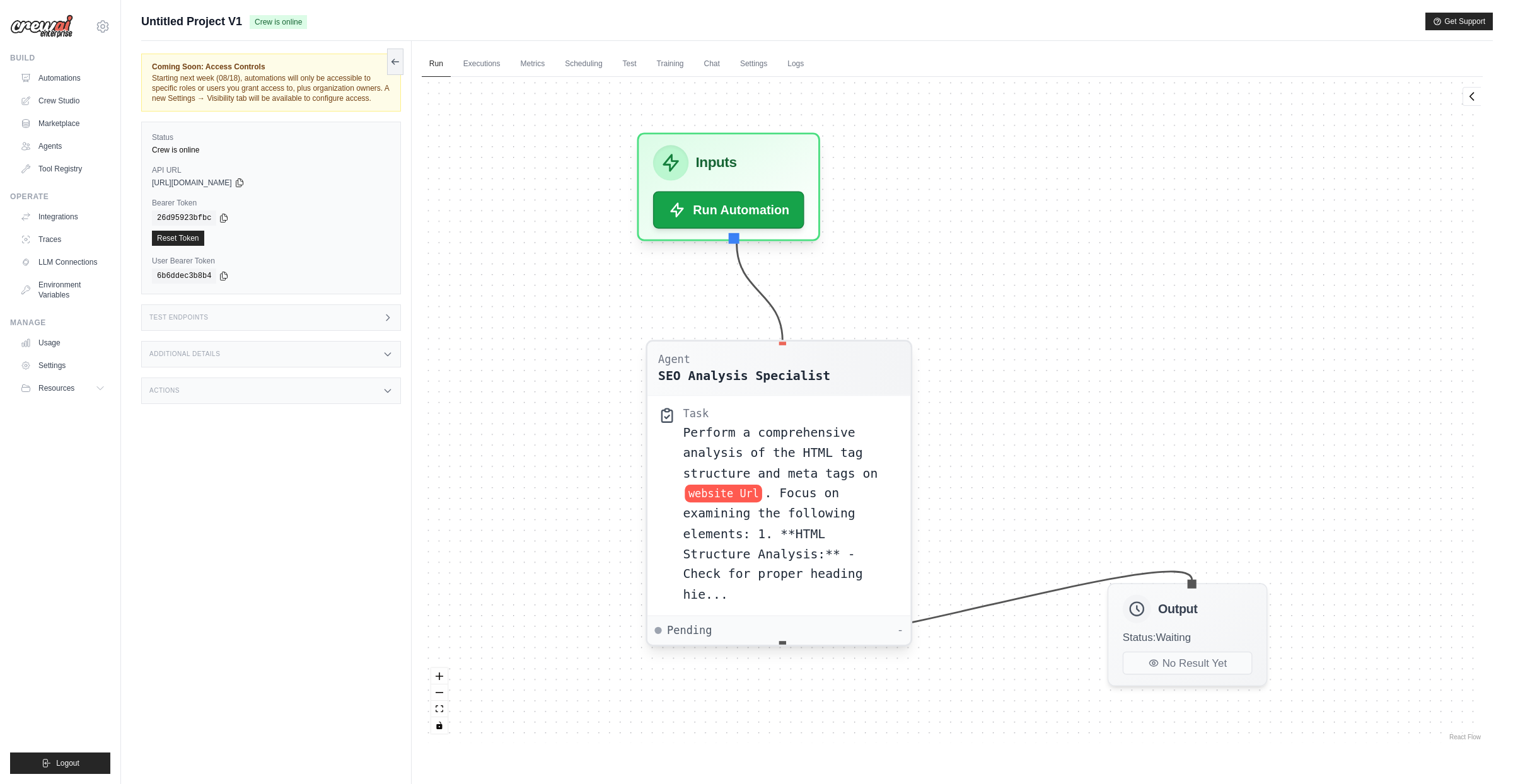
drag, startPoint x: 958, startPoint y: 246, endPoint x: 693, endPoint y: 382, distance: 297.9
click at [683, 429] on div "Perform a comprehensive analysis of the HTML tag structure and meta tags on web…" at bounding box center [791, 513] width 216 height 182
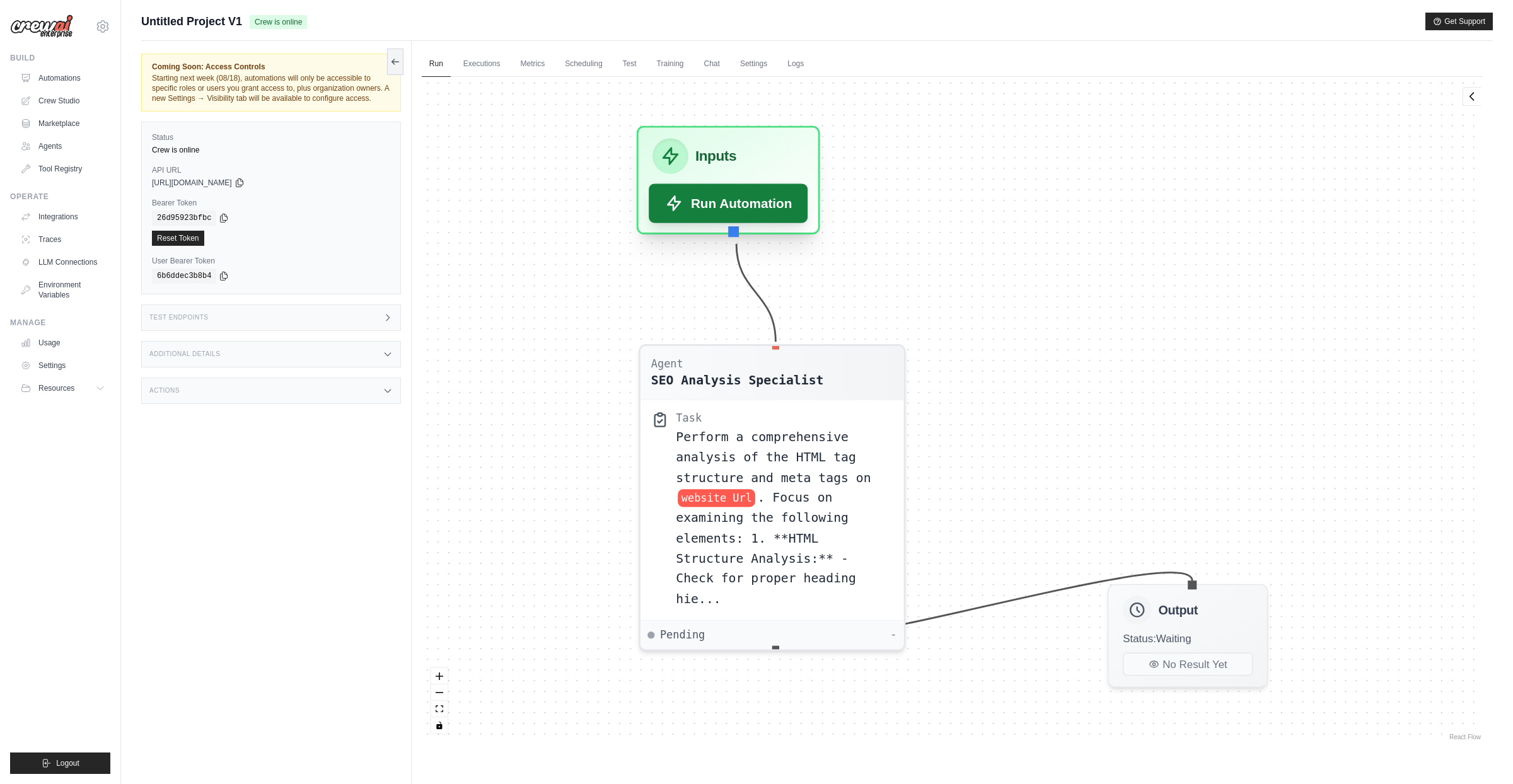
click at [733, 204] on button "Run Automation" at bounding box center [728, 203] width 160 height 39
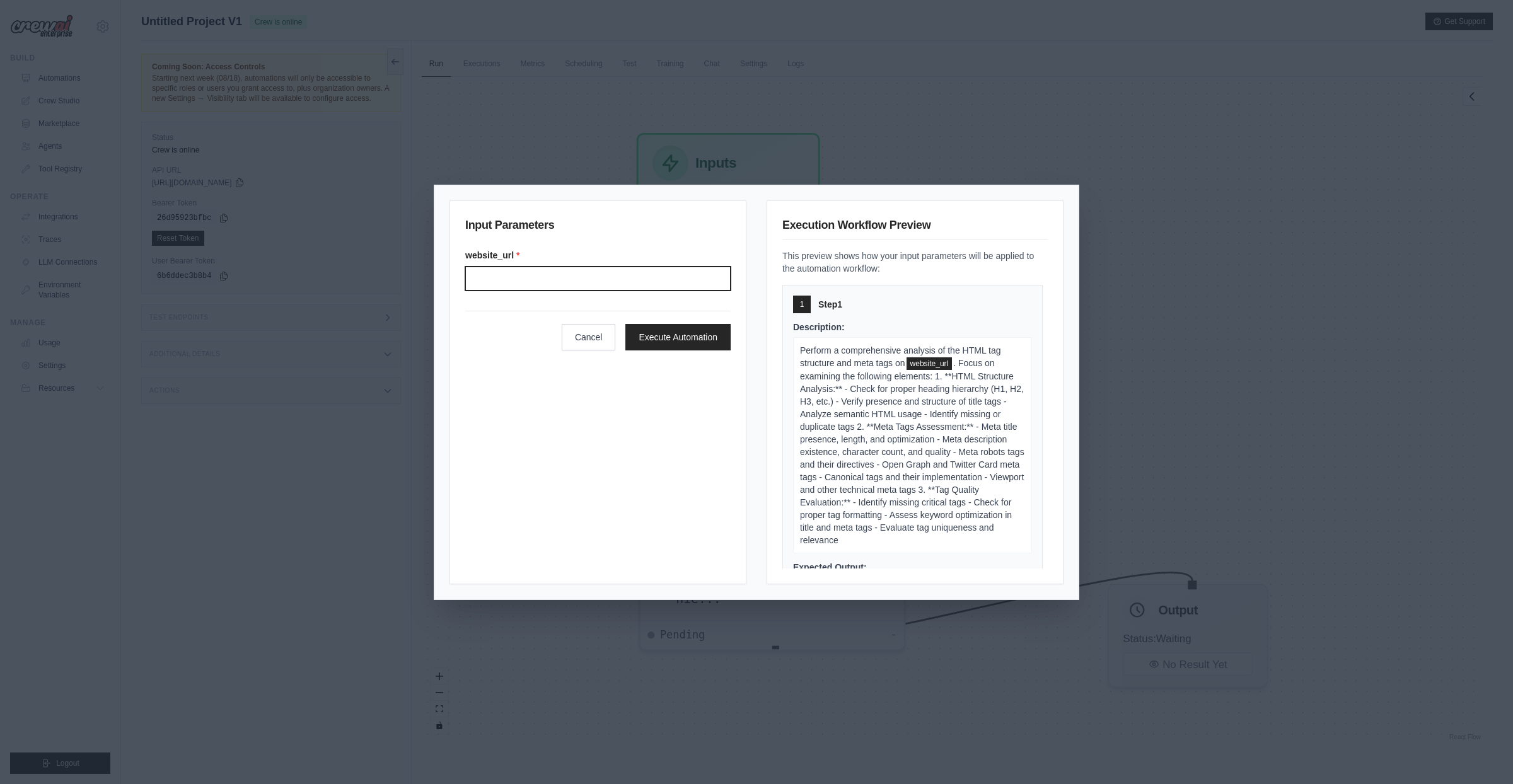
click at [651, 276] on input "Website url" at bounding box center [598, 278] width 265 height 24
click at [559, 274] on input "Website url" at bounding box center [598, 278] width 265 height 24
paste input "**********"
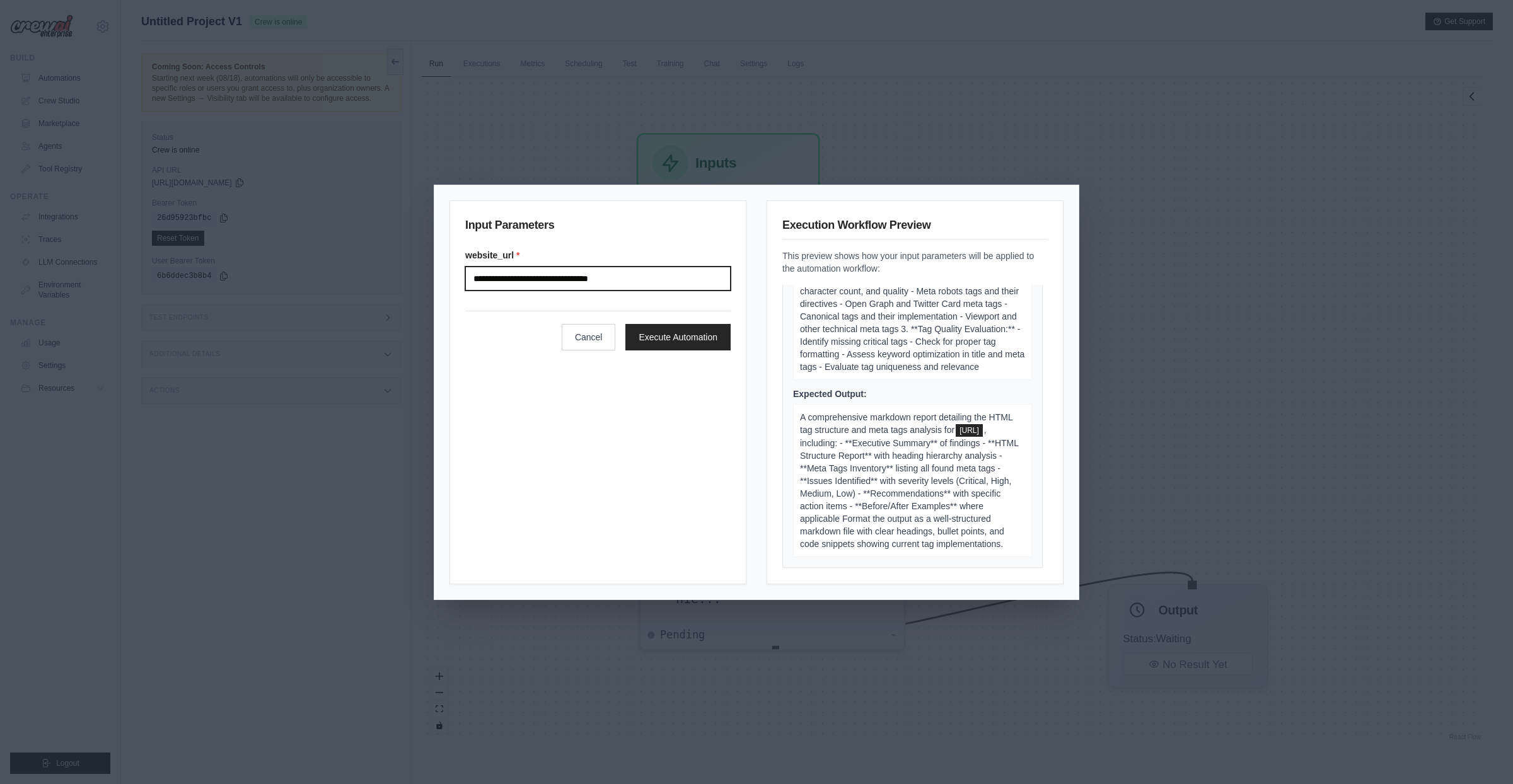
scroll to position [224, 0]
type input "**********"
drag, startPoint x: 643, startPoint y: 283, endPoint x: 553, endPoint y: 280, distance: 90.0
click at [553, 280] on input "**********" at bounding box center [598, 278] width 265 height 24
click at [586, 340] on button "Cancel" at bounding box center [588, 337] width 55 height 27
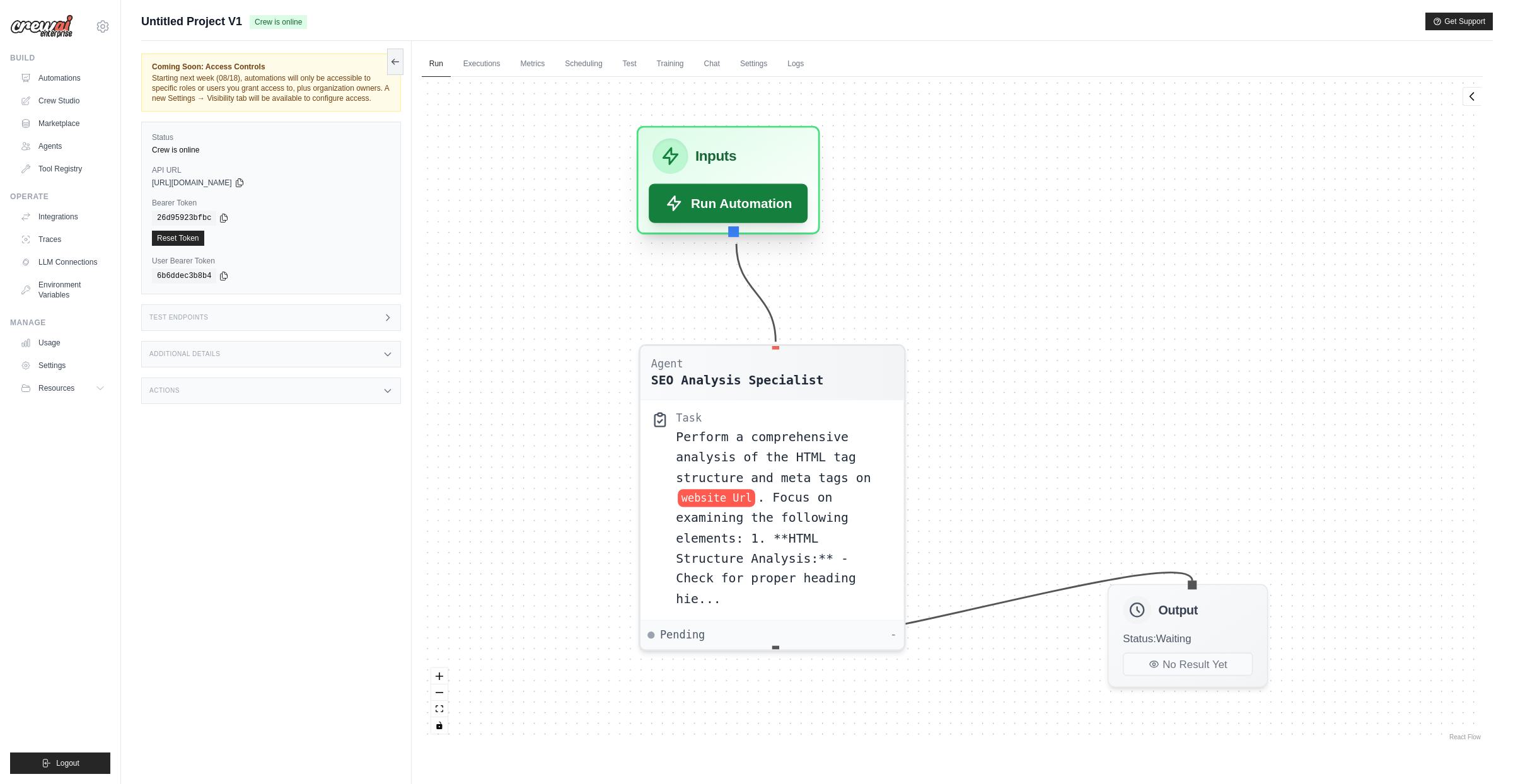
click at [740, 205] on button "Run Automation" at bounding box center [728, 203] width 160 height 39
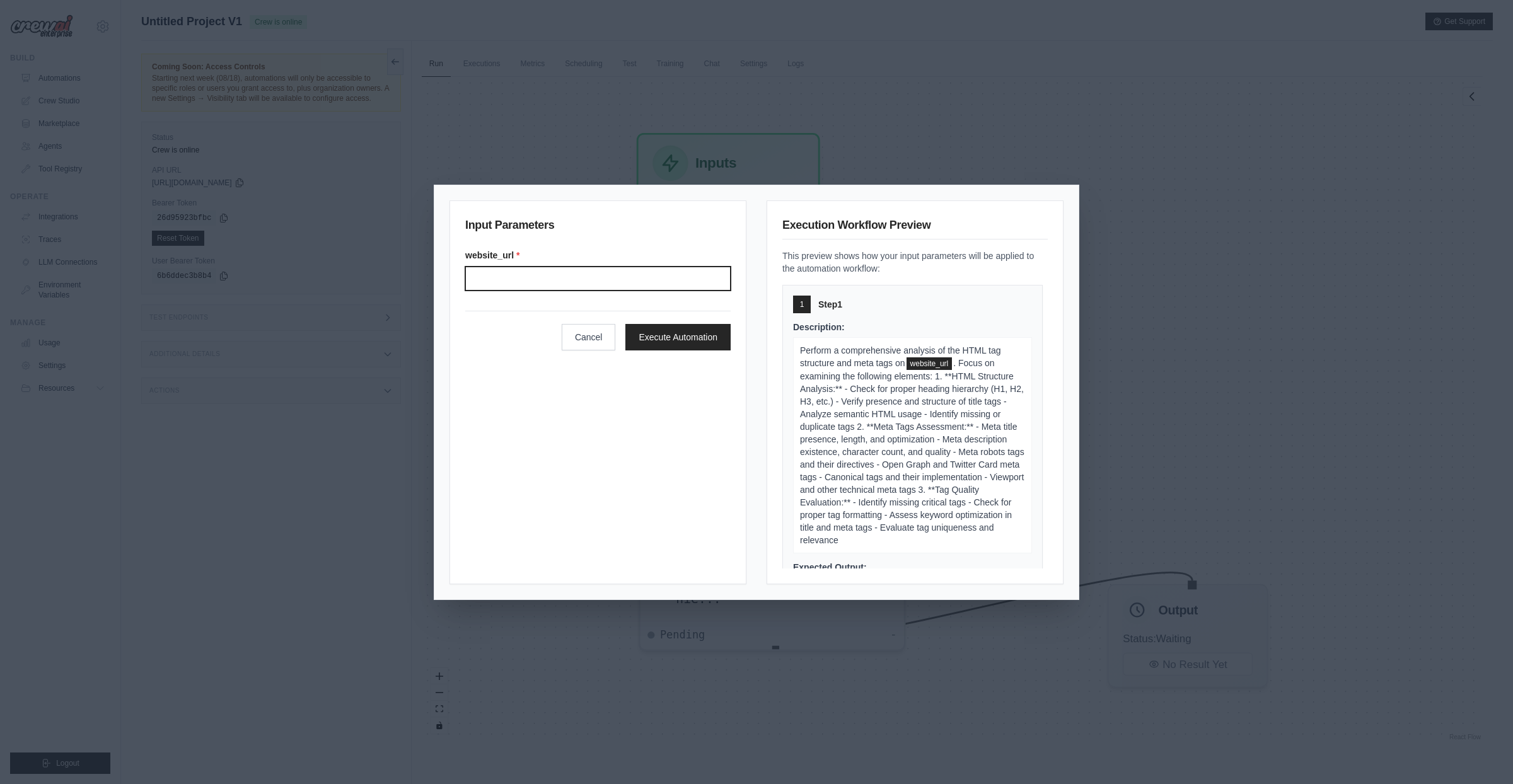
click at [563, 274] on input "Website url" at bounding box center [598, 278] width 265 height 24
paste input "**********"
type input "**********"
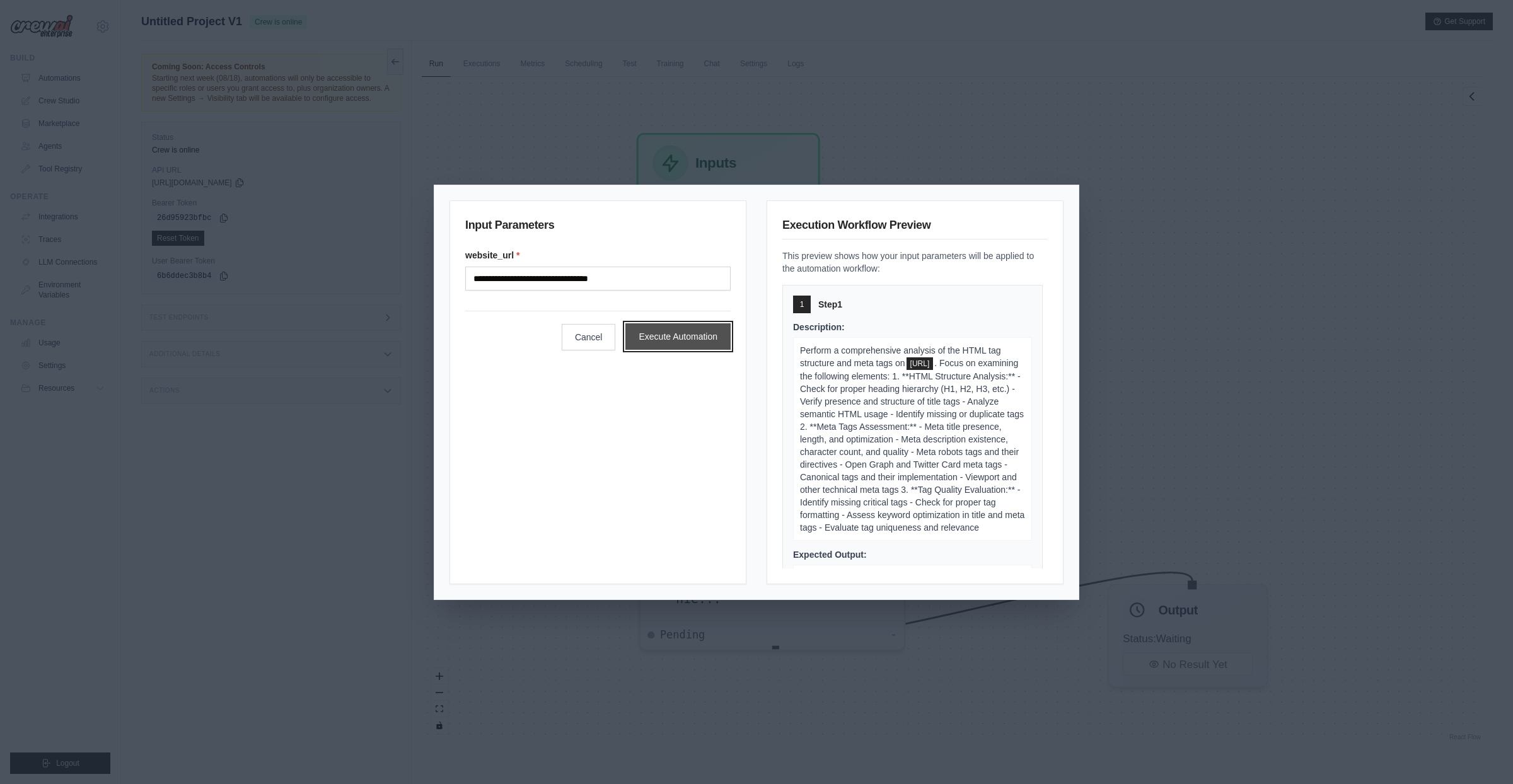
click at [692, 331] on button "Execute Automation" at bounding box center [678, 337] width 105 height 27
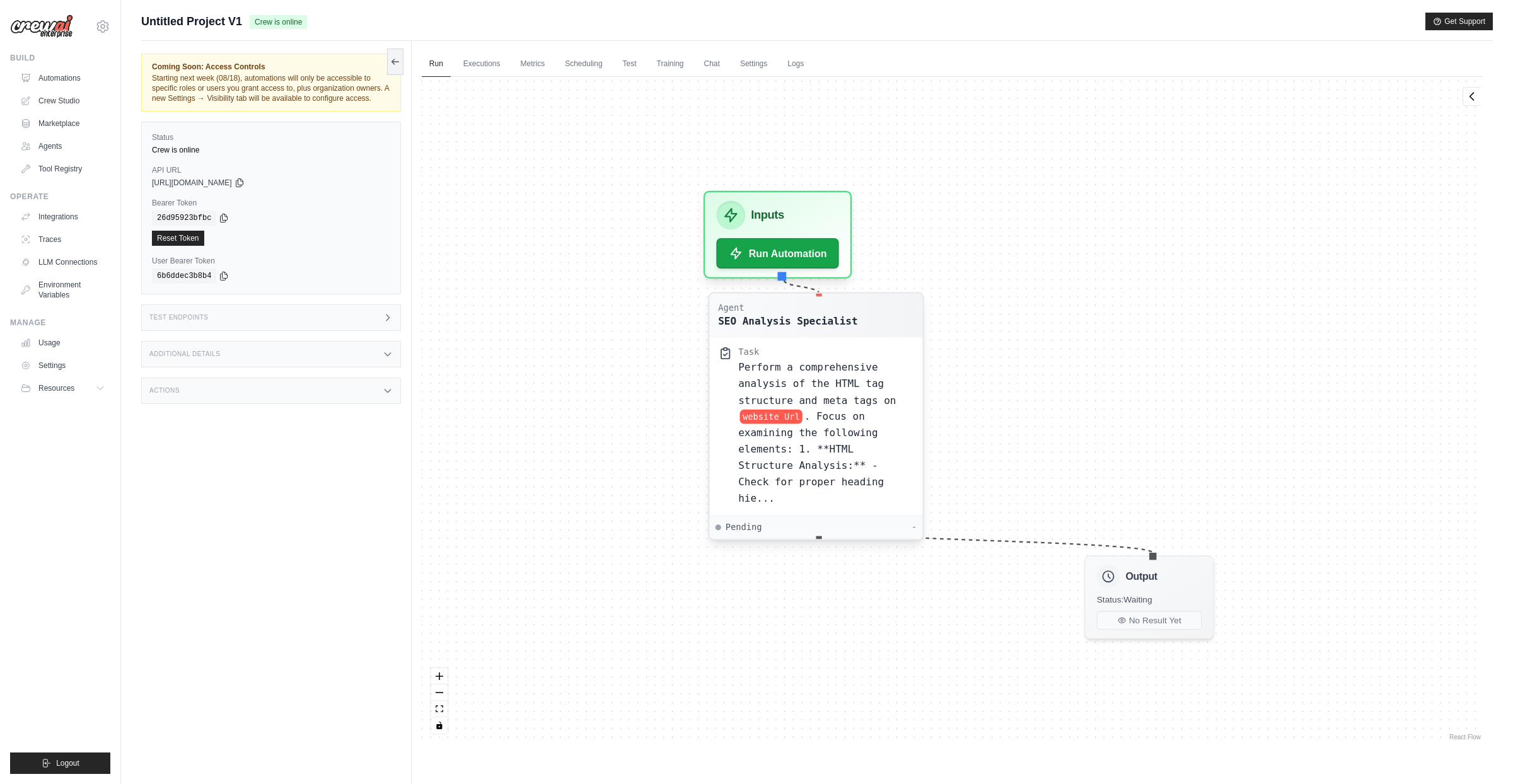
drag, startPoint x: 851, startPoint y: 449, endPoint x: 854, endPoint y: 390, distance: 59.1
click at [854, 390] on span "Perform a comprehensive analysis of the HTML tag structure and meta tags on" at bounding box center [817, 383] width 158 height 44
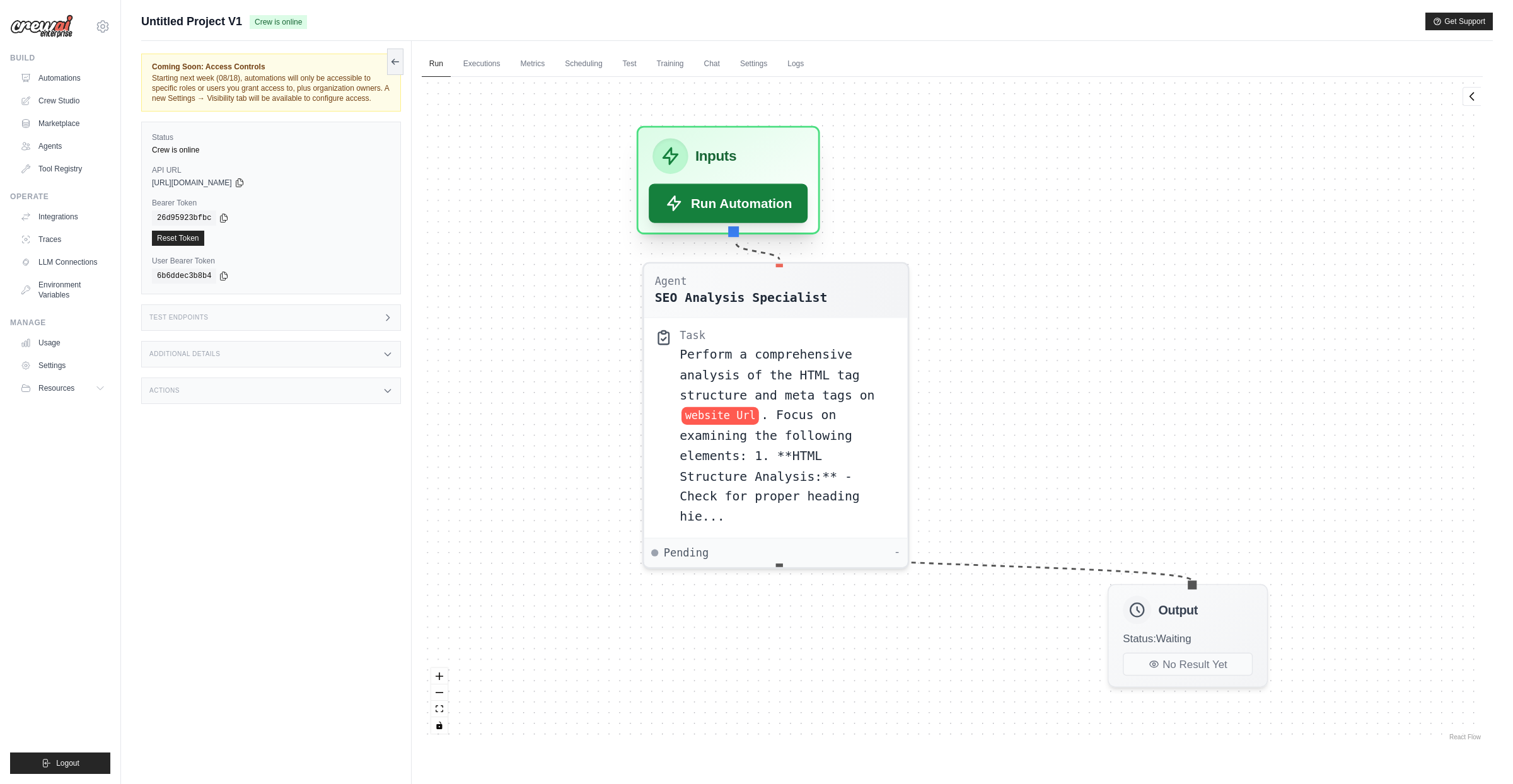
click at [736, 214] on button "Run Automation" at bounding box center [728, 203] width 160 height 39
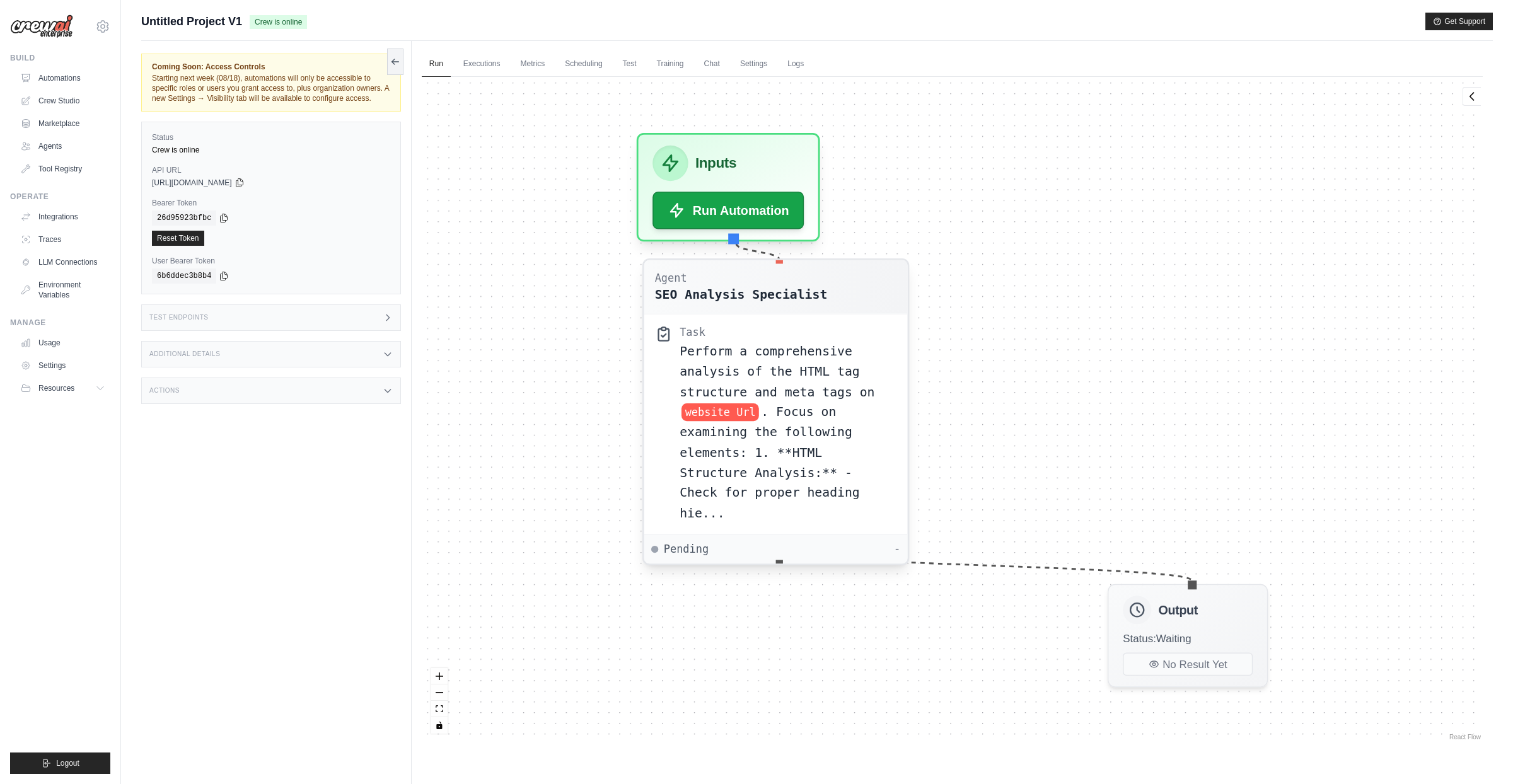
click at [774, 370] on span "Perform a comprehensive analysis of the HTML tag structure and meta tags on" at bounding box center [776, 370] width 194 height 55
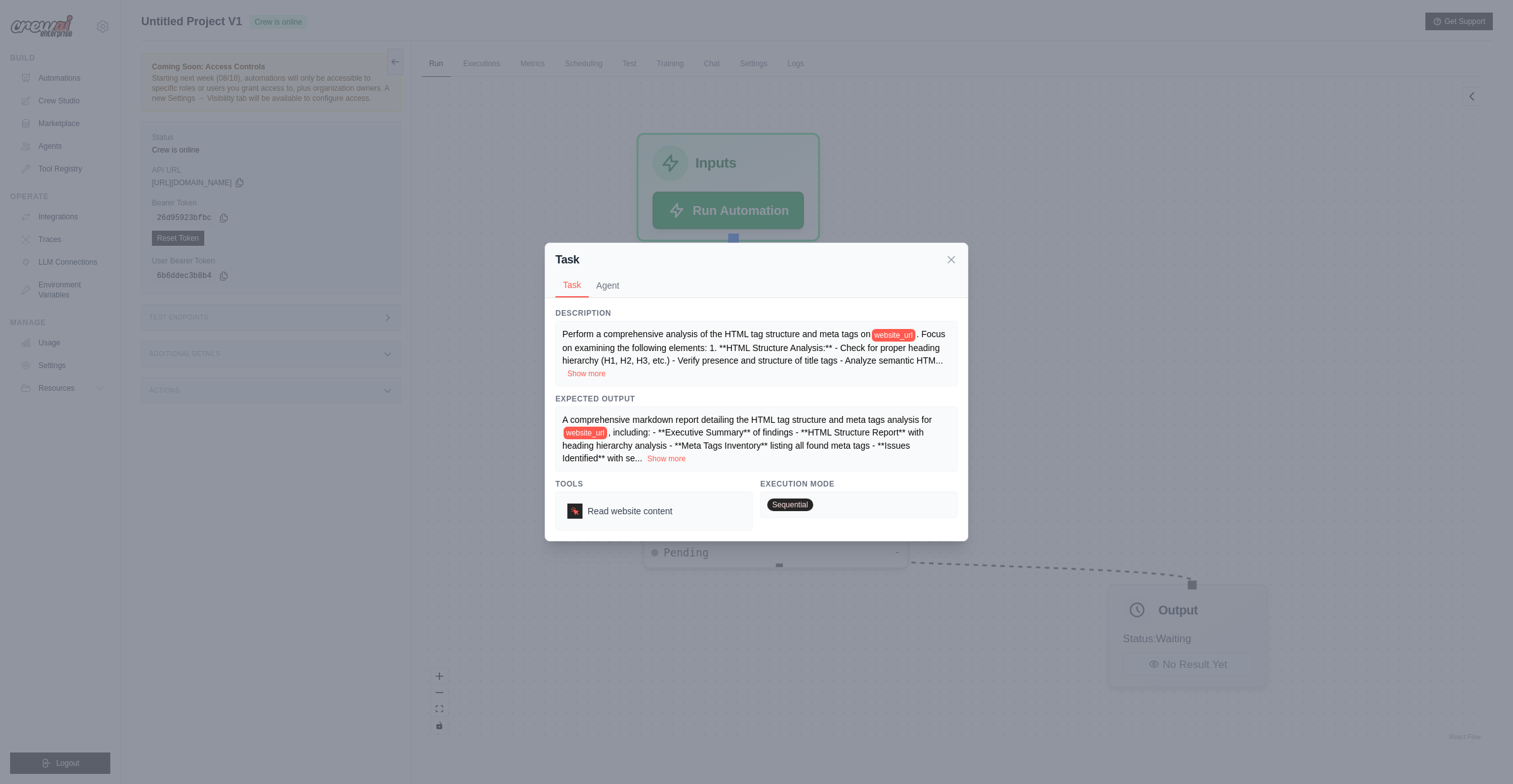
click at [941, 256] on div "Task" at bounding box center [756, 259] width 402 height 17
click at [944, 256] on div "Task" at bounding box center [756, 259] width 402 height 17
click at [946, 258] on icon at bounding box center [951, 258] width 12 height 12
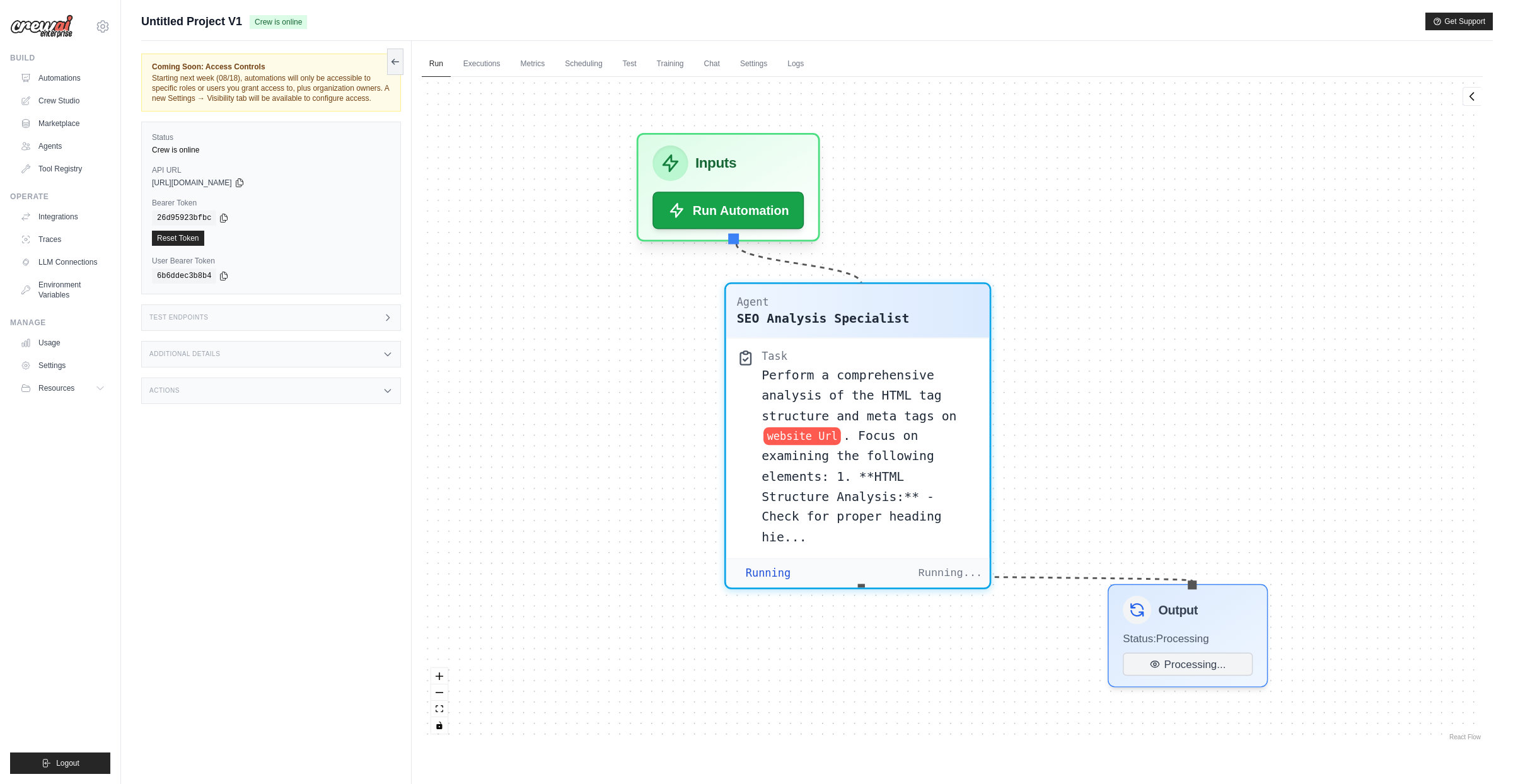
drag, startPoint x: 824, startPoint y: 388, endPoint x: 882, endPoint y: 414, distance: 63.6
click at [891, 414] on span "Perform a comprehensive analysis of the HTML tag structure and meta tags on" at bounding box center [858, 394] width 194 height 55
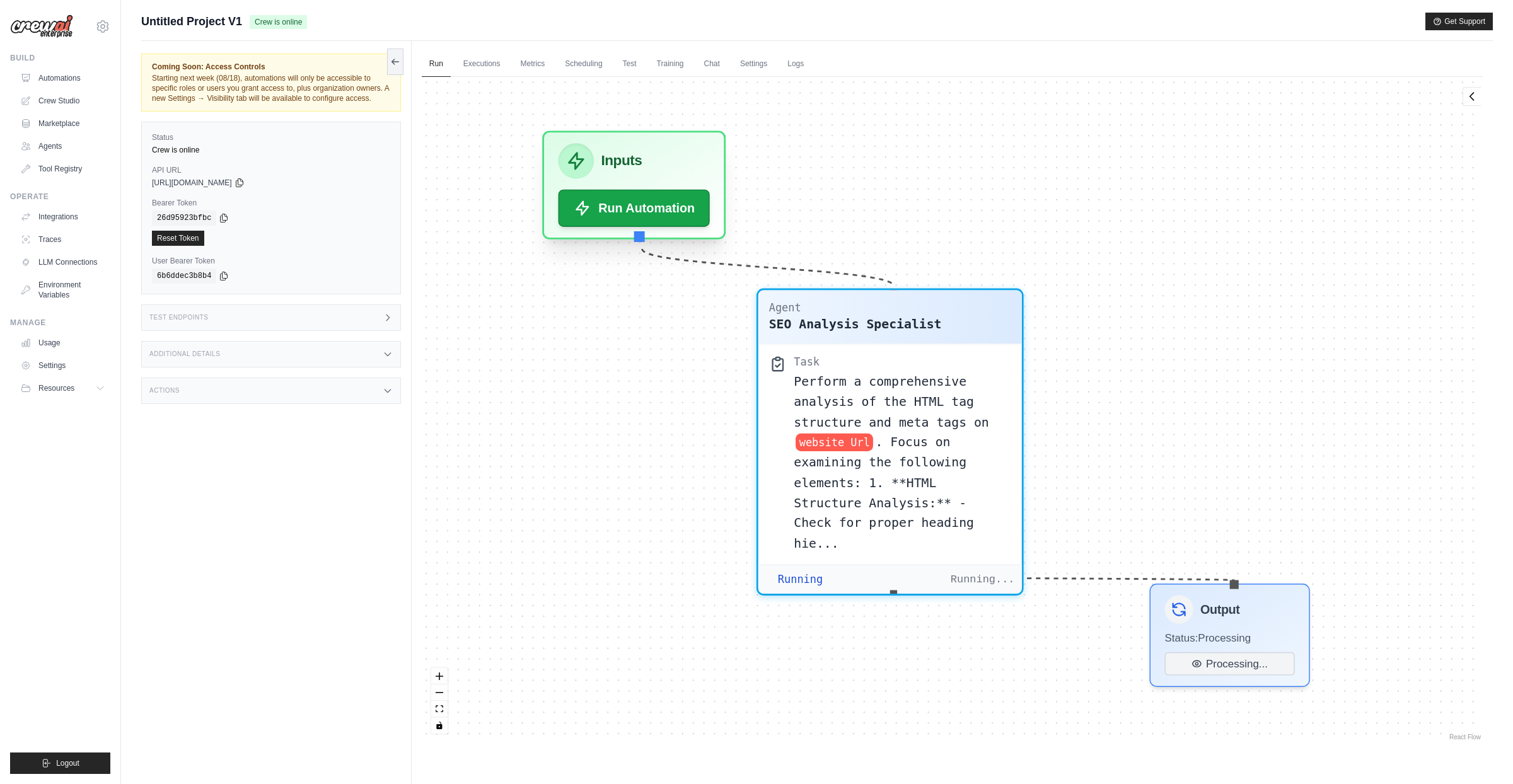
drag, startPoint x: 726, startPoint y: 154, endPoint x: 648, endPoint y: 161, distance: 78.3
click at [648, 161] on div "Inputs" at bounding box center [633, 160] width 152 height 35
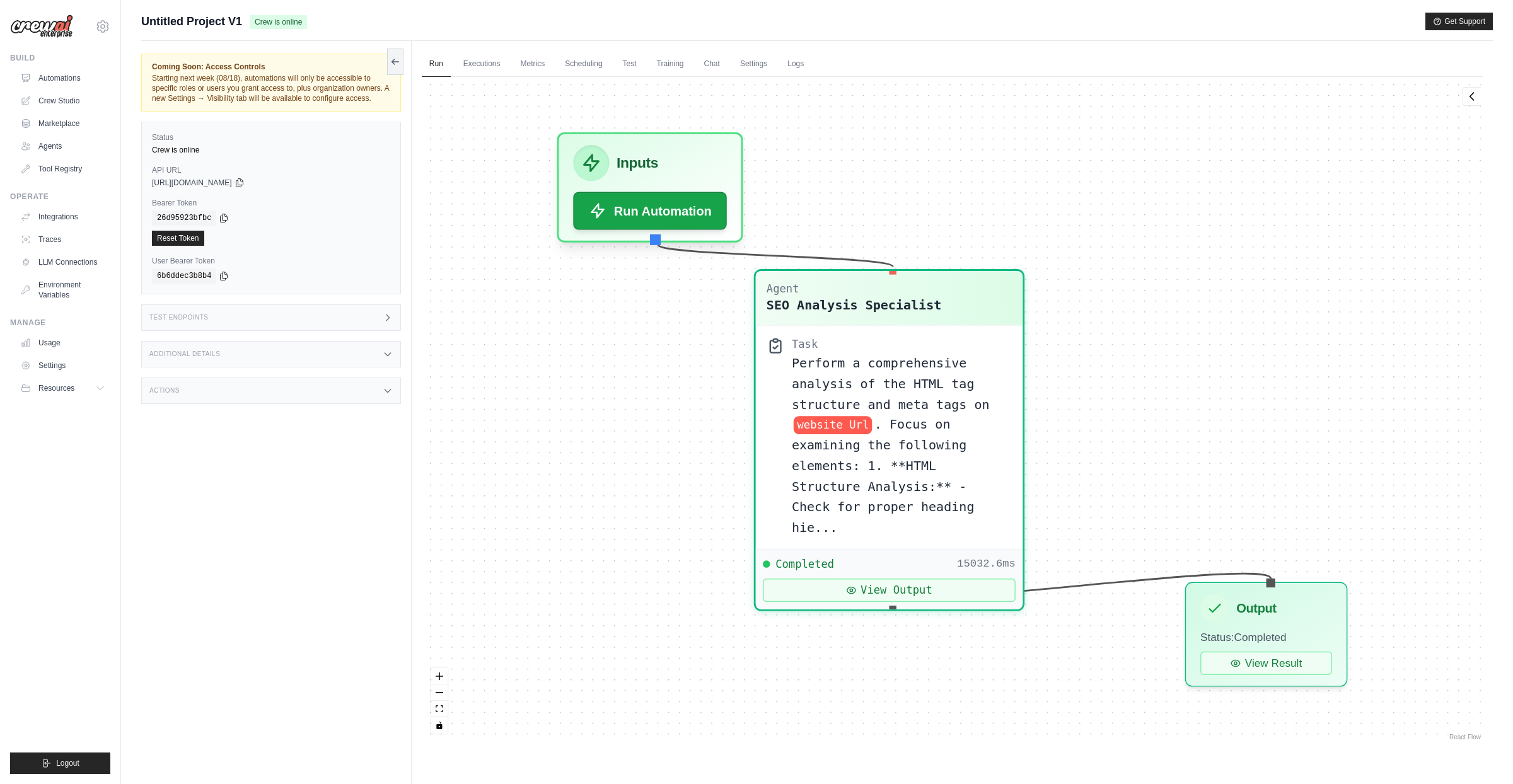
scroll to position [6881, 0]
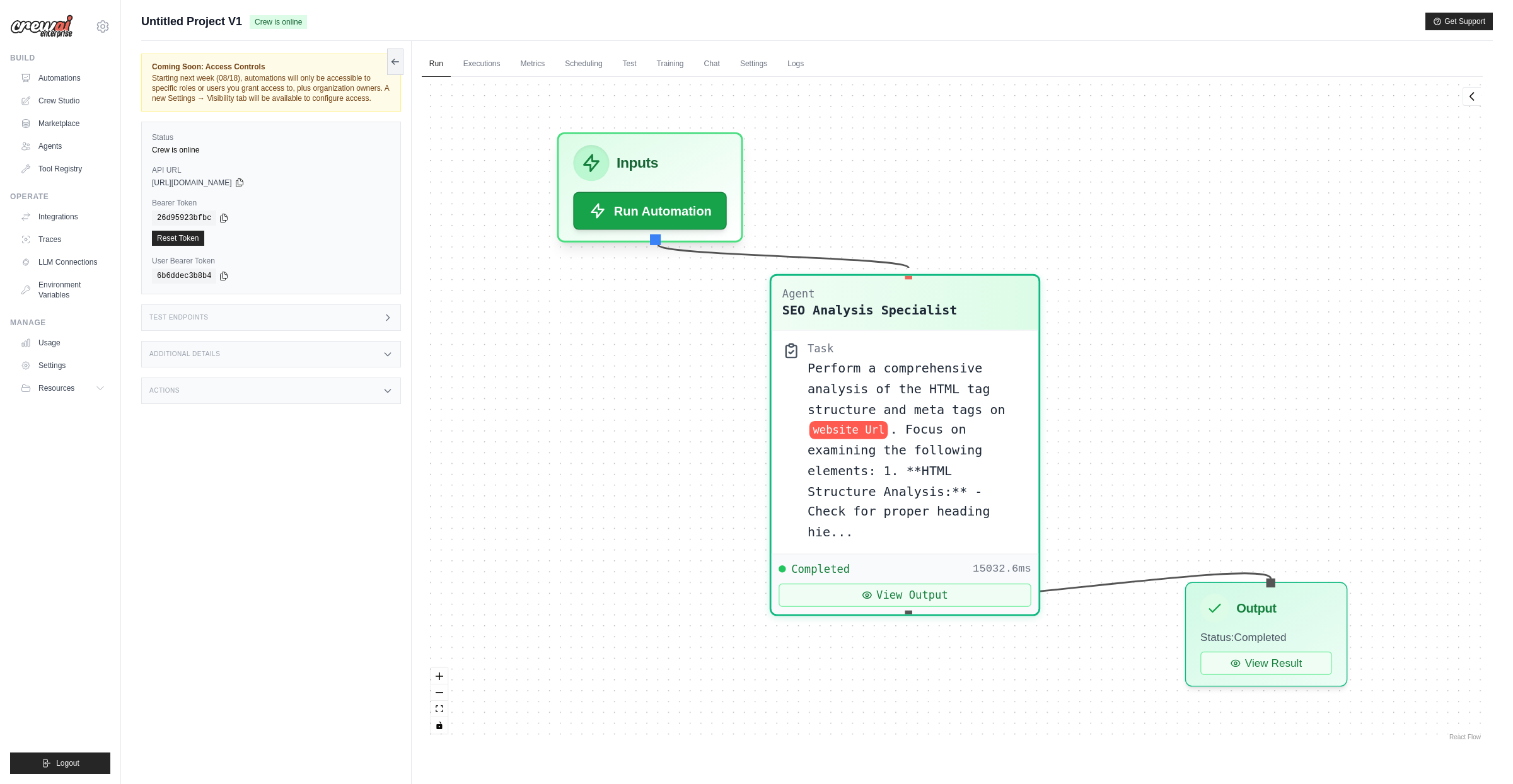
drag, startPoint x: 969, startPoint y: 343, endPoint x: 1147, endPoint y: 410, distance: 190.2
click at [954, 334] on div "Task Perform a comprehensive analysis of the HTML tag structure and meta tags o…" at bounding box center [904, 442] width 267 height 224
click at [1272, 655] on button "View Result" at bounding box center [1266, 659] width 132 height 23
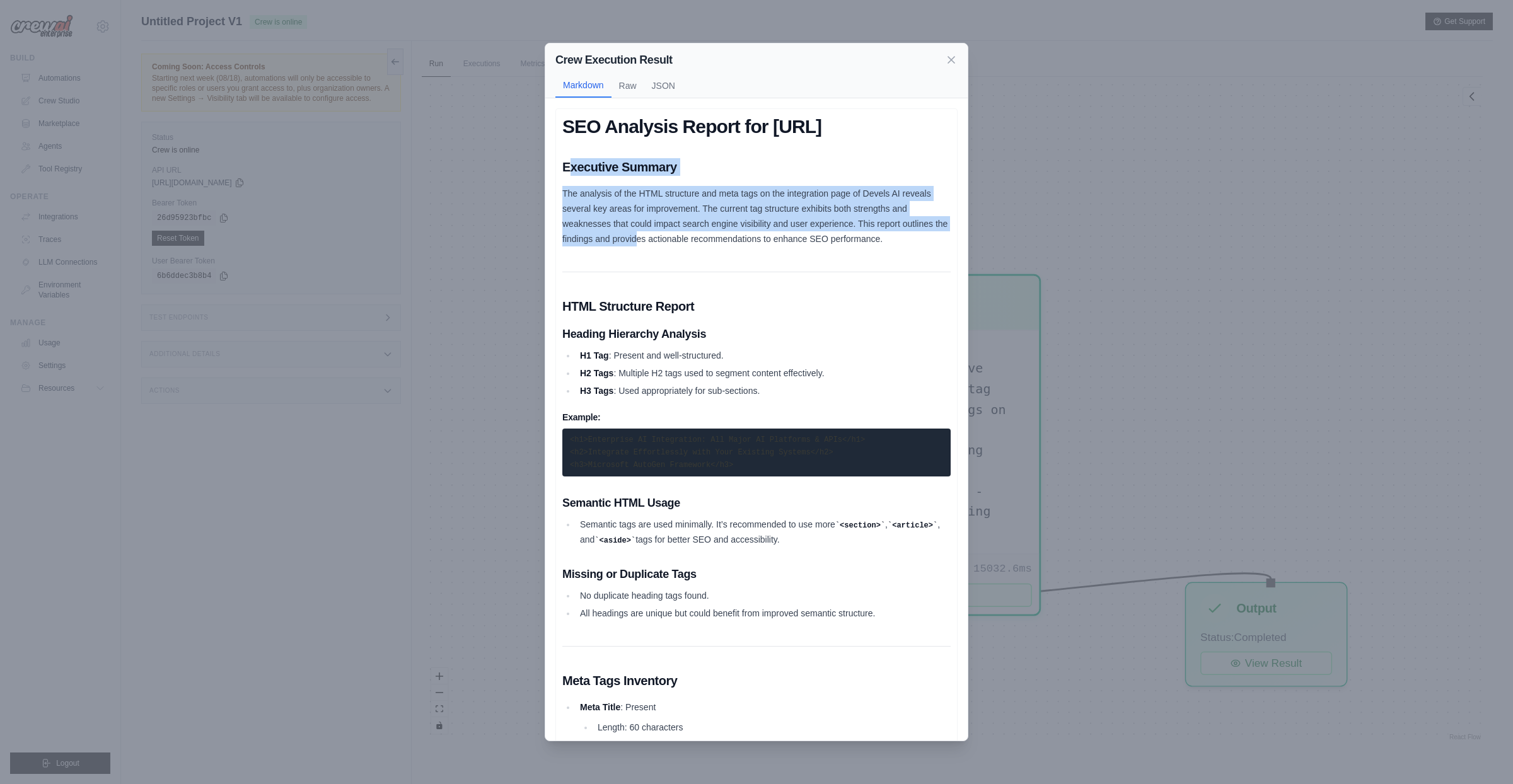
drag, startPoint x: 680, startPoint y: 239, endPoint x: 699, endPoint y: 263, distance: 30.6
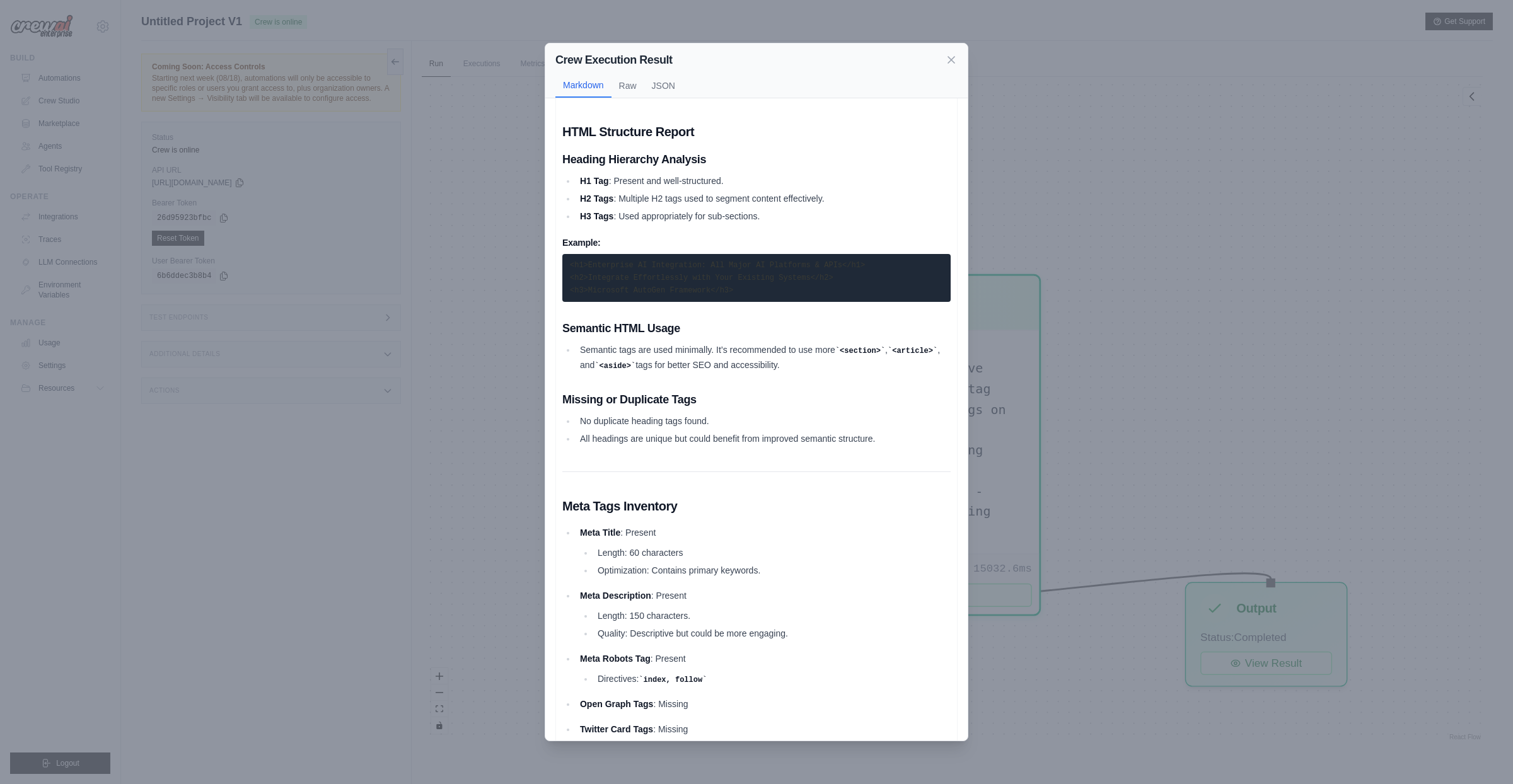
scroll to position [198, 0]
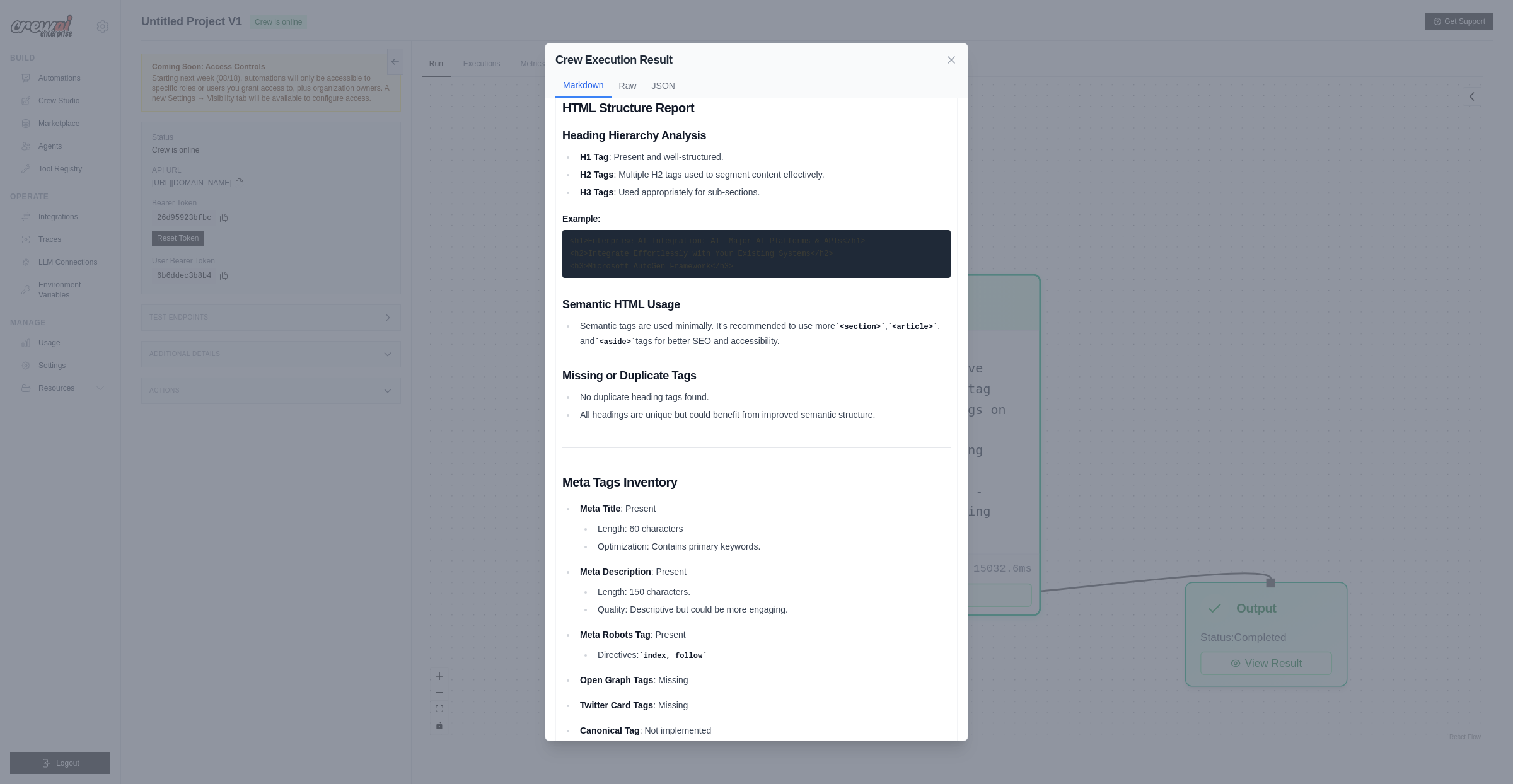
drag, startPoint x: 576, startPoint y: 274, endPoint x: 748, endPoint y: 316, distance: 177.1
click at [748, 278] on pre "<h1>Enterprise AI Integration: All Major AI Platforms & APIs</h1> <h2>Integrate…" at bounding box center [756, 254] width 388 height 48
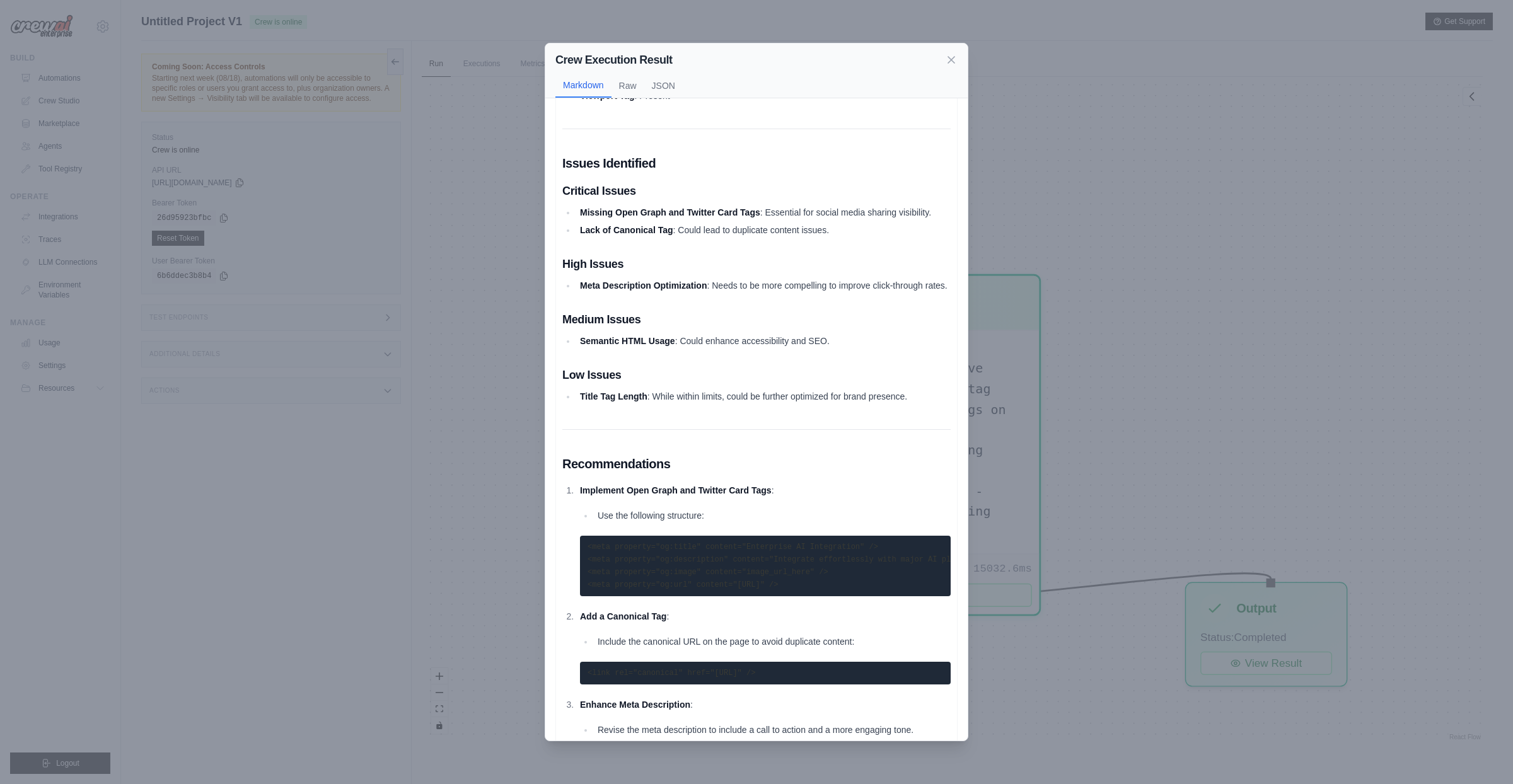
scroll to position [893, 0]
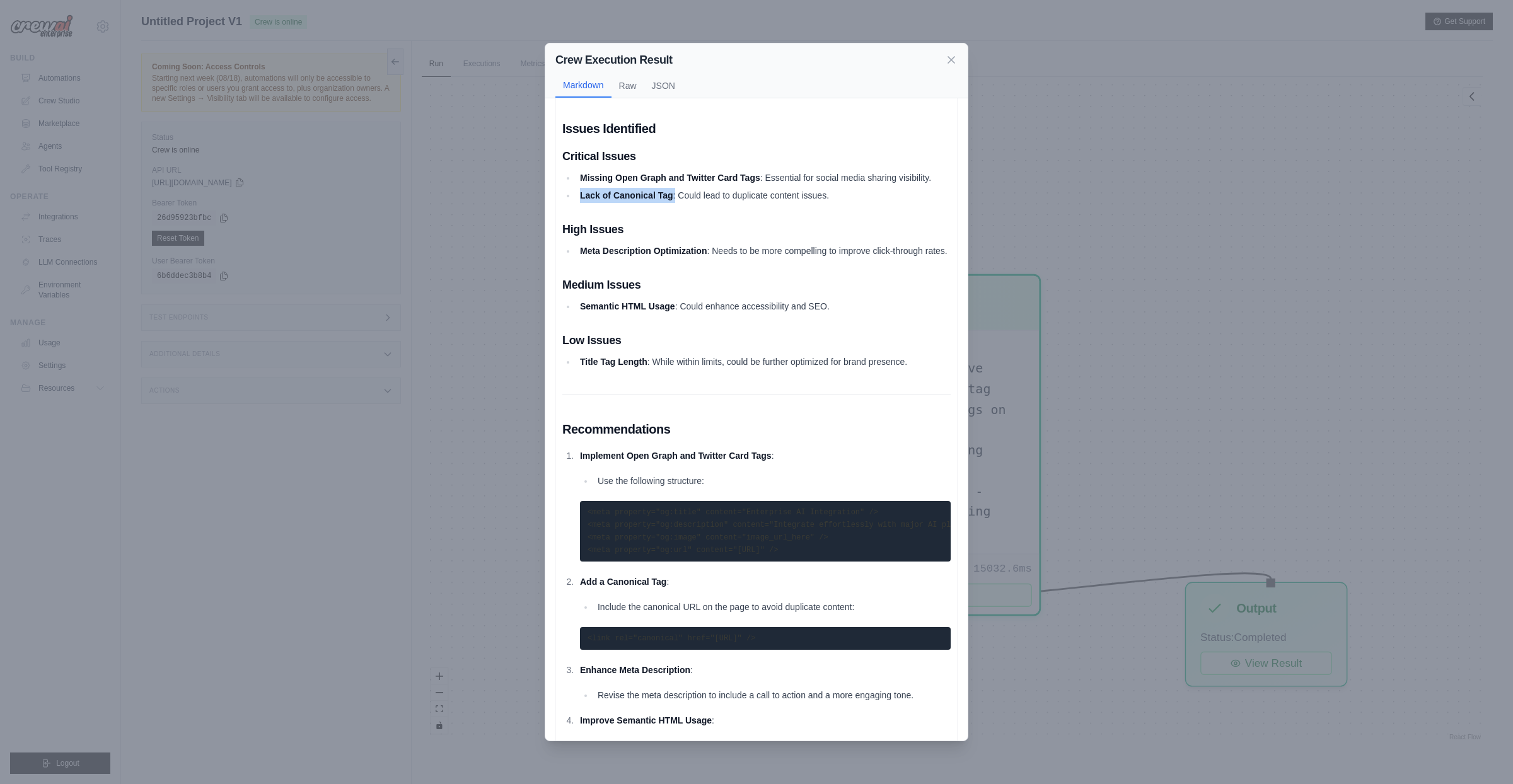
drag, startPoint x: 617, startPoint y: 235, endPoint x: 677, endPoint y: 230, distance: 60.2
click at [677, 203] on li "Lack of Canonical Tag : Could lead to duplicate content issues." at bounding box center [763, 195] width 374 height 15
drag, startPoint x: 579, startPoint y: 358, endPoint x: 670, endPoint y: 349, distance: 91.4
click at [670, 349] on div "SEO Analysis Report for https://www.devels.ai/en/integration Executive Summary …" at bounding box center [756, 129] width 388 height 1814
drag, startPoint x: 579, startPoint y: 415, endPoint x: 644, endPoint y: 412, distance: 65.1
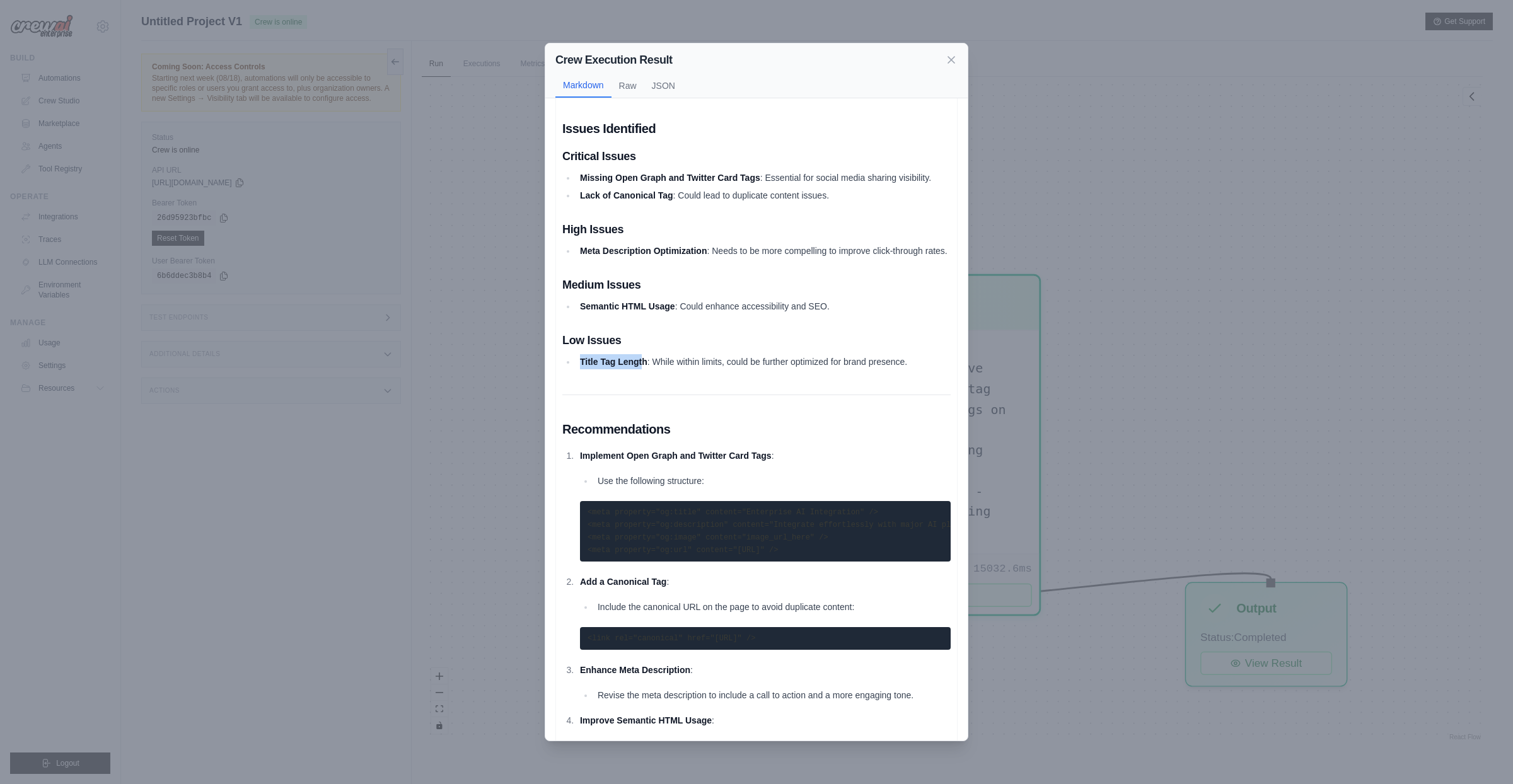
click at [644, 370] on li "Title Tag Length : While within limits, could be further optimized for brand pr…" at bounding box center [763, 362] width 374 height 15
click at [842, 443] on div "SEO Analysis Report for https://www.devels.ai/en/integration Executive Summary …" at bounding box center [756, 129] width 388 height 1814
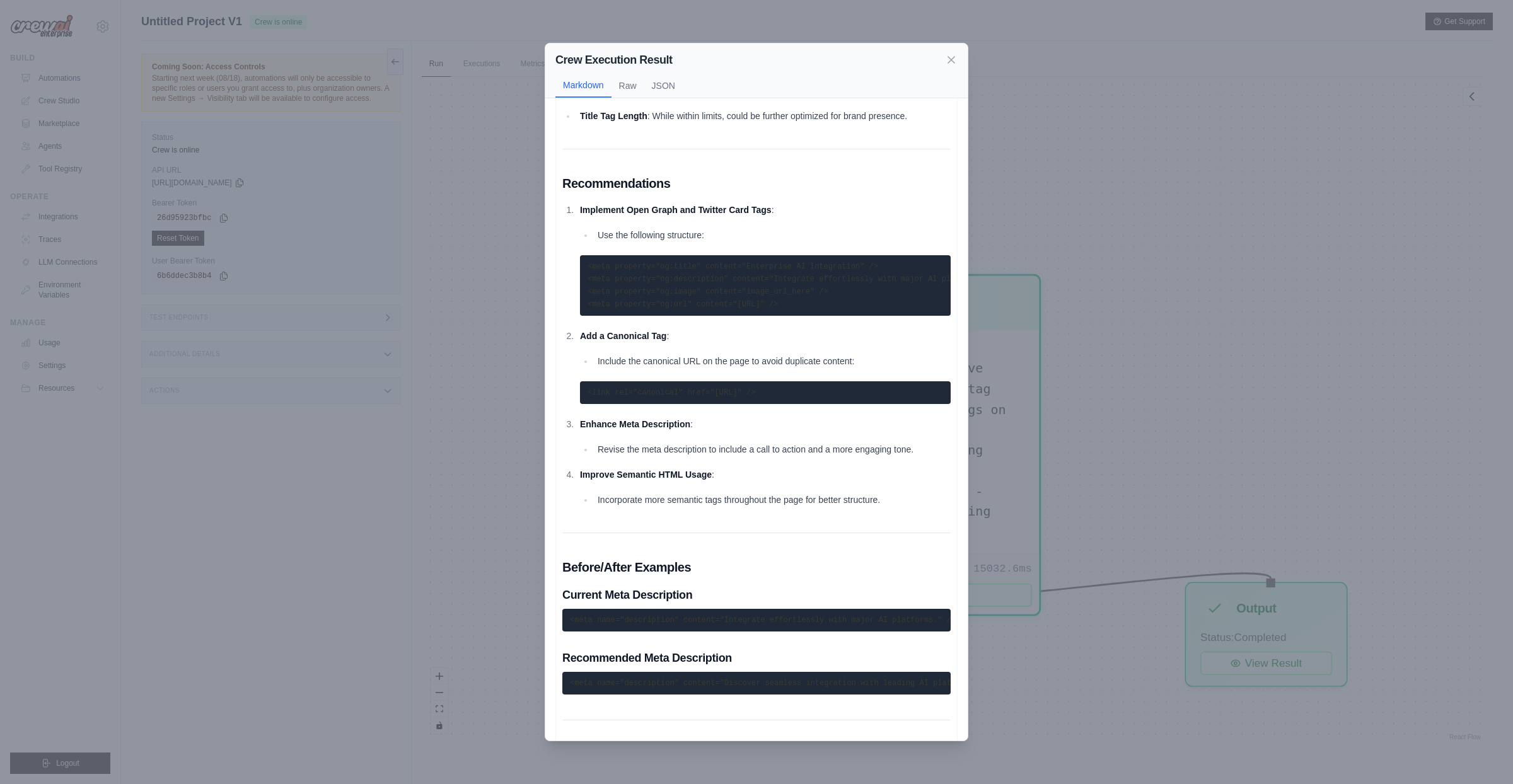
scroll to position [1274, 0]
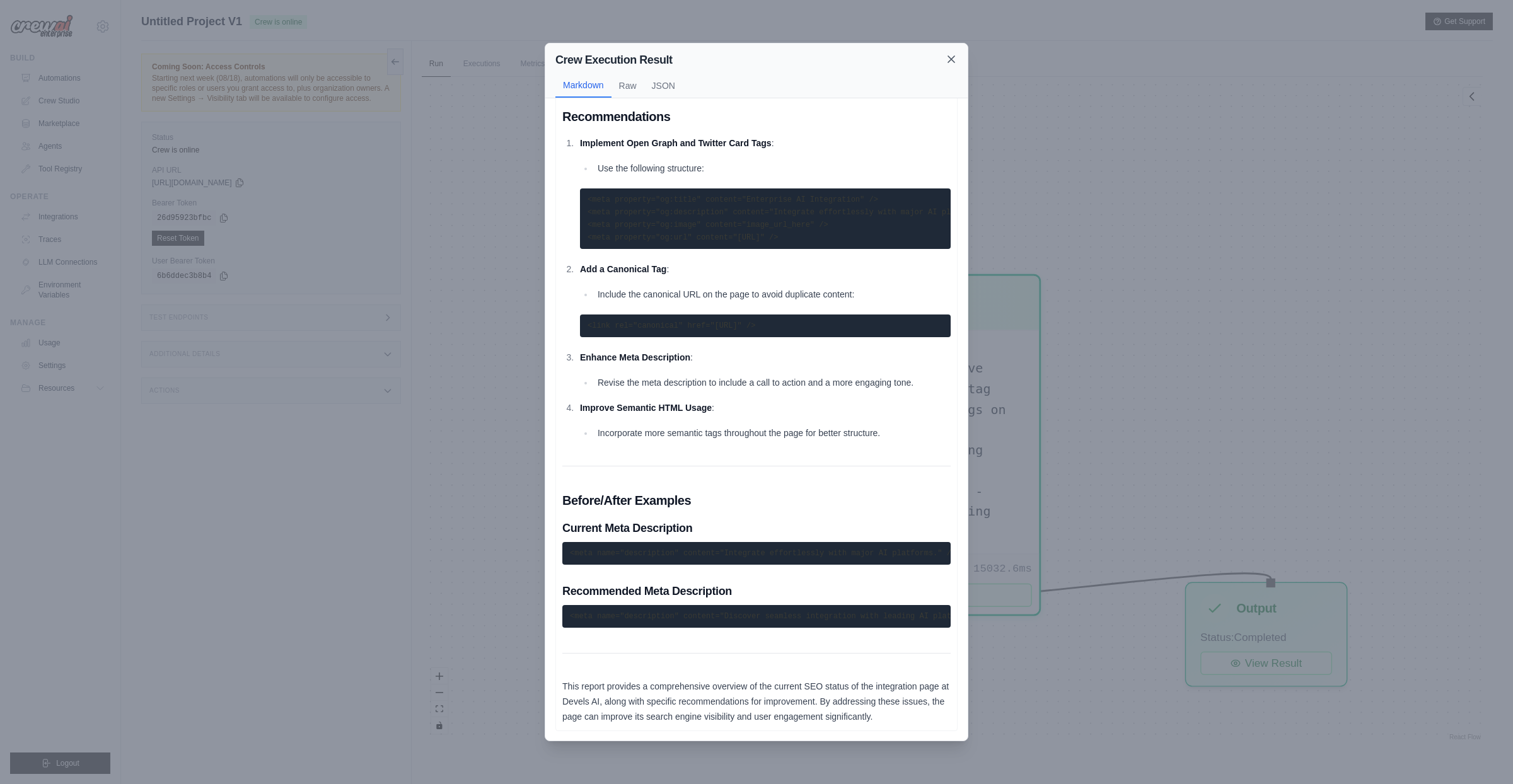
click at [948, 57] on icon at bounding box center [951, 58] width 12 height 12
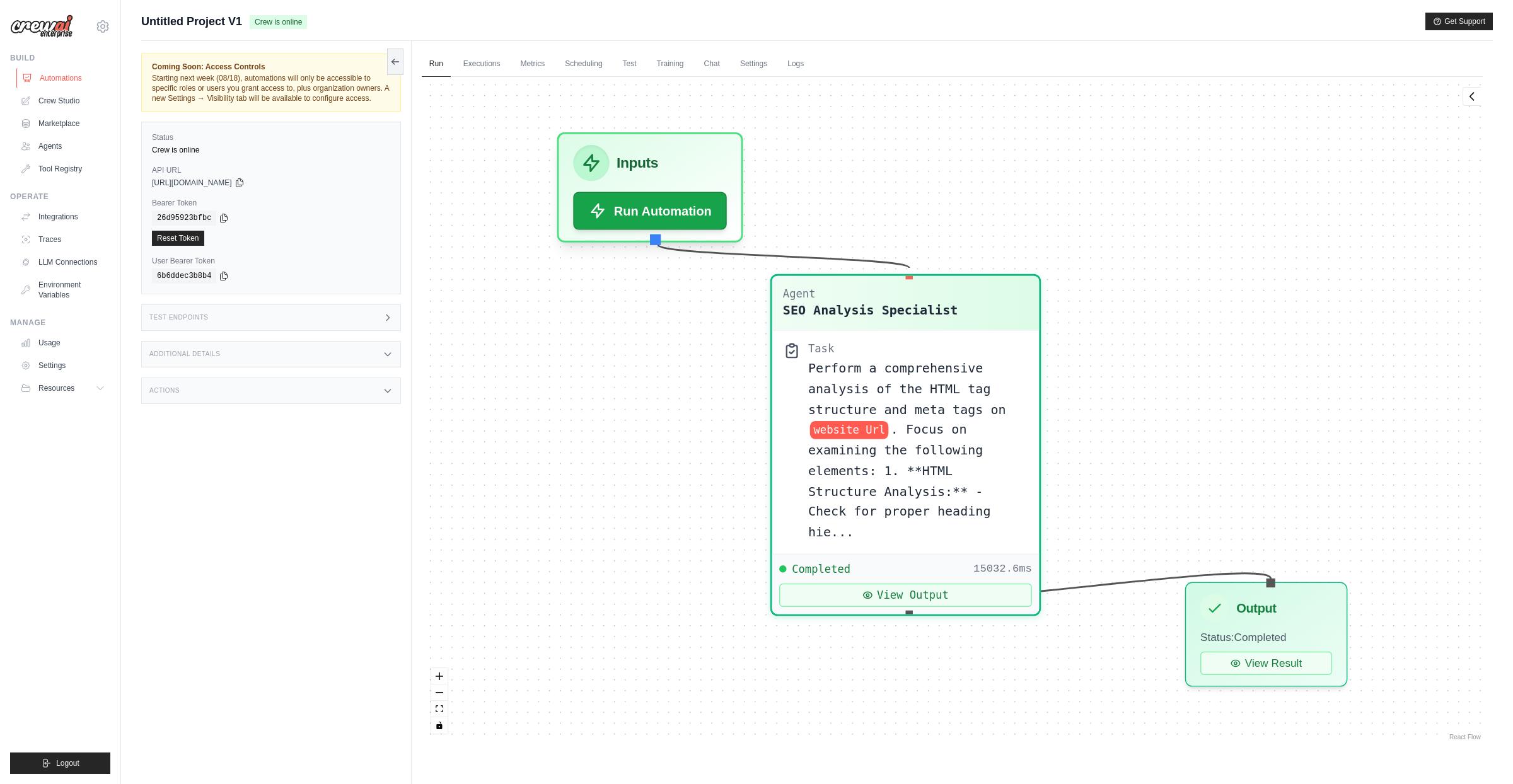
click at [66, 79] on link "Automations" at bounding box center [63, 78] width 95 height 20
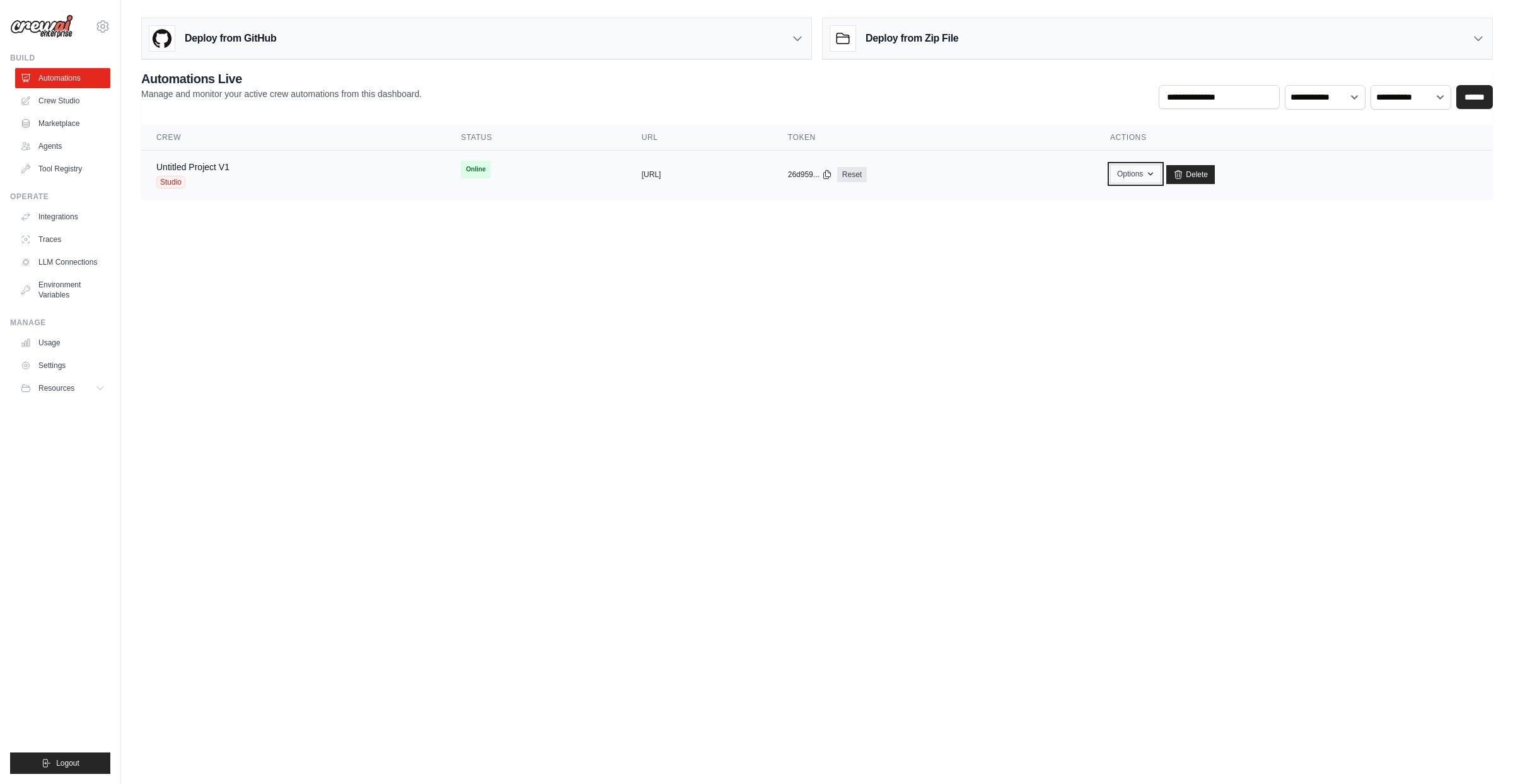
click at [1153, 175] on icon "button" at bounding box center [1149, 173] width 5 height 3
click at [453, 187] on td "Online" at bounding box center [535, 168] width 180 height 37
click at [202, 170] on link "Untitled Project V1" at bounding box center [192, 167] width 73 height 11
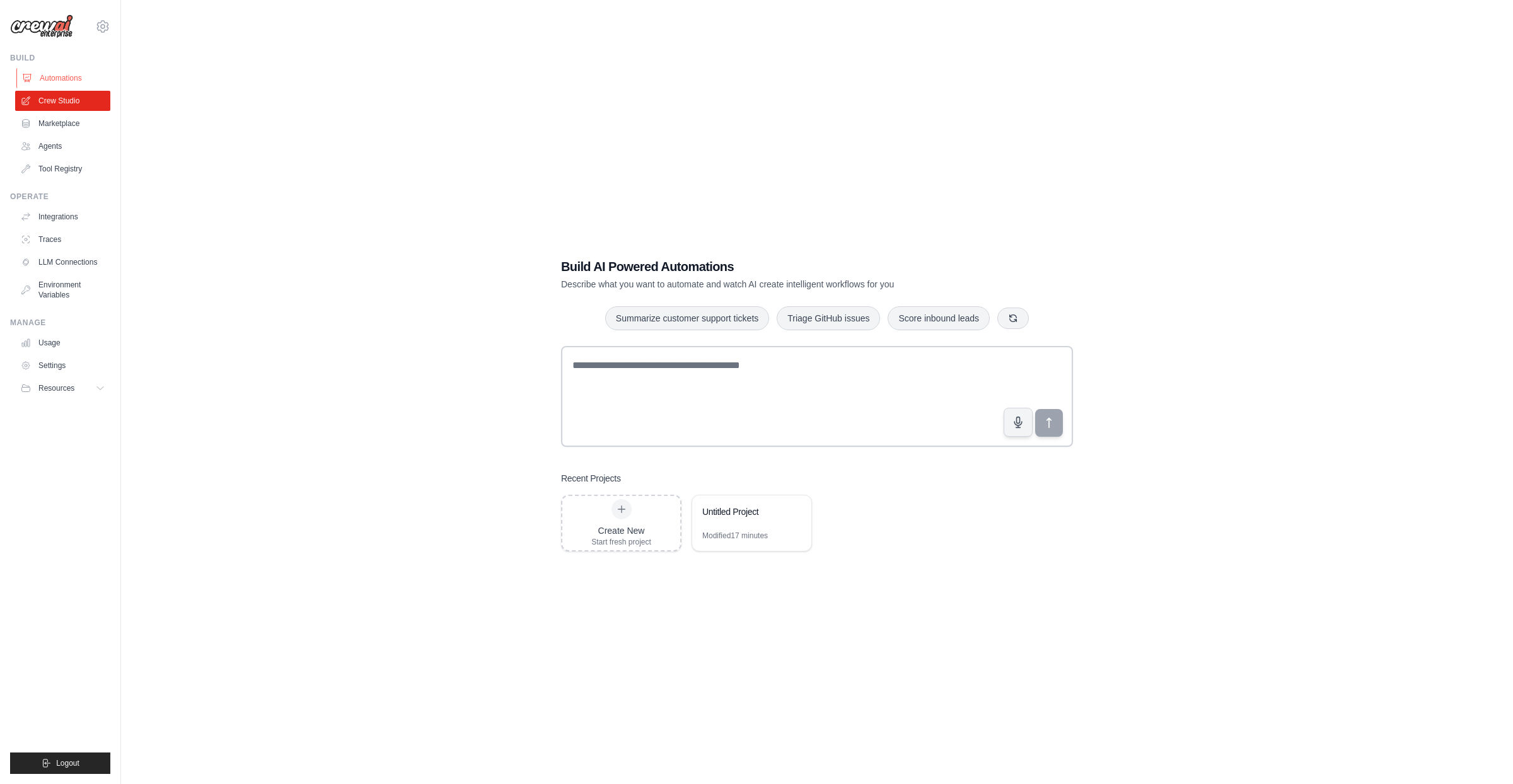
click at [68, 79] on link "Automations" at bounding box center [63, 78] width 95 height 20
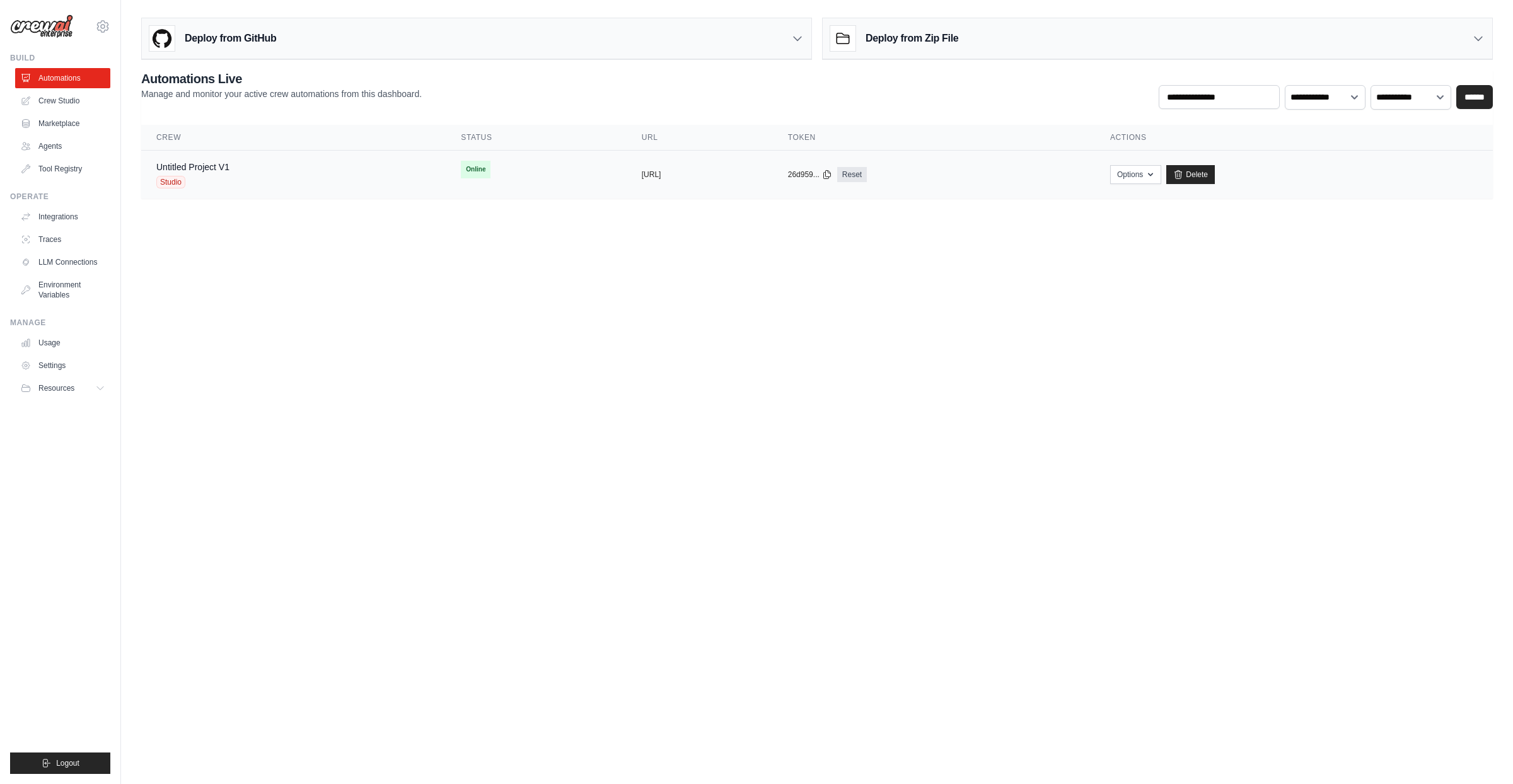
click at [234, 182] on div "Untitled Project V1 Studio" at bounding box center [293, 174] width 274 height 28
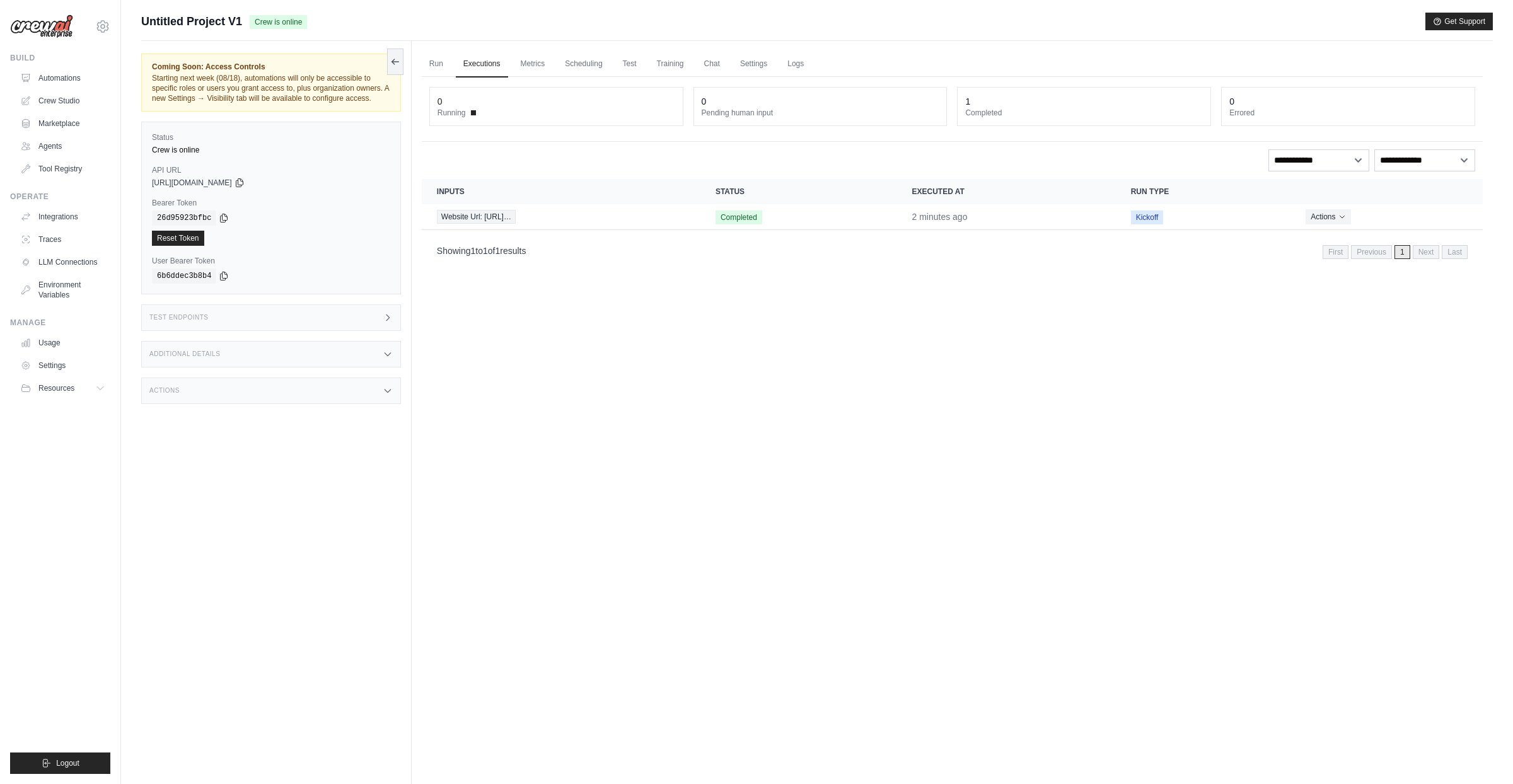
click at [273, 331] on div "Test Endpoints" at bounding box center [270, 318] width 260 height 27
click at [381, 368] on div "Additional Details" at bounding box center [270, 354] width 260 height 27
click at [349, 475] on div "Actions" at bounding box center [270, 465] width 260 height 27
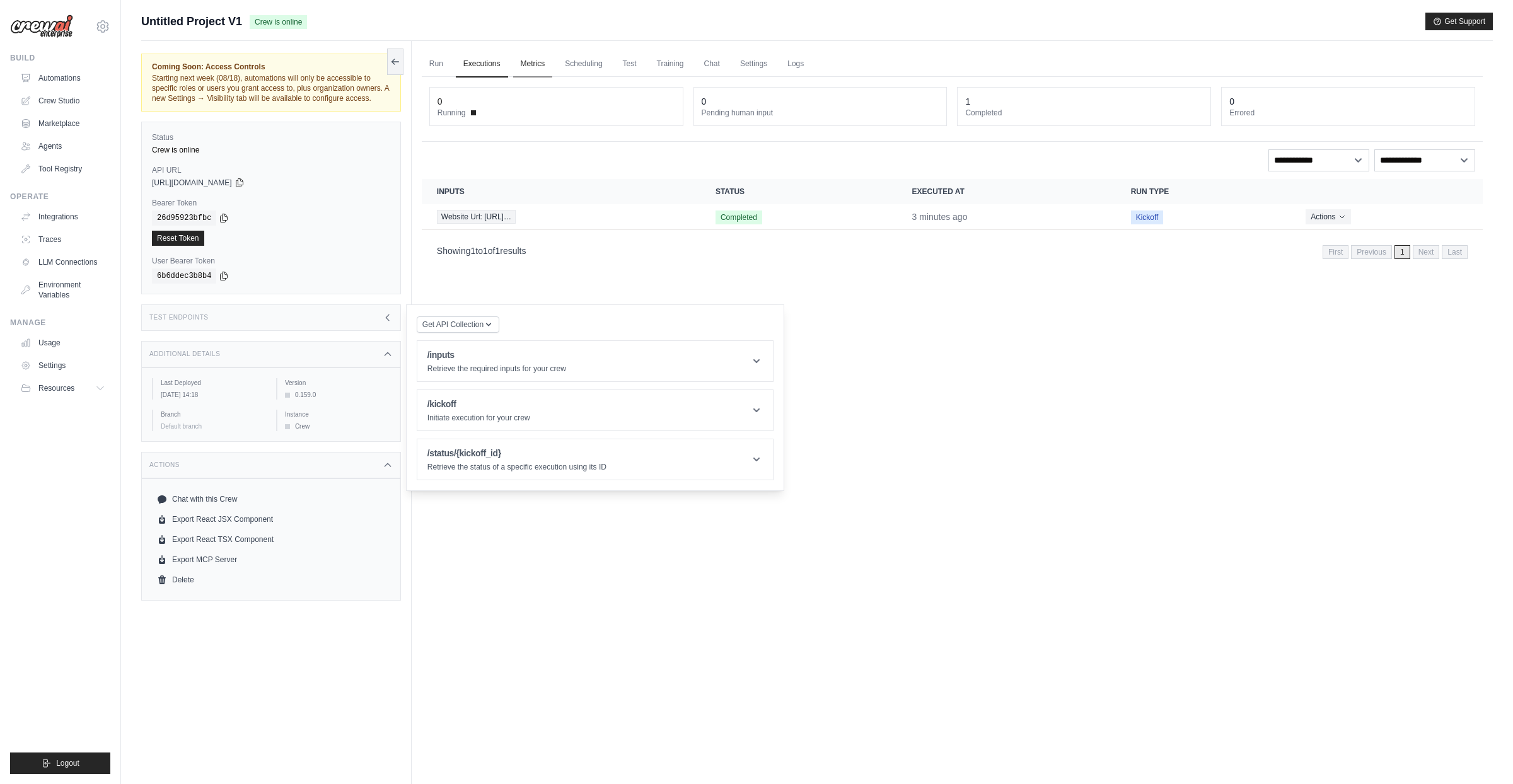
click at [542, 56] on link "Metrics" at bounding box center [532, 64] width 39 height 27
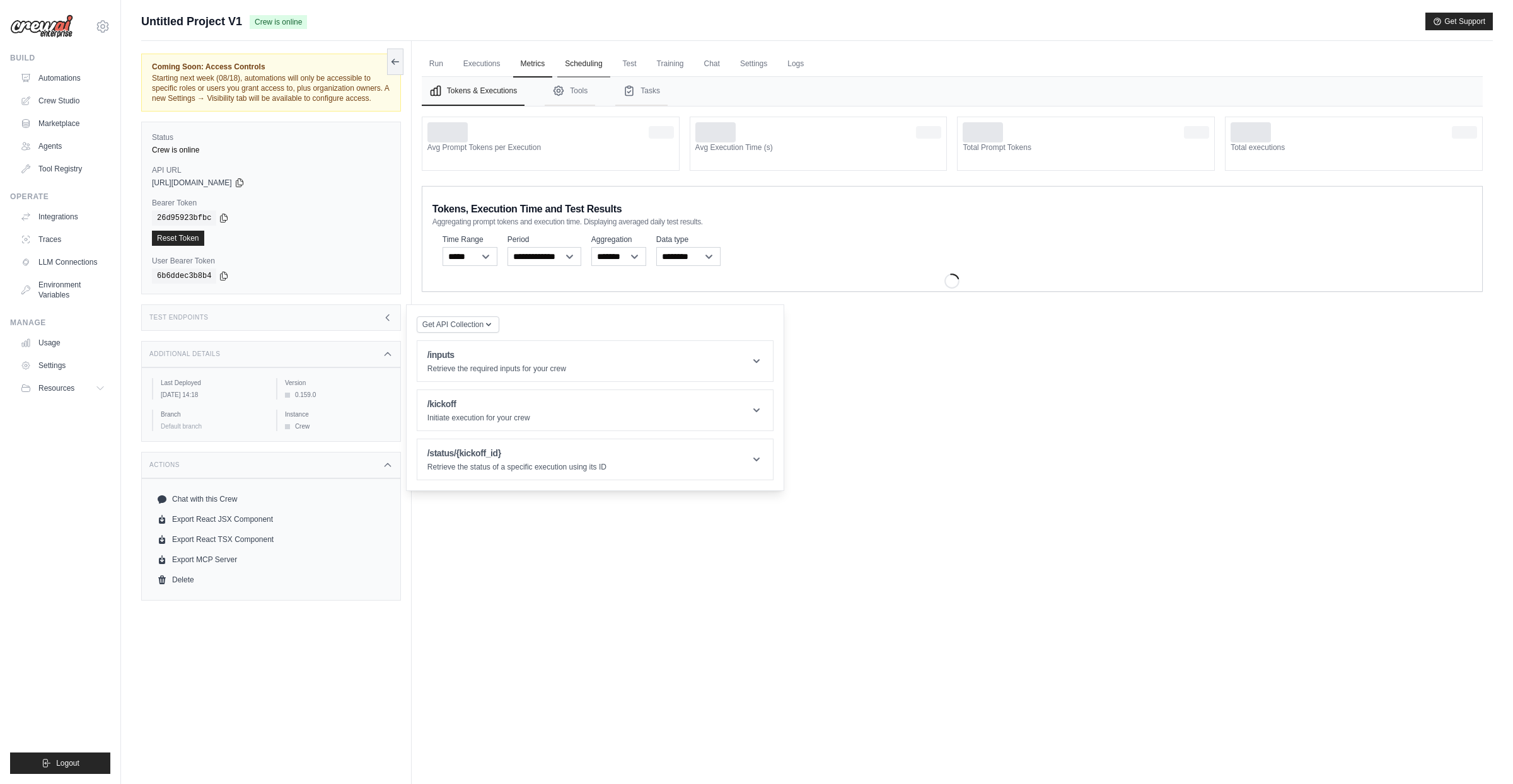
click at [604, 69] on link "Scheduling" at bounding box center [583, 64] width 53 height 27
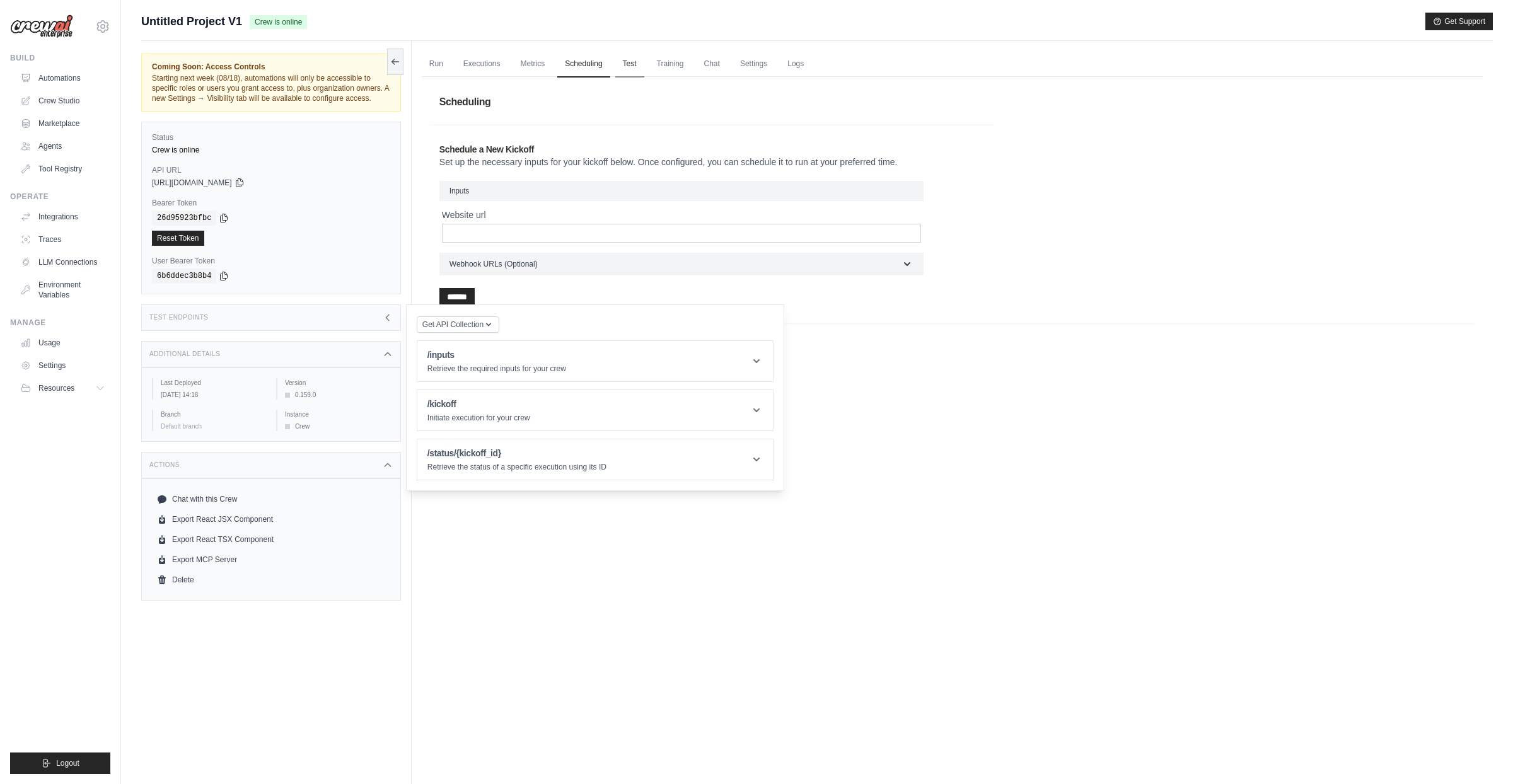
click at [637, 69] on link "Test" at bounding box center [629, 64] width 29 height 27
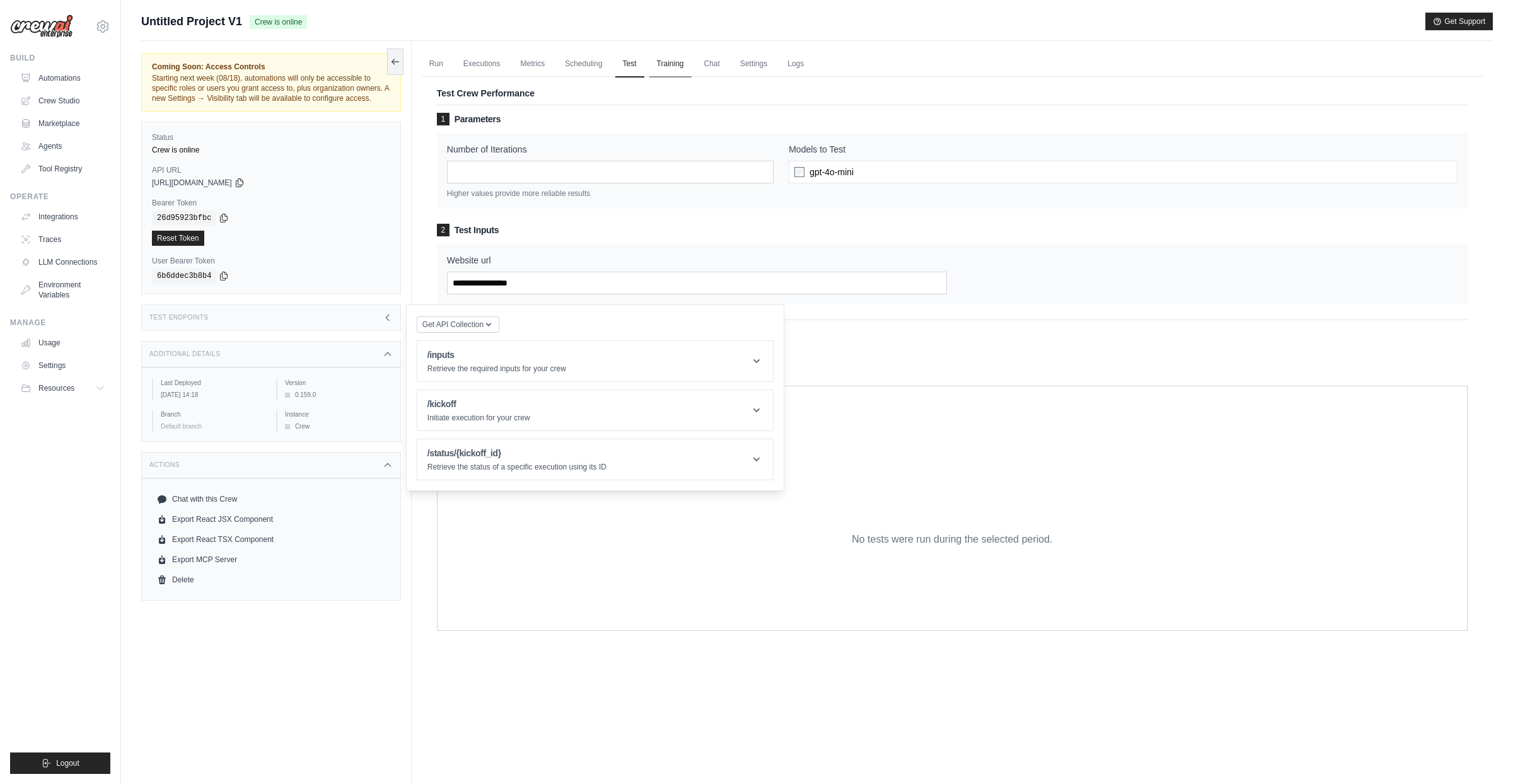
click at [674, 63] on link "Training" at bounding box center [670, 64] width 42 height 27
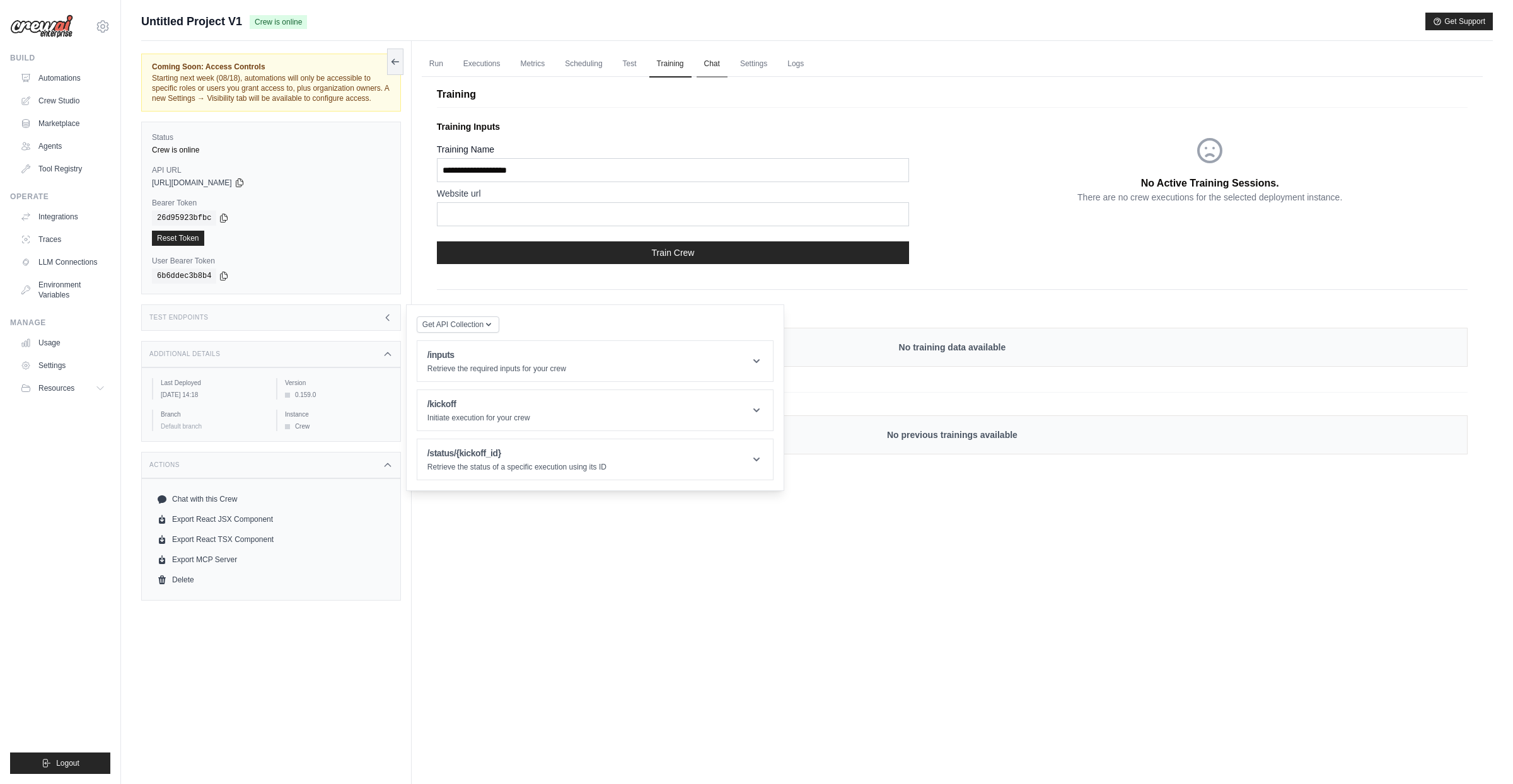
click at [721, 63] on link "Chat" at bounding box center [711, 64] width 31 height 27
click at [751, 76] on link "Settings" at bounding box center [754, 64] width 42 height 27
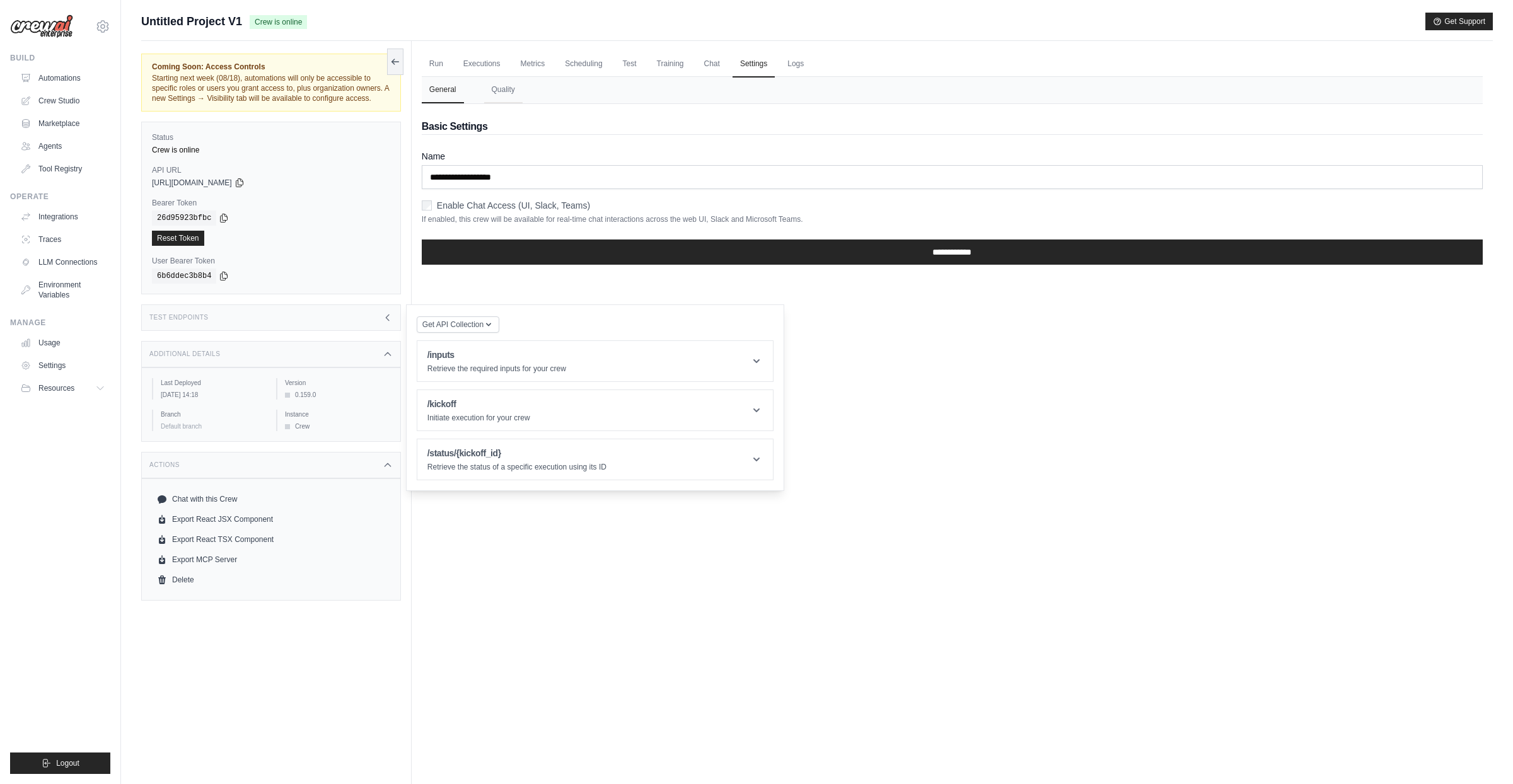
click at [327, 360] on div "Additional Details" at bounding box center [270, 354] width 260 height 27
click at [326, 331] on div "Test Endpoints" at bounding box center [270, 318] width 260 height 27
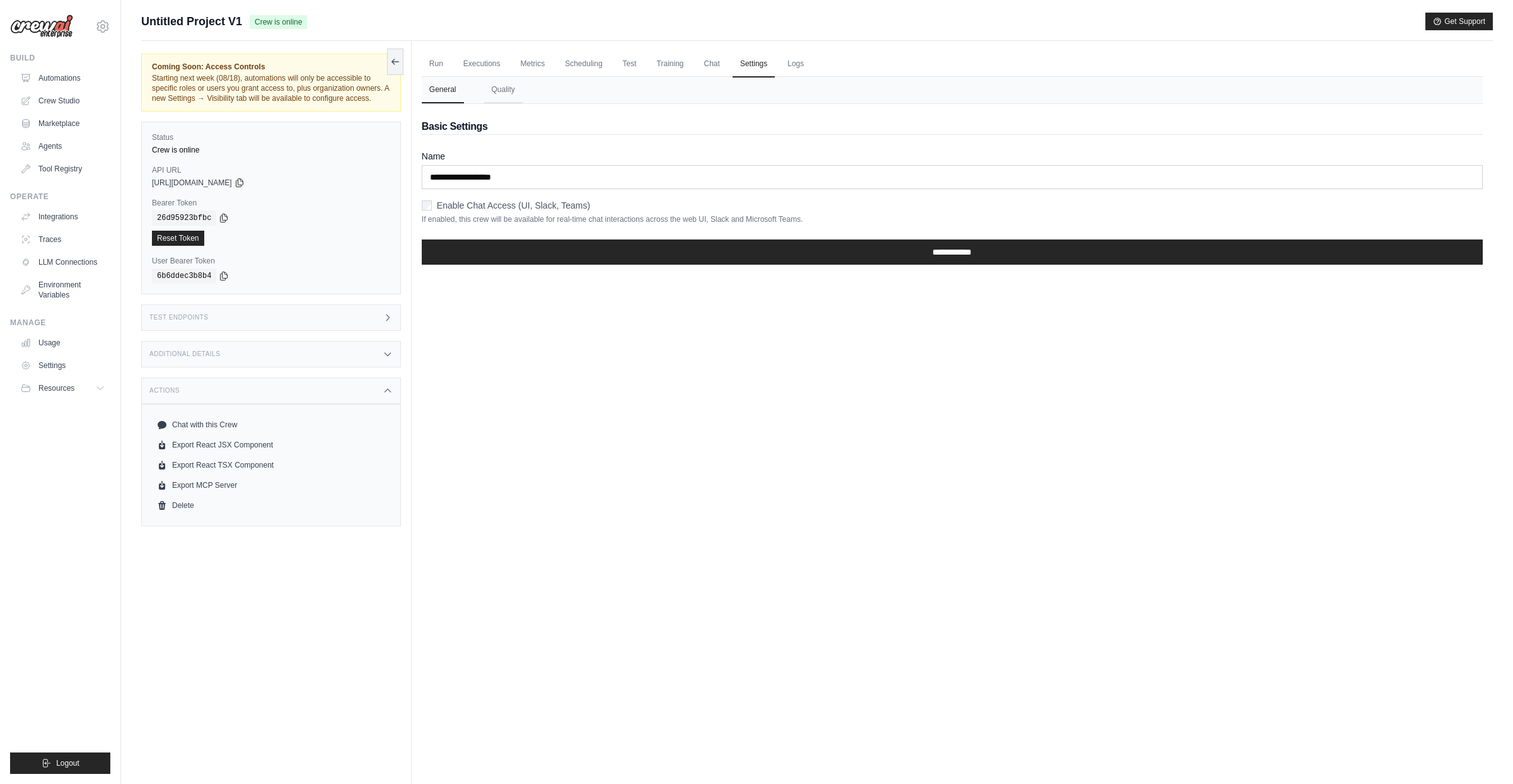
click at [327, 331] on div "Test Endpoints" at bounding box center [270, 318] width 260 height 27
click at [327, 366] on div "Additional Details" at bounding box center [270, 354] width 260 height 27
click at [511, 87] on button "Quality" at bounding box center [503, 90] width 38 height 27
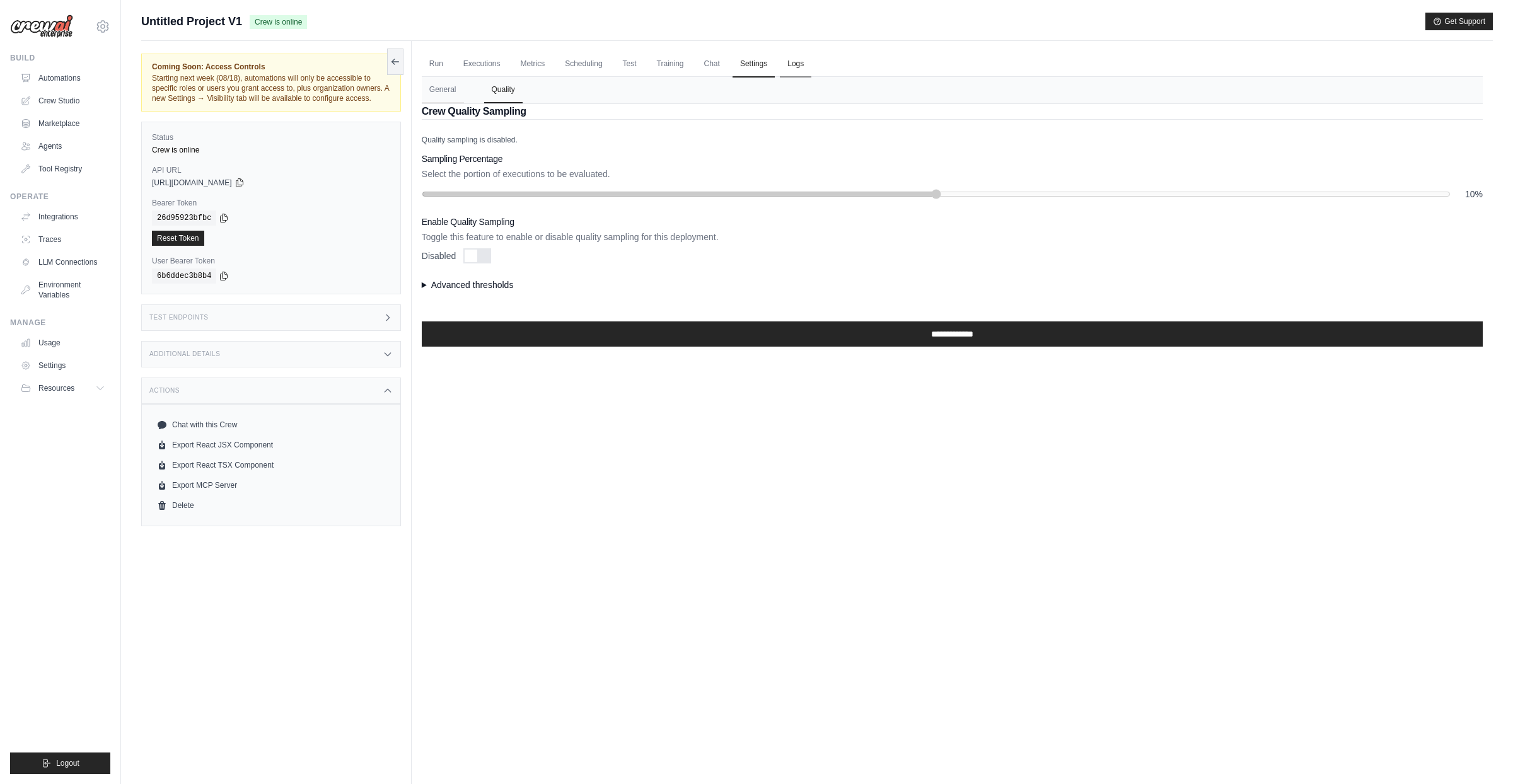
click at [796, 57] on link "Logs" at bounding box center [795, 64] width 32 height 27
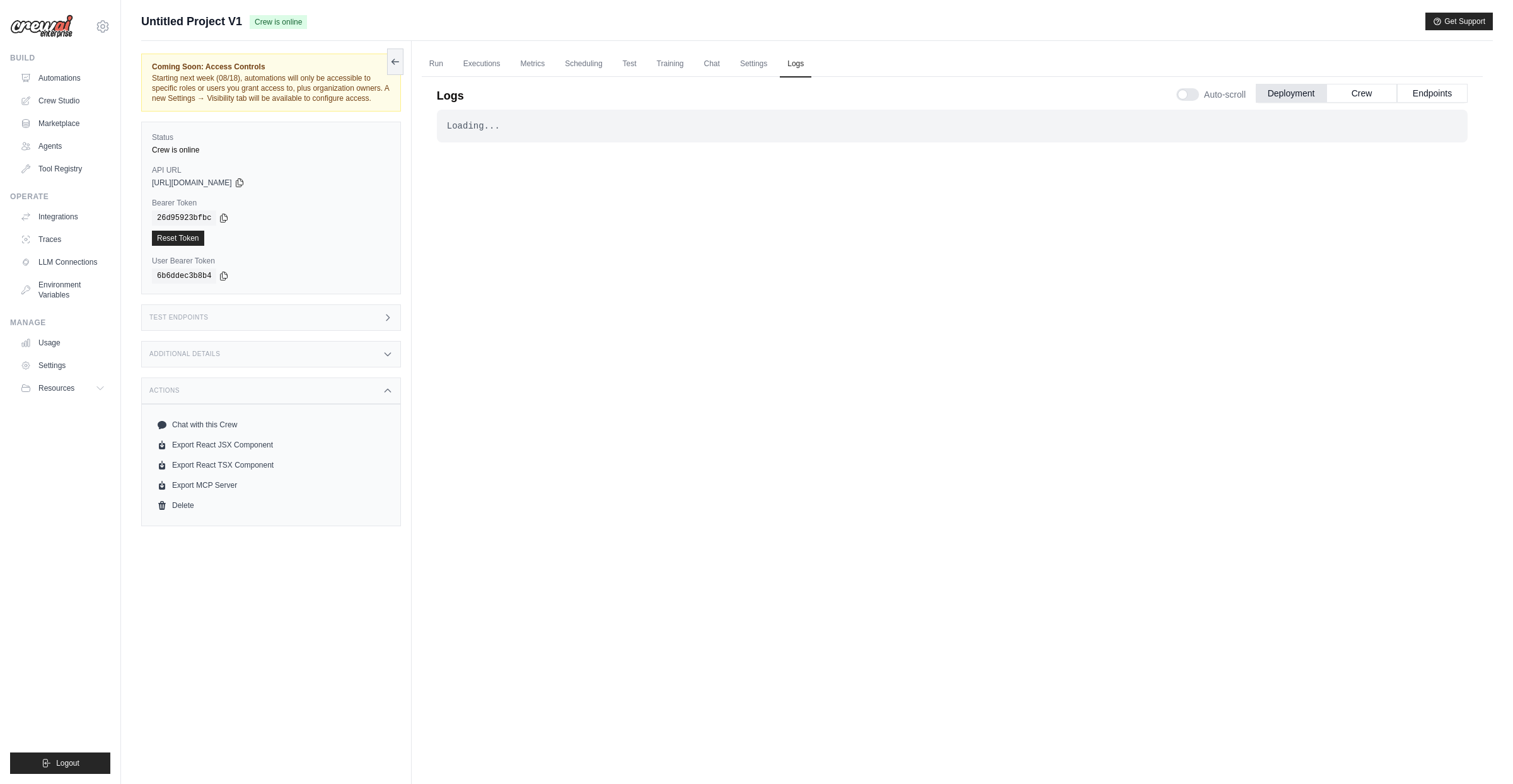
click at [700, 69] on div "Logs Auto-scroll Deployment Crew Endpoints Loading... . . . Successful Now 1h 3…" at bounding box center [952, 402] width 1061 height 666
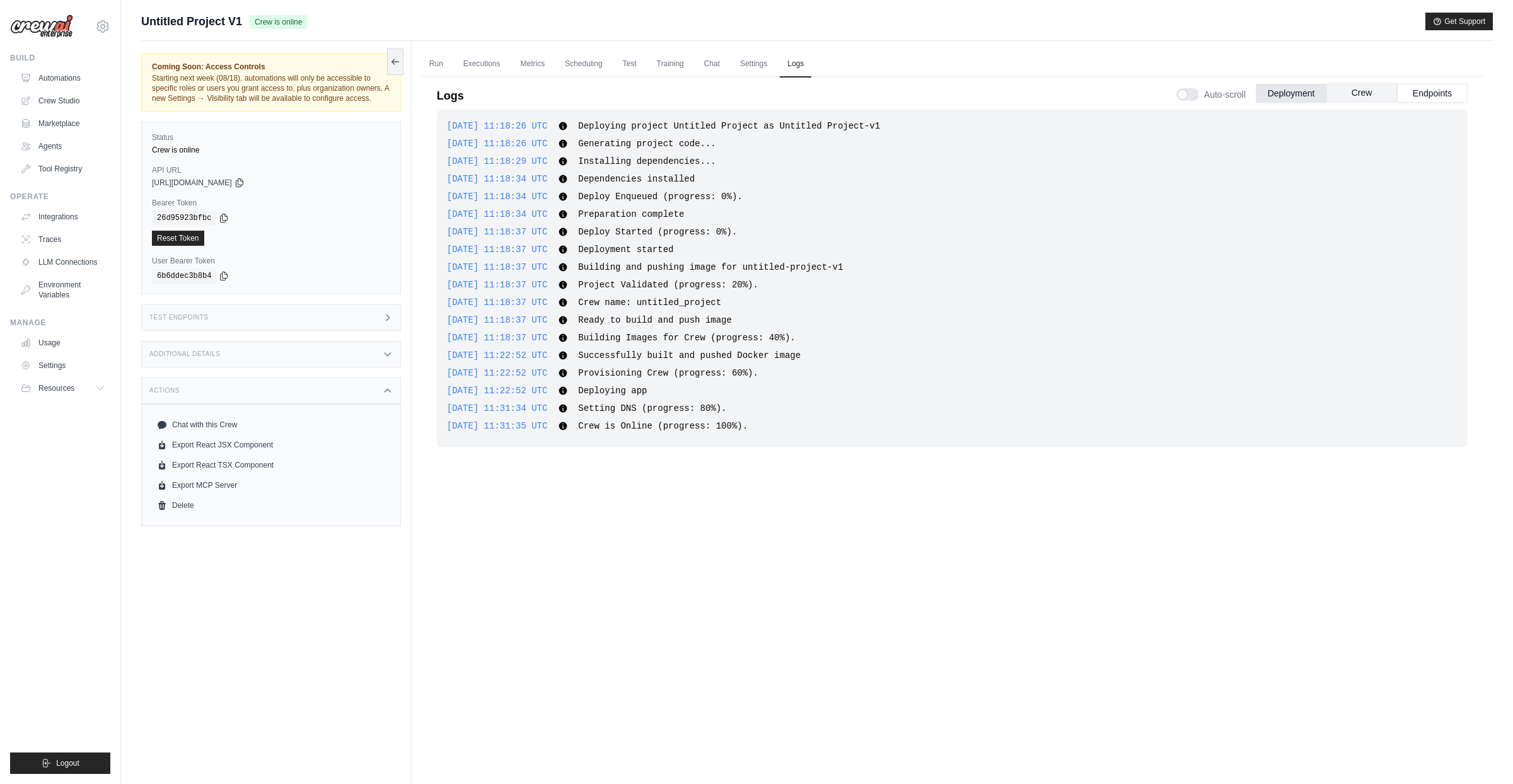
click at [1358, 91] on button "Crew" at bounding box center [1362, 93] width 71 height 19
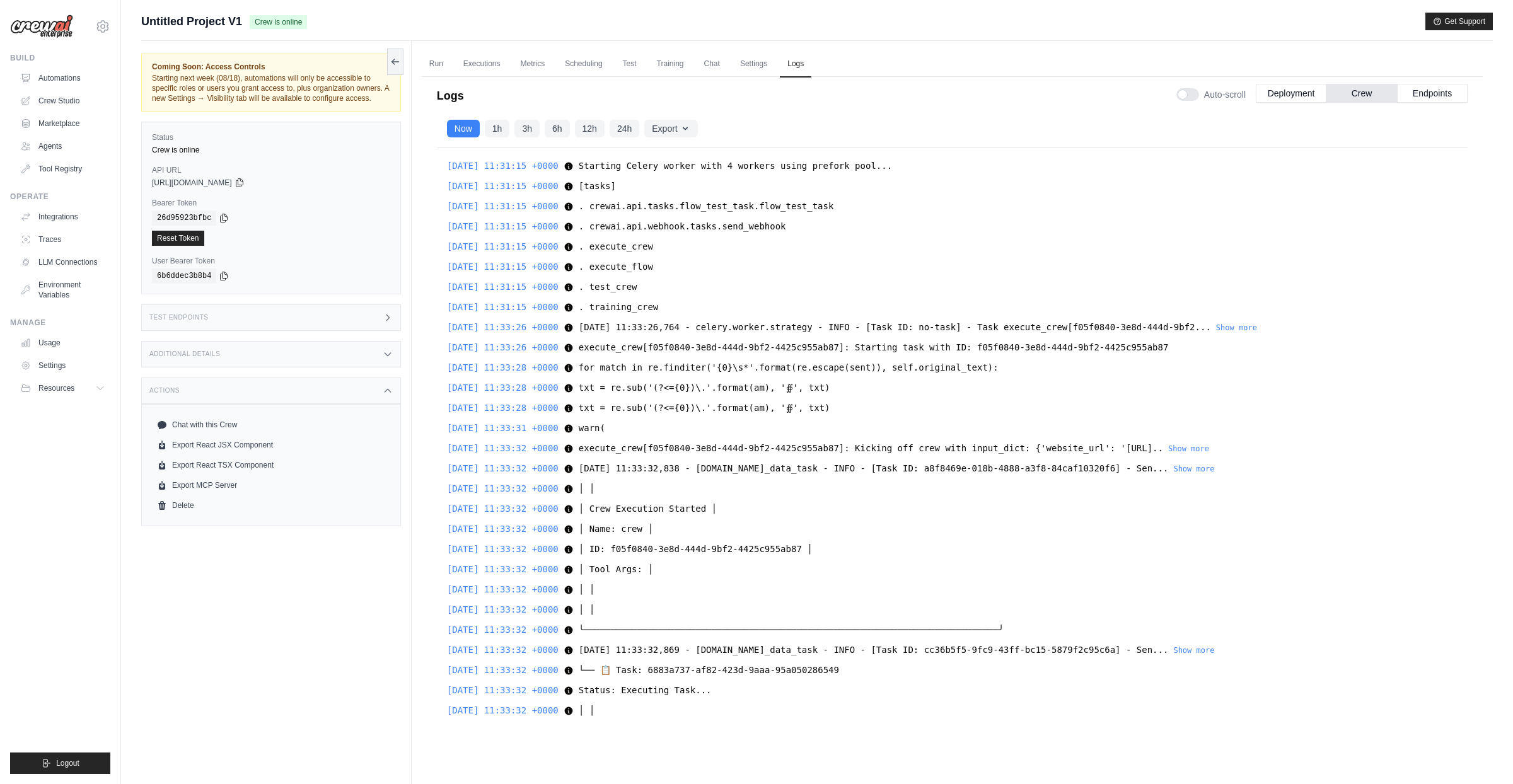
scroll to position [9488, 0]
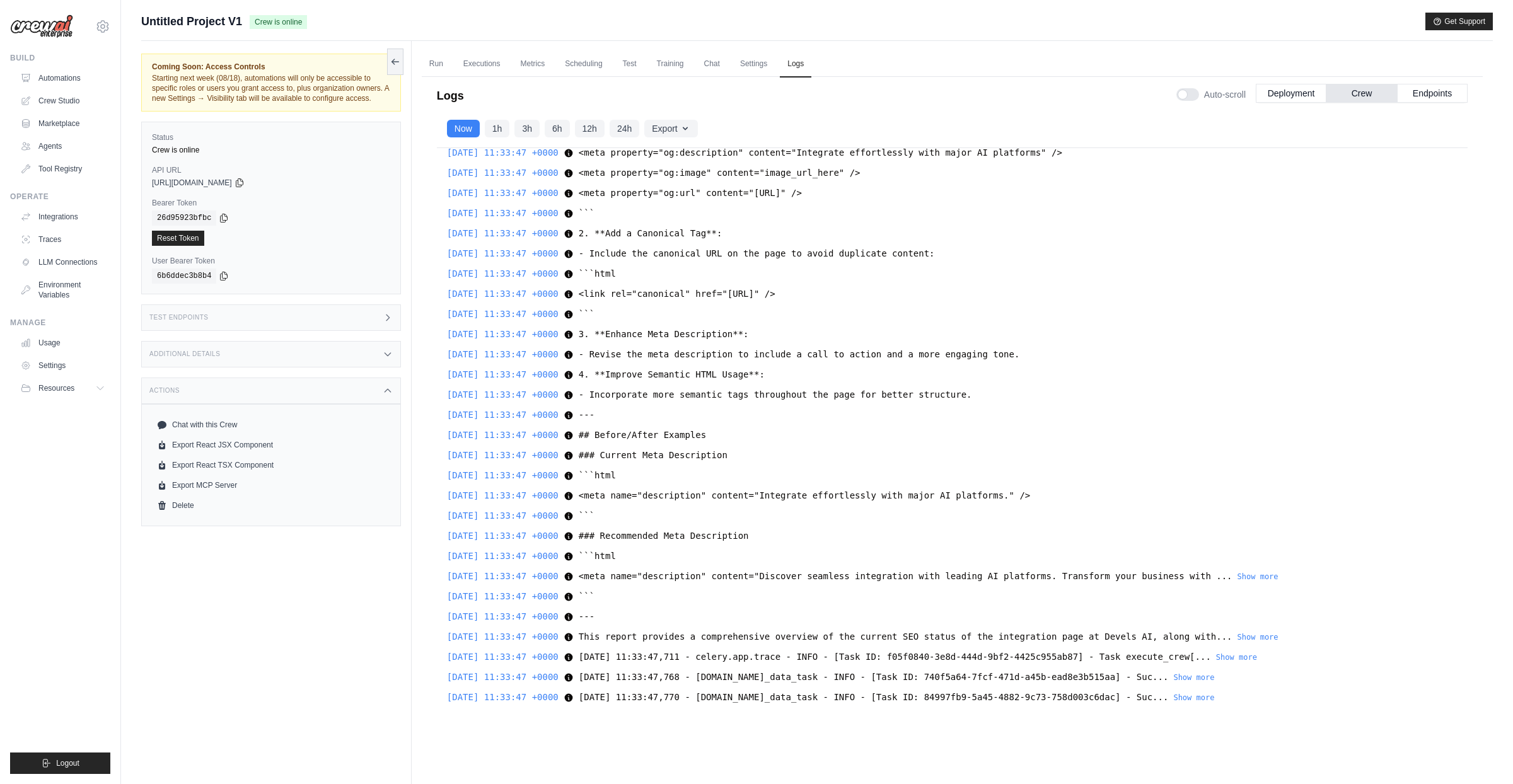
click at [702, 63] on ul "Run Executions Metrics Scheduling Test Training Chat Settings Logs" at bounding box center [952, 63] width 1061 height 26
click at [721, 65] on link "Chat" at bounding box center [711, 64] width 31 height 27
click at [527, 63] on link "Metrics" at bounding box center [532, 64] width 39 height 27
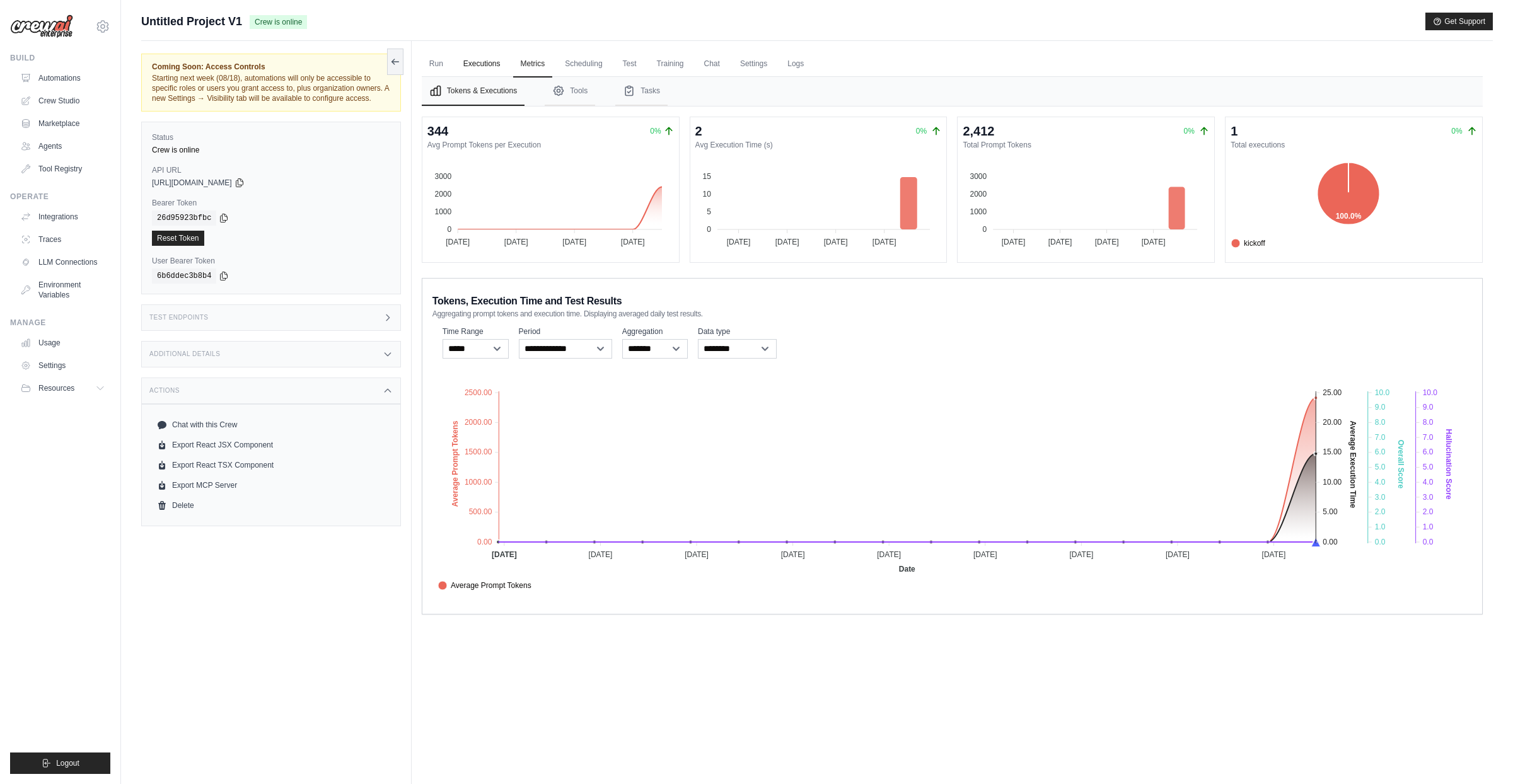
click at [478, 56] on link "Executions" at bounding box center [482, 64] width 53 height 27
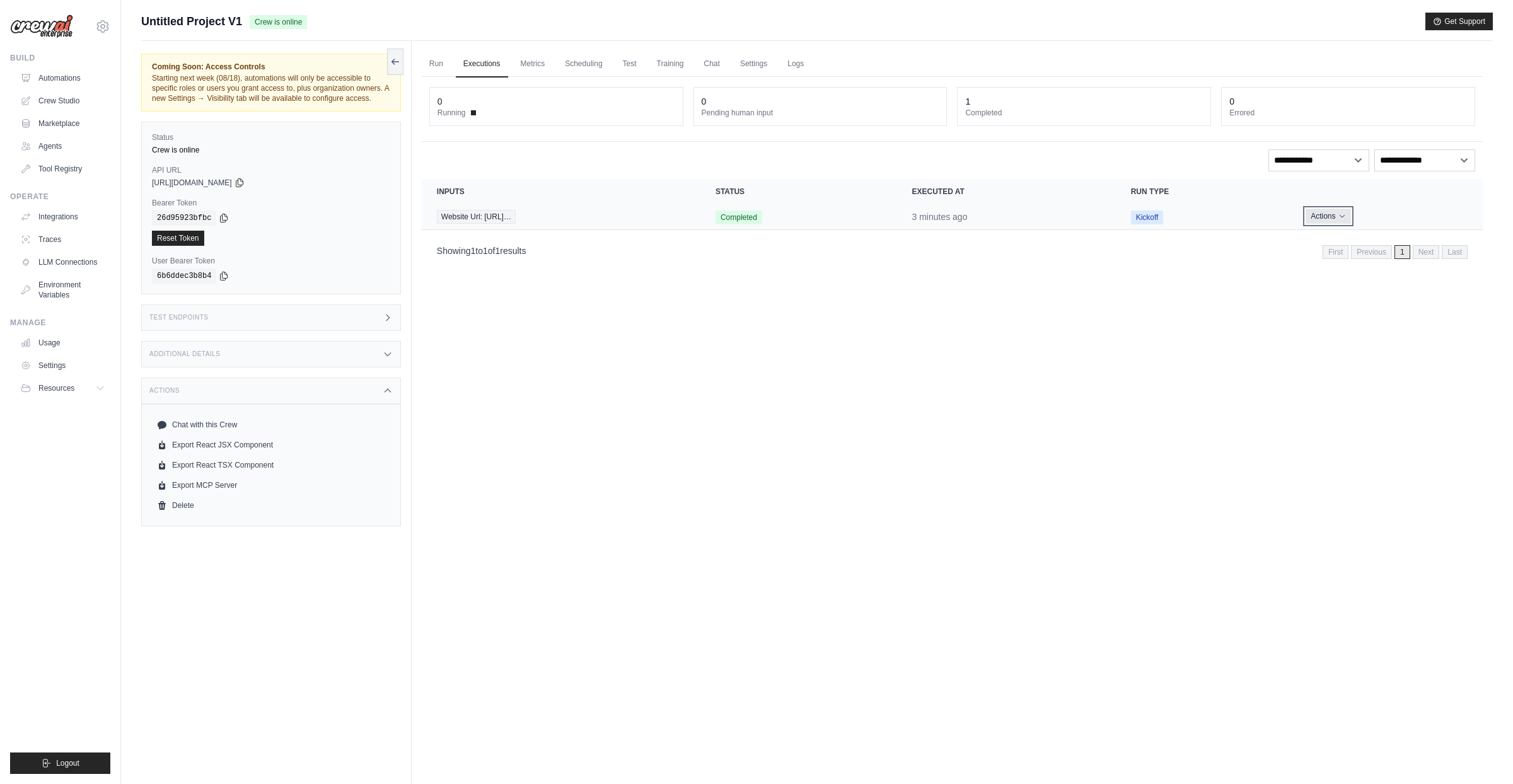
click at [1350, 214] on button "Actions" at bounding box center [1327, 216] width 45 height 15
click at [1402, 240] on link "View Details" at bounding box center [1427, 239] width 80 height 20
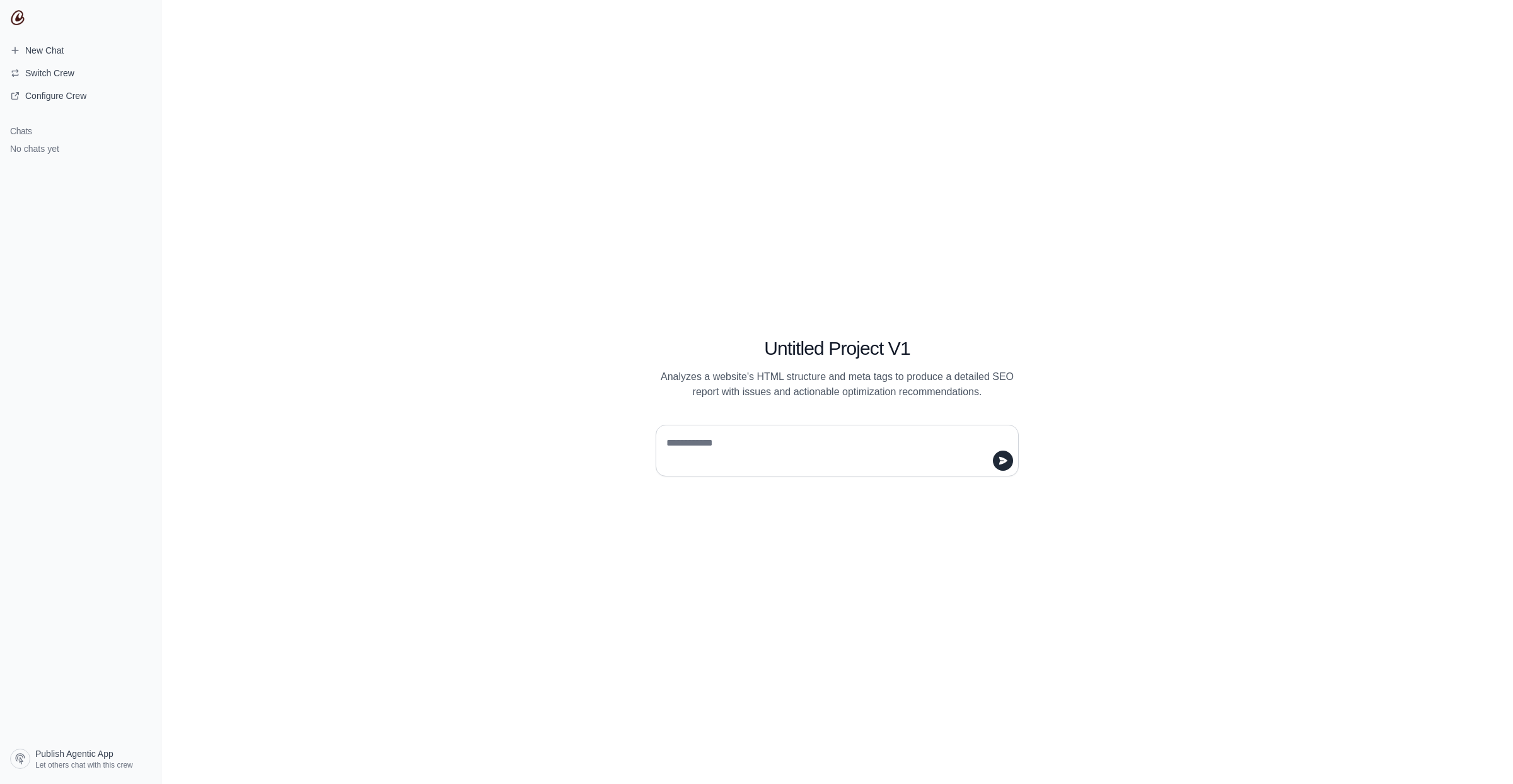
click at [752, 453] on textarea at bounding box center [833, 450] width 339 height 35
type textarea "*"
type textarea "**********"
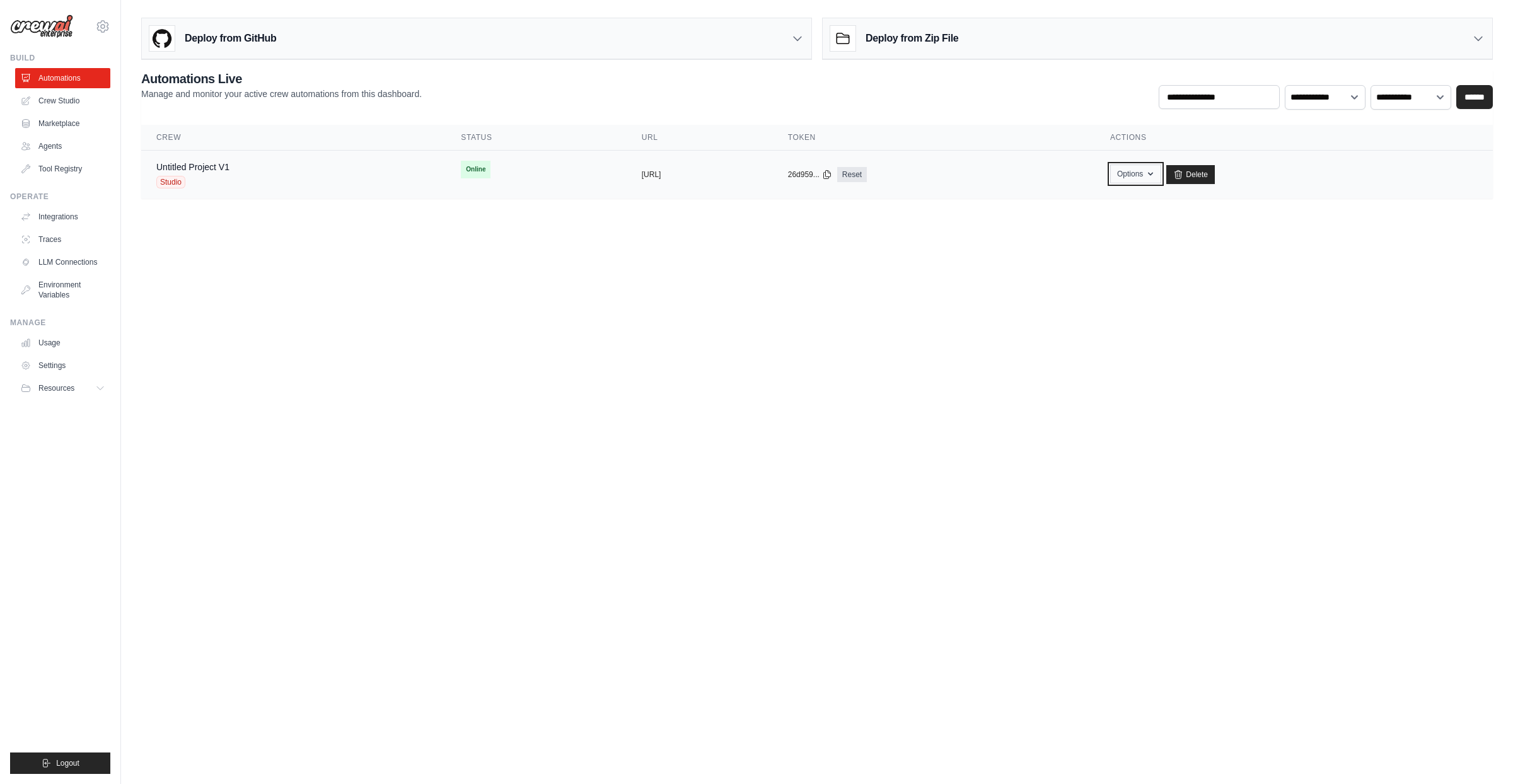
click at [1161, 172] on button "Options" at bounding box center [1135, 174] width 51 height 19
click at [1154, 226] on link "Export React JSX Component" at bounding box center [1090, 226] width 141 height 23
click at [1161, 177] on button "Options" at bounding box center [1135, 174] width 51 height 19
click at [1161, 256] on link "Export React TSX Component" at bounding box center [1090, 248] width 141 height 23
click at [1161, 178] on button "Options" at bounding box center [1135, 174] width 51 height 19
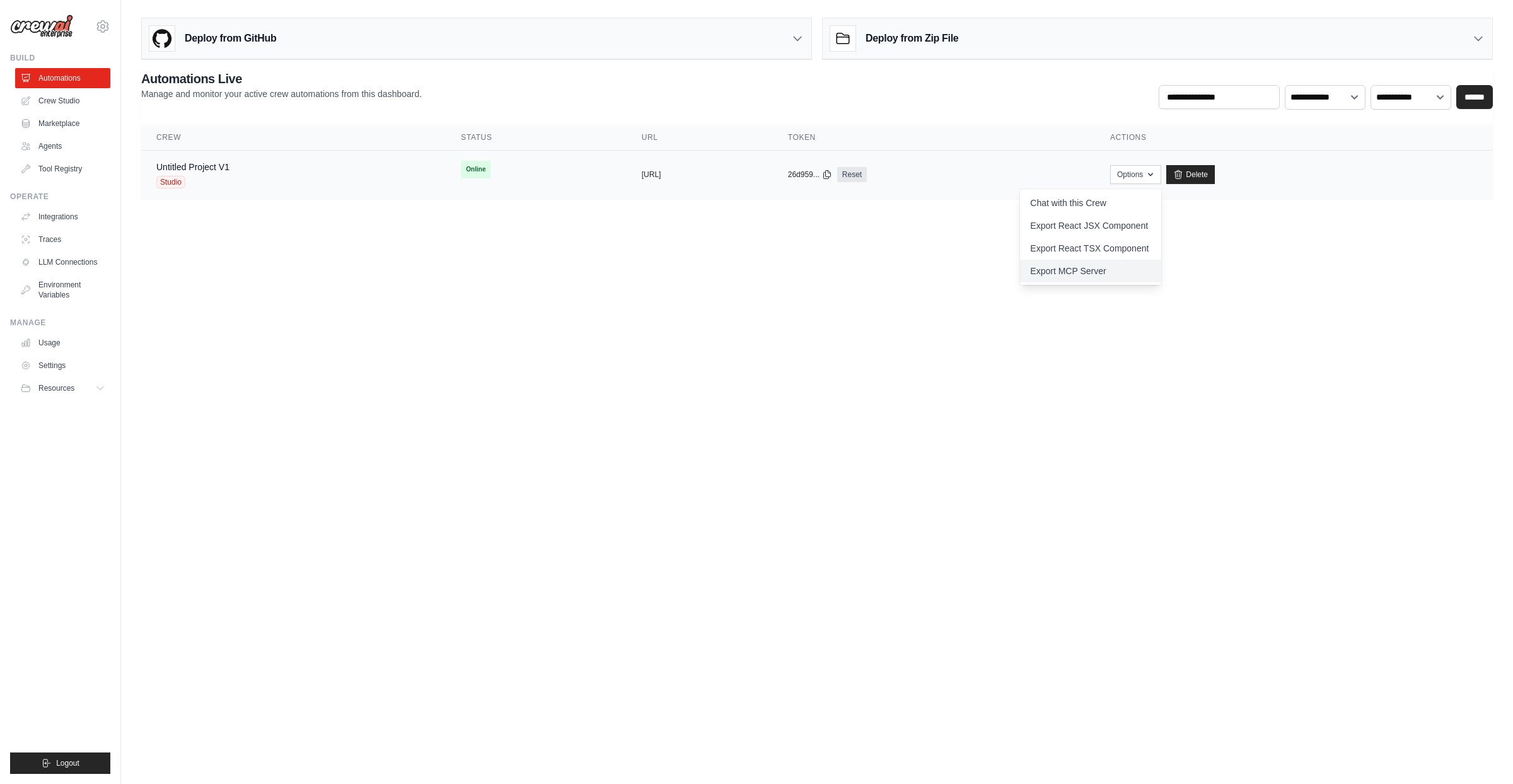
click at [1161, 267] on link "Export MCP Server" at bounding box center [1090, 271] width 141 height 23
click at [613, 95] on div "**********" at bounding box center [816, 89] width 1351 height 39
click at [1484, 45] on div "Deploy from Zip File" at bounding box center [1157, 38] width 669 height 41
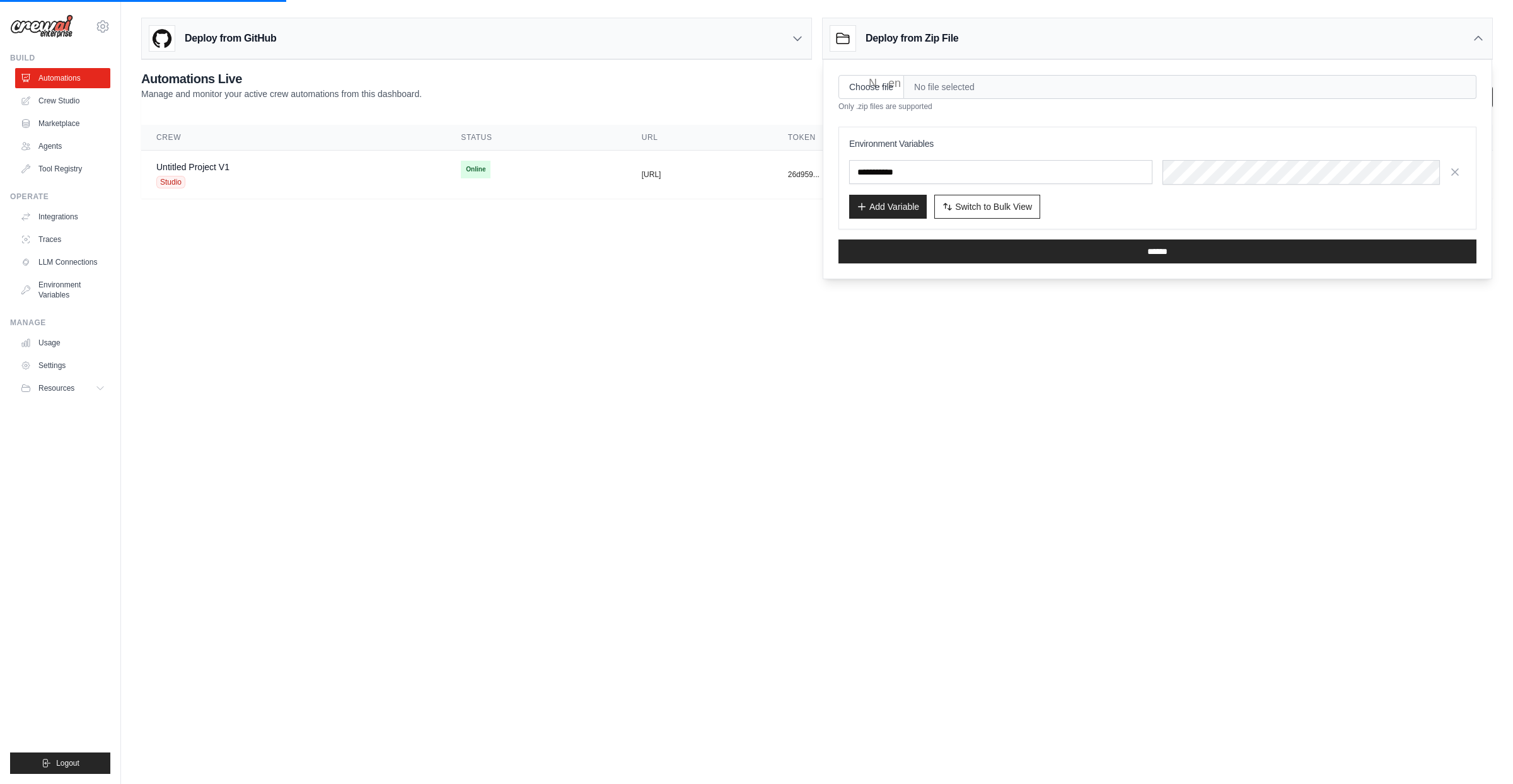
click at [1484, 45] on div "Deploy from Zip File" at bounding box center [1157, 38] width 669 height 41
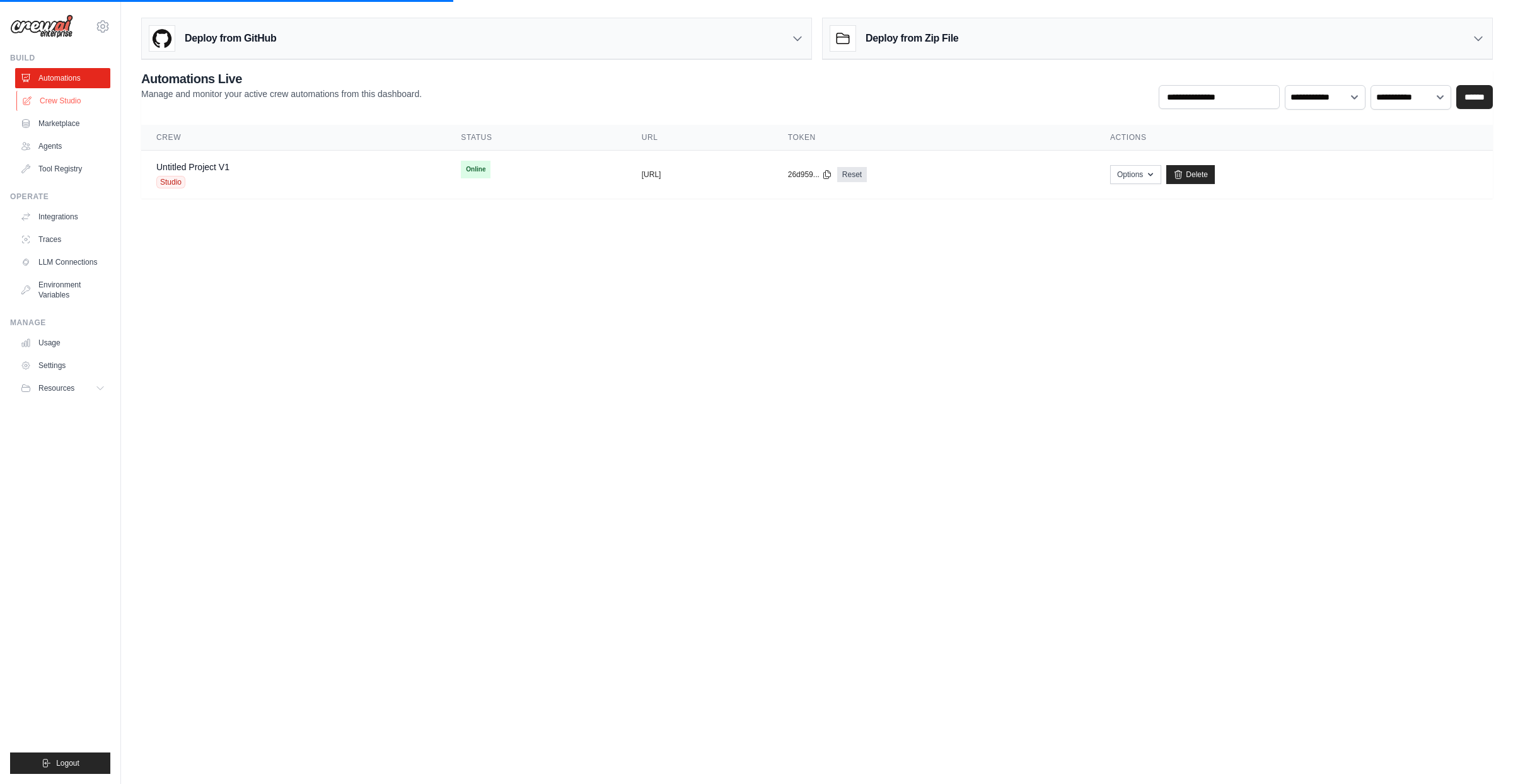
click at [68, 100] on link "Crew Studio" at bounding box center [63, 101] width 95 height 20
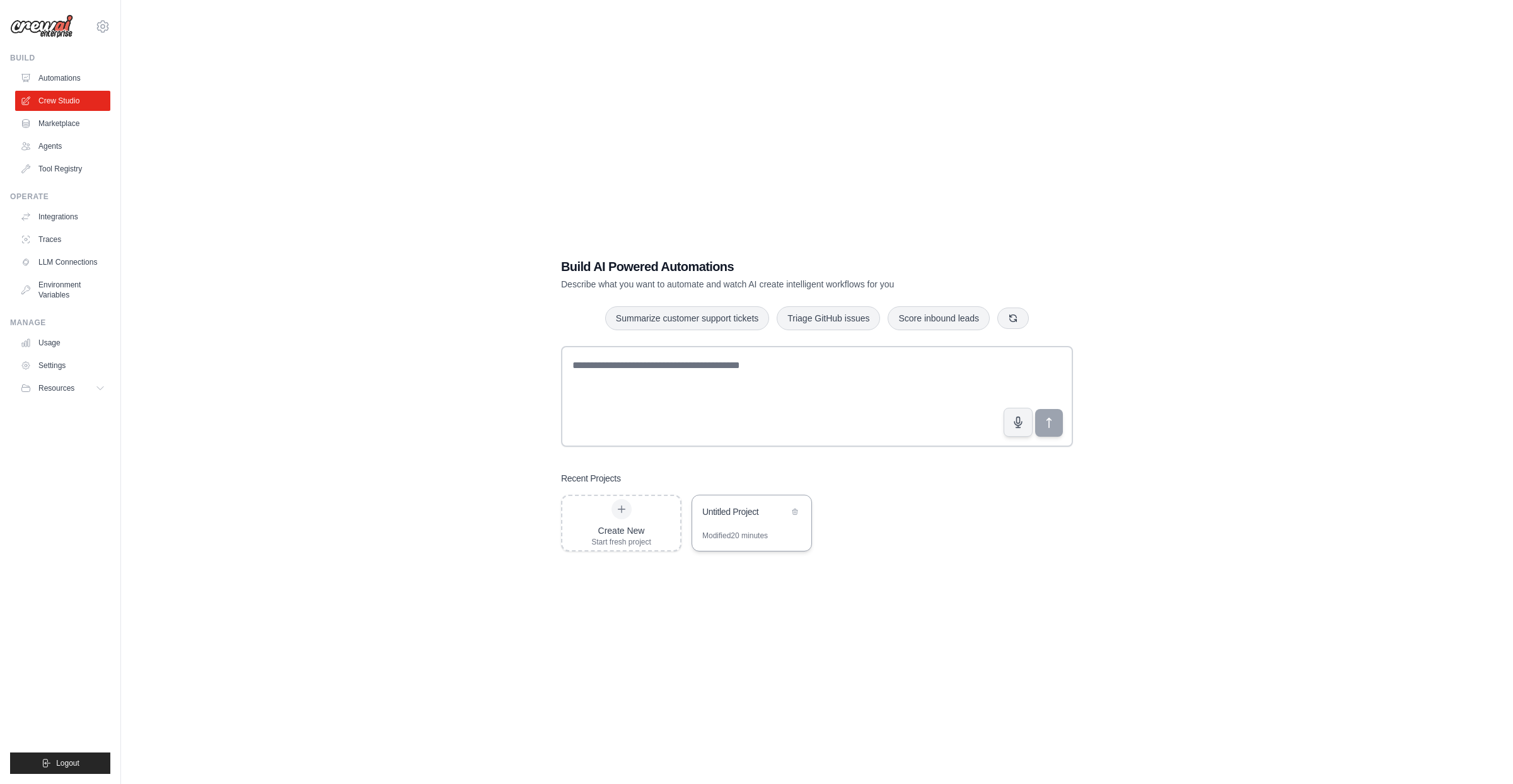
click at [766, 531] on div "Modified 20 minutes" at bounding box center [734, 535] width 65 height 11
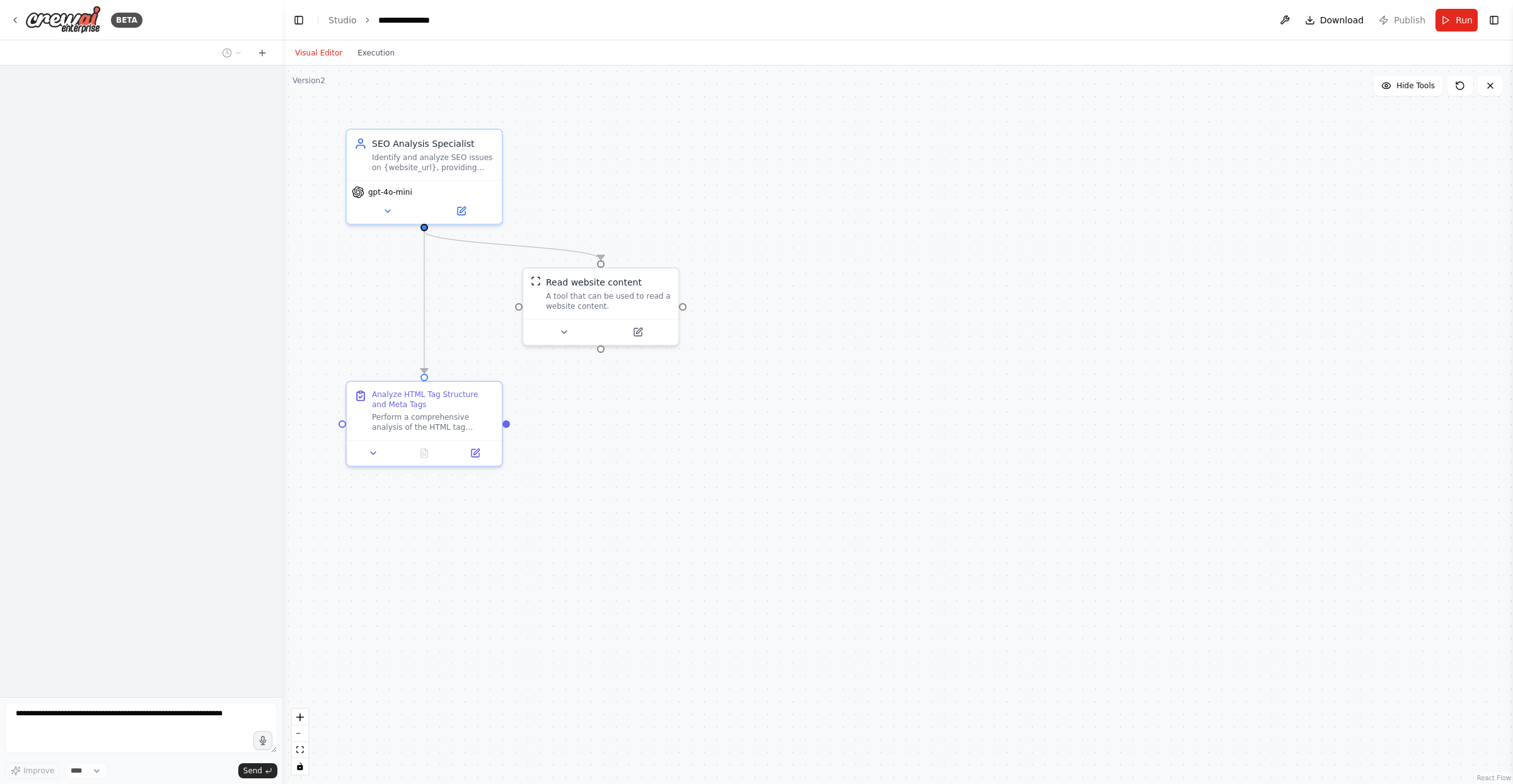
scroll to position [804, 0]
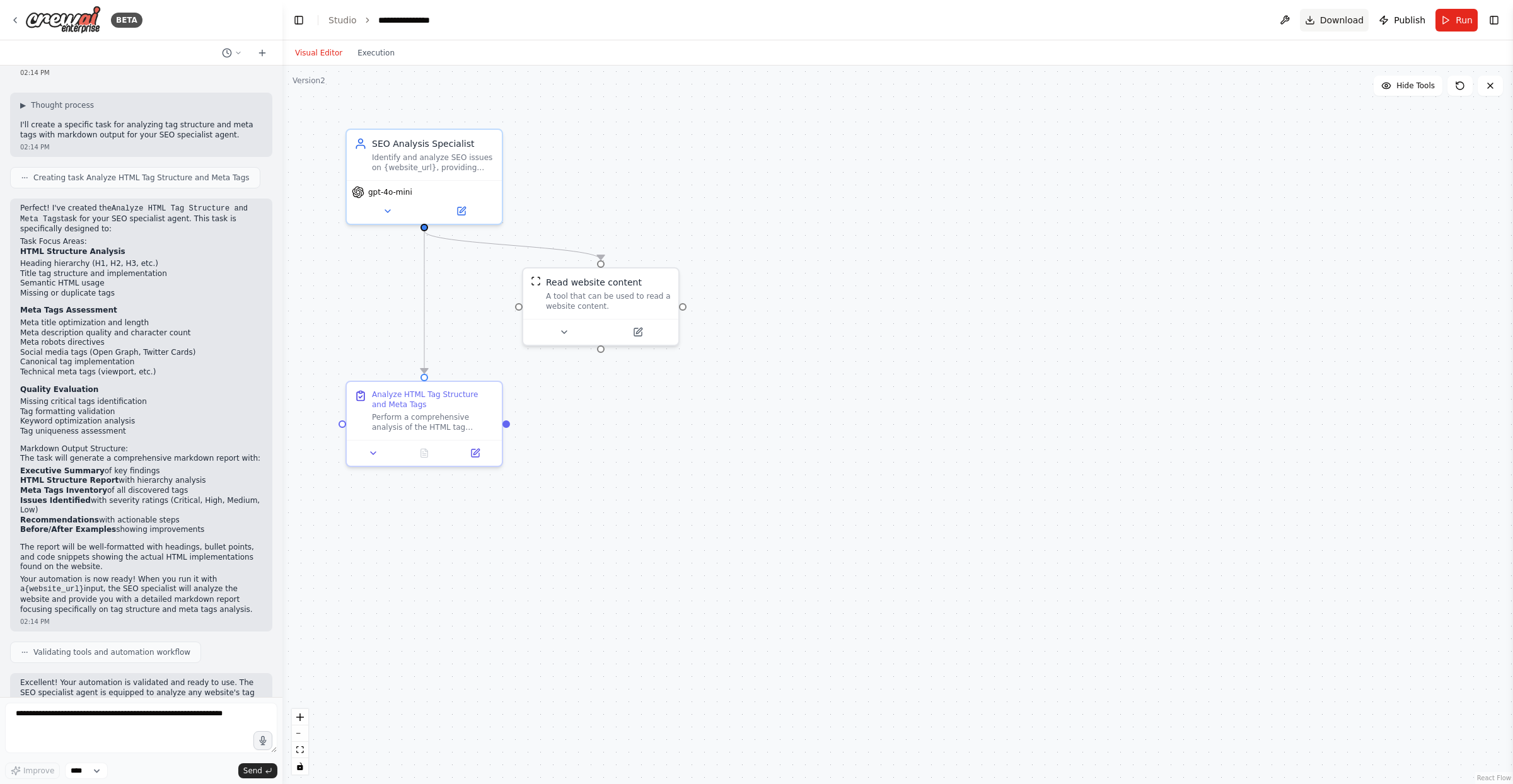
click at [1340, 18] on span "Download" at bounding box center [1342, 19] width 44 height 12
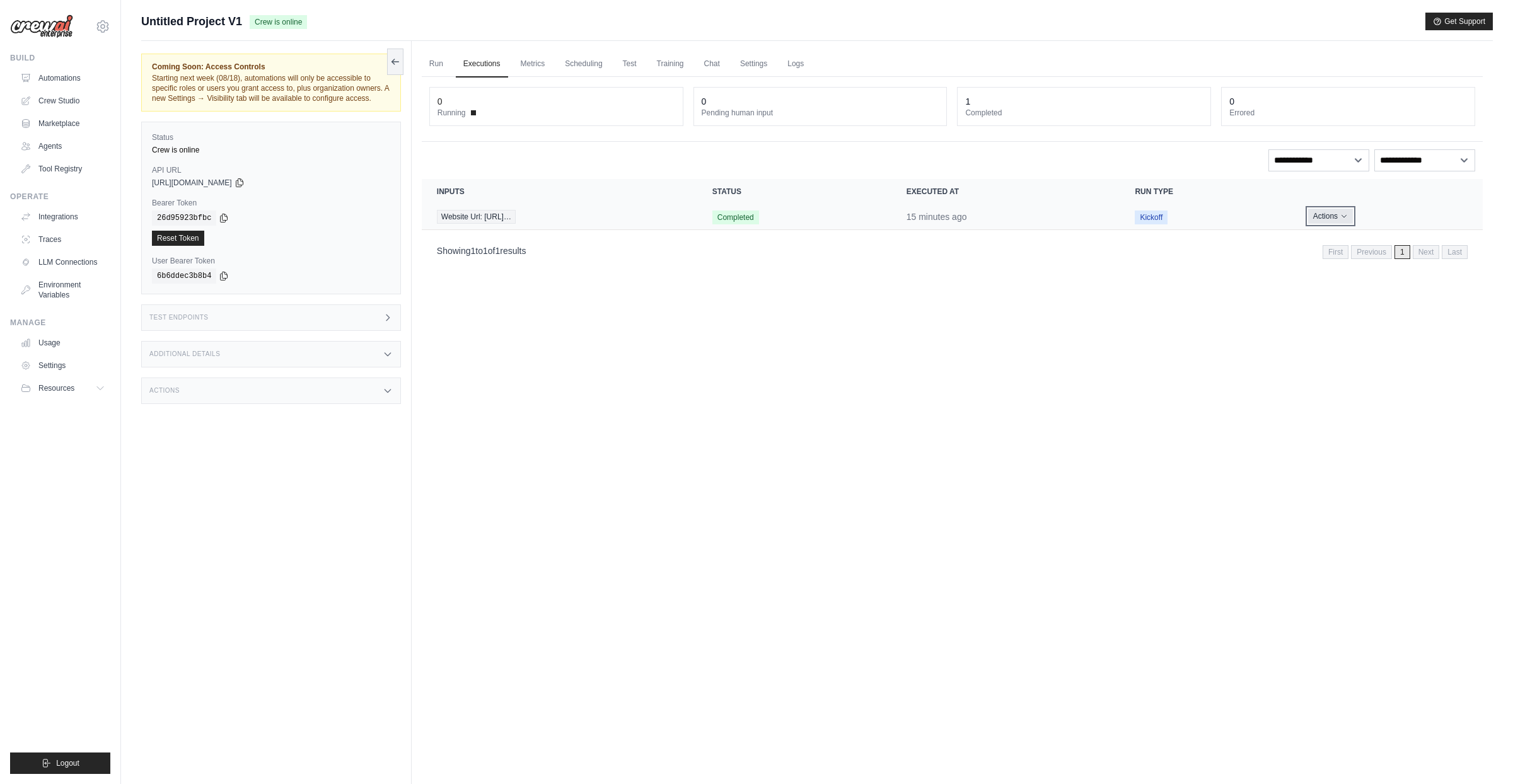
click at [1352, 216] on button "Actions" at bounding box center [1330, 216] width 45 height 15
click at [1394, 241] on link "View Details" at bounding box center [1427, 239] width 80 height 20
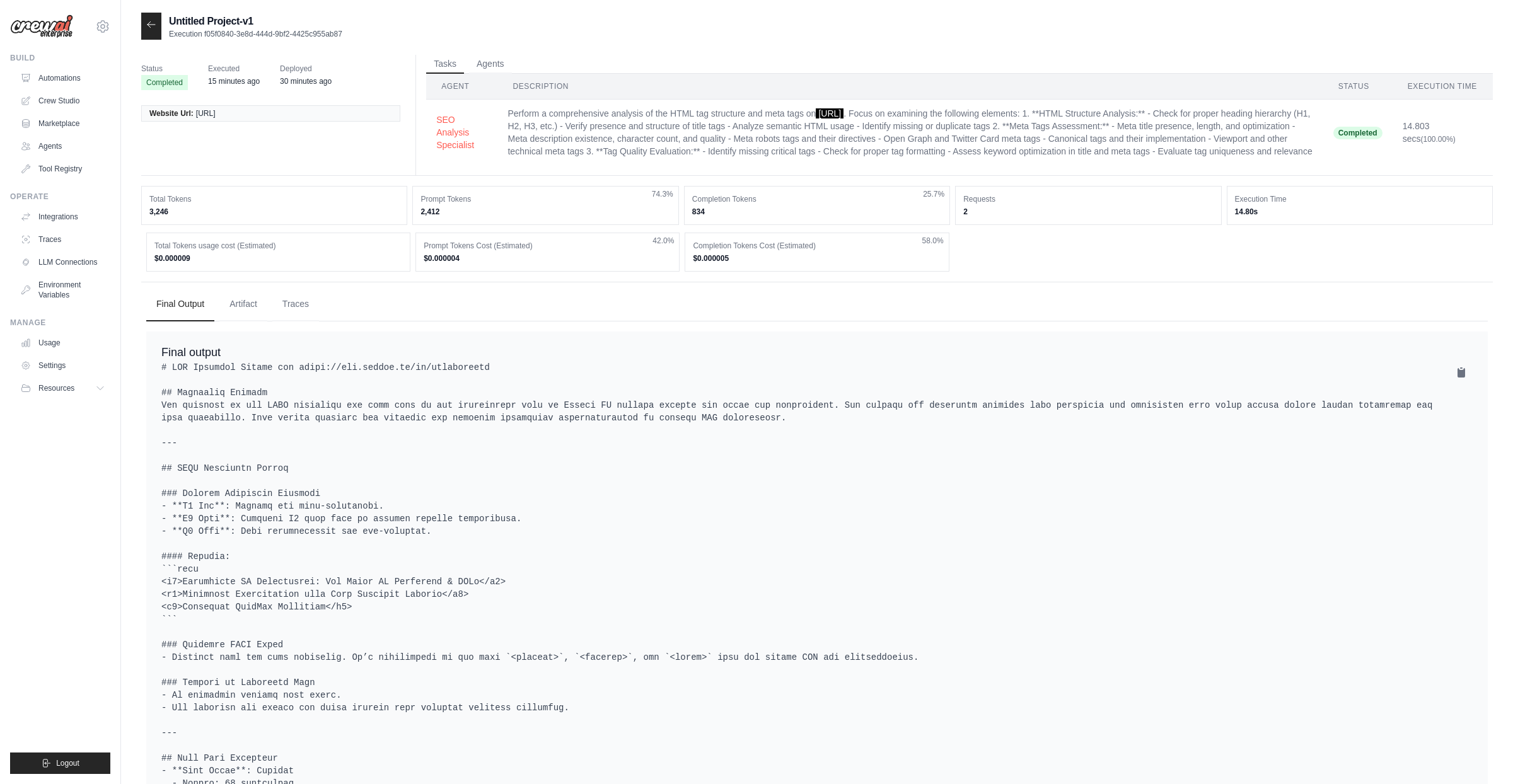
drag, startPoint x: 336, startPoint y: 730, endPoint x: 161, endPoint y: 355, distance: 413.8
click at [267, 316] on button "Artifact" at bounding box center [243, 303] width 48 height 34
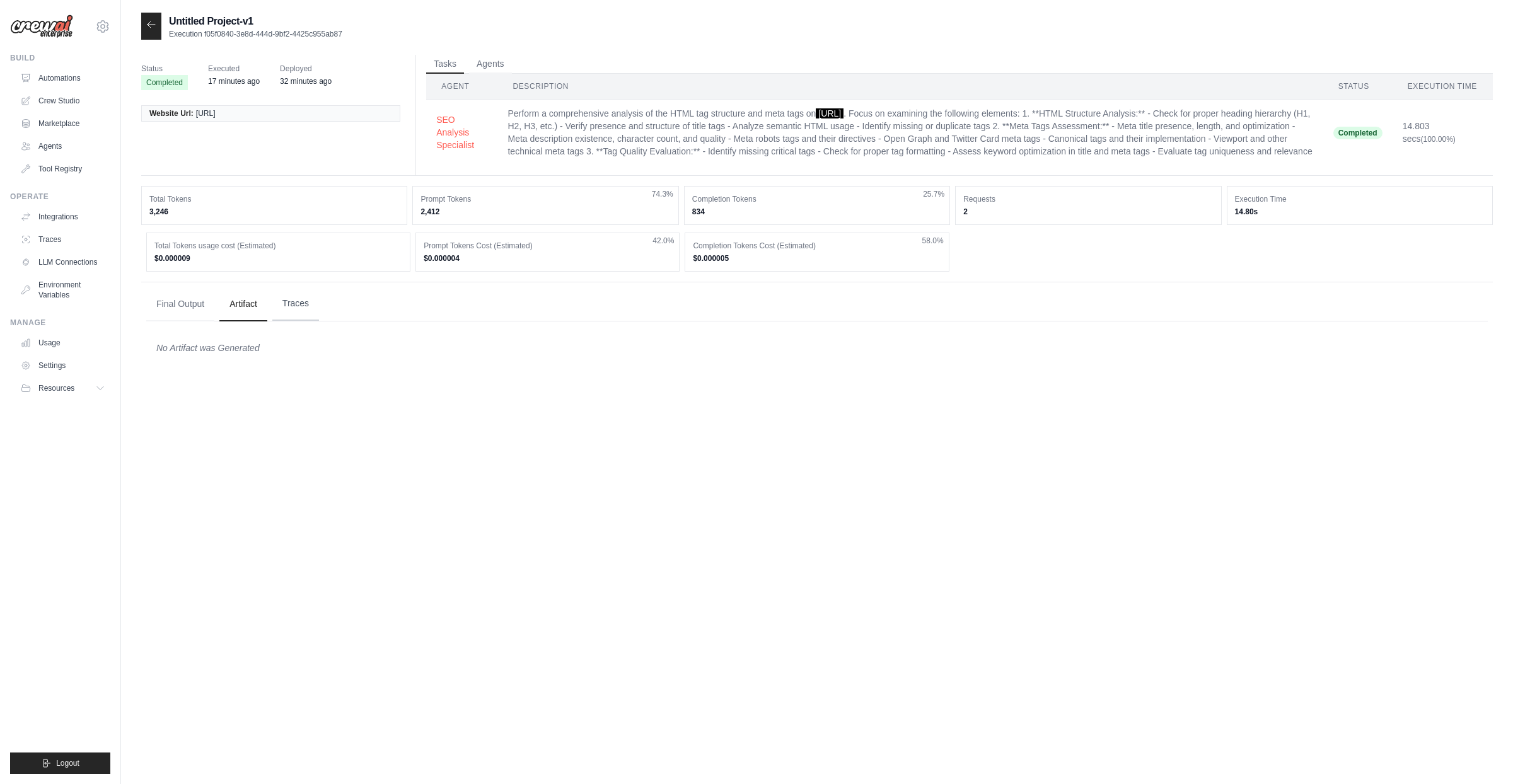
click at [298, 316] on button "Traces" at bounding box center [295, 303] width 47 height 34
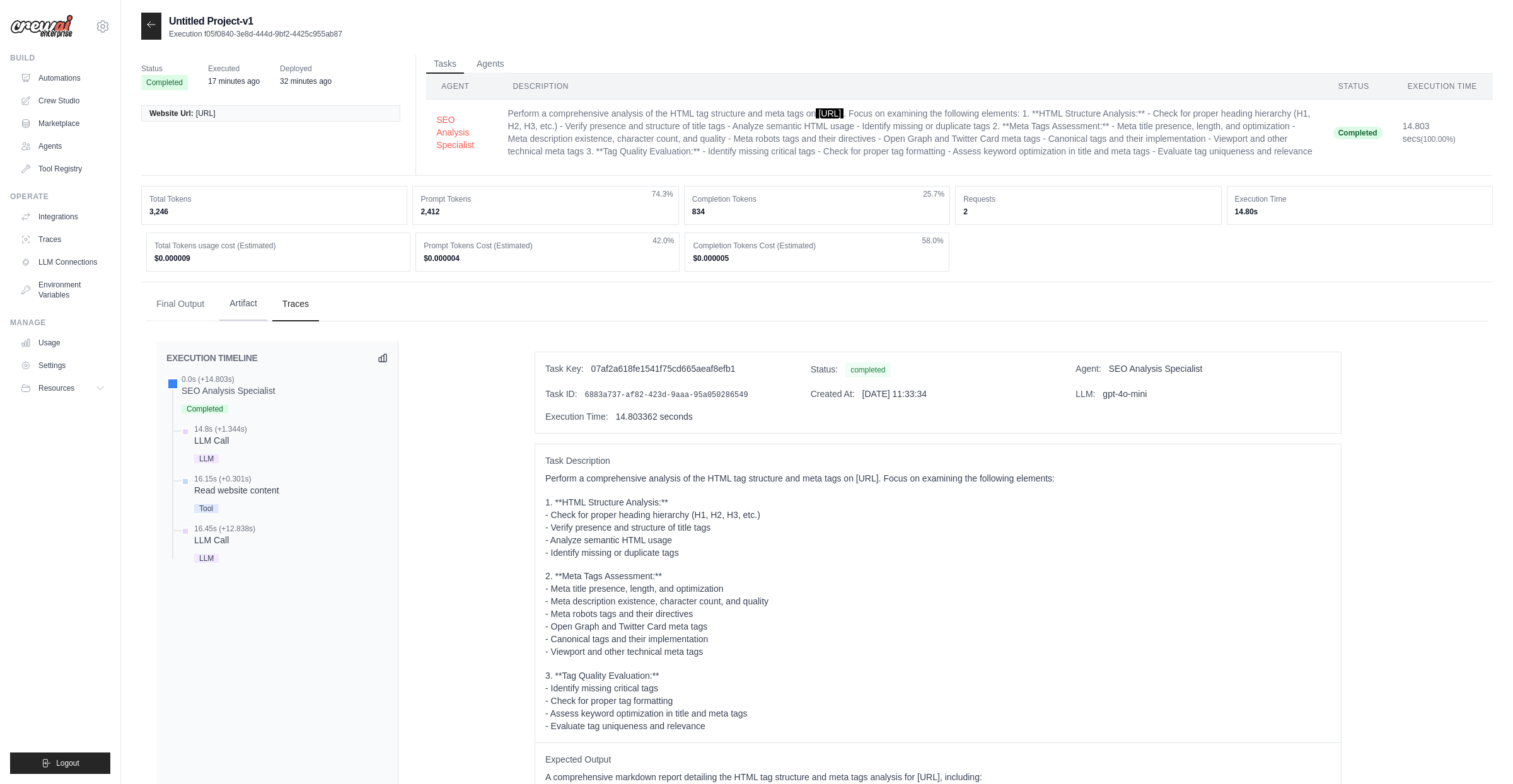
click at [241, 319] on button "Artifact" at bounding box center [243, 303] width 48 height 34
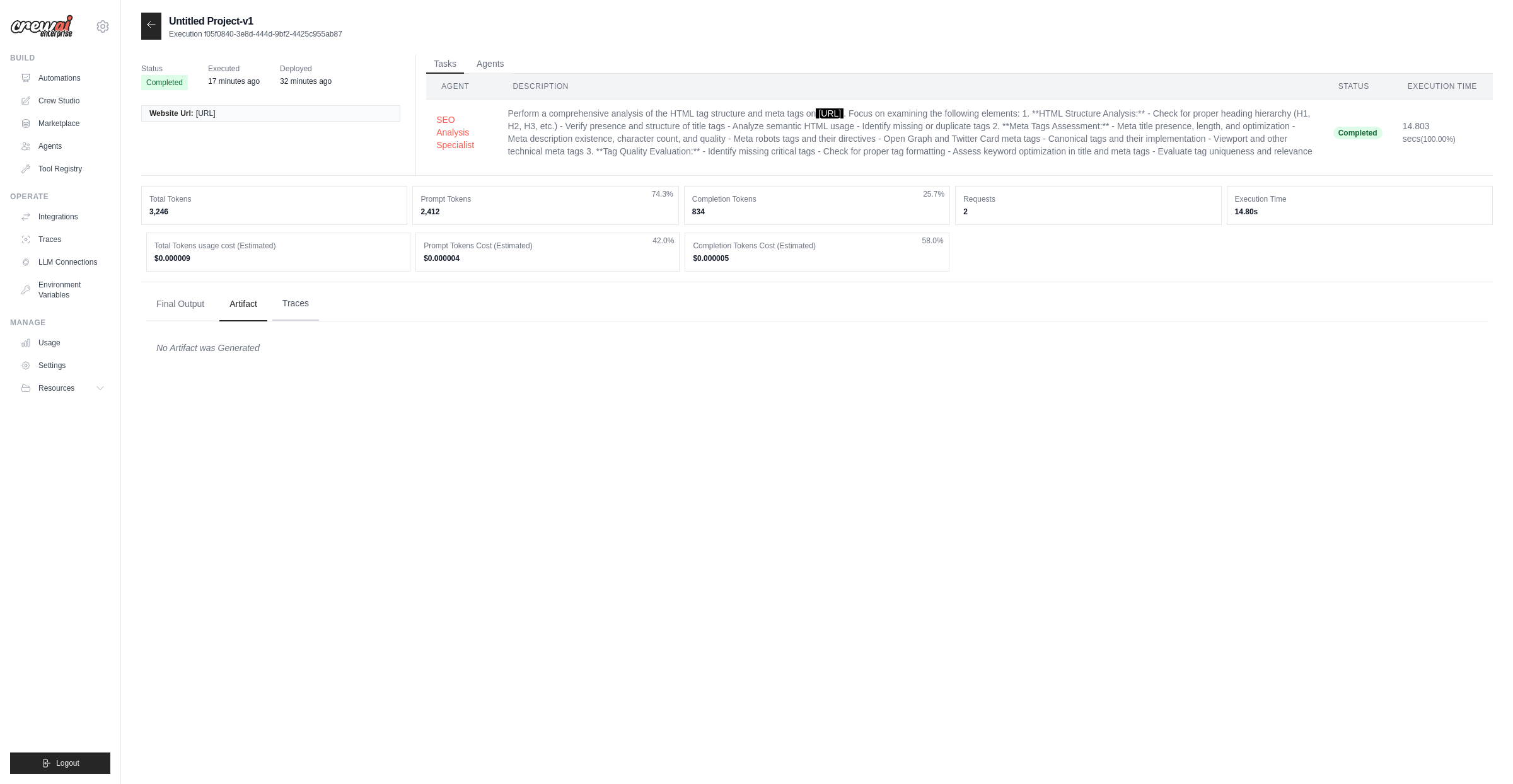
click at [288, 314] on button "Traces" at bounding box center [295, 303] width 47 height 34
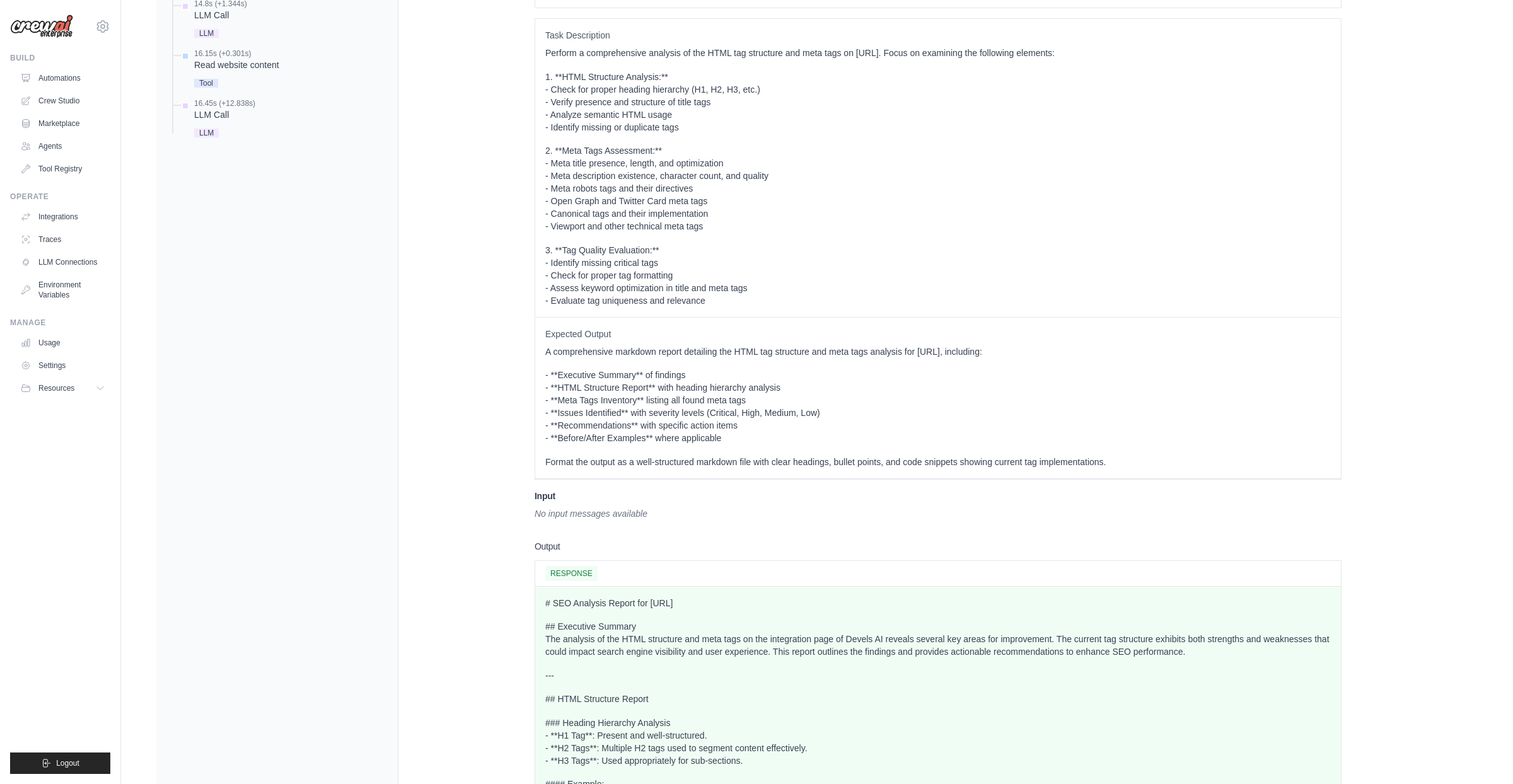
scroll to position [85, 0]
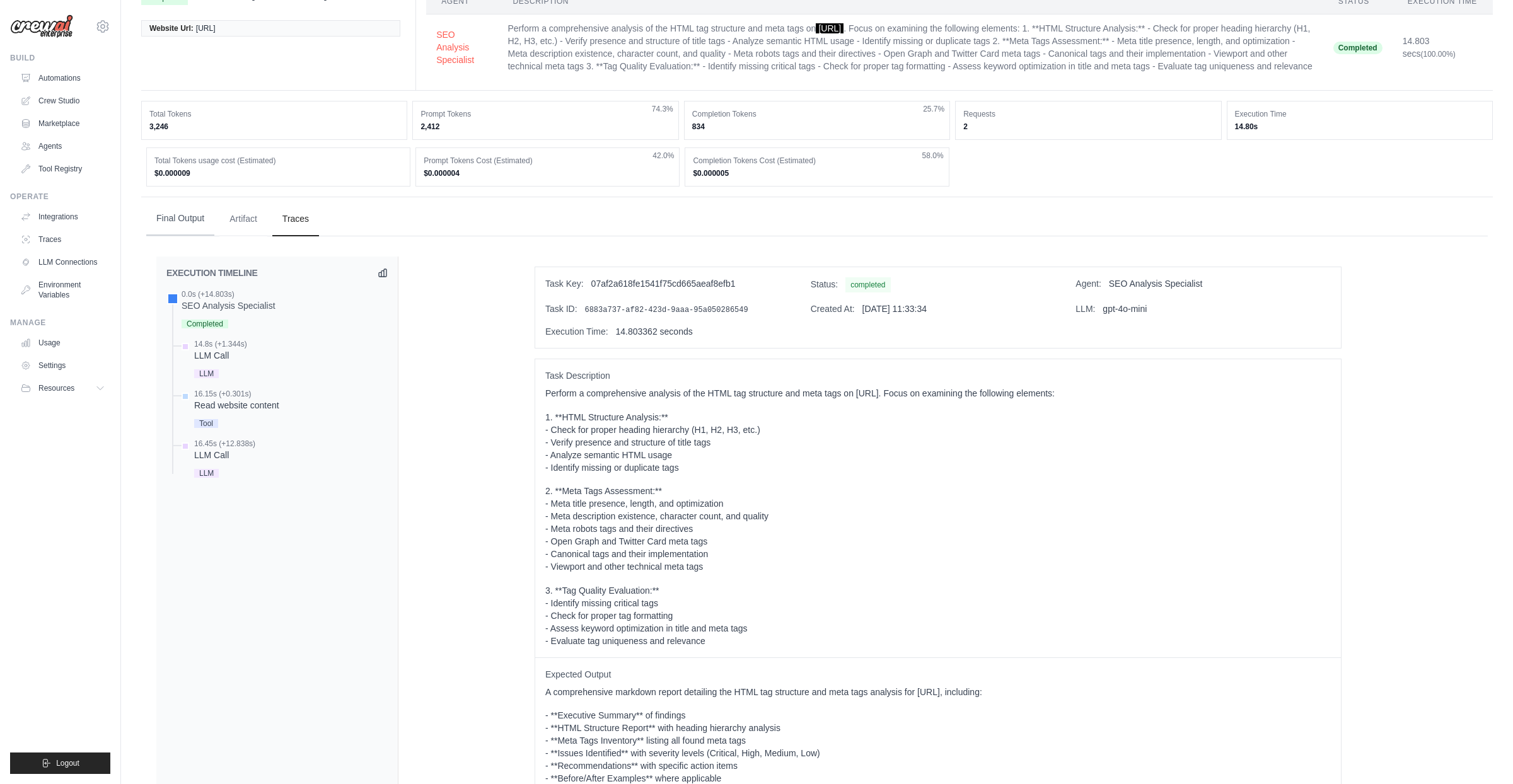
click at [182, 226] on button "Final Output" at bounding box center [180, 219] width 68 height 34
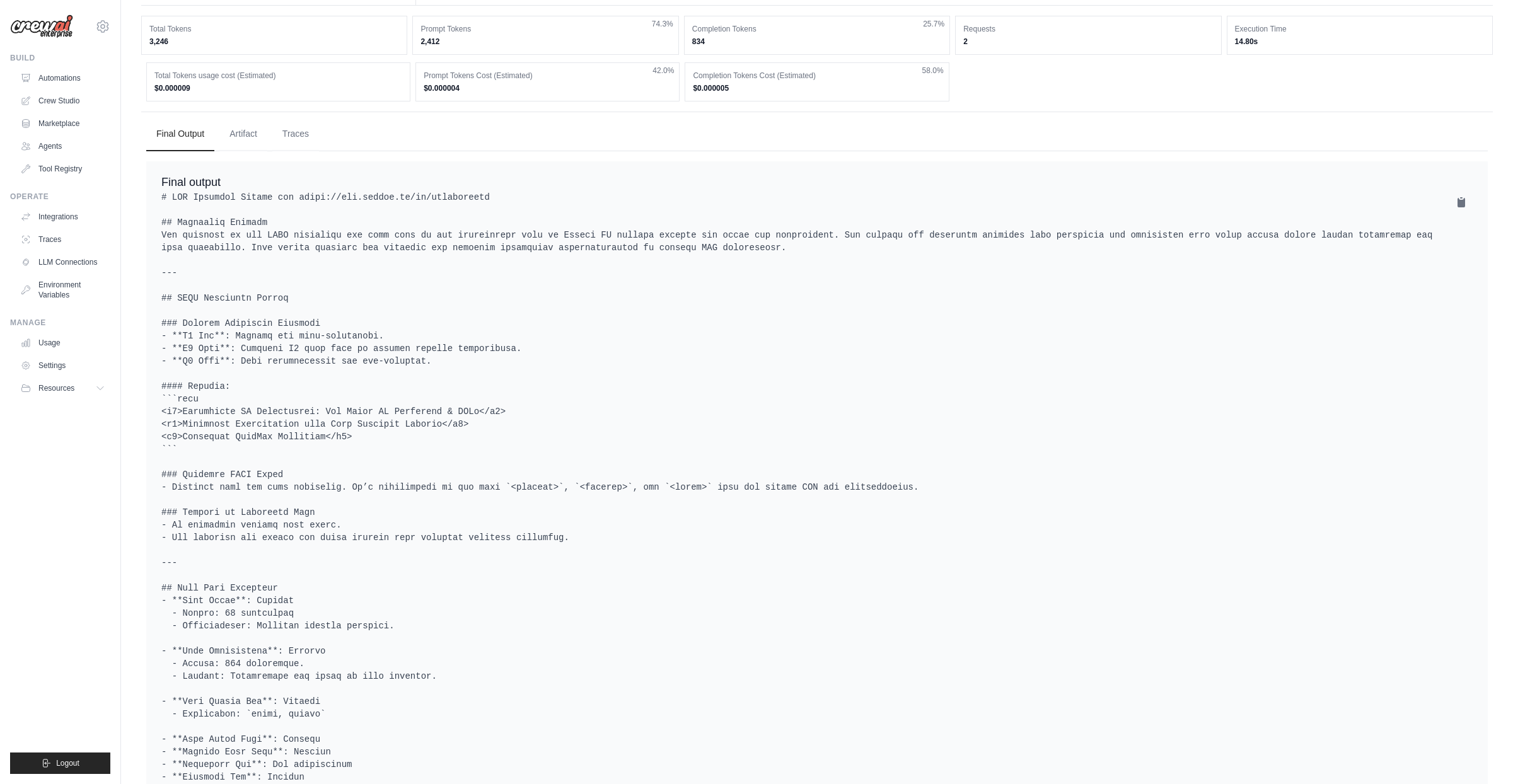
scroll to position [0, 0]
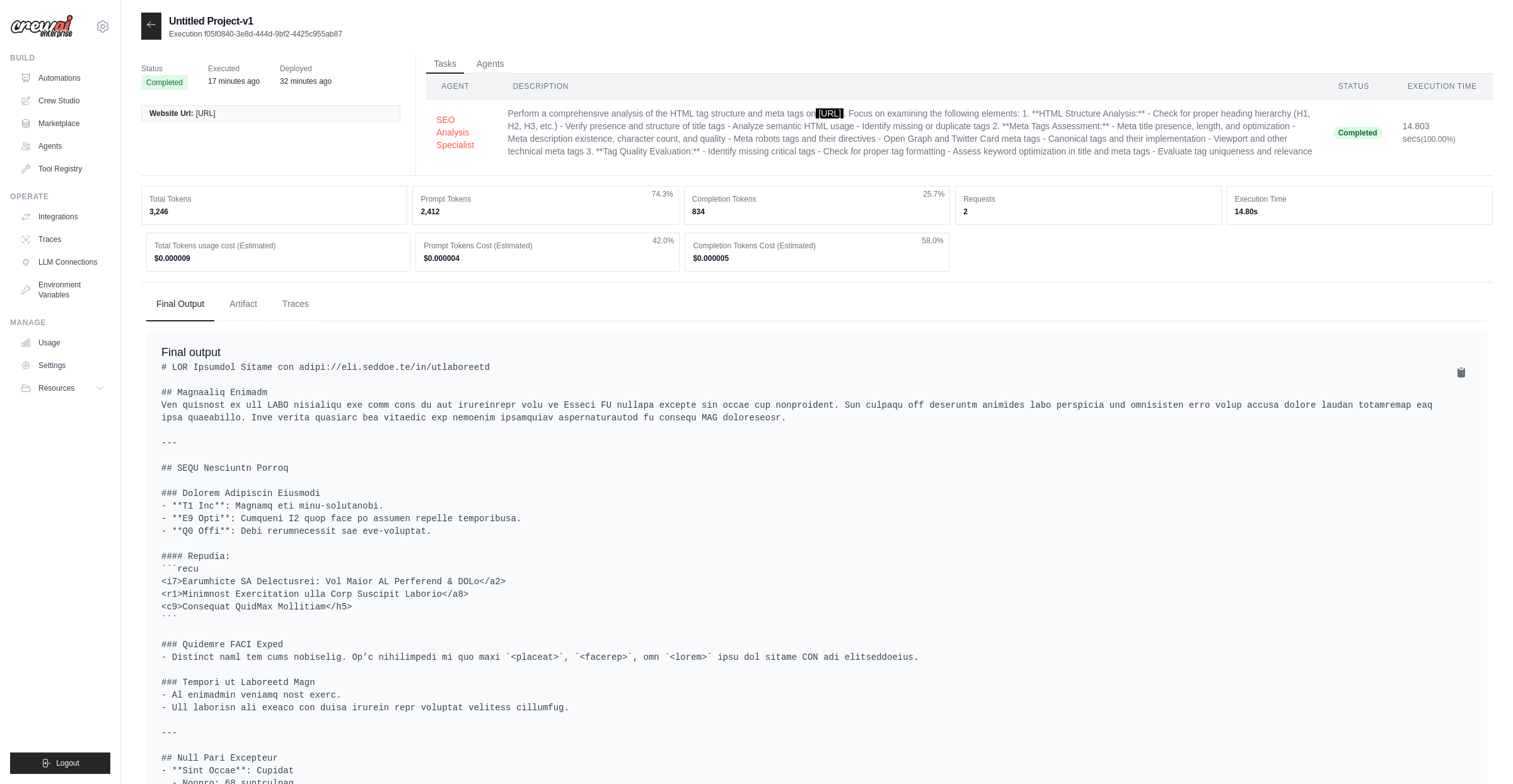
click at [312, 33] on p "Execution f05f0840-3e8d-444d-9bf2-4425c955ab87" at bounding box center [255, 34] width 173 height 11
click at [60, 219] on link "Integrations" at bounding box center [63, 216] width 95 height 20
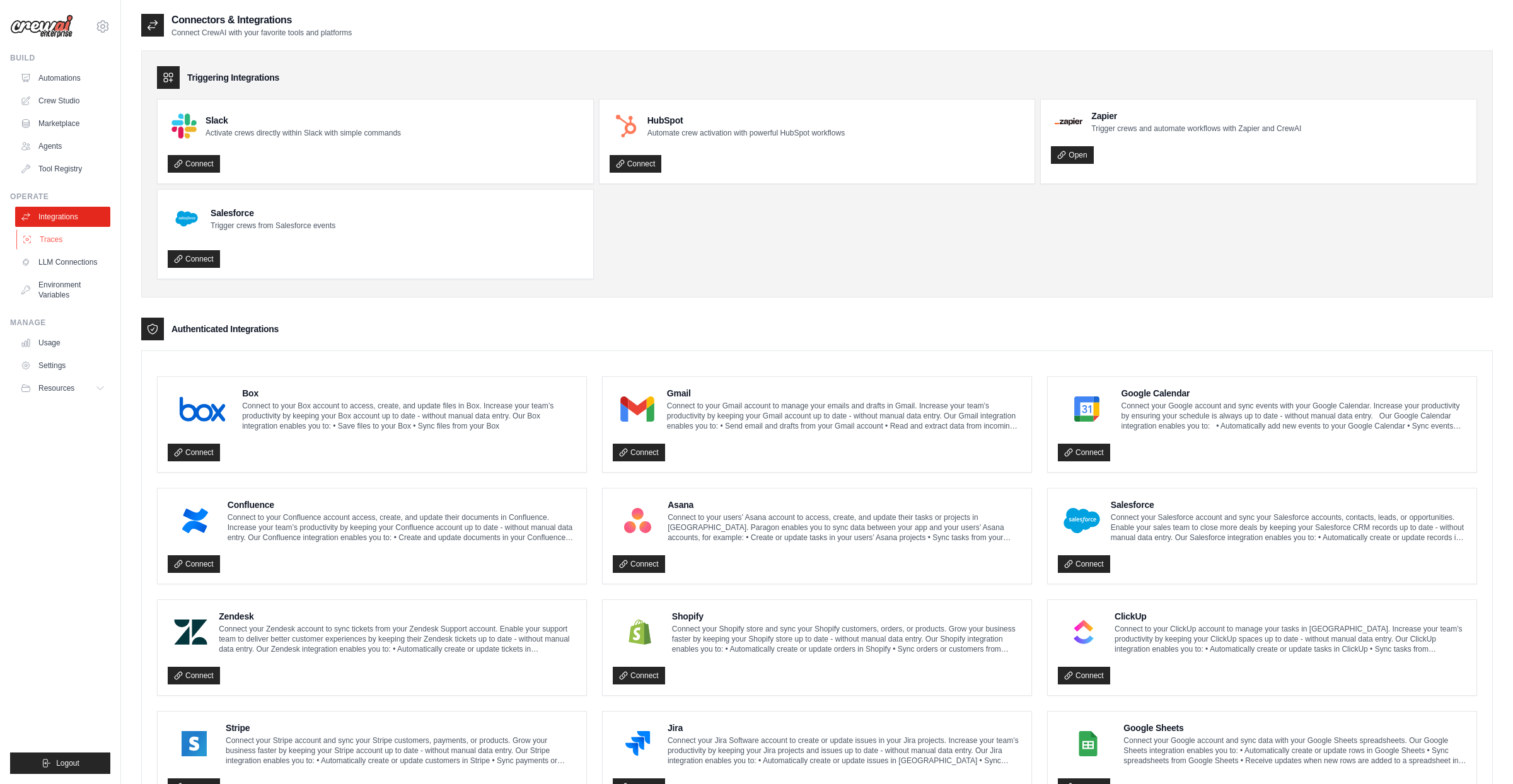
click at [54, 233] on link "Traces" at bounding box center [63, 239] width 95 height 20
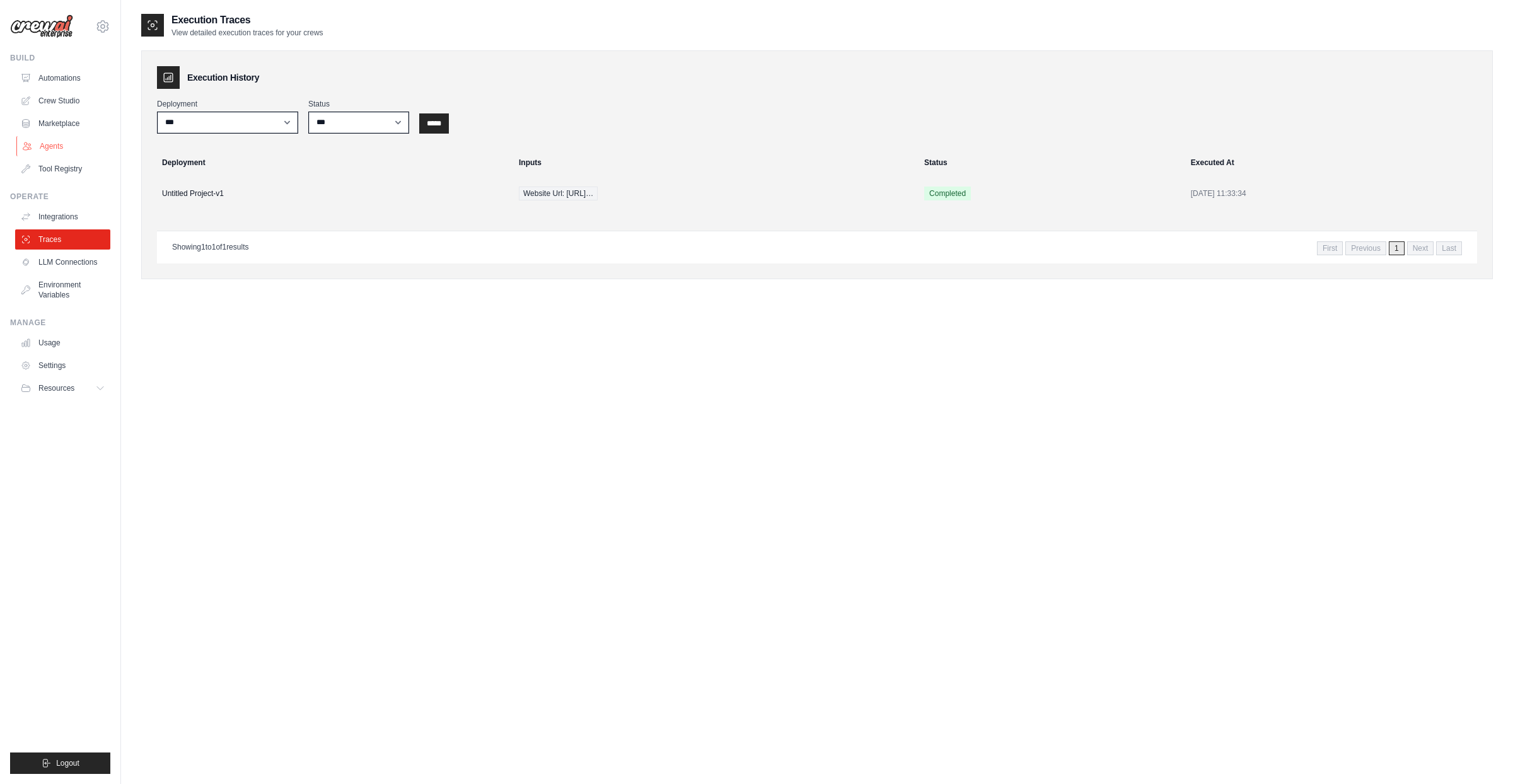
click at [53, 145] on link "Agents" at bounding box center [63, 146] width 95 height 20
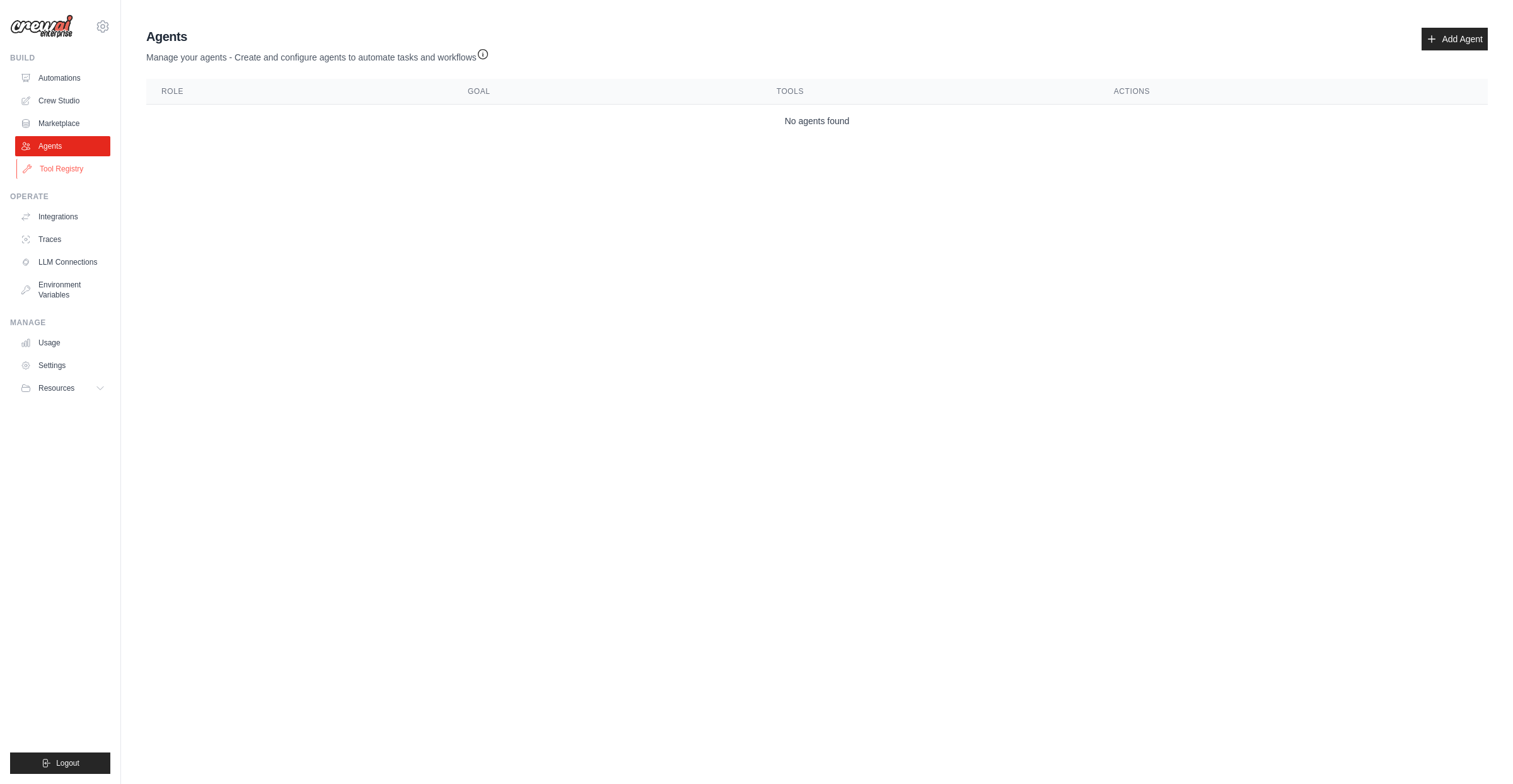
click at [43, 176] on link "Tool Registry" at bounding box center [63, 168] width 95 height 20
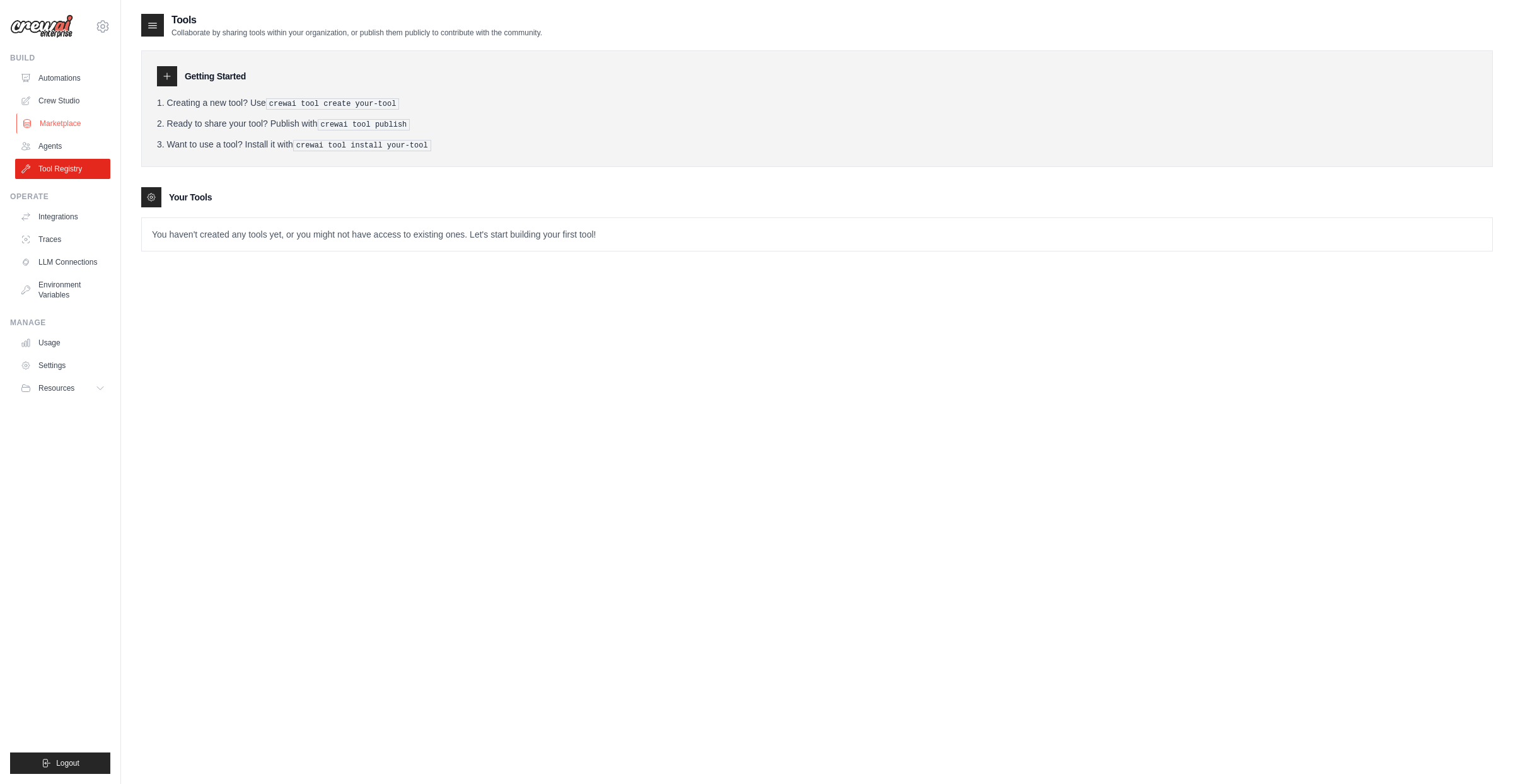
click at [53, 126] on link "Marketplace" at bounding box center [63, 123] width 95 height 20
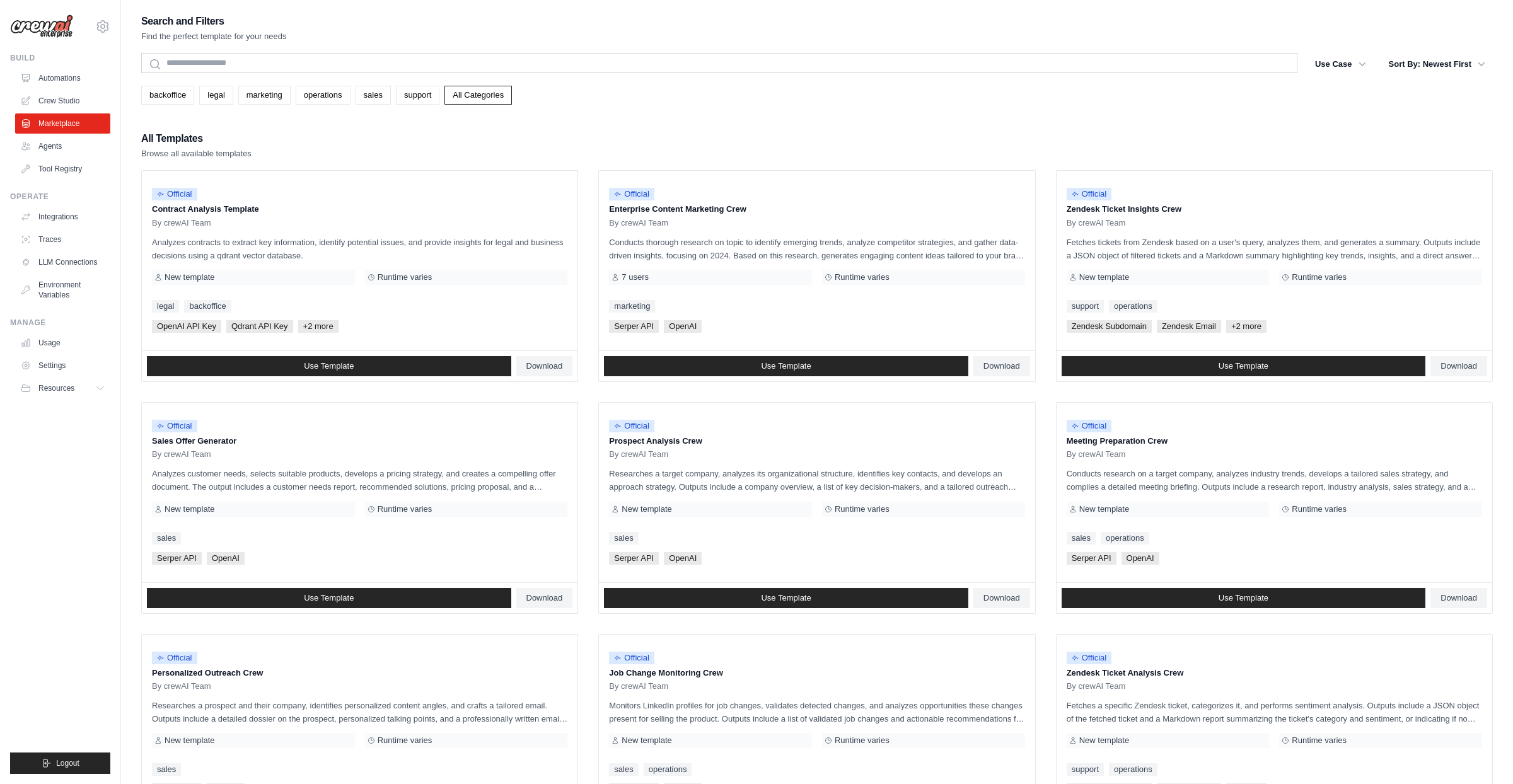
click at [60, 67] on div "Build Automations Crew Studio Marketplace Agents" at bounding box center [60, 116] width 101 height 126
click at [65, 76] on link "Automations" at bounding box center [63, 78] width 95 height 20
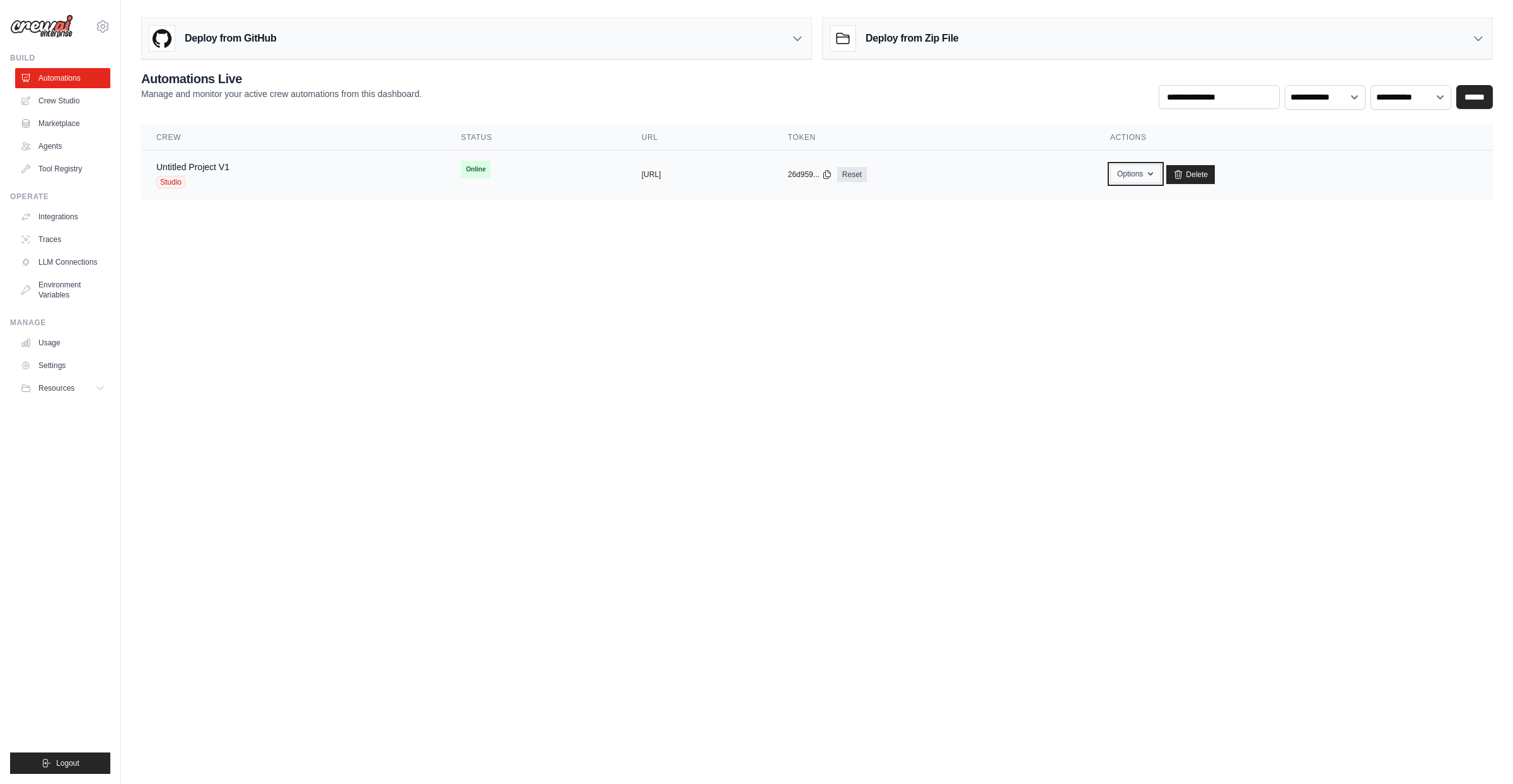
click at [1155, 177] on icon "button" at bounding box center [1150, 173] width 11 height 11
click at [99, 31] on icon at bounding box center [102, 27] width 15 height 15
click at [60, 346] on link "Usage" at bounding box center [63, 343] width 95 height 20
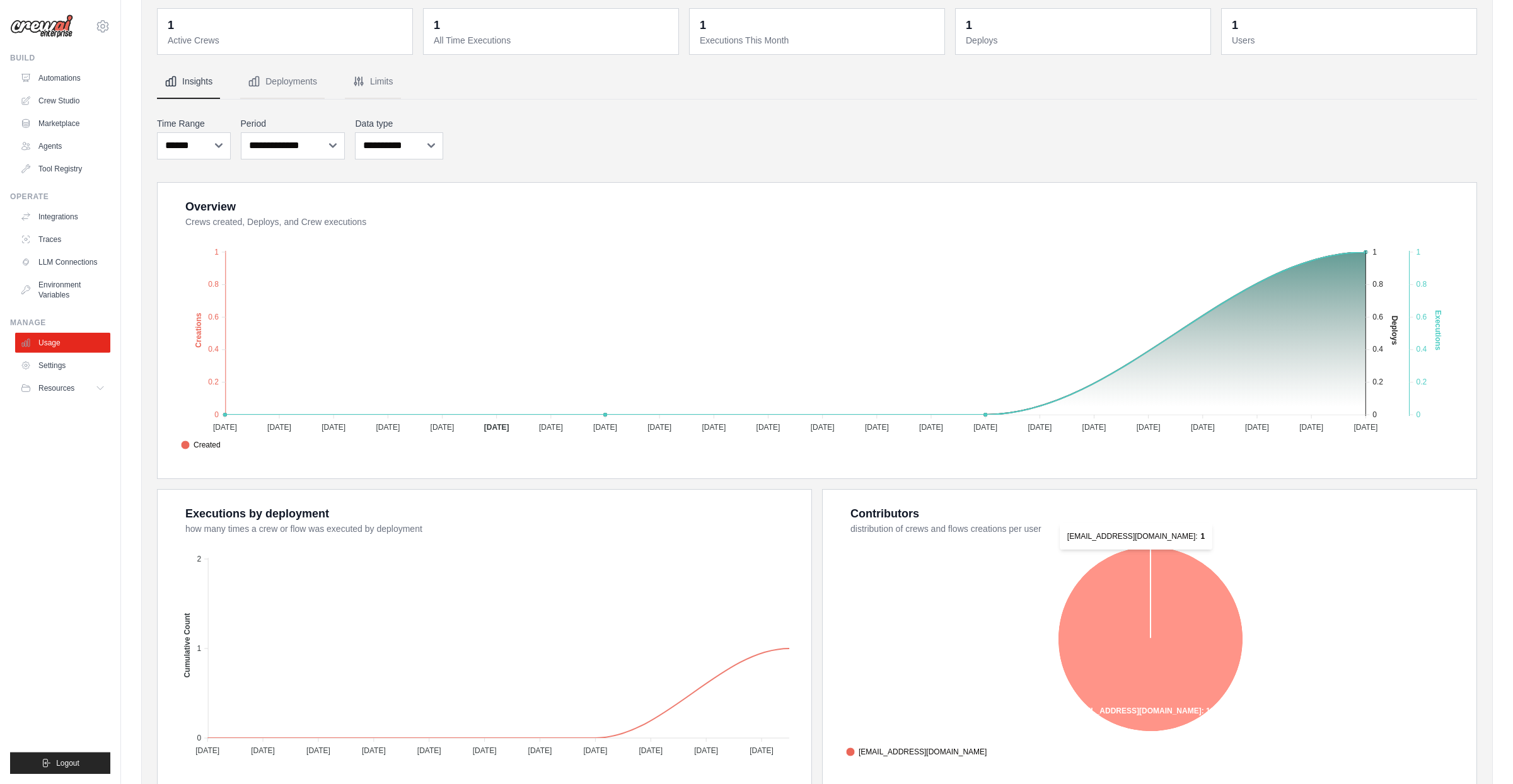
scroll to position [85, 0]
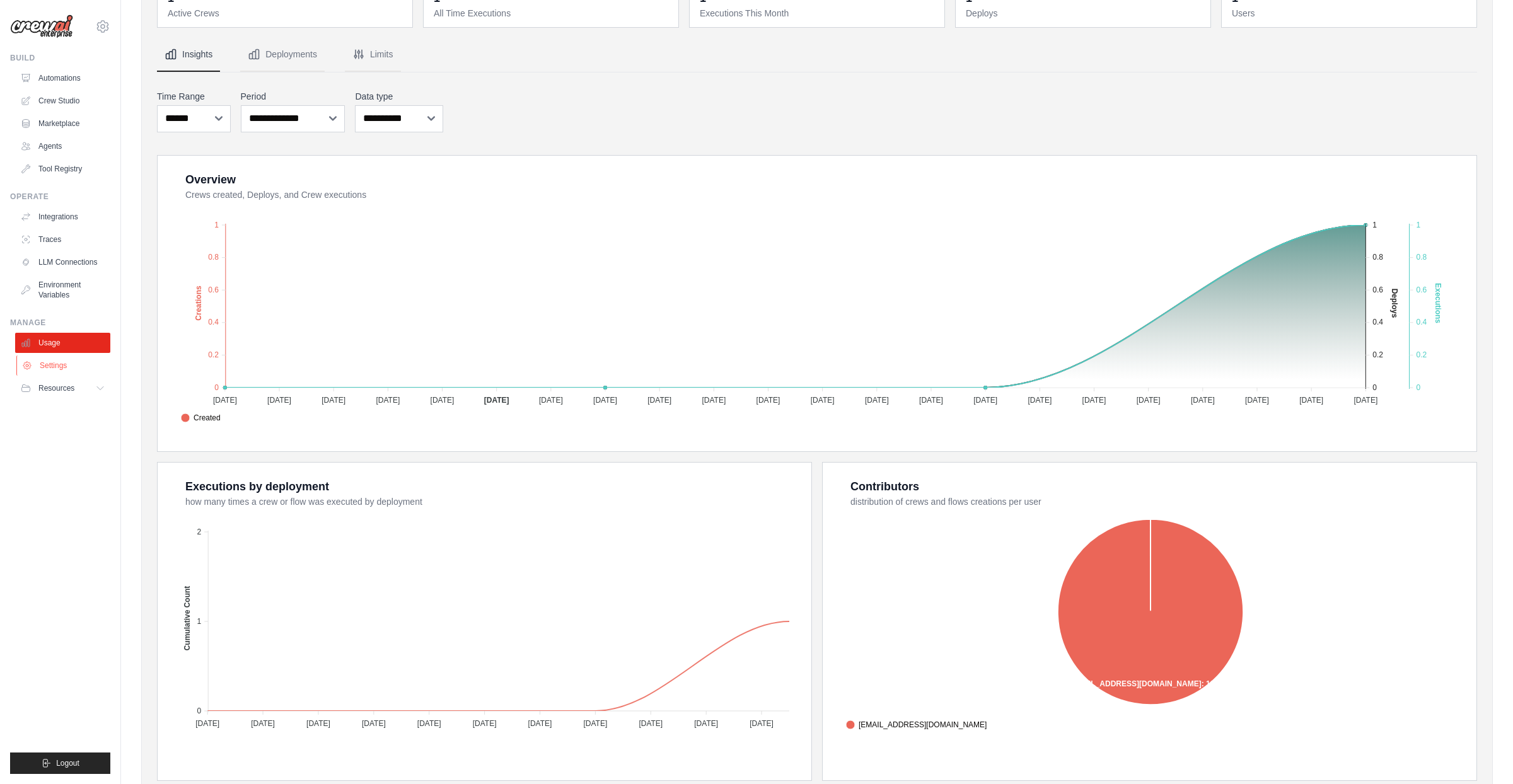
click at [62, 371] on link "Settings" at bounding box center [63, 365] width 95 height 20
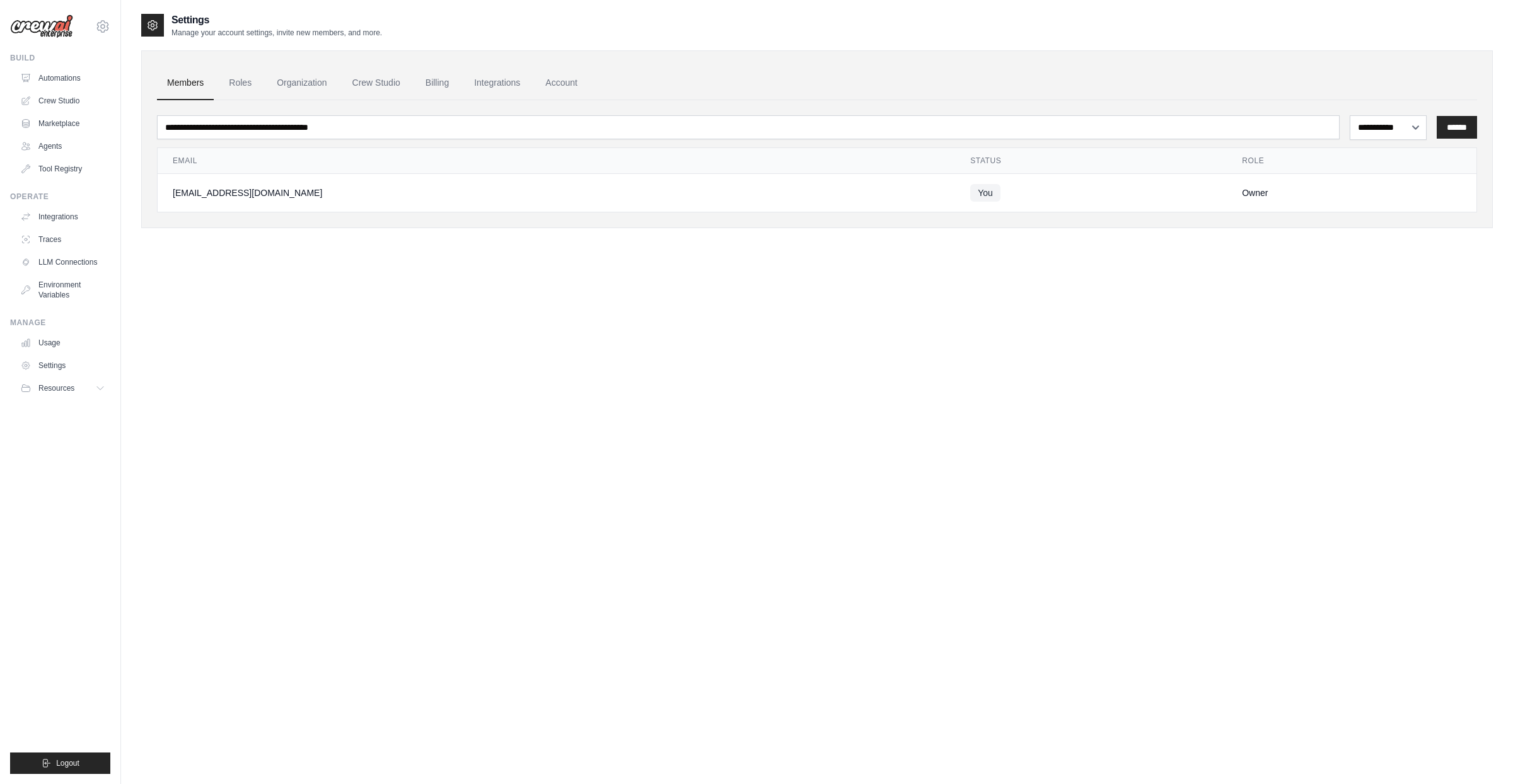
drag, startPoint x: 22, startPoint y: 406, endPoint x: 36, endPoint y: 400, distance: 15.2
click at [21, 406] on ul "Build Automations Crew Studio Marketplace Agents" at bounding box center [60, 413] width 101 height 721
click at [51, 394] on button "Resources" at bounding box center [63, 388] width 95 height 20
click at [393, 85] on link "Crew Studio" at bounding box center [375, 83] width 68 height 34
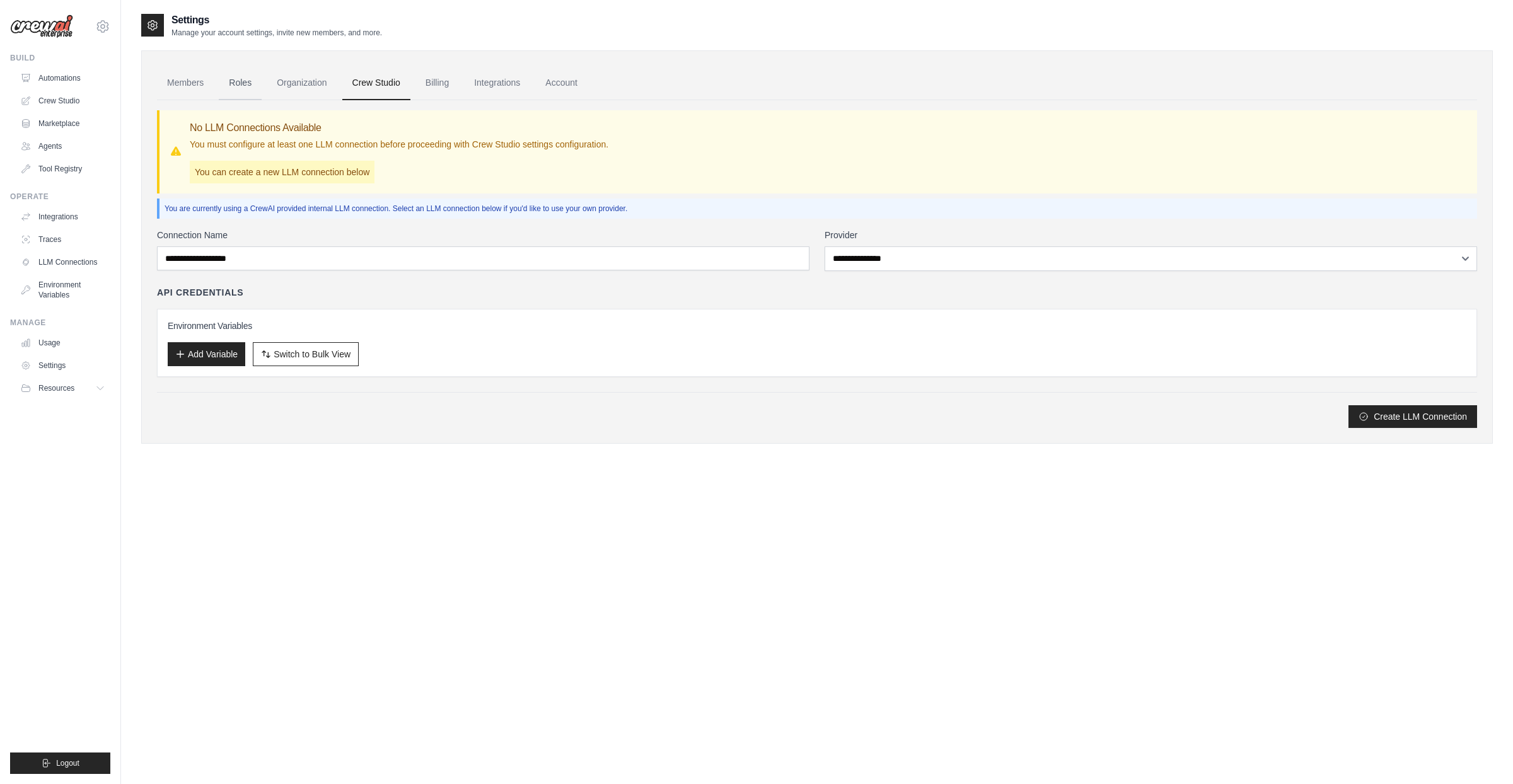
click at [259, 87] on link "Roles" at bounding box center [239, 83] width 43 height 34
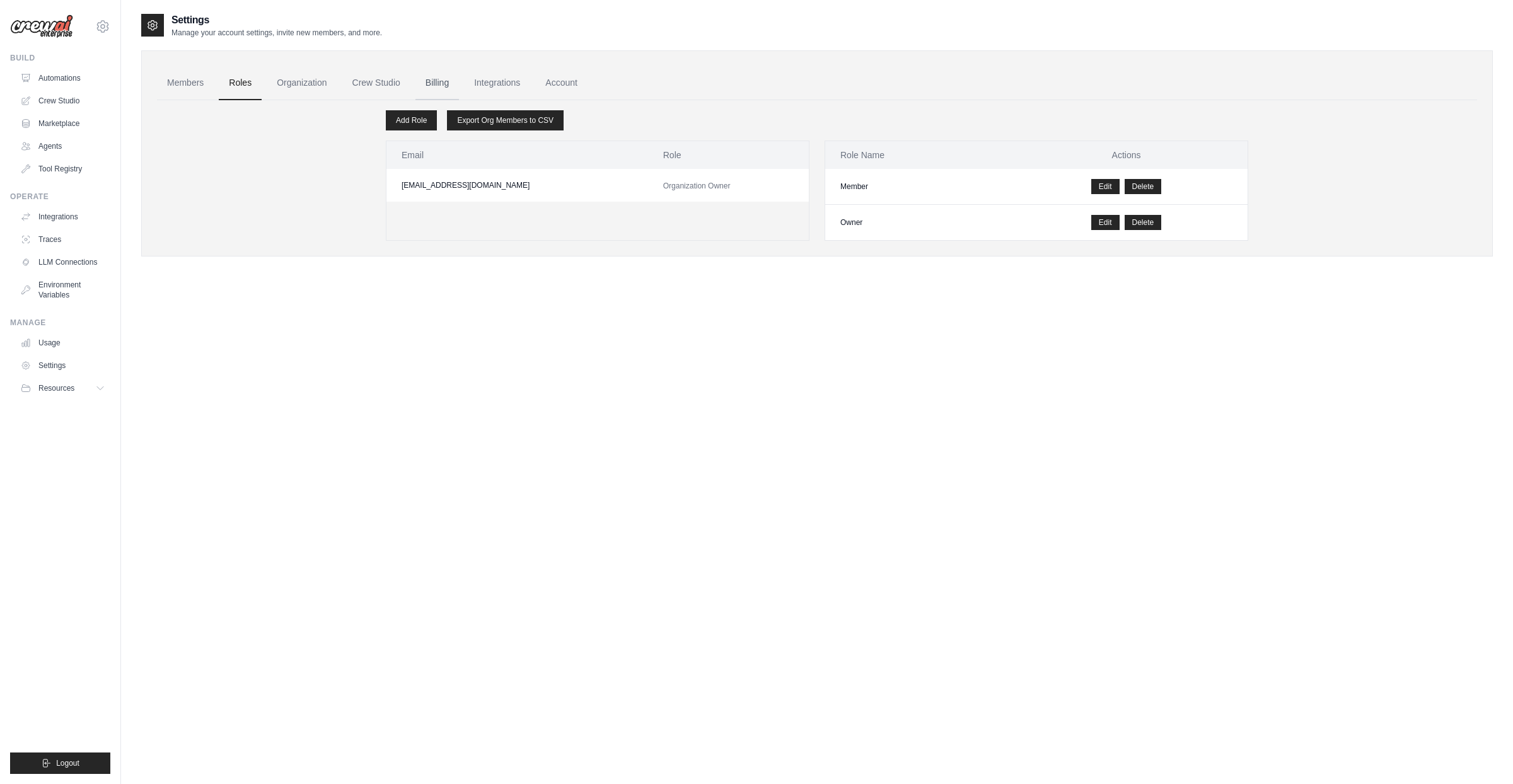
click at [459, 87] on link "Billing" at bounding box center [437, 83] width 43 height 34
click at [580, 81] on link "Account" at bounding box center [561, 83] width 53 height 34
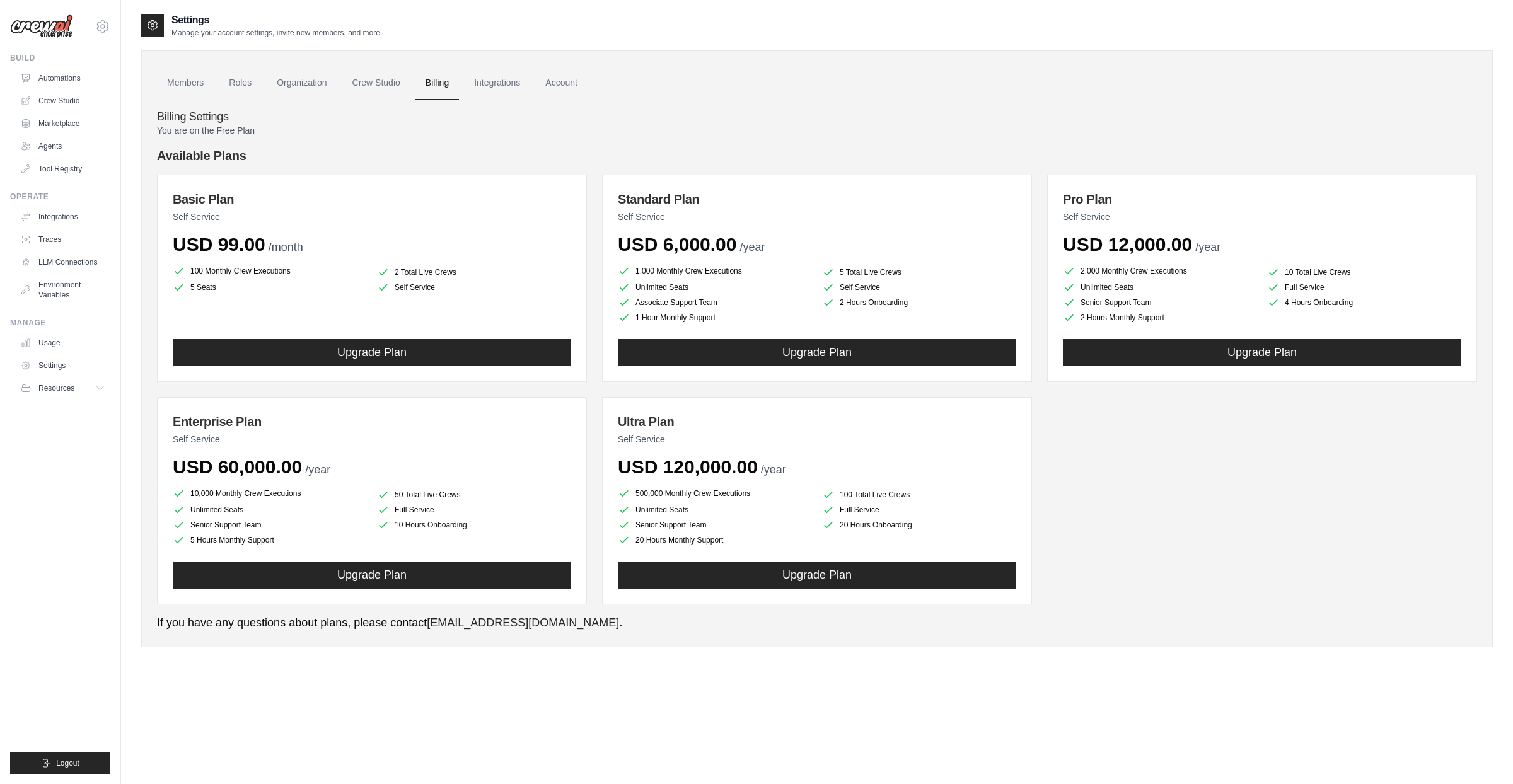
click at [448, 87] on link "Billing" at bounding box center [437, 83] width 43 height 34
click at [403, 84] on link "Crew Studio" at bounding box center [375, 83] width 68 height 34
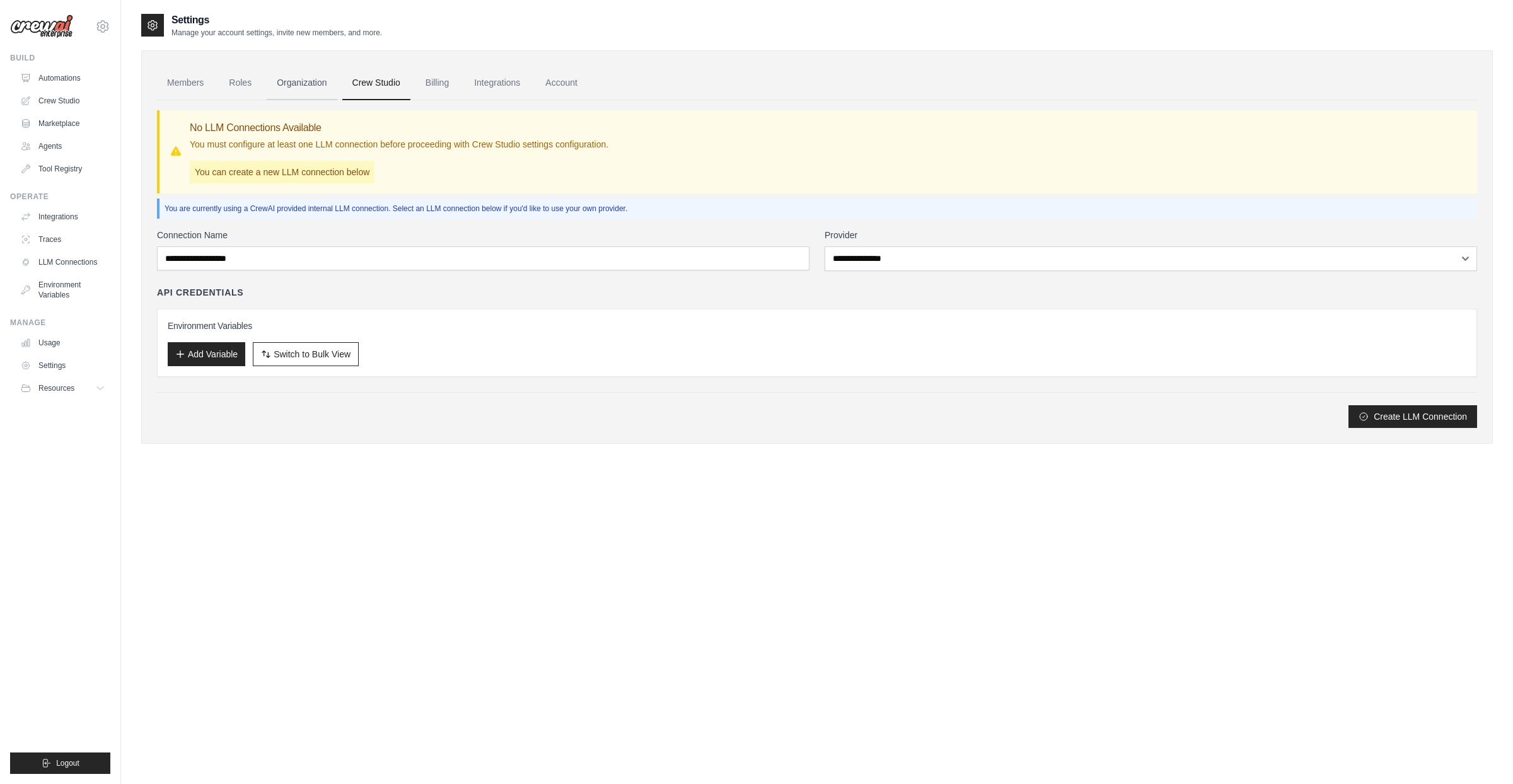
click at [318, 80] on link "Organization" at bounding box center [301, 83] width 70 height 34
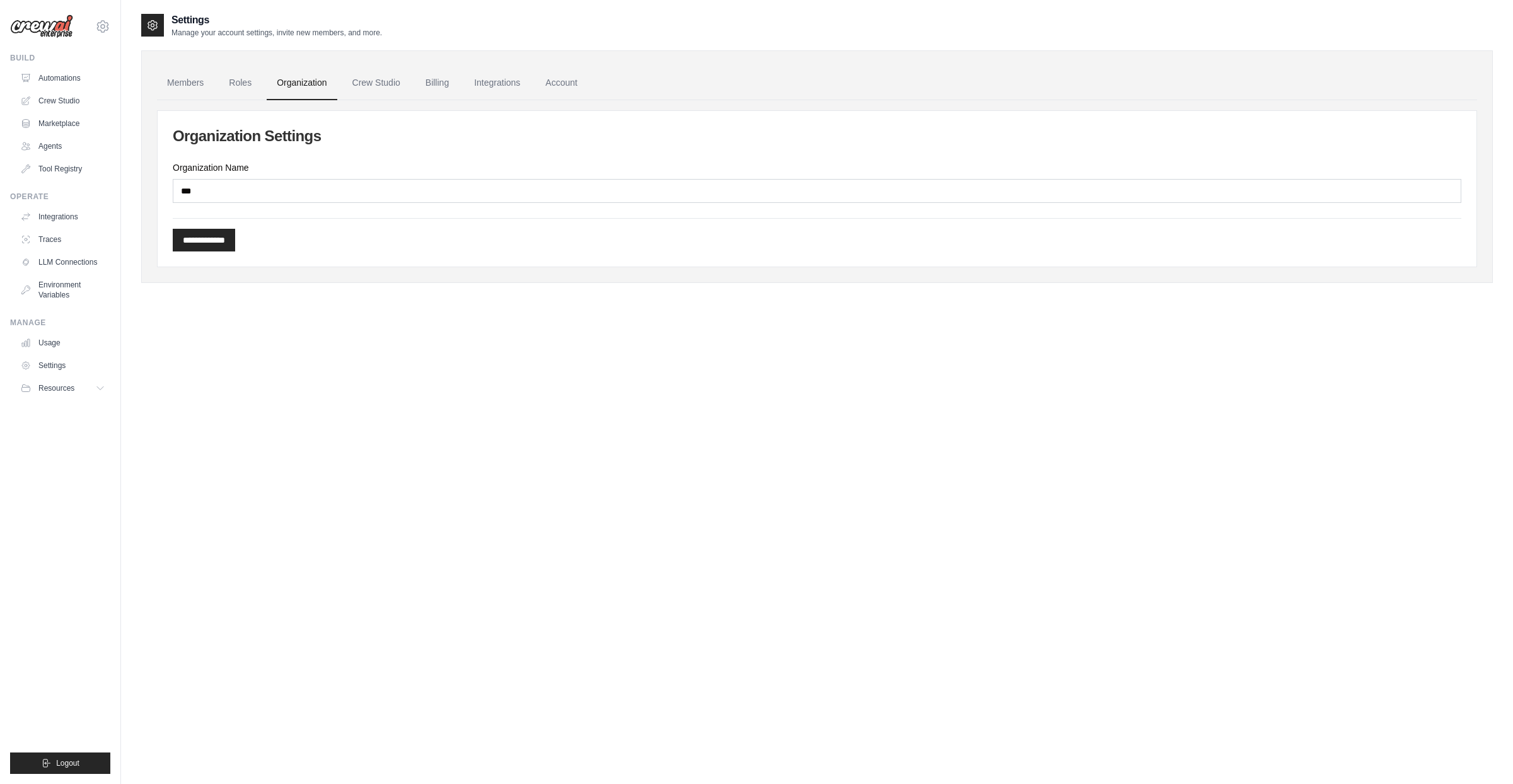
click at [226, 179] on div "Organization Name ***" at bounding box center [816, 181] width 1288 height 41
click at [173, 78] on link "Members" at bounding box center [185, 83] width 56 height 34
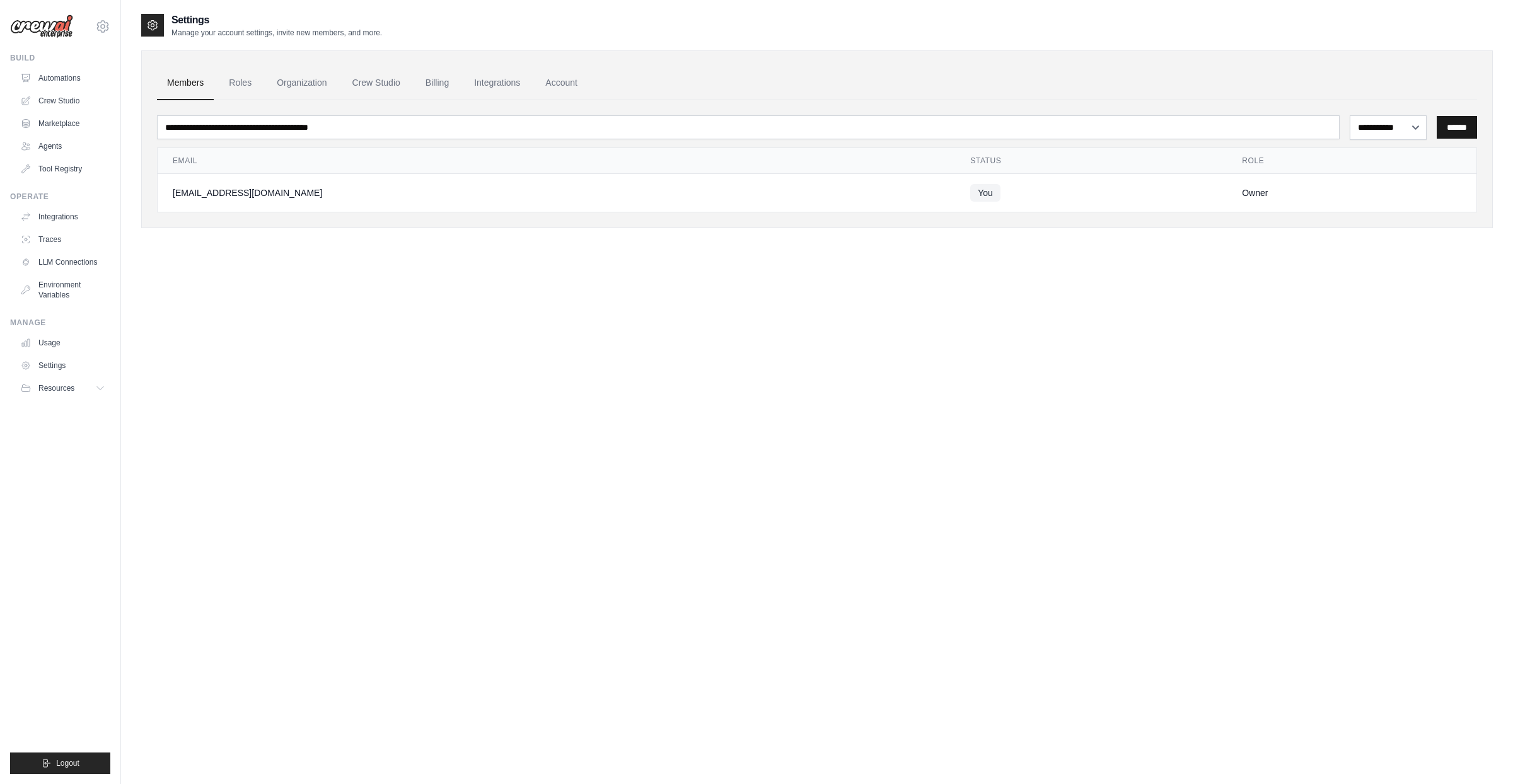
click at [1437, 128] on input "******" at bounding box center [1457, 127] width 40 height 23
click at [51, 77] on link "Automations" at bounding box center [63, 78] width 95 height 20
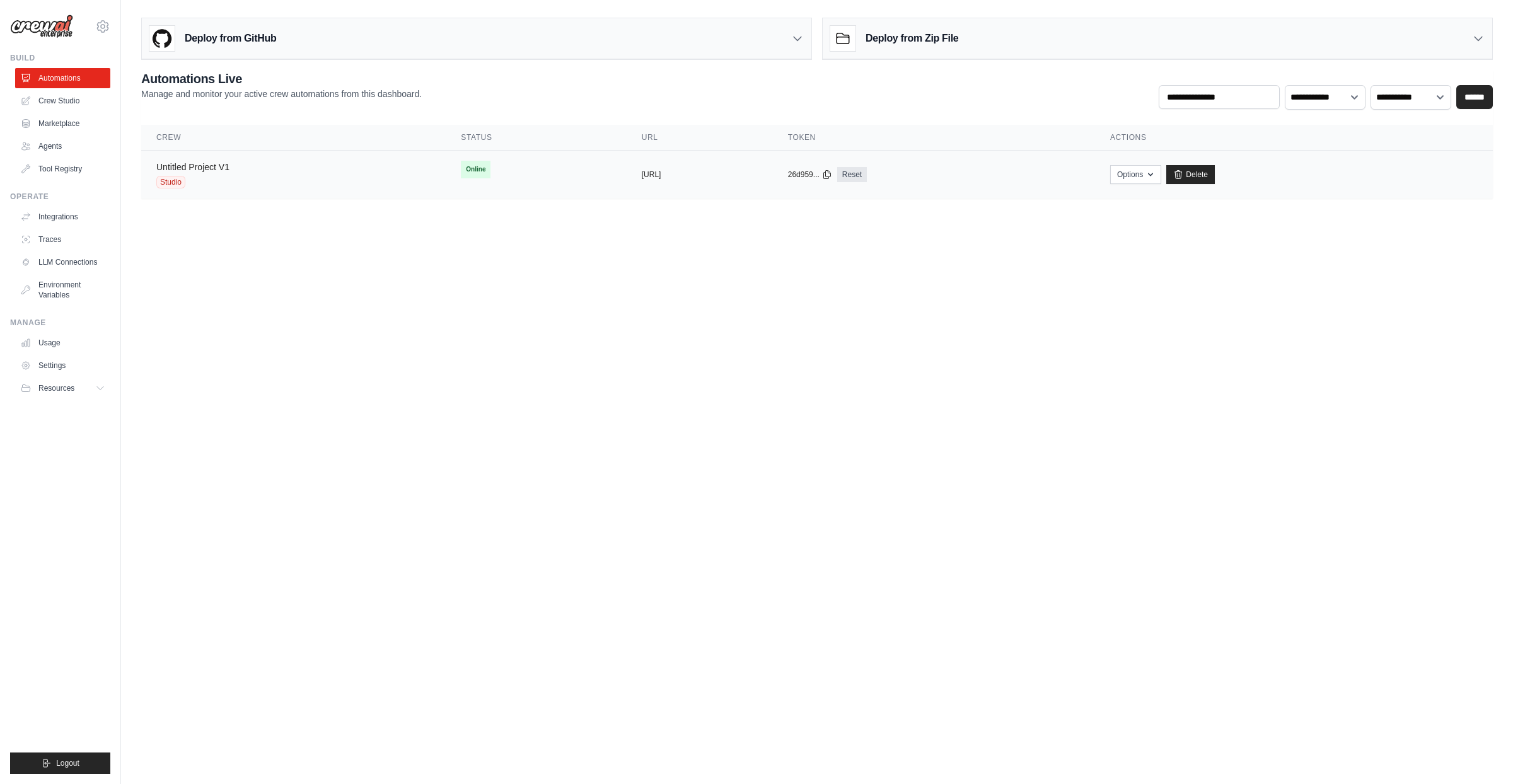
click at [210, 169] on link "Untitled Project V1" at bounding box center [192, 167] width 73 height 11
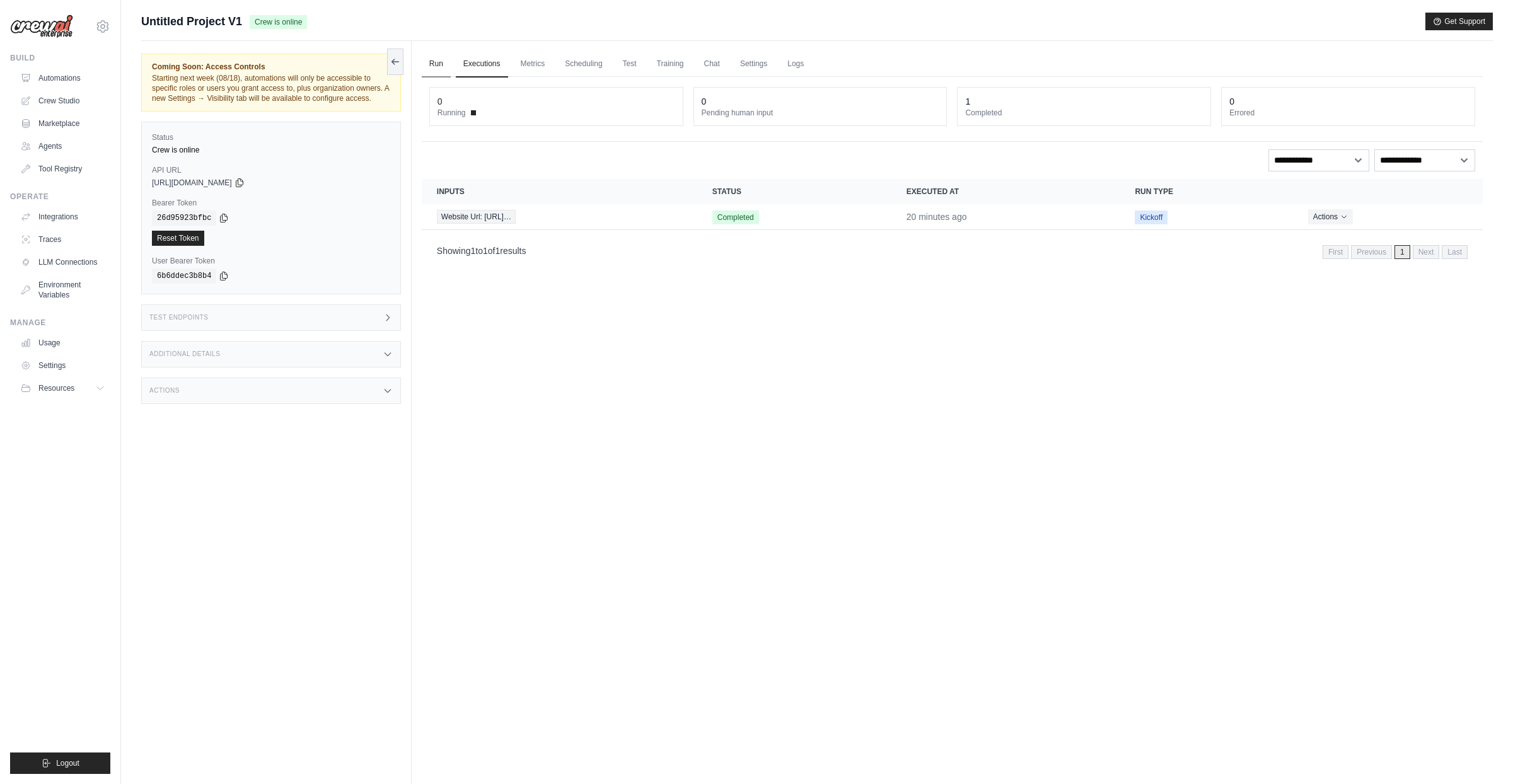
click at [443, 61] on link "Run" at bounding box center [436, 64] width 29 height 27
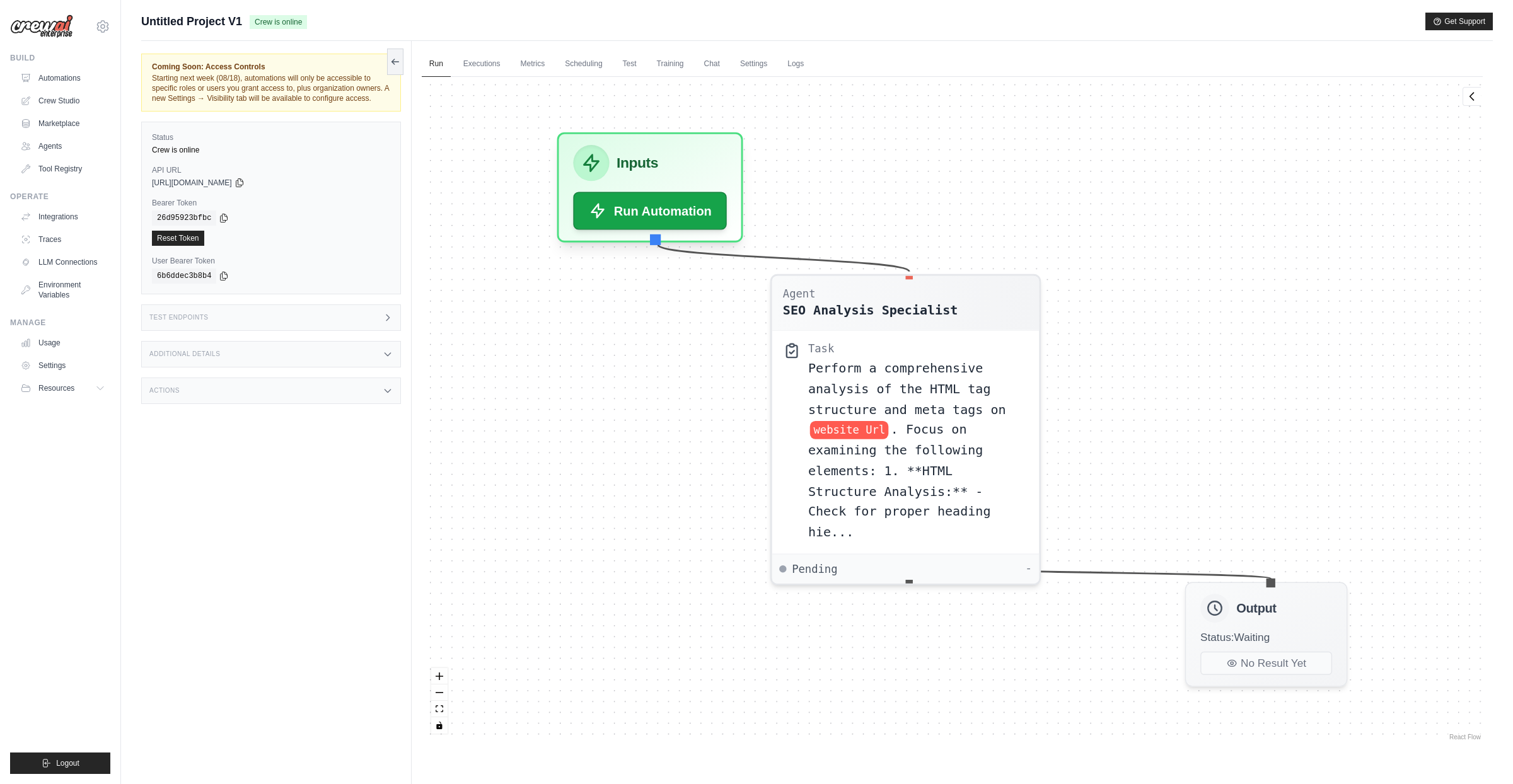
drag, startPoint x: 59, startPoint y: 439, endPoint x: 55, endPoint y: 414, distance: 25.3
click at [59, 440] on ul "Build Automations Crew Studio Marketplace Agents" at bounding box center [60, 413] width 101 height 721
click at [249, 331] on div "Test Endpoints" at bounding box center [270, 318] width 260 height 27
click at [687, 381] on header "/inputs Retrieve the required inputs for your crew" at bounding box center [595, 361] width 355 height 40
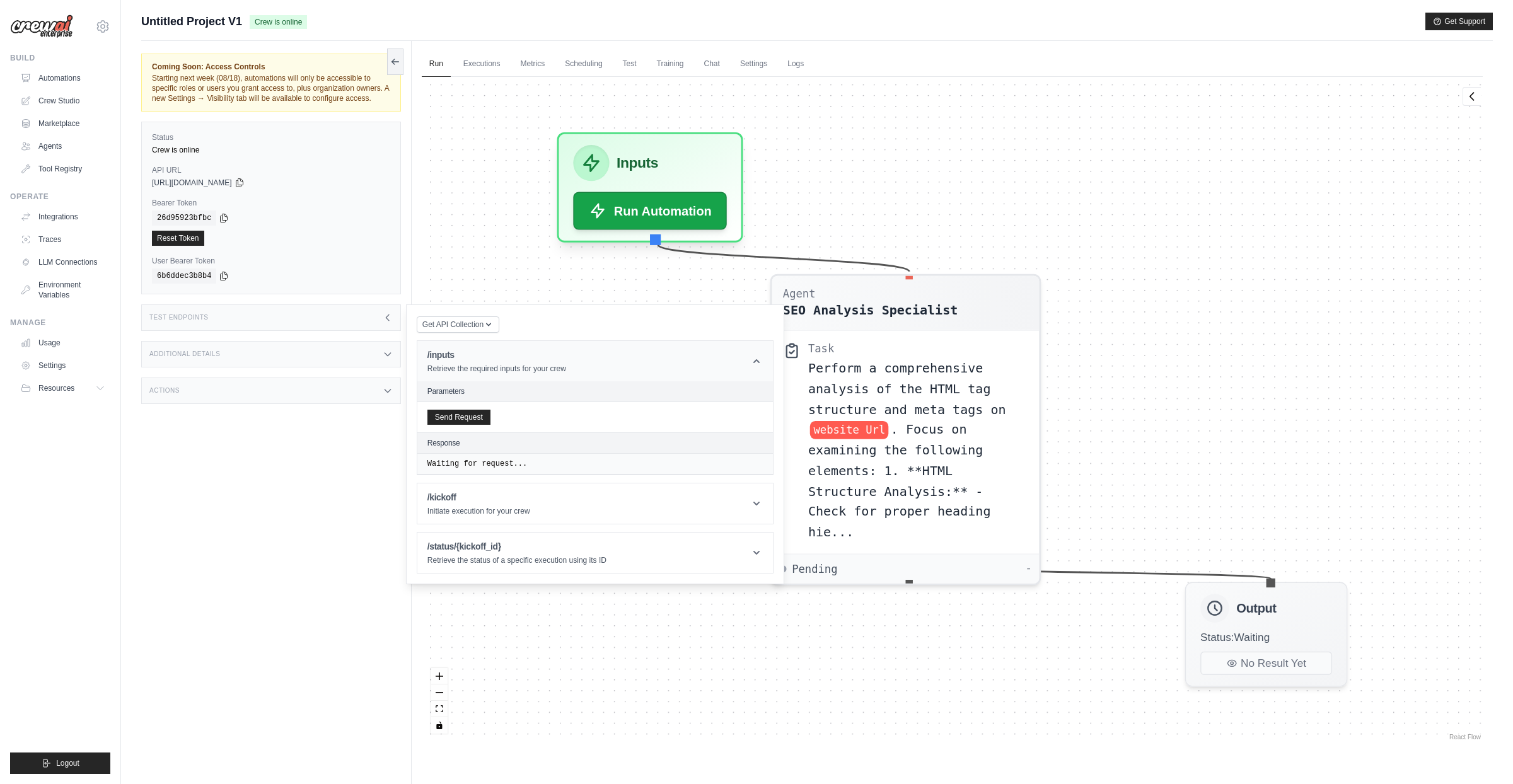
click at [687, 381] on header "/inputs Retrieve the required inputs for your crew" at bounding box center [595, 361] width 355 height 40
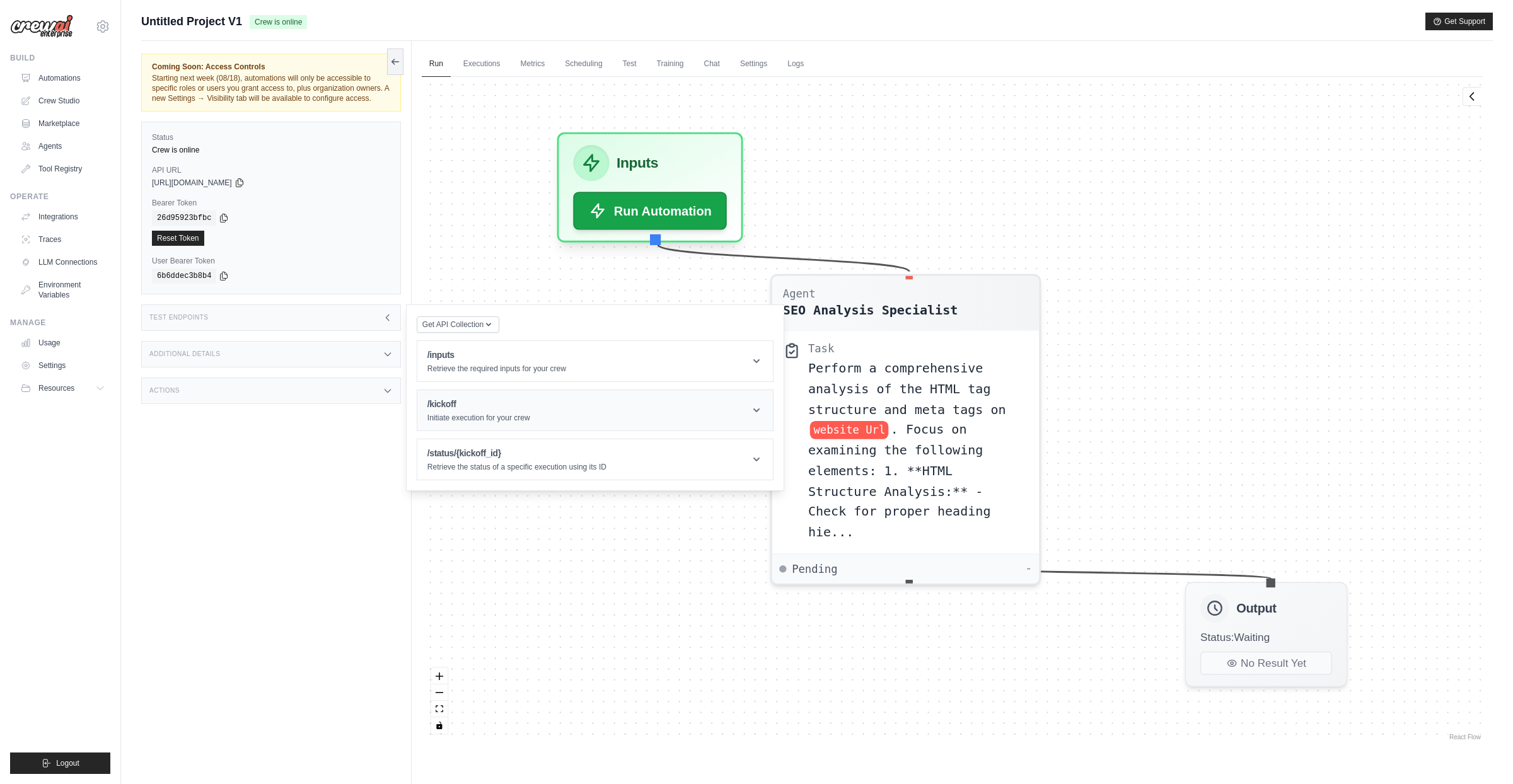
click at [605, 407] on header "/kickoff Initiate execution for your crew" at bounding box center [595, 410] width 355 height 40
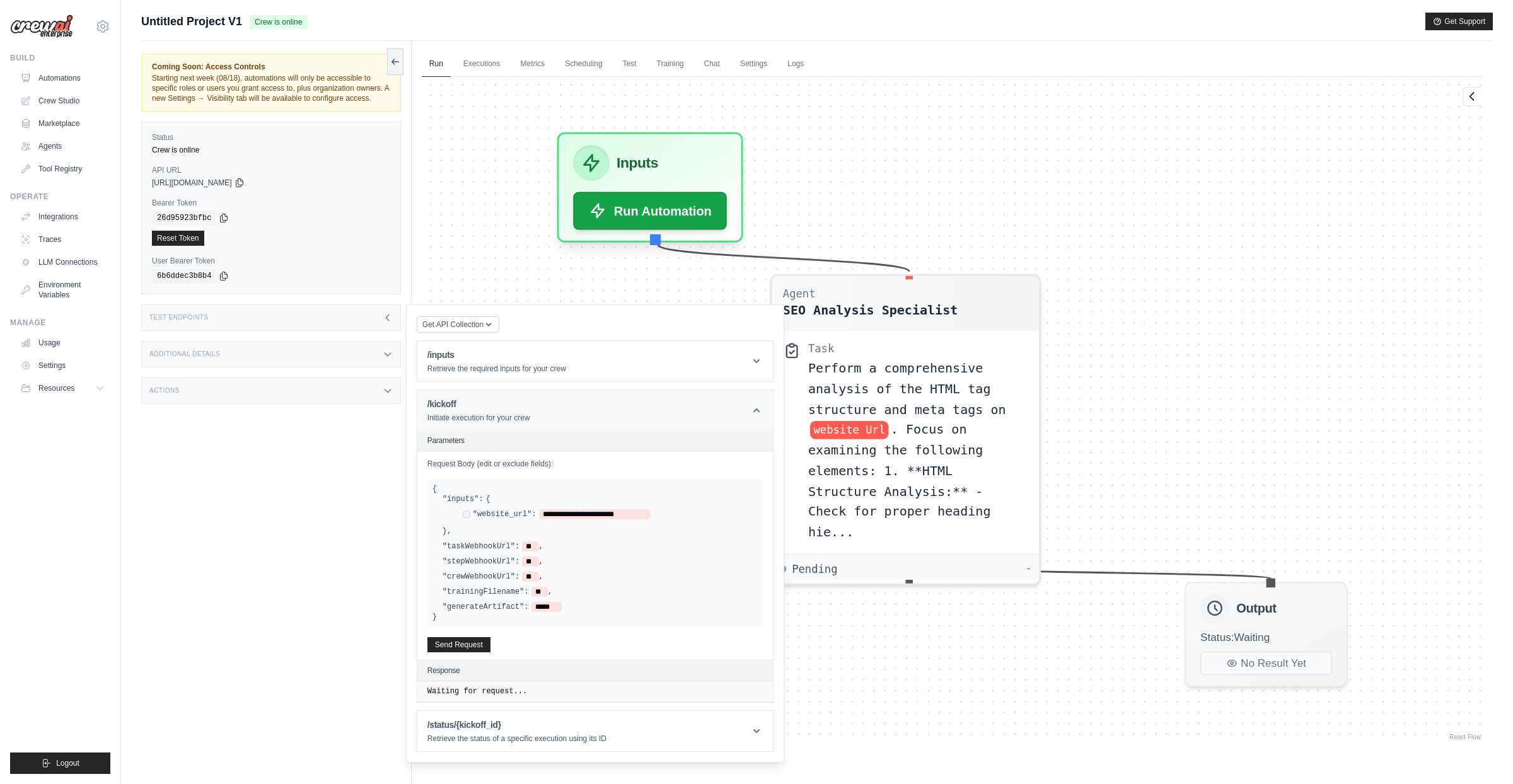
scroll to position [54, 0]
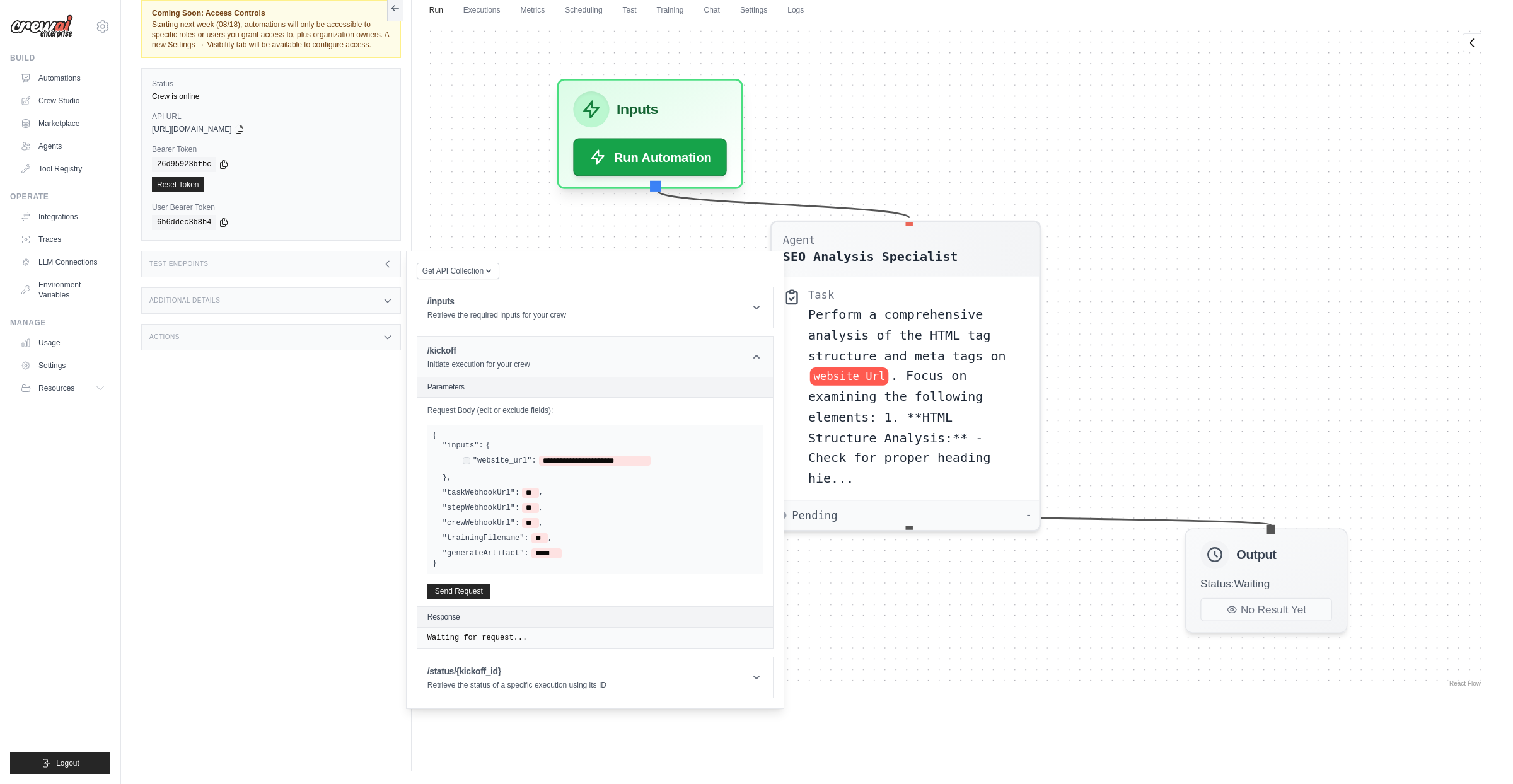
click header "/kickoff Initiate execution for your crew"
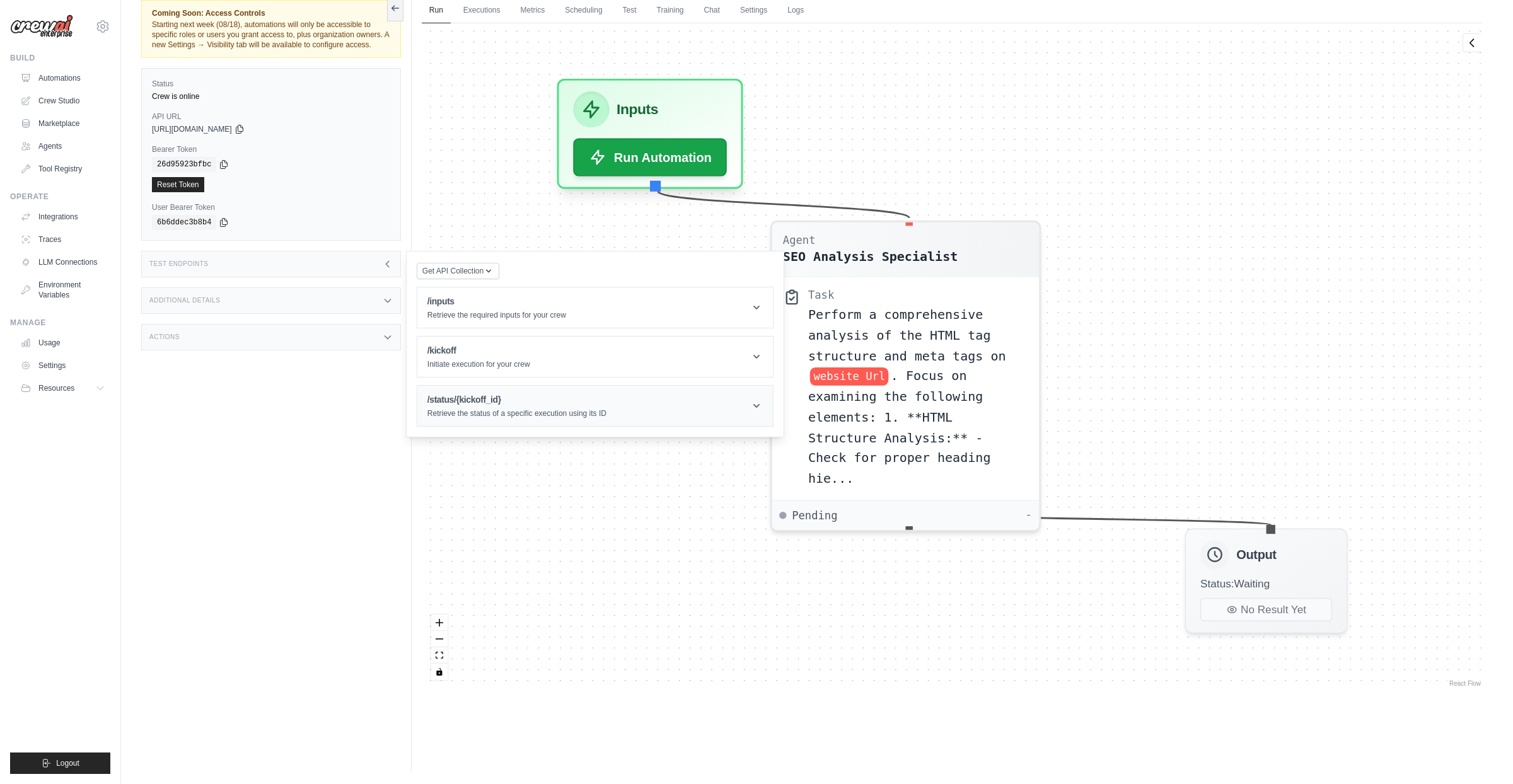
click h1 "/status/{kickoff_id}"
click header "/kickoff Initiate execution for your crew"
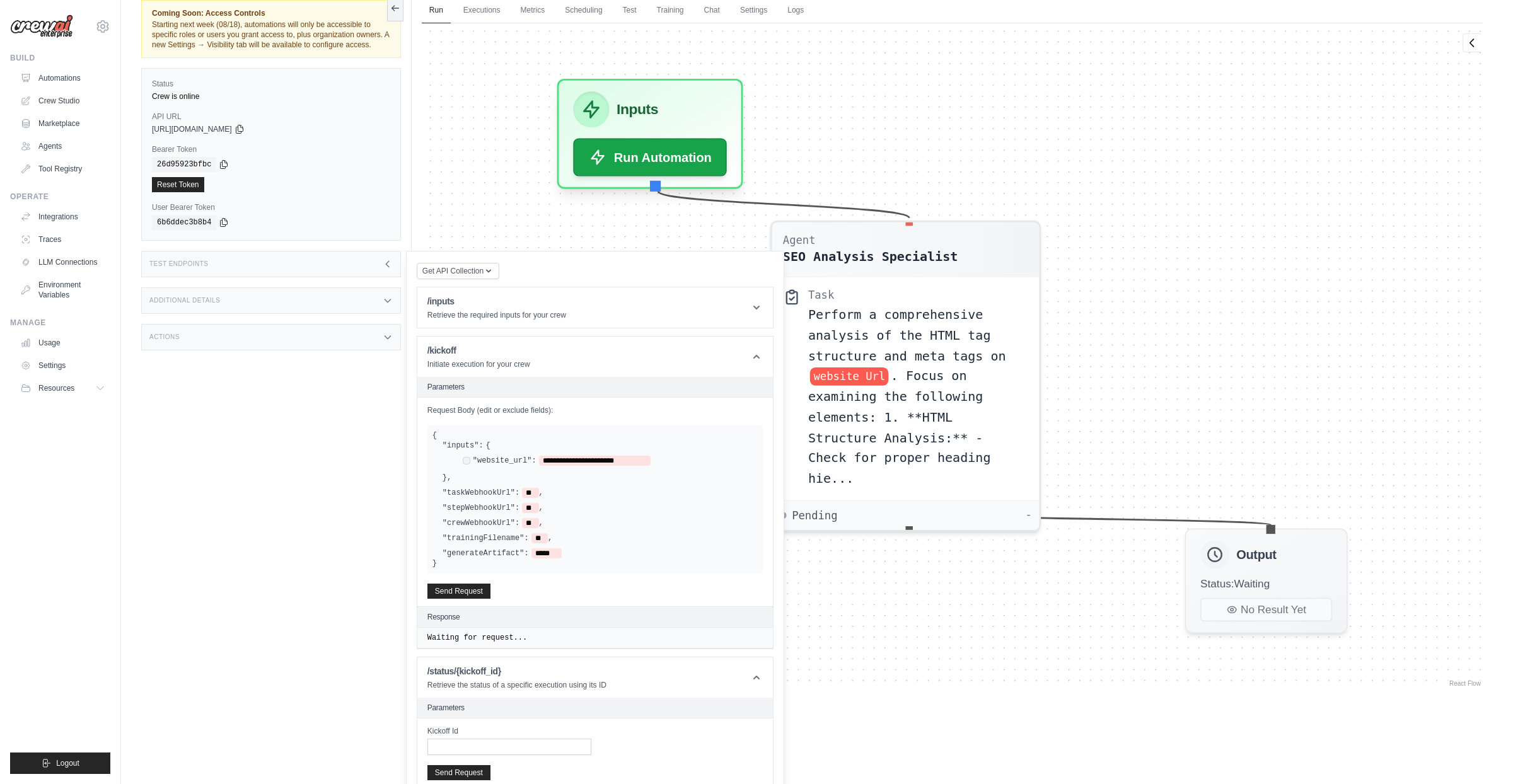
drag, startPoint x: 310, startPoint y: 294, endPoint x: 317, endPoint y: 302, distance: 10.6
click div "Coming Soon: Access Controls Starting next week (08/18), automations will only …"
click div "Additional Details"
click div "Actions"
click div "Test Endpoints"
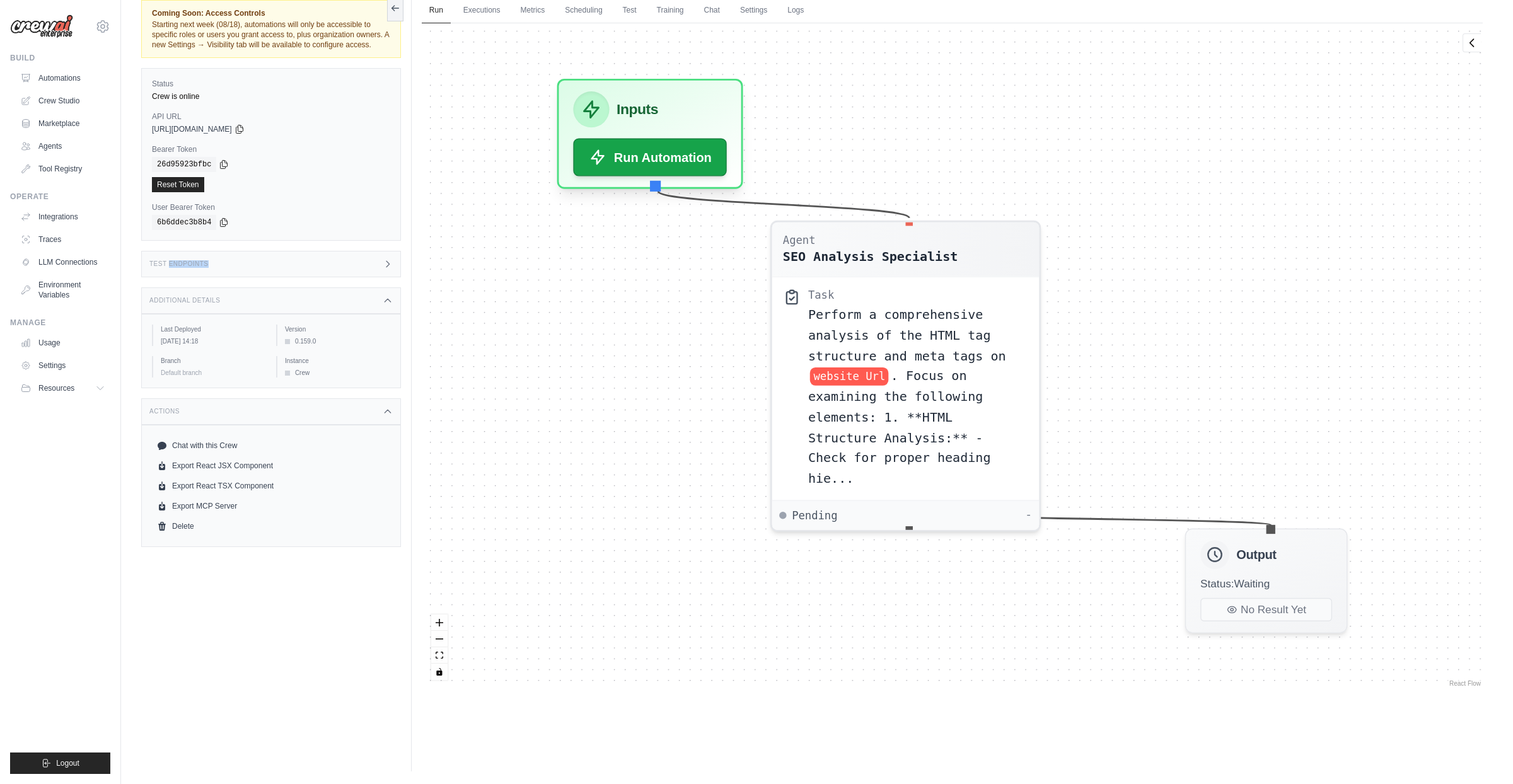
click div "Test Endpoints"
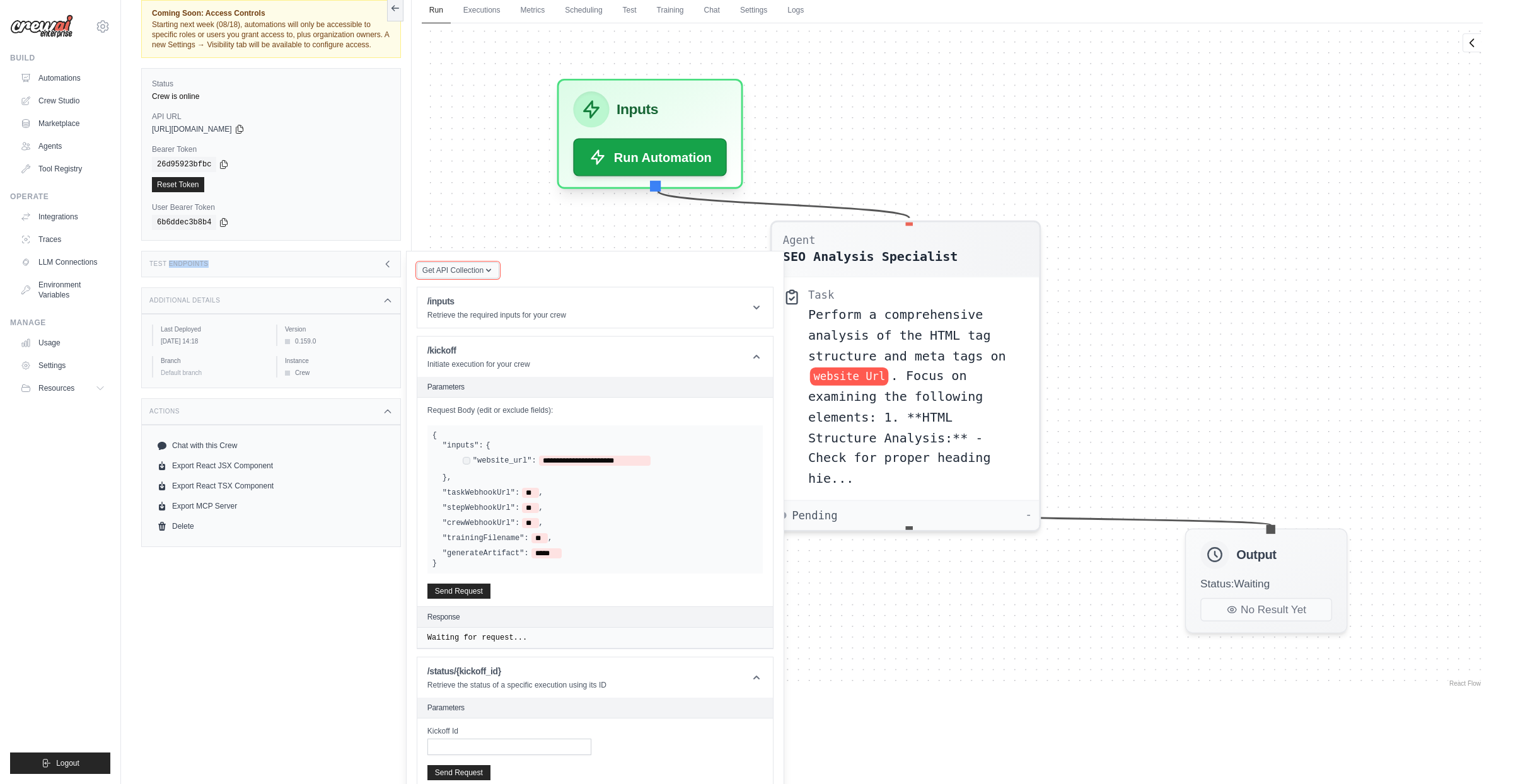
click span "Get API Collection"
click div "Postman API Collection"
click button "Get API Collection"
click div "Postman API Collection"
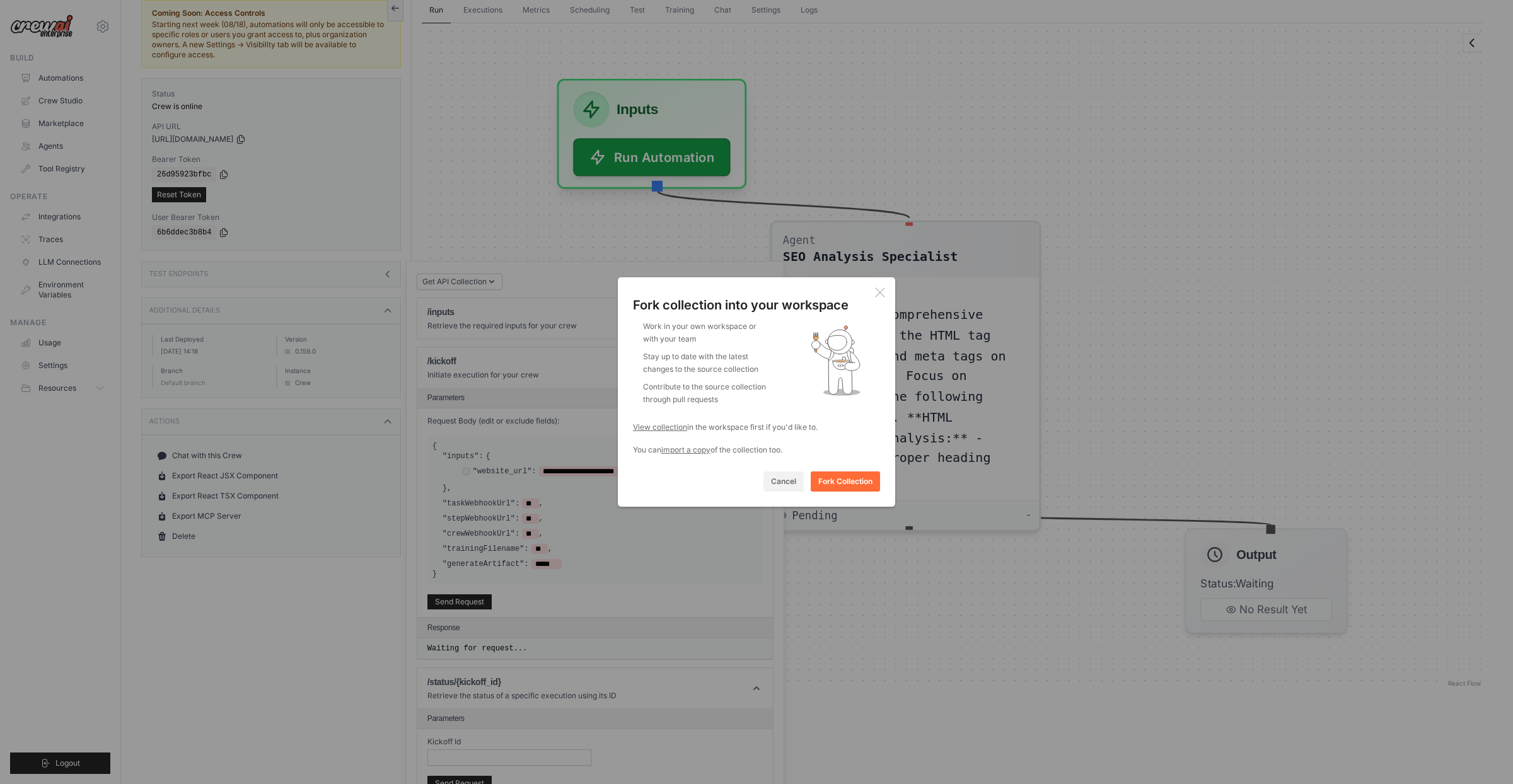
click icon
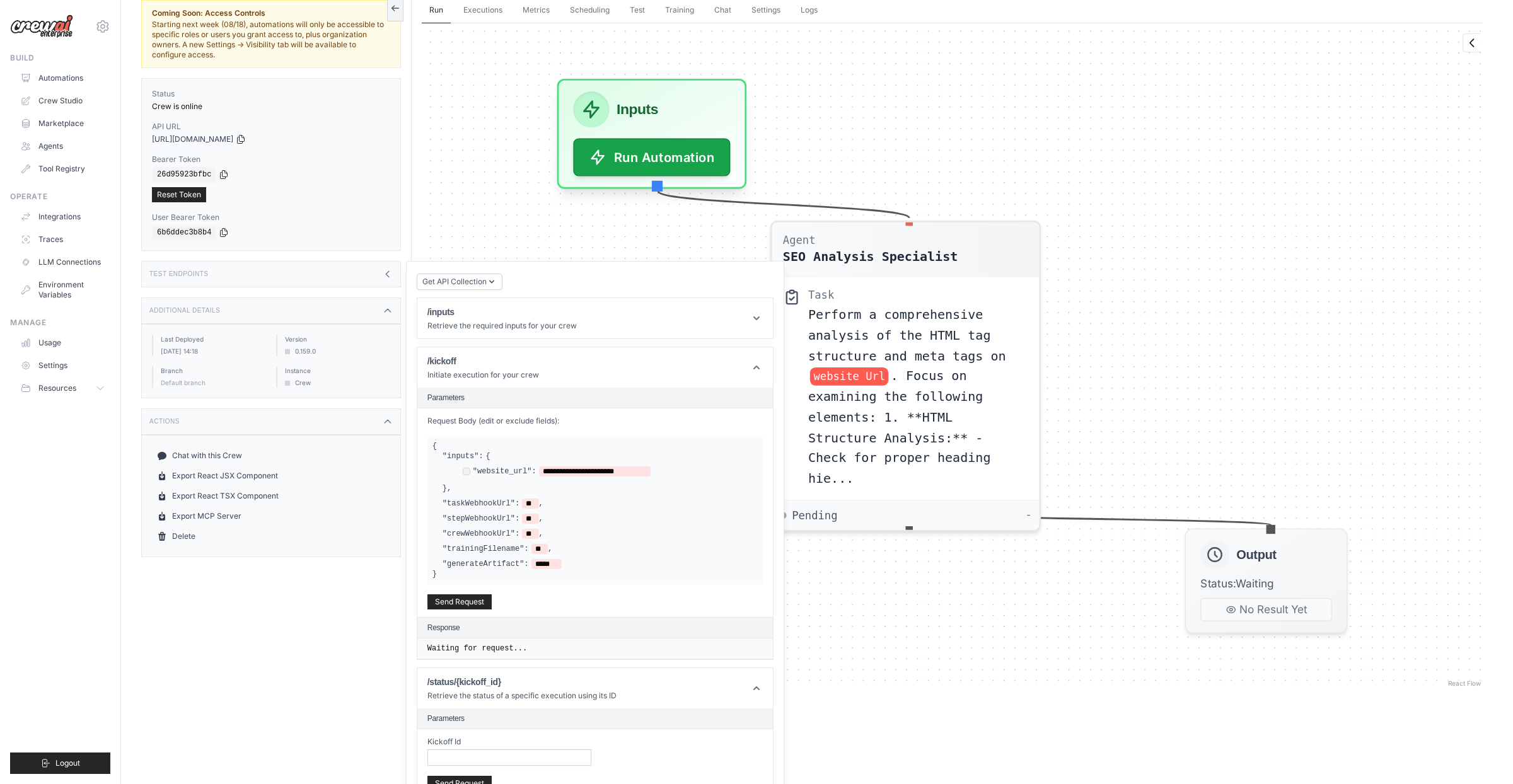
scroll to position [126, 0]
